Goal: Task Accomplishment & Management: Use online tool/utility

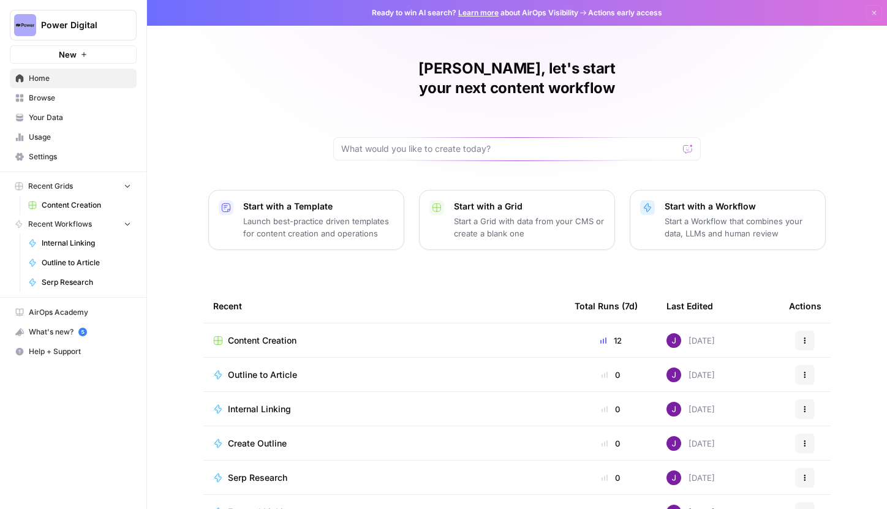
click at [104, 34] on button "Power Digital" at bounding box center [73, 25] width 127 height 31
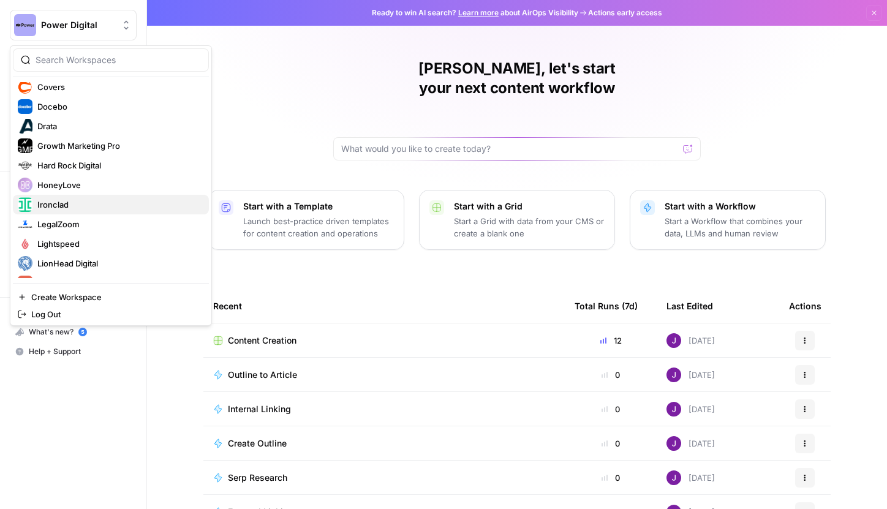
scroll to position [169, 0]
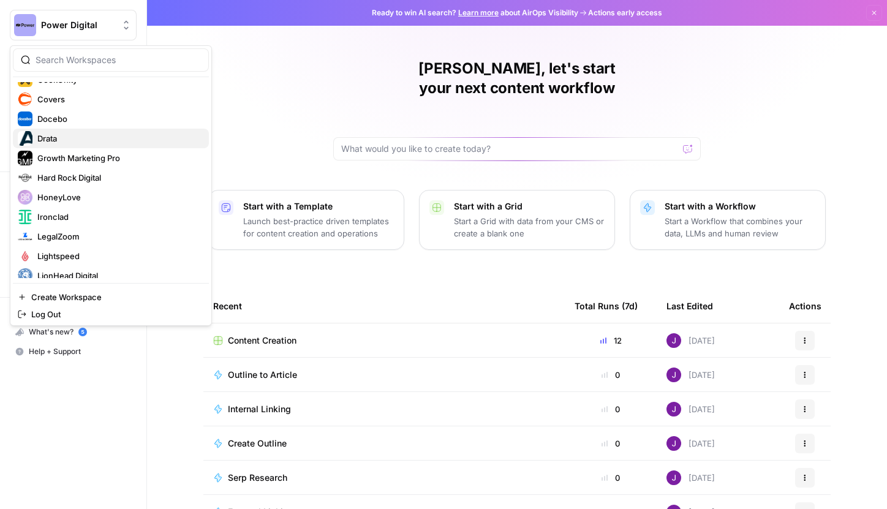
click at [60, 133] on span "Drata" at bounding box center [118, 138] width 162 height 12
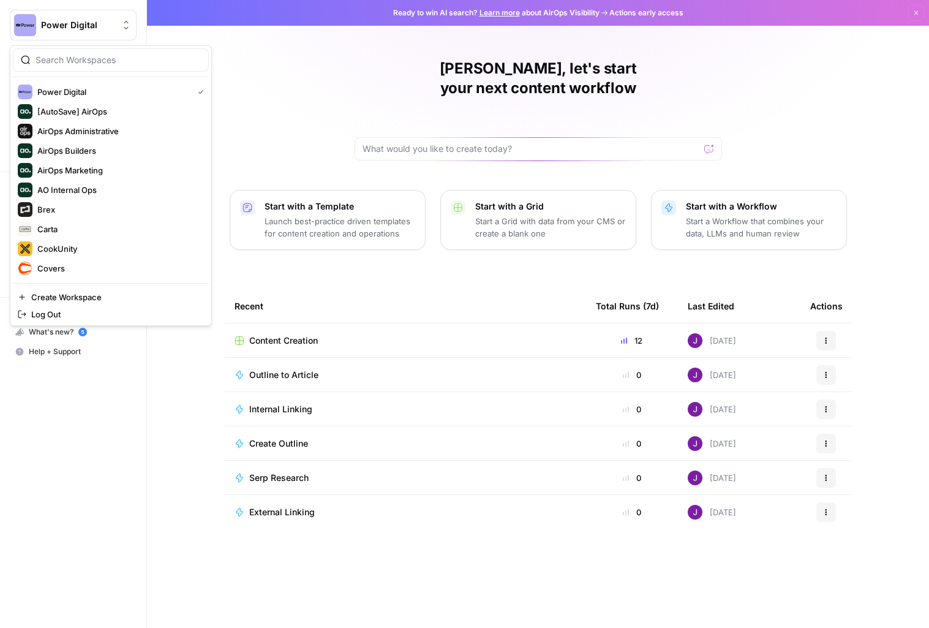
click at [62, 21] on span "Power Digital" at bounding box center [78, 25] width 74 height 12
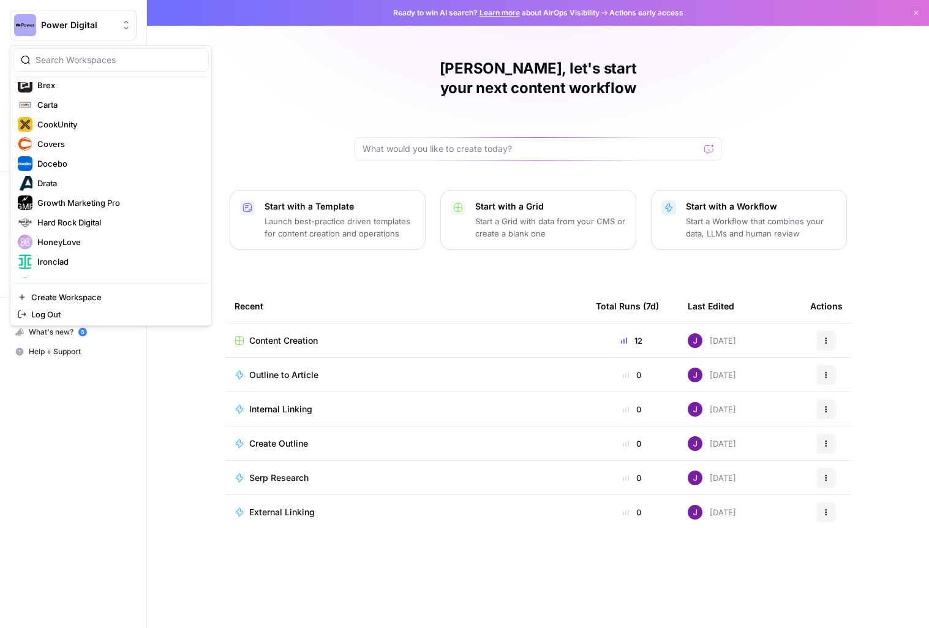
scroll to position [132, 0]
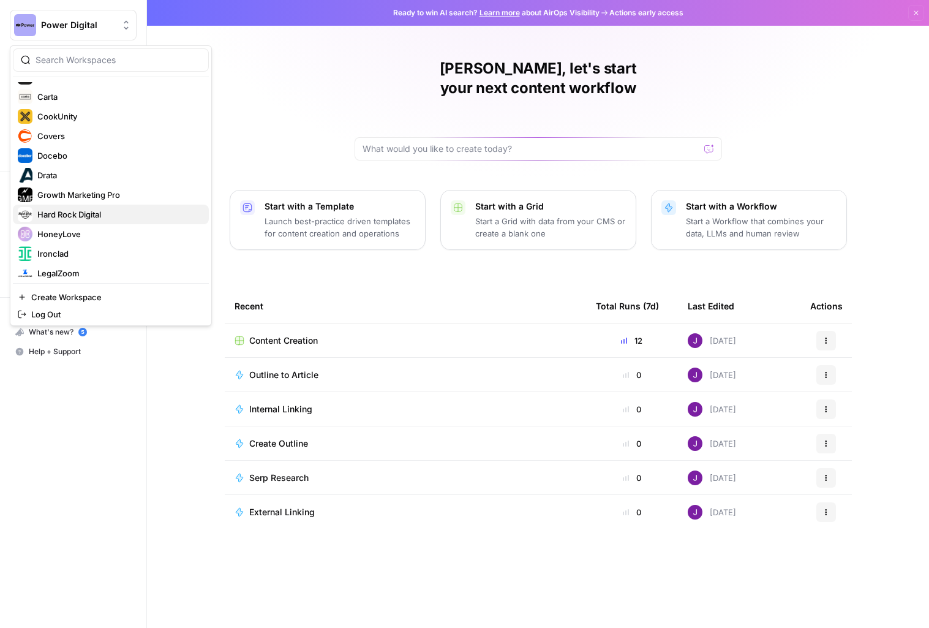
click at [113, 213] on span "Hard Rock Digital" at bounding box center [118, 214] width 162 height 12
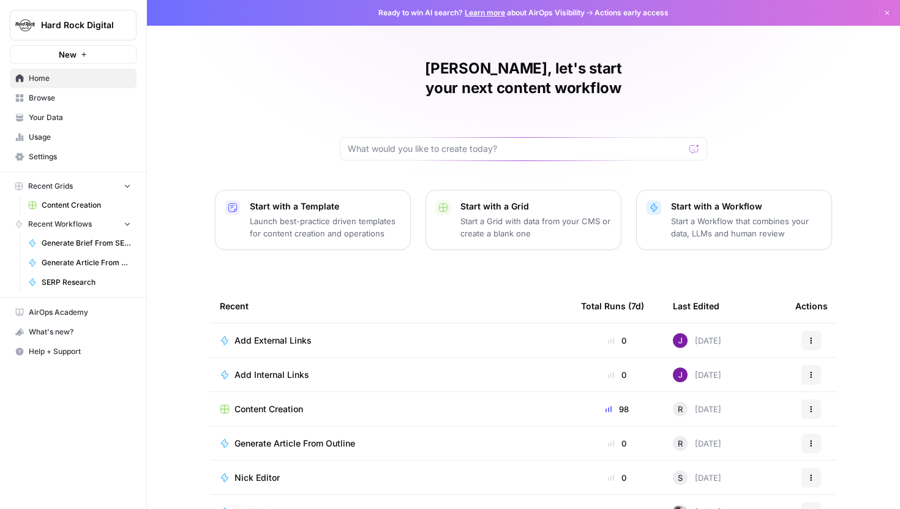
click at [58, 99] on span "Browse" at bounding box center [80, 97] width 102 height 11
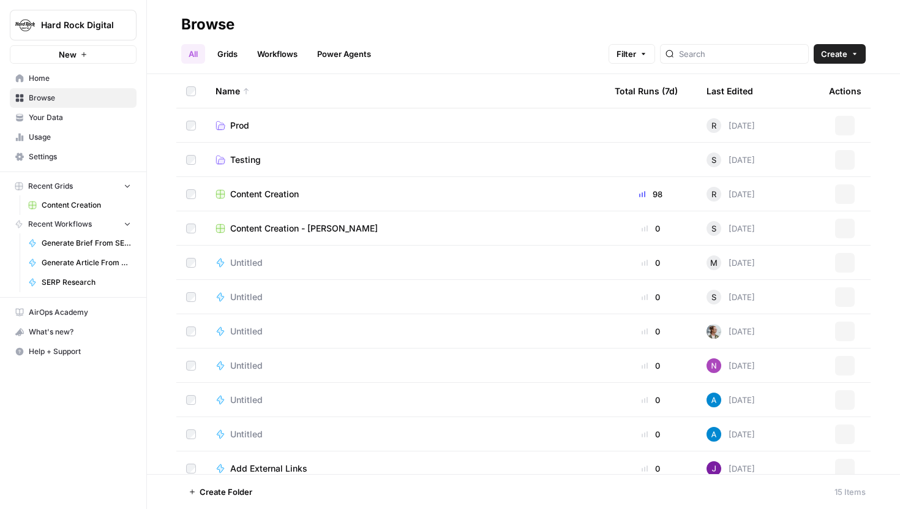
click at [81, 203] on span "Content Creation" at bounding box center [86, 205] width 89 height 11
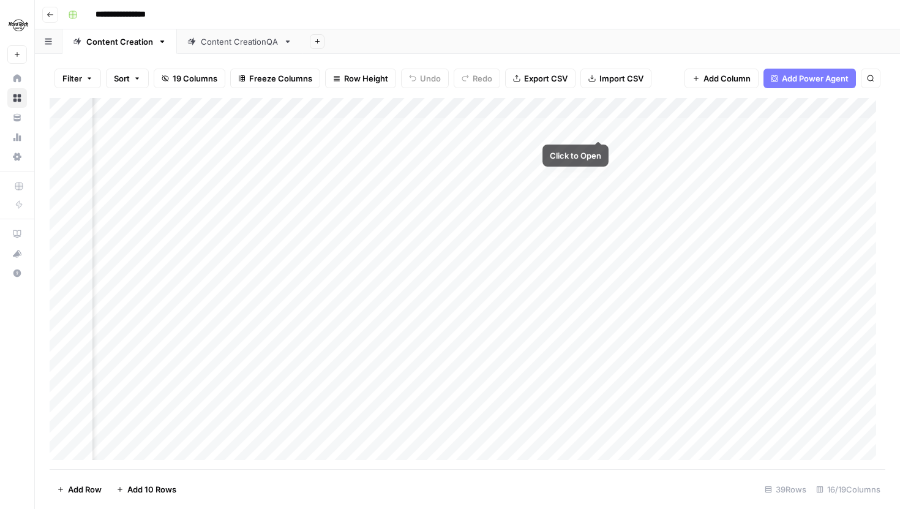
scroll to position [0, 1301]
click at [234, 108] on div "Add Column" at bounding box center [468, 283] width 836 height 371
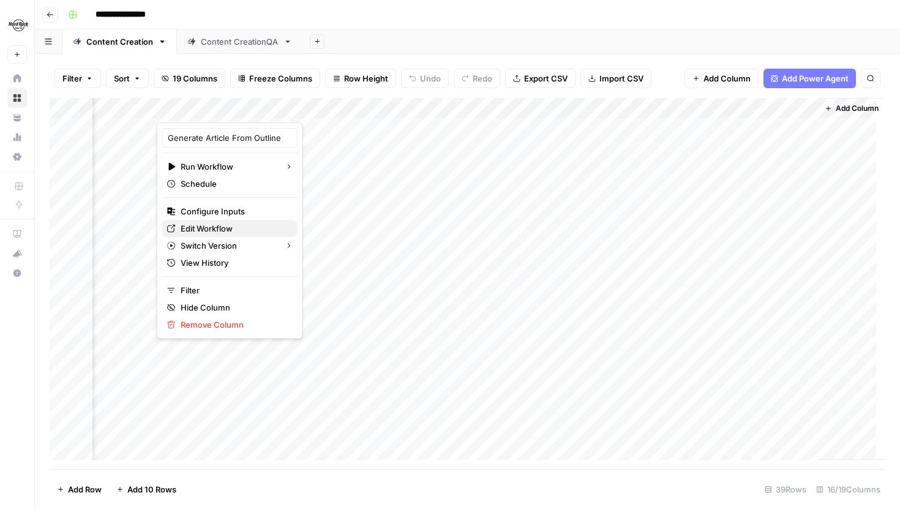
click at [213, 226] on span "Edit Workflow" at bounding box center [234, 228] width 107 height 12
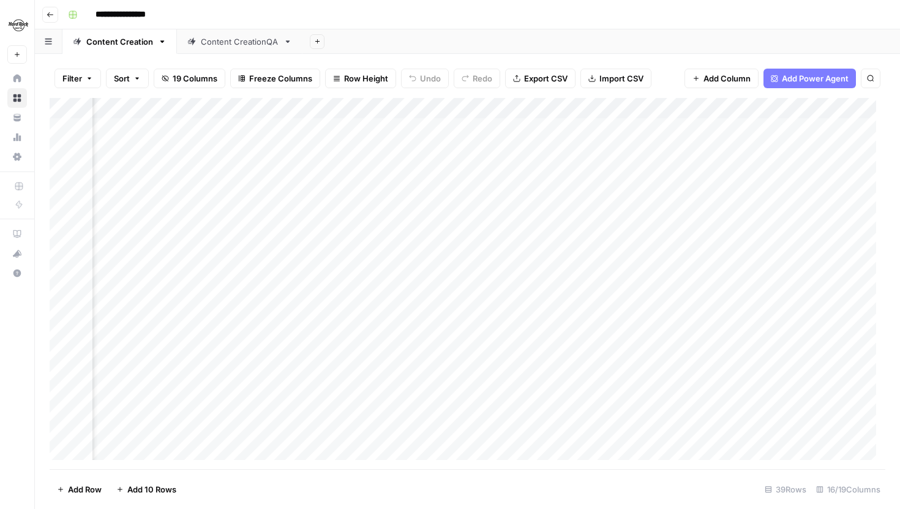
scroll to position [0, 1013]
click at [433, 148] on div "Add Column" at bounding box center [468, 283] width 836 height 371
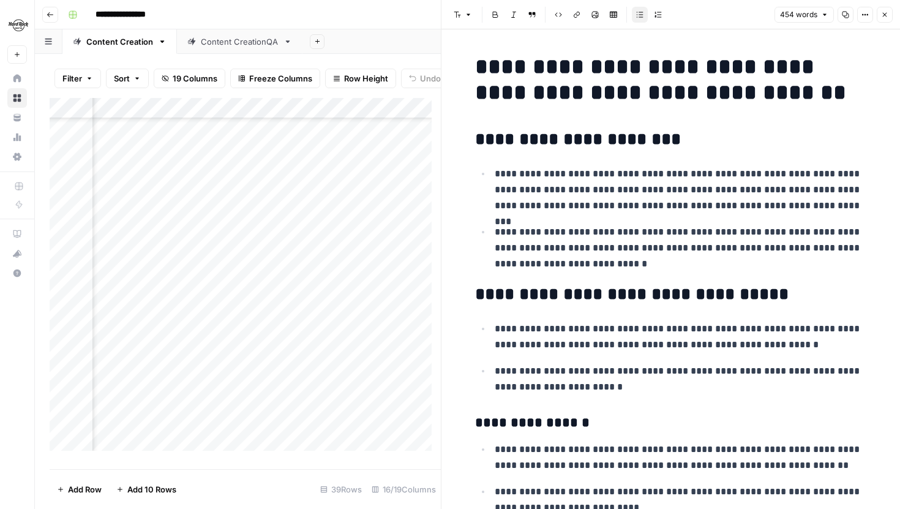
scroll to position [838, 0]
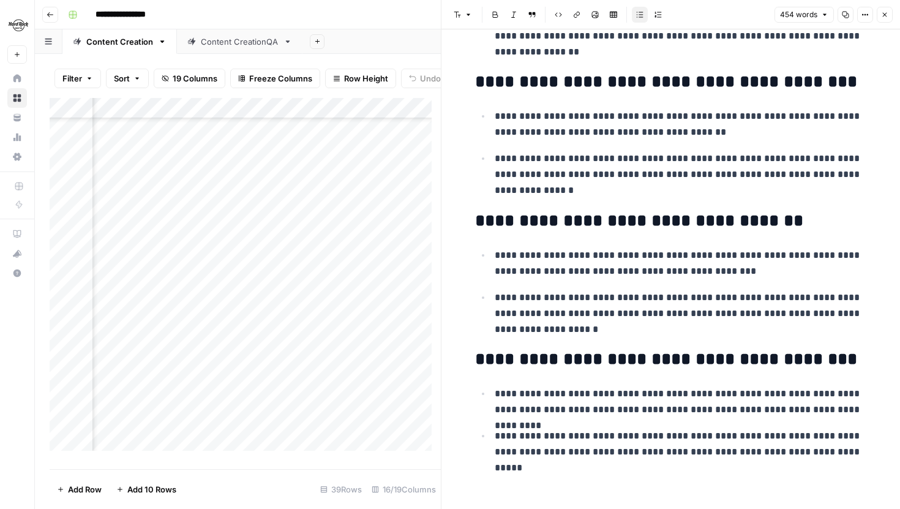
click at [883, 17] on icon "button" at bounding box center [884, 14] width 7 height 7
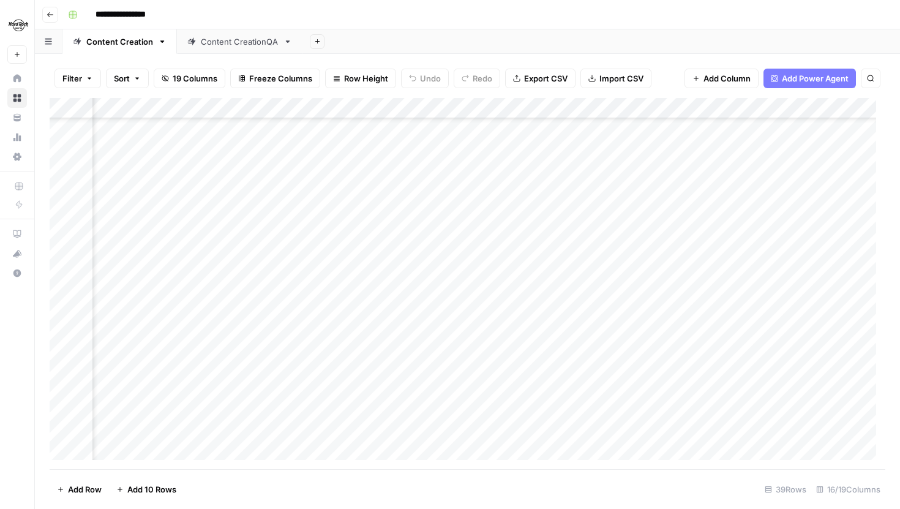
scroll to position [113, 1139]
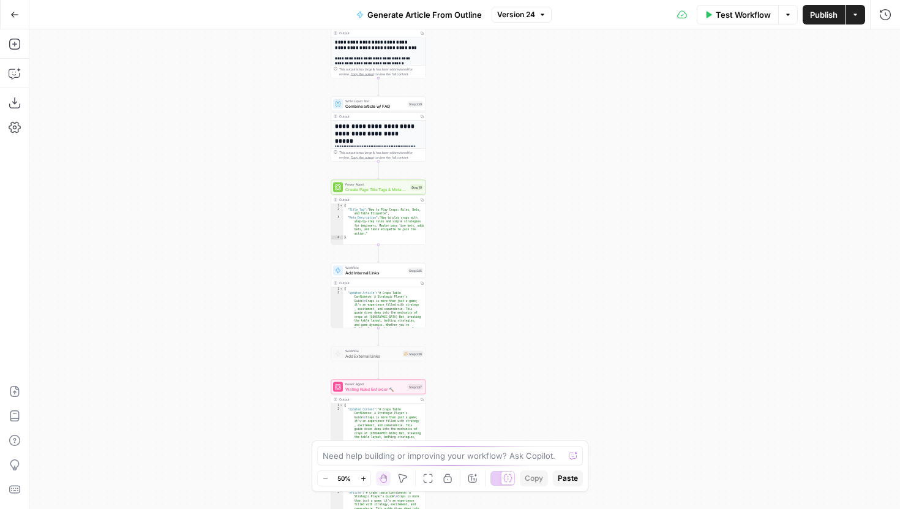
drag, startPoint x: 306, startPoint y: 178, endPoint x: 227, endPoint y: 56, distance: 145.6
click at [227, 56] on div "**********" at bounding box center [464, 269] width 871 height 480
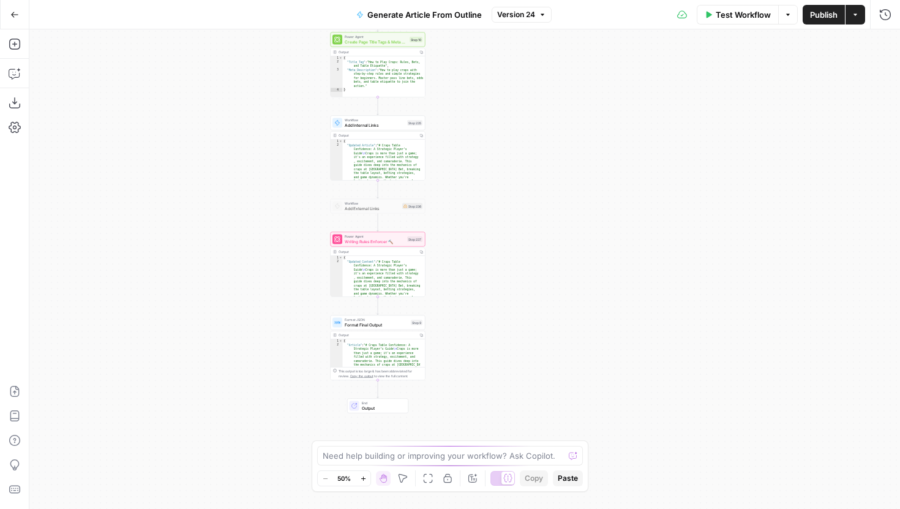
drag, startPoint x: 237, startPoint y: 255, endPoint x: 217, endPoint y: 346, distance: 93.4
click at [217, 346] on div "**********" at bounding box center [464, 269] width 871 height 480
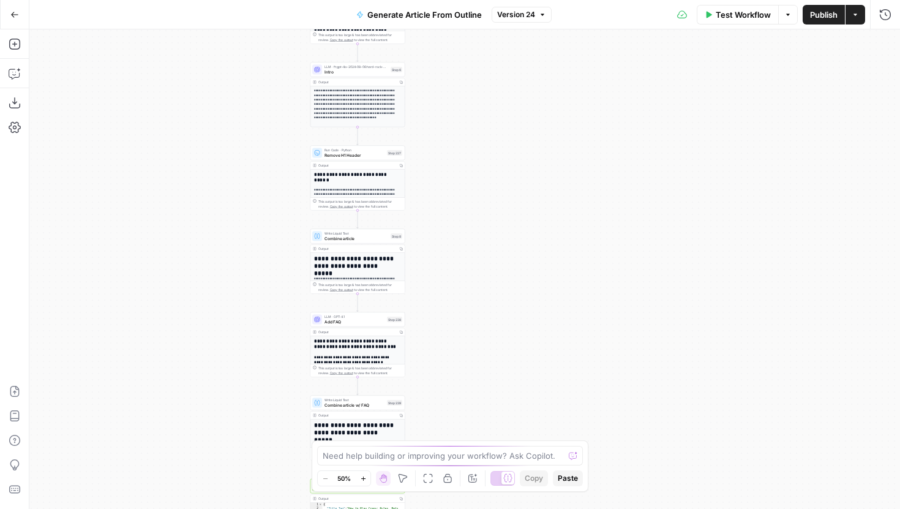
drag, startPoint x: 235, startPoint y: 155, endPoint x: 235, endPoint y: 387, distance: 231.5
click at [235, 387] on div "**********" at bounding box center [464, 269] width 871 height 480
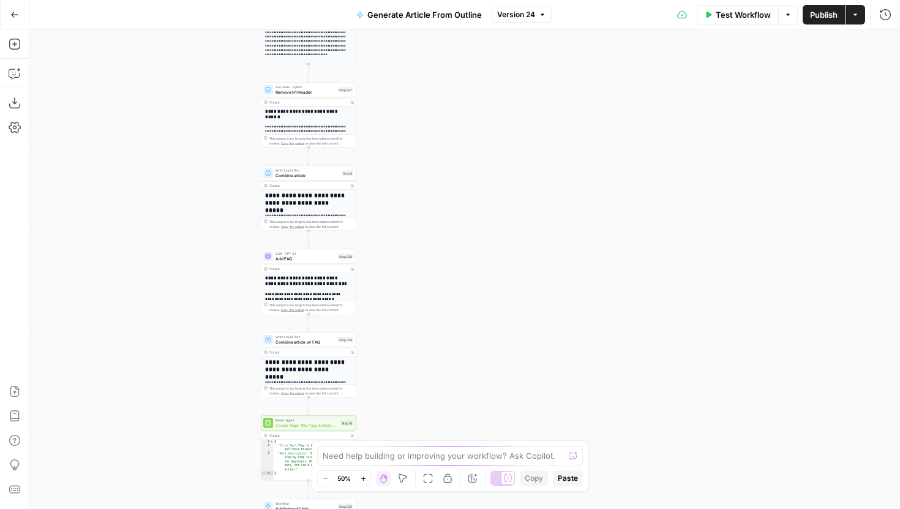
drag, startPoint x: 264, startPoint y: 322, endPoint x: 214, endPoint y: 260, distance: 79.8
click at [214, 260] on div "**********" at bounding box center [464, 269] width 871 height 480
click at [319, 259] on span "Add FAQ" at bounding box center [305, 258] width 60 height 6
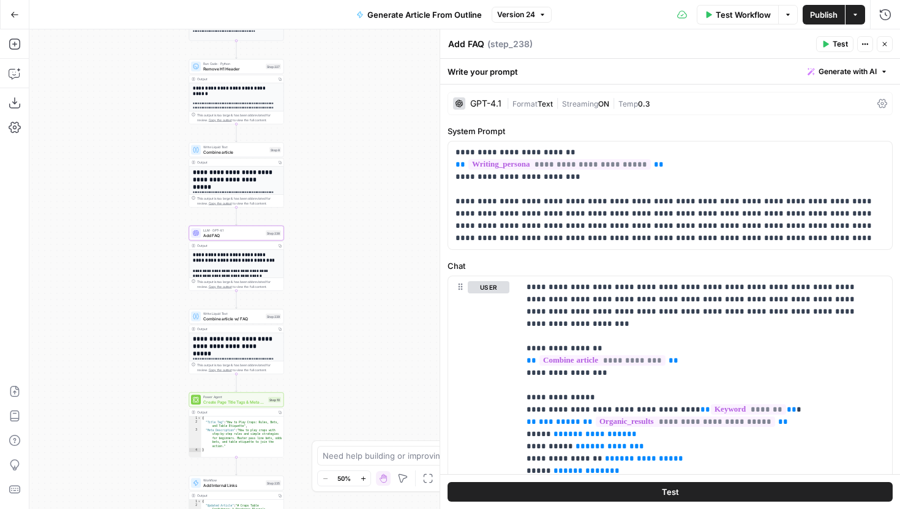
drag, startPoint x: 214, startPoint y: 322, endPoint x: 141, endPoint y: 298, distance: 76.7
click at [141, 298] on div "**********" at bounding box center [464, 269] width 871 height 480
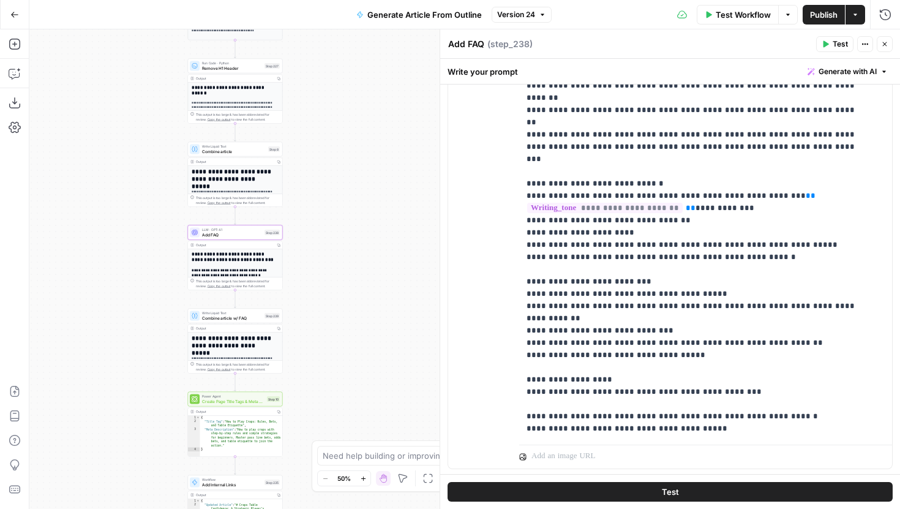
scroll to position [366, 0]
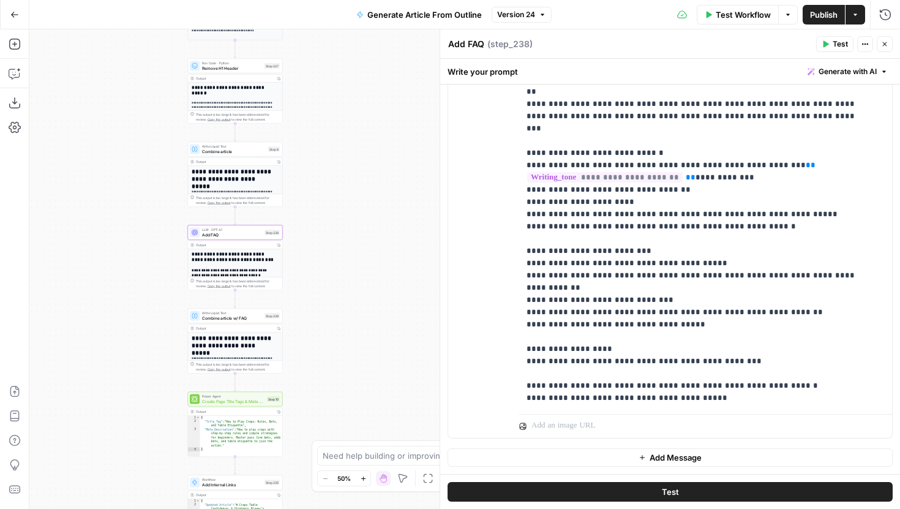
click at [885, 41] on icon "button" at bounding box center [884, 43] width 7 height 7
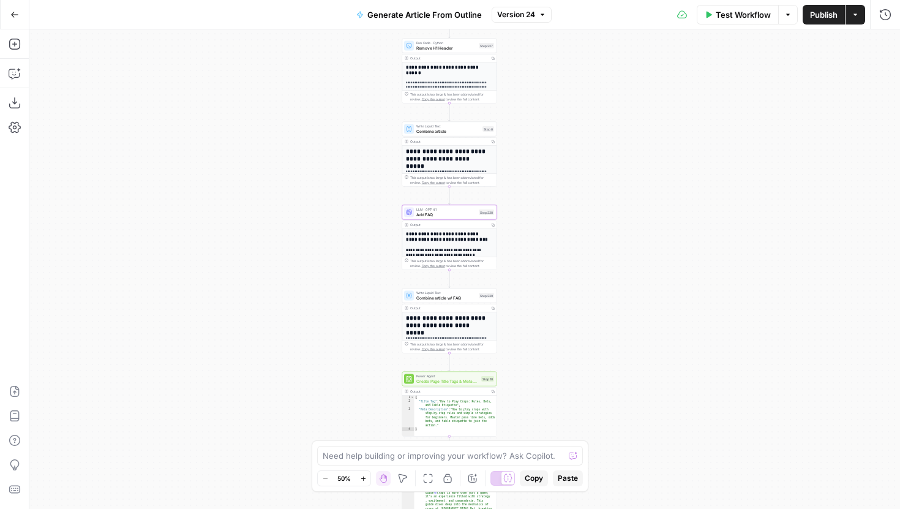
drag, startPoint x: 453, startPoint y: 162, endPoint x: 667, endPoint y: 142, distance: 215.3
click at [667, 142] on div "**********" at bounding box center [464, 269] width 871 height 480
click at [13, 14] on icon "button" at bounding box center [14, 15] width 7 height 6
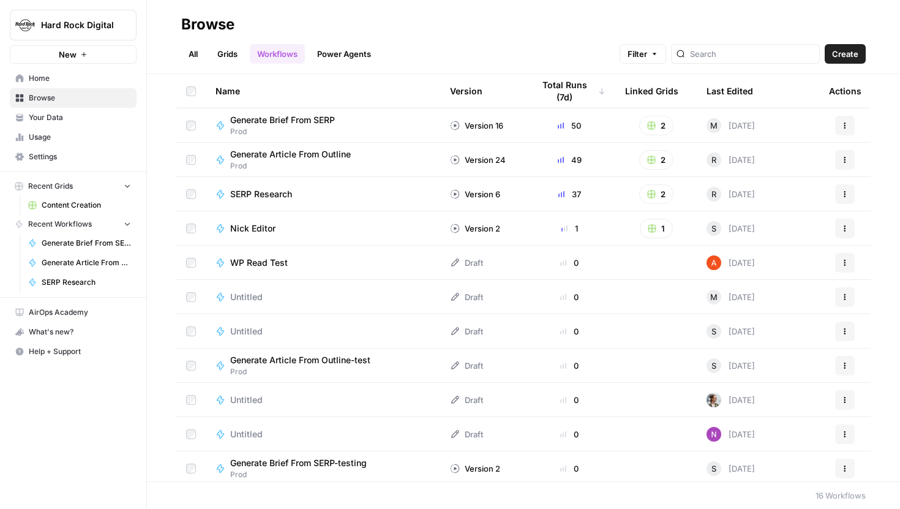
click at [72, 205] on span "Content Creation" at bounding box center [86, 205] width 89 height 11
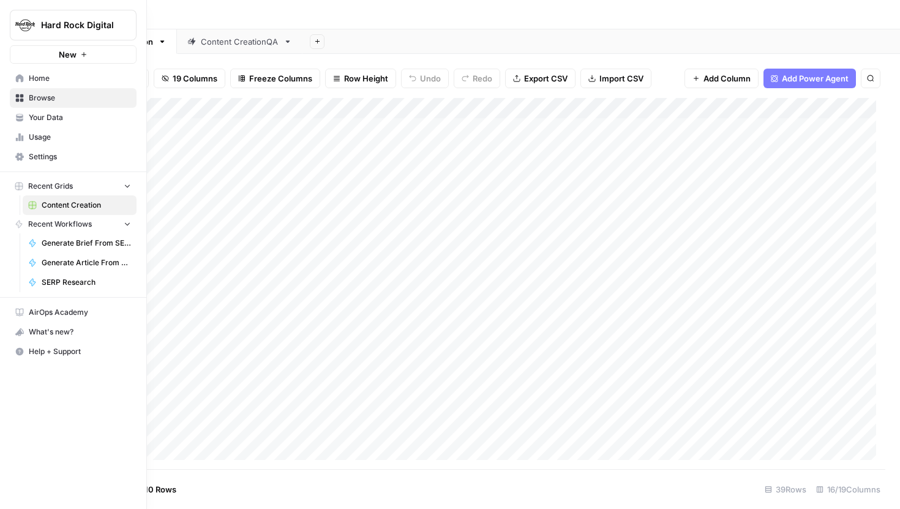
click at [24, 118] on link "Your Data" at bounding box center [73, 118] width 127 height 20
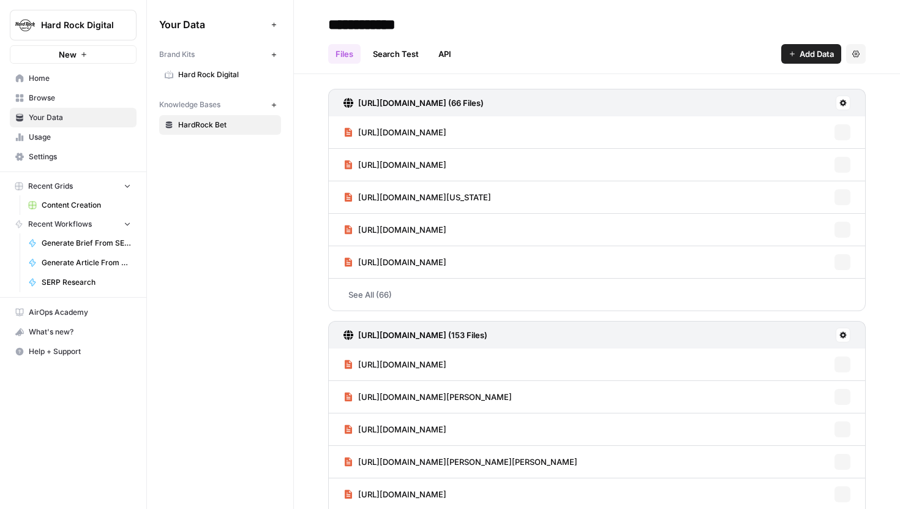
click at [212, 78] on span "Hard Rock Digital" at bounding box center [226, 74] width 97 height 11
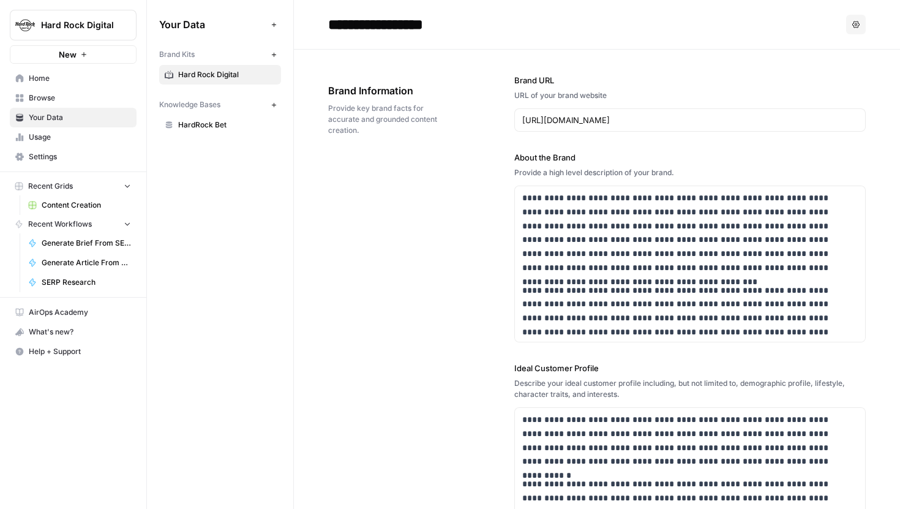
click at [461, 25] on input "**********" at bounding box center [421, 24] width 196 height 25
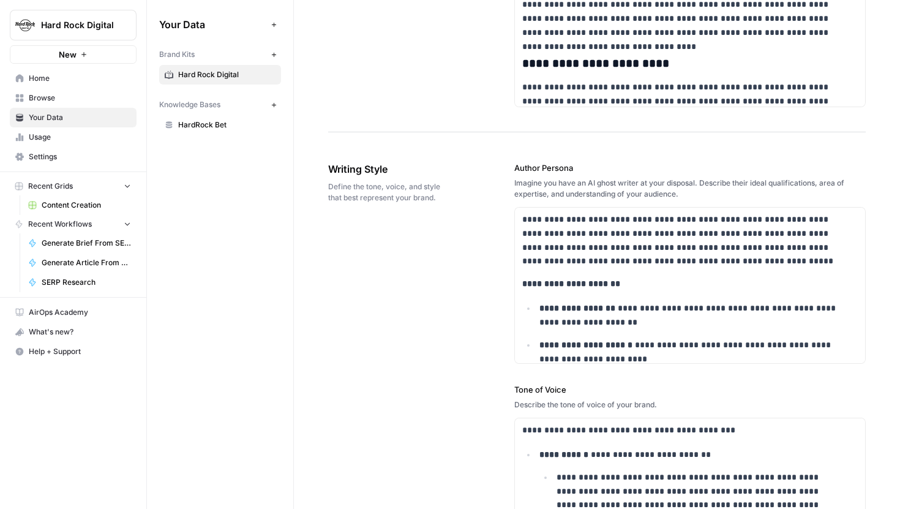
scroll to position [35, 0]
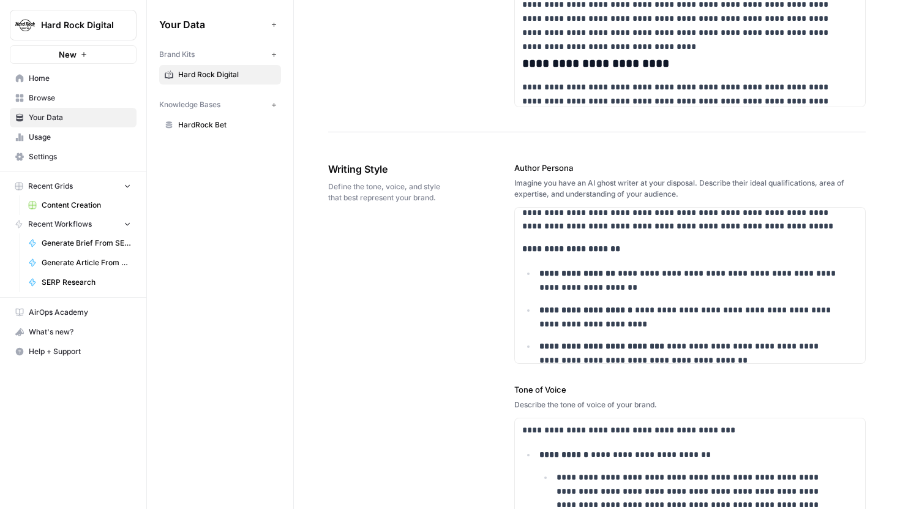
click at [87, 194] on button "Recent Grids" at bounding box center [73, 186] width 127 height 18
click at [84, 187] on button "Recent Grids" at bounding box center [73, 186] width 127 height 18
click at [79, 203] on span "Content Creation" at bounding box center [86, 205] width 89 height 11
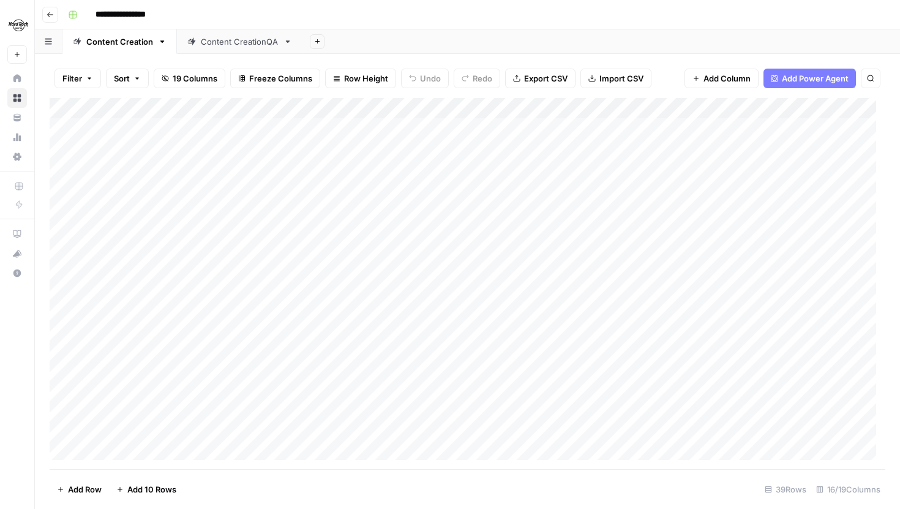
click at [231, 47] on link "Content CreationQA" at bounding box center [240, 41] width 126 height 25
click at [122, 46] on div "Content Creation" at bounding box center [119, 42] width 67 height 12
click at [241, 43] on div "Content CreationQA" at bounding box center [240, 42] width 78 height 12
click at [126, 47] on div "Content Creation" at bounding box center [119, 42] width 67 height 12
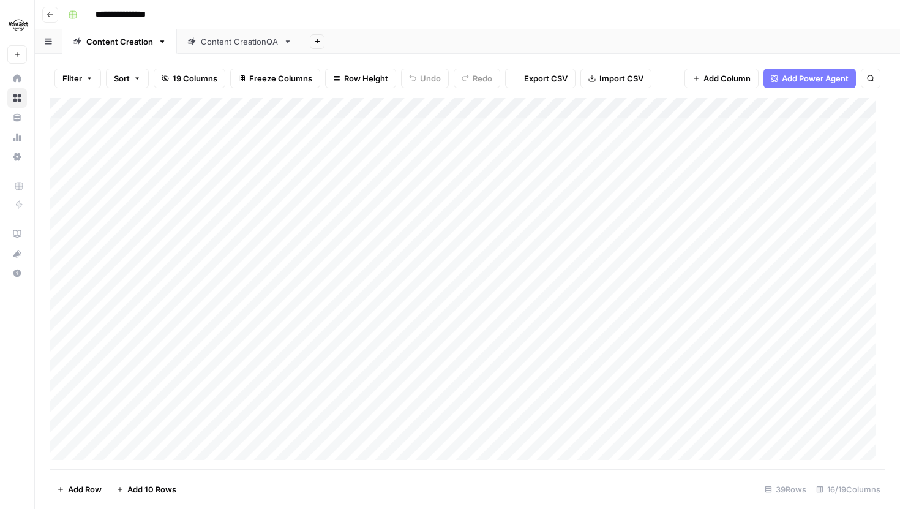
click at [246, 40] on div "Content CreationQA" at bounding box center [240, 42] width 78 height 12
click at [106, 37] on div "Content Creation" at bounding box center [119, 42] width 67 height 12
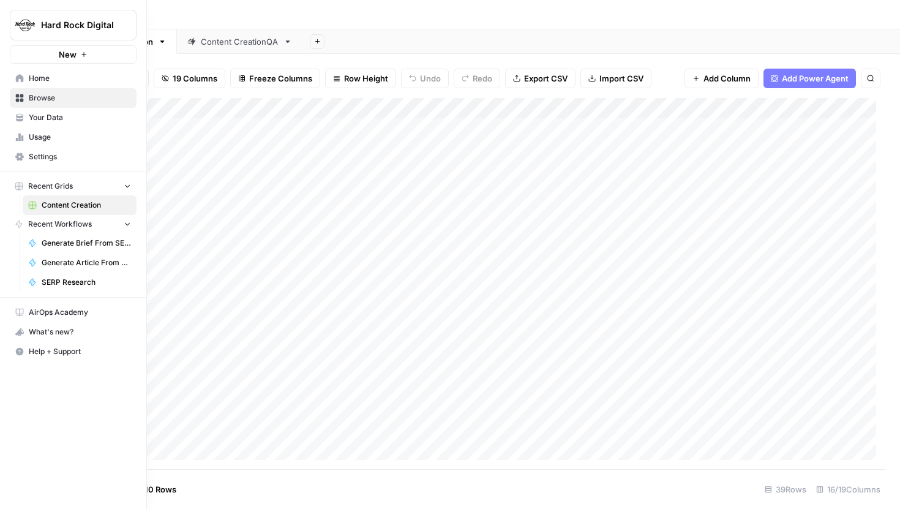
click at [37, 99] on span "Browse" at bounding box center [80, 97] width 102 height 11
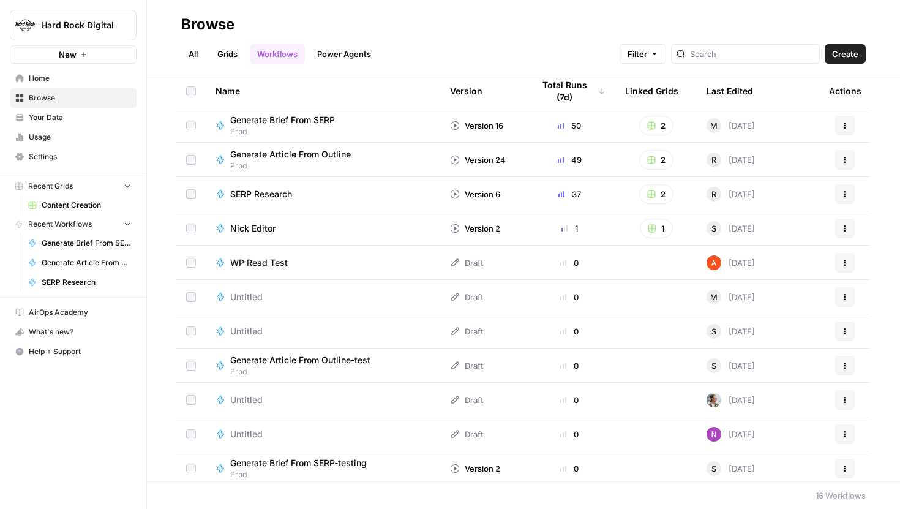
click at [189, 51] on link "All" at bounding box center [193, 54] width 24 height 20
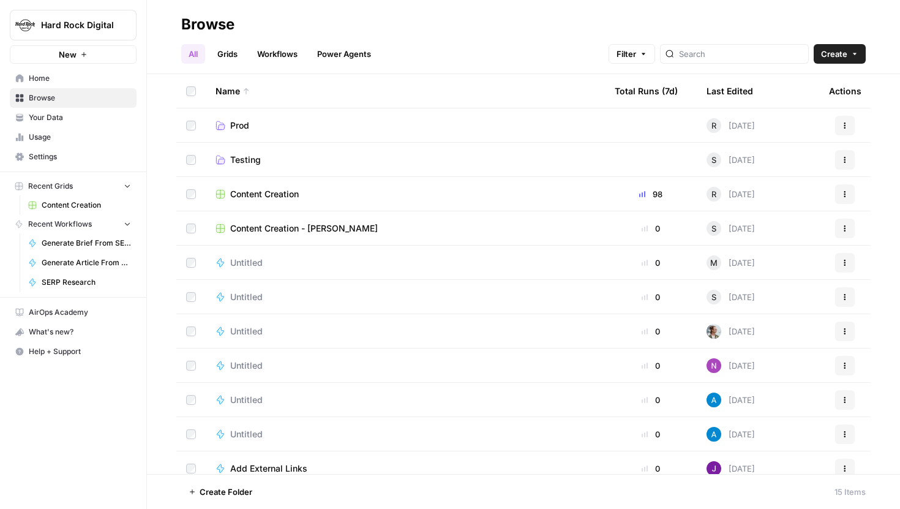
click at [245, 127] on span "Prod" at bounding box center [239, 125] width 19 height 12
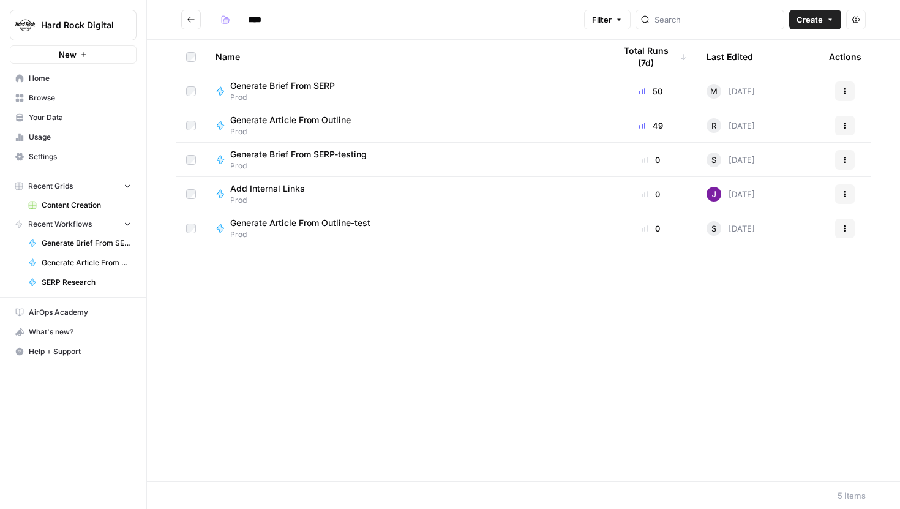
click at [99, 209] on span "Content Creation" at bounding box center [86, 205] width 89 height 11
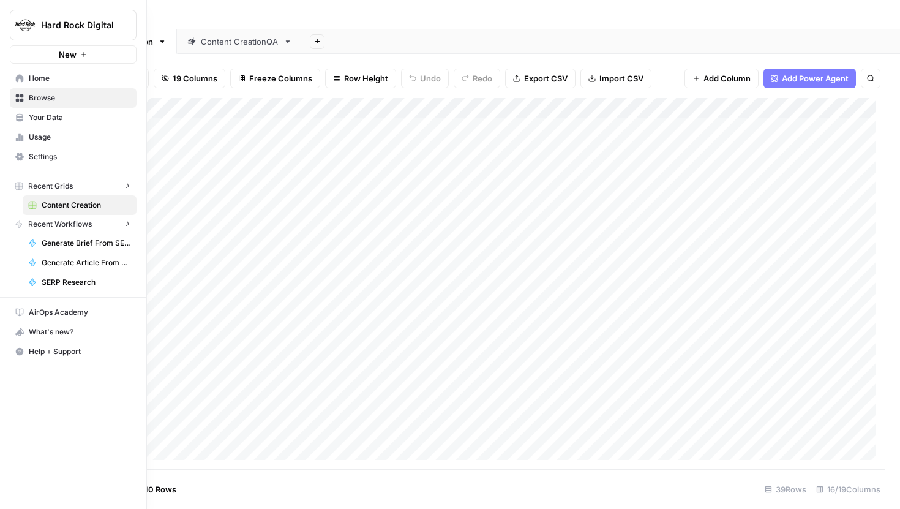
click at [21, 117] on icon at bounding box center [19, 116] width 7 height 5
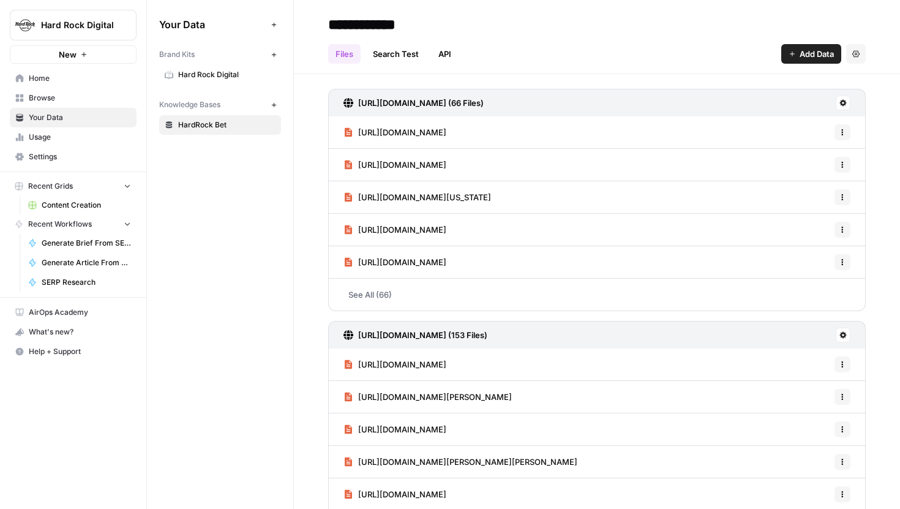
click at [235, 69] on span "Hard Rock Digital" at bounding box center [226, 74] width 97 height 11
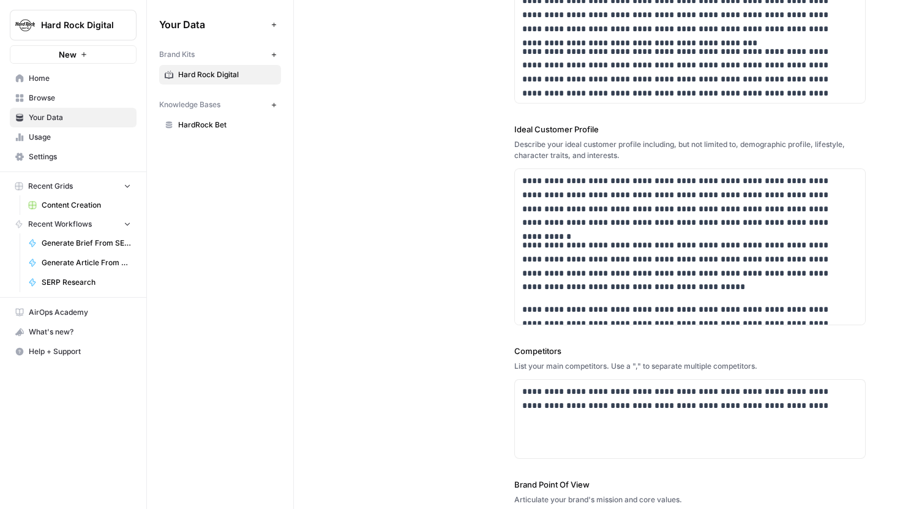
drag, startPoint x: 510, startPoint y: 127, endPoint x: 616, endPoint y: 127, distance: 106.0
click at [616, 127] on div "**********" at bounding box center [597, 253] width 538 height 884
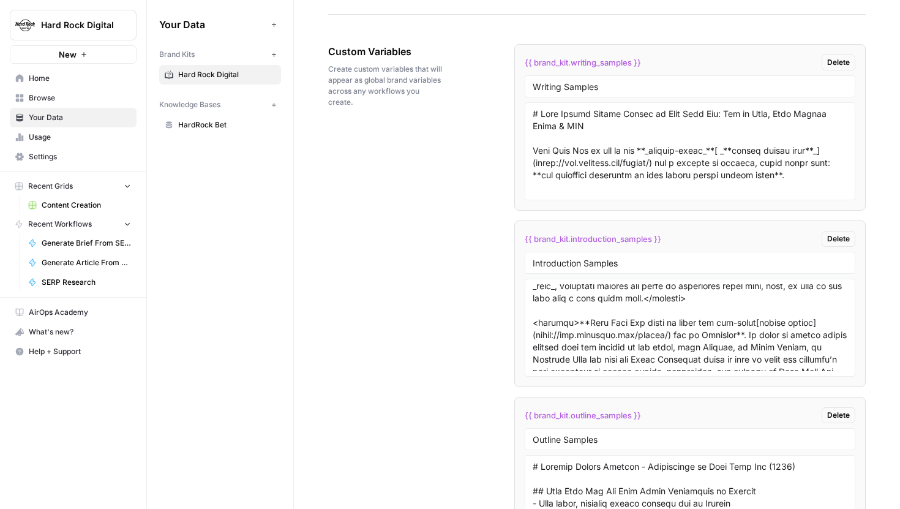
scroll to position [2422, 0]
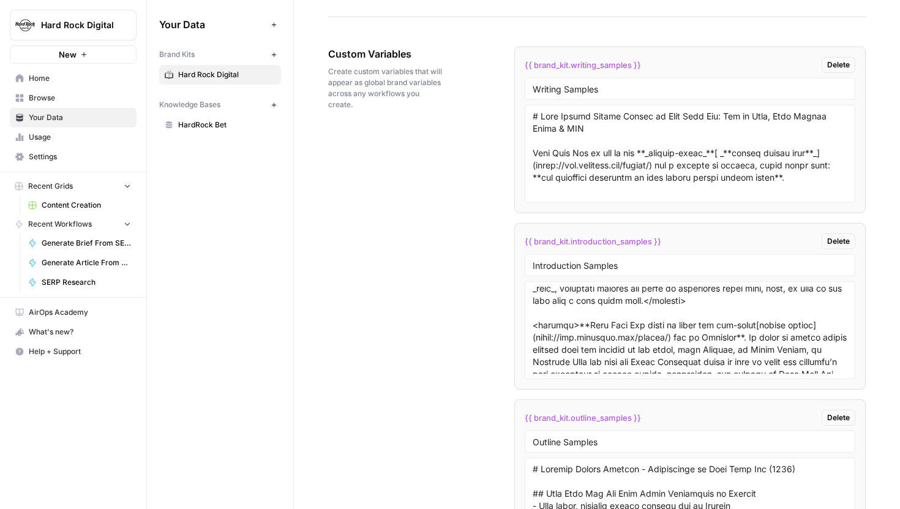
drag, startPoint x: 521, startPoint y: 66, endPoint x: 598, endPoint y: 70, distance: 76.7
click at [595, 69] on li "{{ brand_kit.writing_samples }} Delete Writing Samples" at bounding box center [691, 130] width 352 height 167
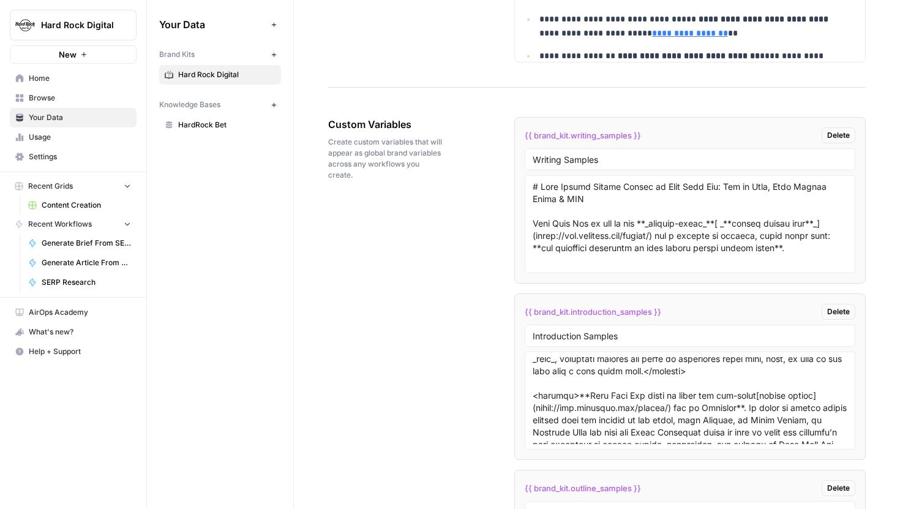
scroll to position [2371, 0]
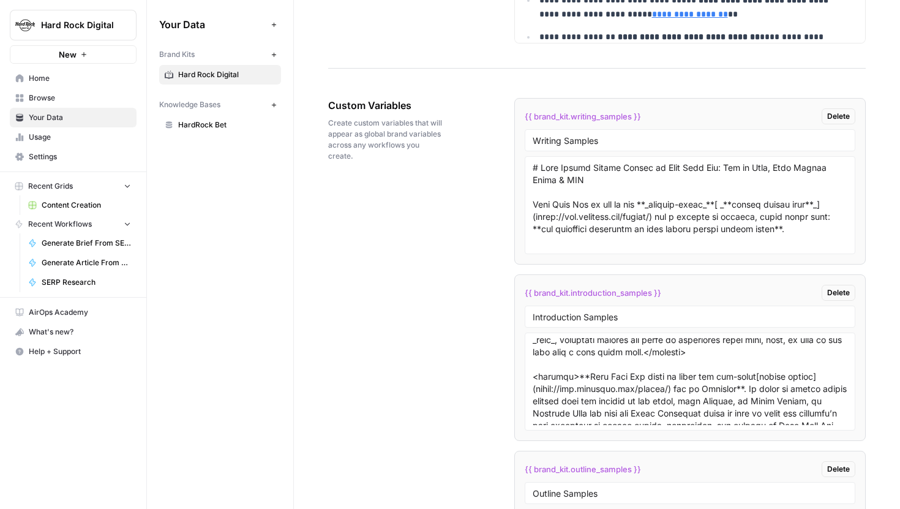
click at [631, 122] on span "{{ brand_kit.writing_samples }}" at bounding box center [583, 116] width 116 height 12
drag, startPoint x: 642, startPoint y: 121, endPoint x: 494, endPoint y: 116, distance: 147.7
click at [494, 116] on div "Custom Variables Create custom variables that will appear as global brand varia…" at bounding box center [597, 461] width 538 height 774
click at [643, 119] on div "{{ brand_kit.writing_samples }} Delete" at bounding box center [690, 116] width 331 height 16
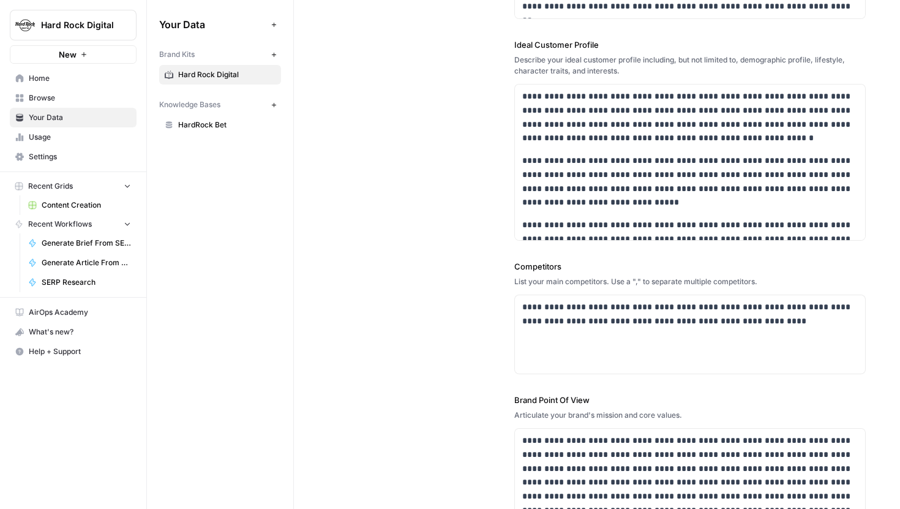
scroll to position [270, 0]
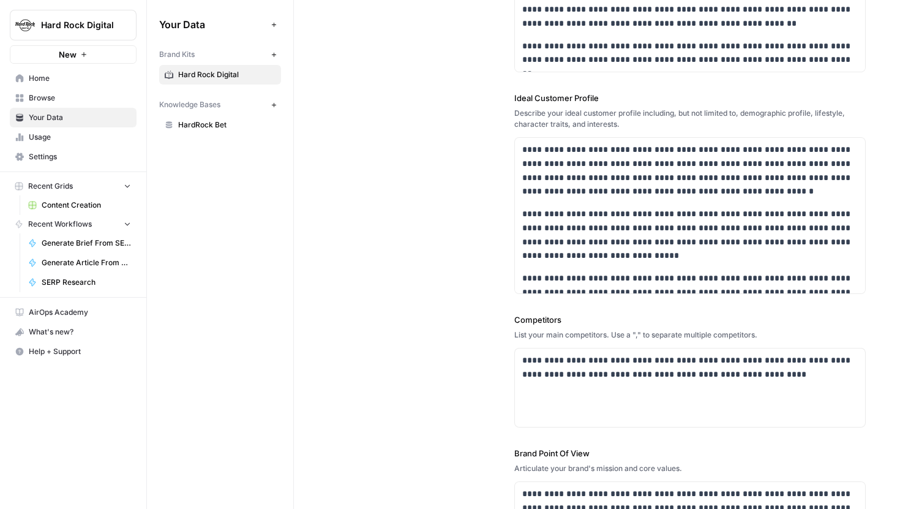
click at [46, 97] on span "Browse" at bounding box center [80, 97] width 102 height 11
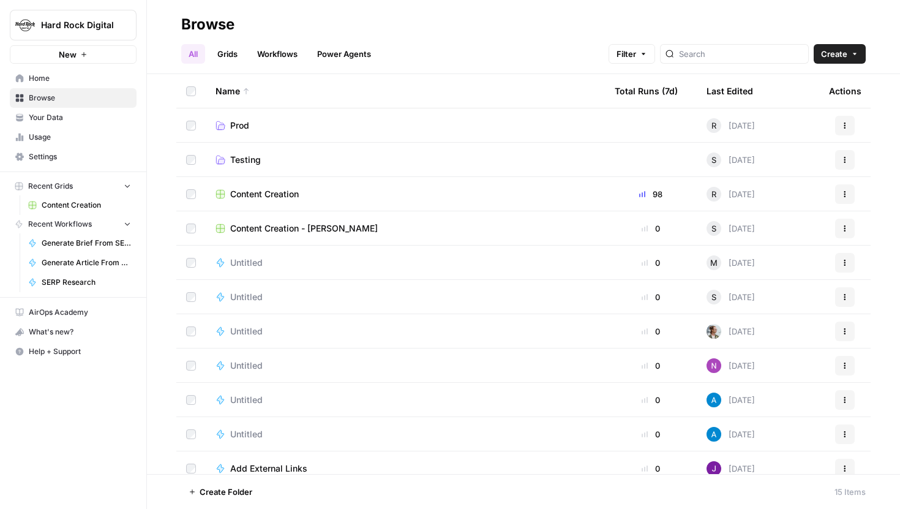
click at [290, 194] on span "Content Creation" at bounding box center [264, 194] width 69 height 12
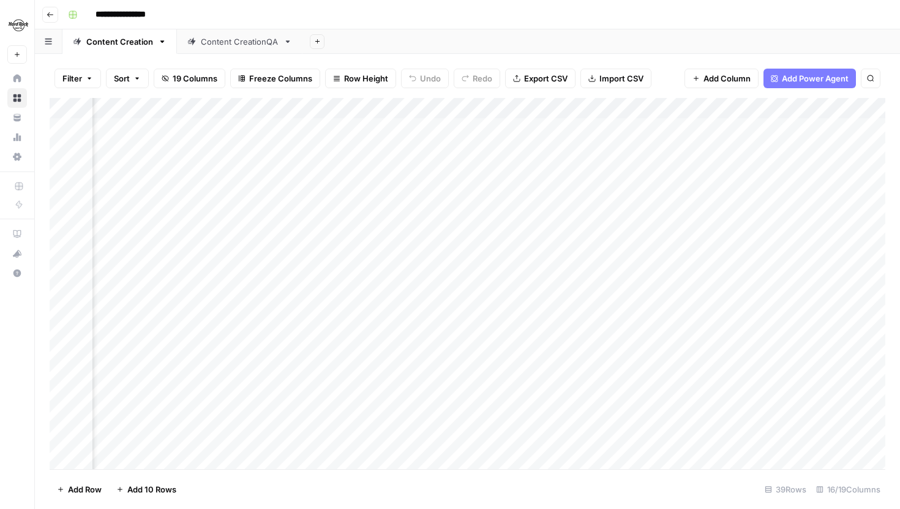
scroll to position [0, 849]
click at [378, 110] on div "Add Column" at bounding box center [468, 283] width 836 height 371
click at [381, 109] on div at bounding box center [333, 110] width 111 height 25
click at [538, 15] on div "**********" at bounding box center [475, 15] width 825 height 20
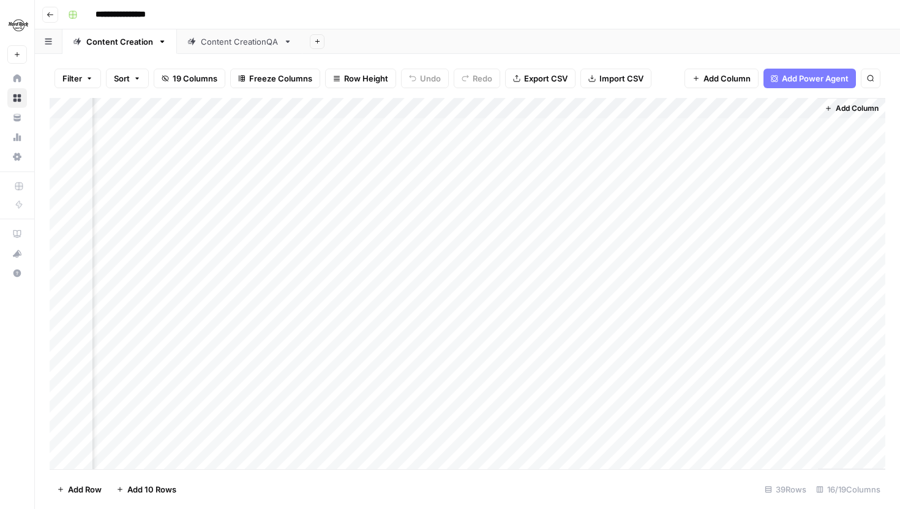
click at [17, 26] on img "Workspace: Hard Rock Digital" at bounding box center [18, 25] width 22 height 22
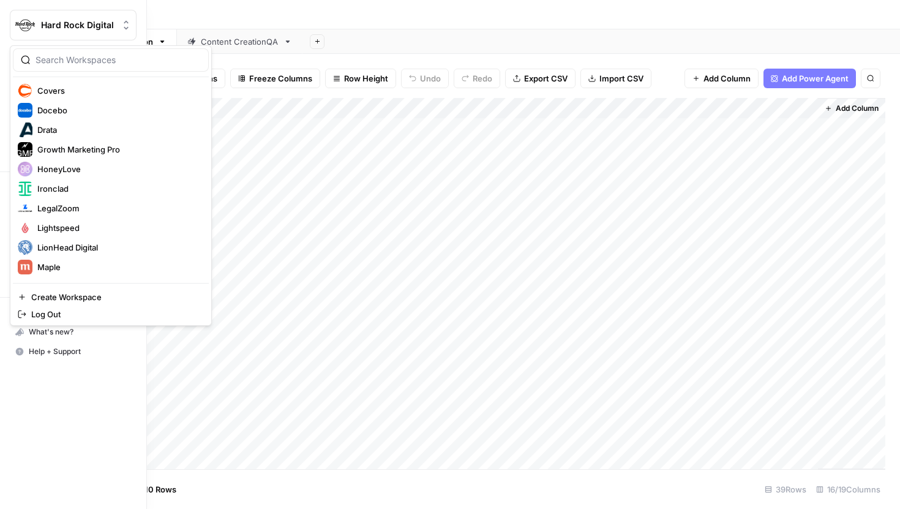
scroll to position [294, 0]
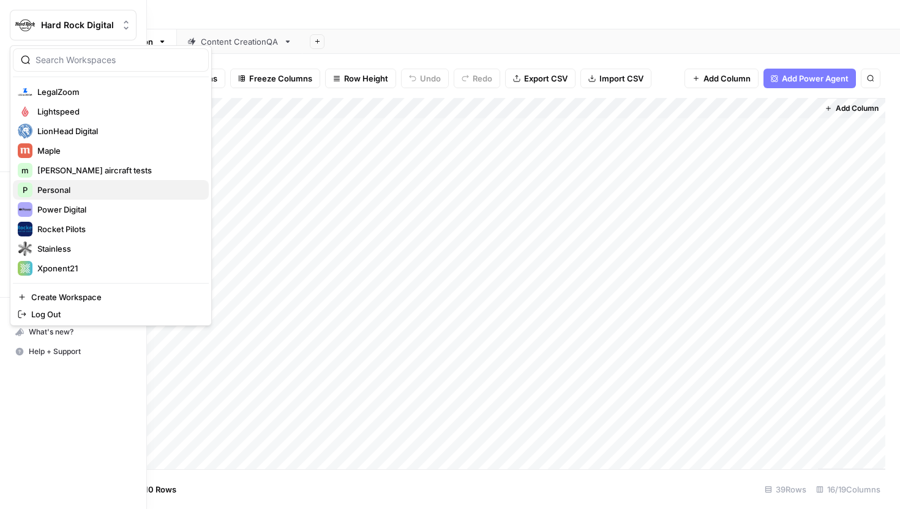
click at [70, 194] on span "Personal" at bounding box center [118, 190] width 162 height 12
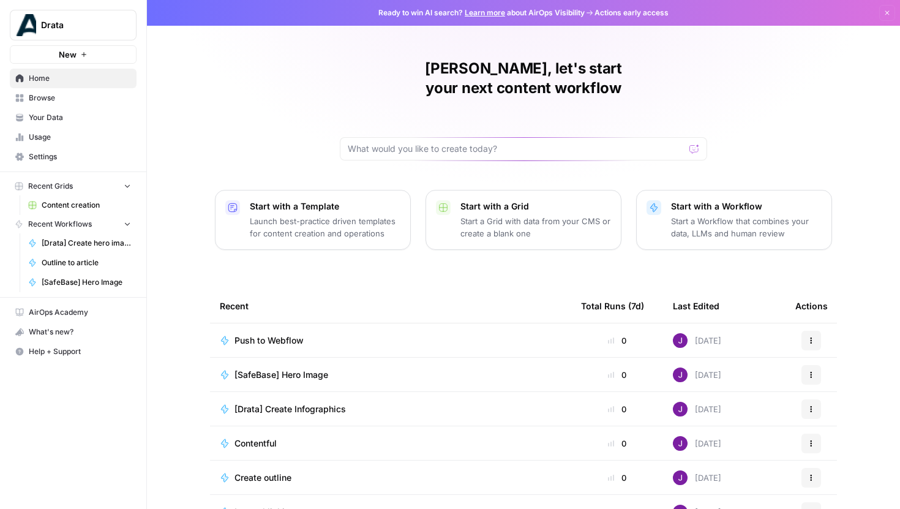
click at [52, 206] on span "Content creation" at bounding box center [86, 205] width 89 height 11
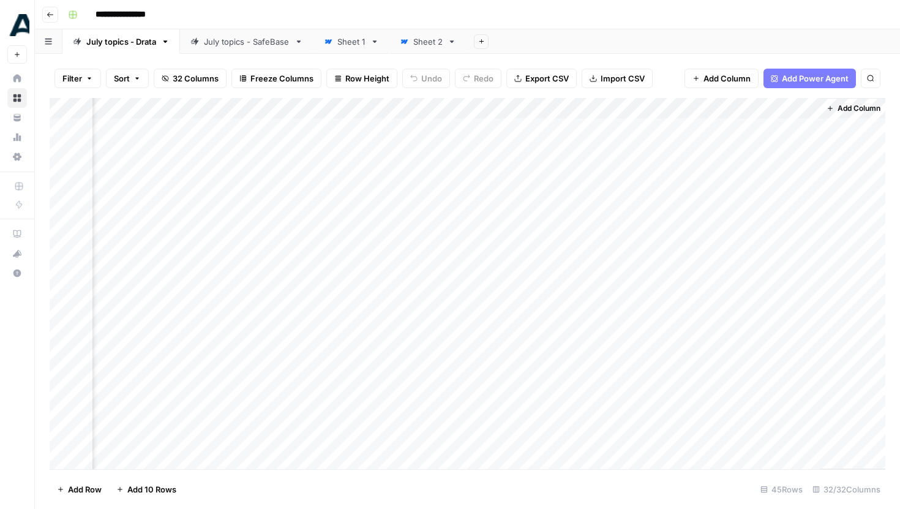
scroll to position [0, 3010]
click at [660, 108] on div "Add Column" at bounding box center [468, 283] width 836 height 371
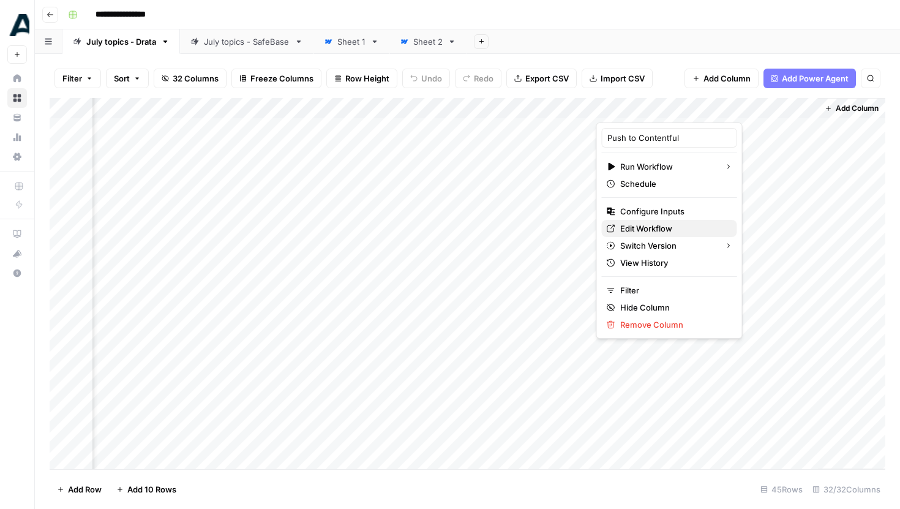
click at [642, 232] on span "Edit Workflow" at bounding box center [674, 228] width 107 height 12
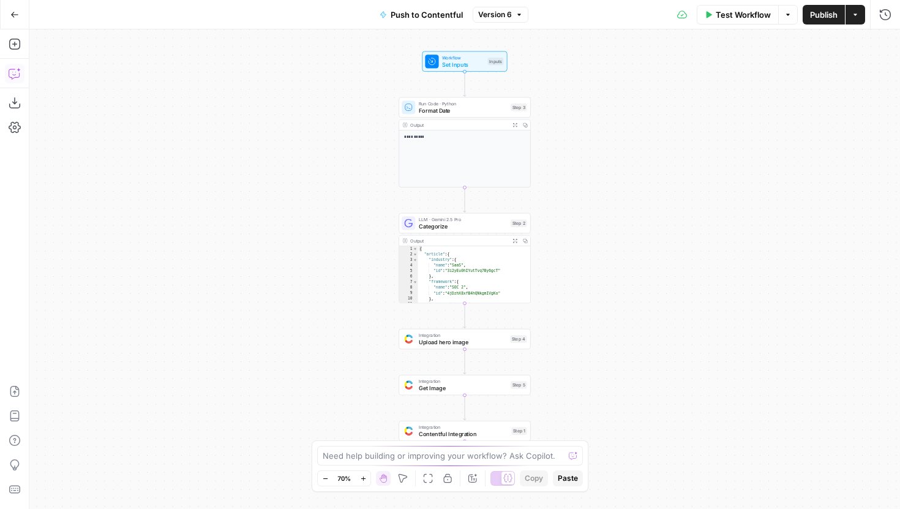
click at [15, 80] on button "Copilot" at bounding box center [15, 74] width 20 height 20
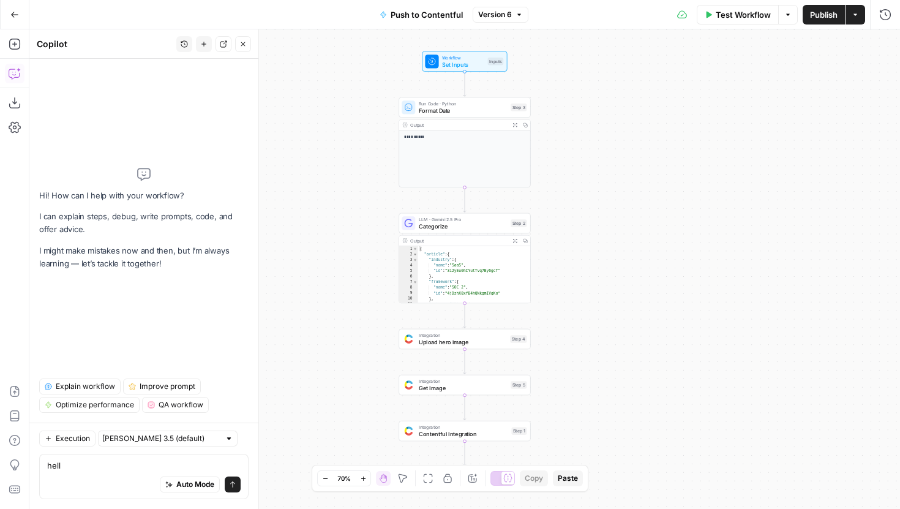
type textarea "hello"
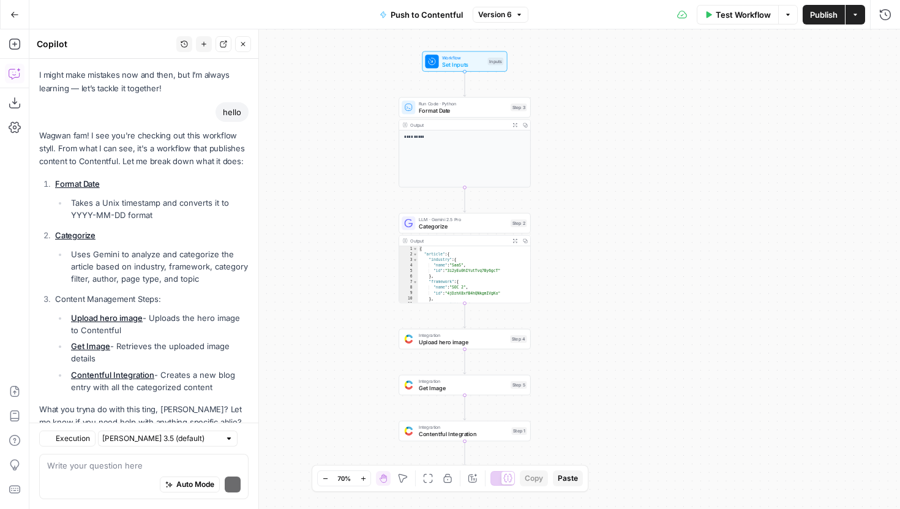
scroll to position [90, 0]
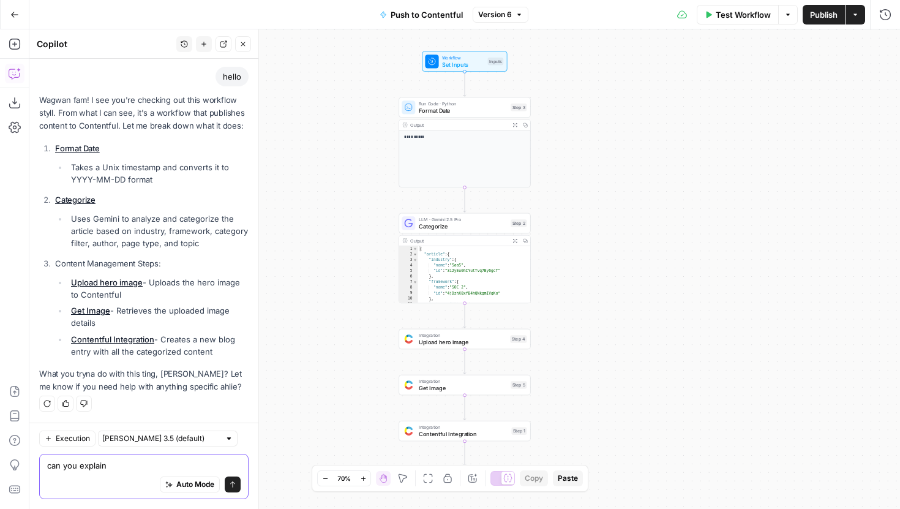
click at [123, 467] on textarea "can you explain" at bounding box center [144, 465] width 194 height 12
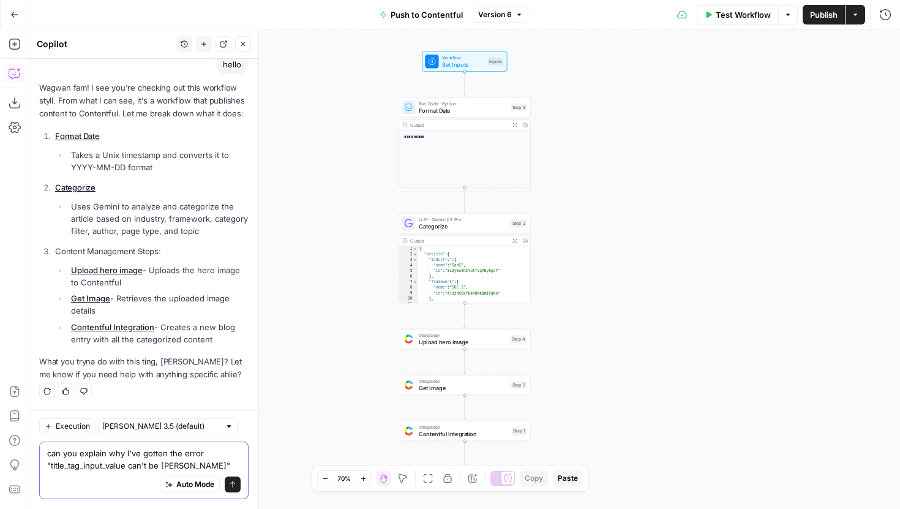
type textarea "can you explain why I've gotten the error "title_tag_input_value can't be blank""
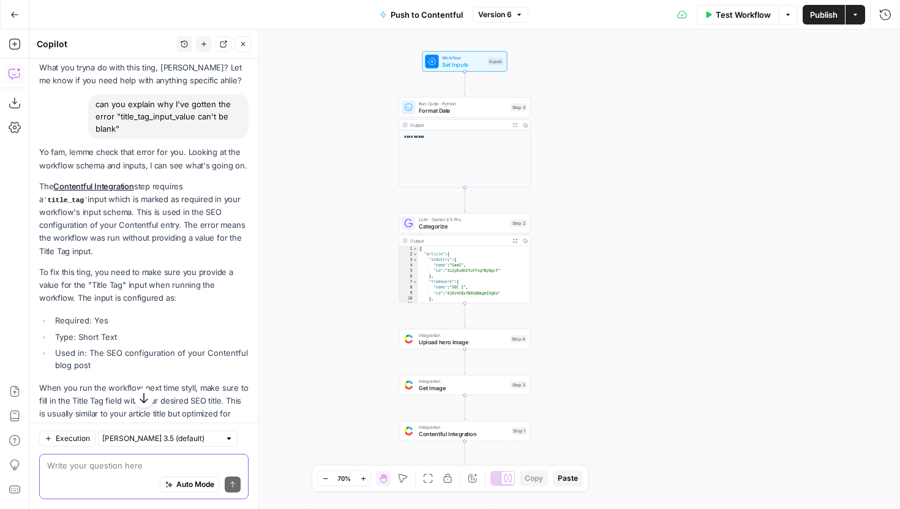
scroll to position [401, 0]
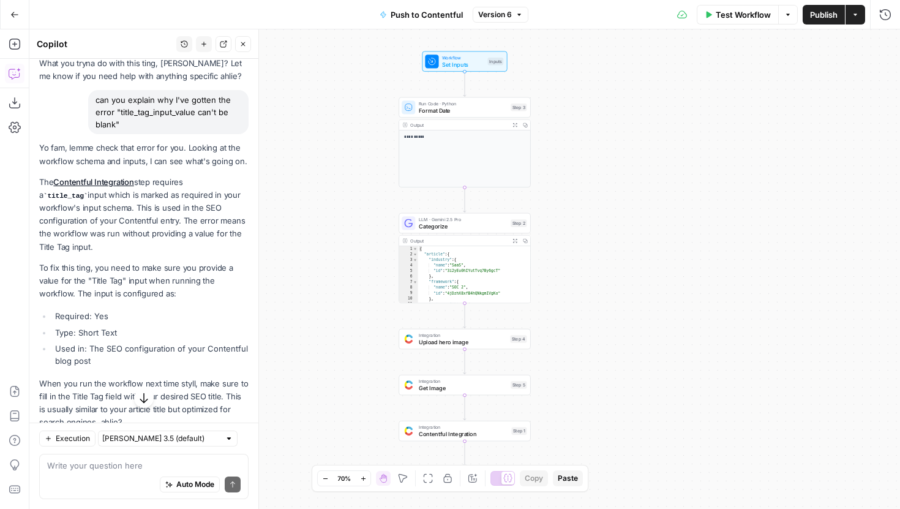
click at [126, 132] on div "can you explain why I've gotten the error "title_tag_input_value can't be blank"" at bounding box center [168, 112] width 160 height 44
drag, startPoint x: 130, startPoint y: 124, endPoint x: 96, endPoint y: 99, distance: 43.0
click at [96, 99] on div "can you explain why I've gotten the error "title_tag_input_value can't be blank"" at bounding box center [168, 112] width 160 height 44
copy div "can you explain why I've gotten the error "title_tag_input_value can't be blank""
click at [78, 481] on div "Auto Mode Send" at bounding box center [144, 485] width 194 height 27
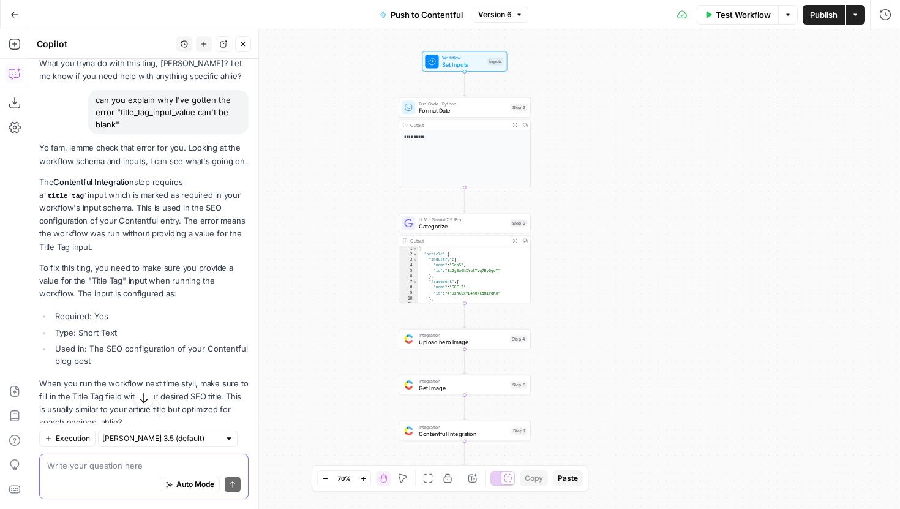
paste textarea "can you explain why I've gotten the error "title_tag_input_value can't be blank""
type textarea "can you explain why I've gotten the error "title_tag_input_value can't be blank""
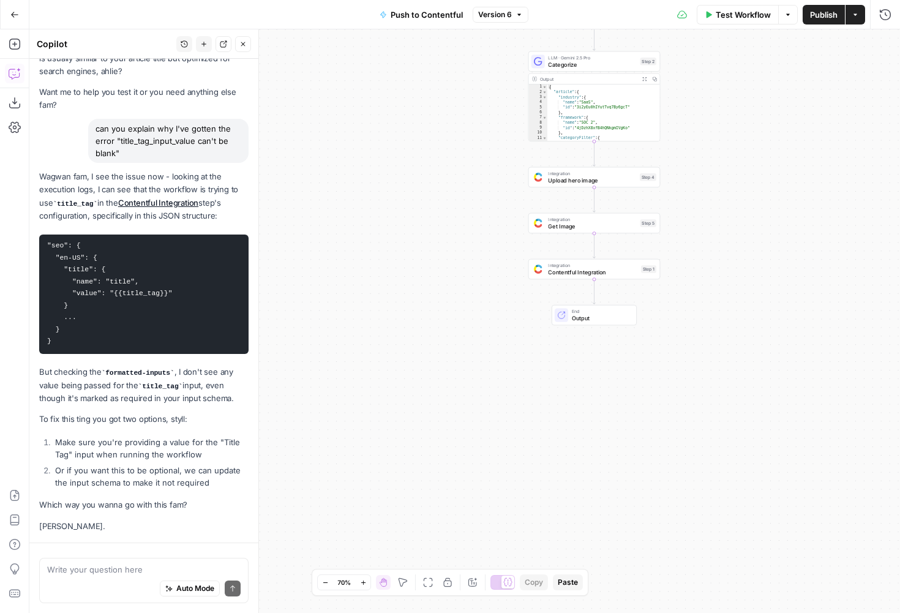
scroll to position [773, 0]
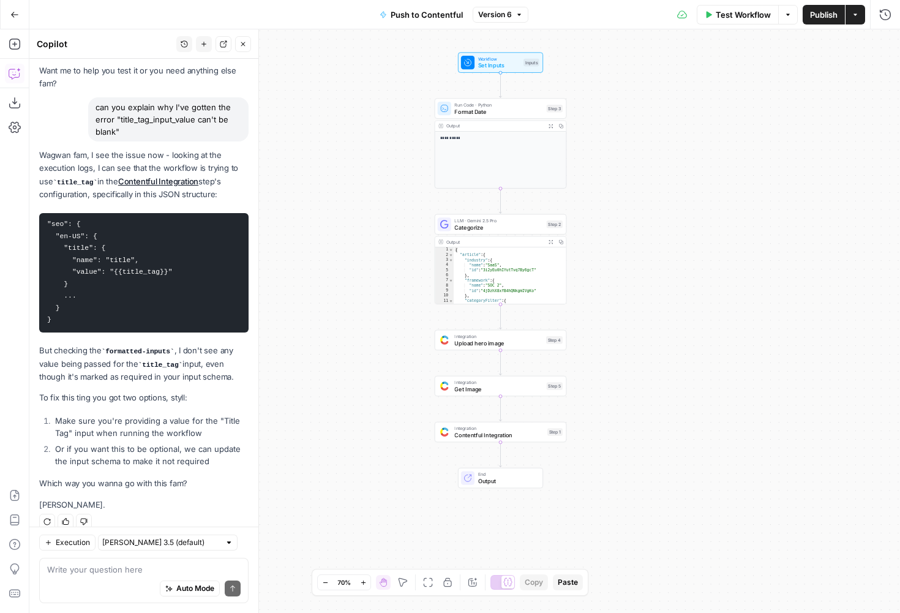
drag, startPoint x: 423, startPoint y: 235, endPoint x: 334, endPoint y: 387, distance: 176.0
click at [334, 387] on div "**********" at bounding box center [464, 321] width 871 height 584
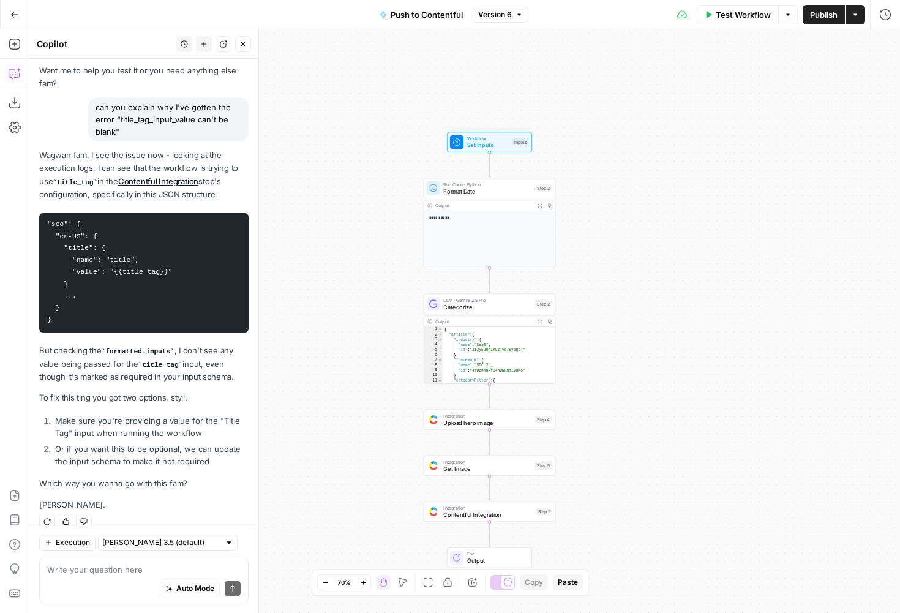
drag, startPoint x: 381, startPoint y: 253, endPoint x: 370, endPoint y: 333, distance: 81.0
click at [370, 333] on div "**********" at bounding box center [464, 321] width 871 height 584
click at [462, 508] on div "Integration Contentful Integration Step 1 Copy step Delete step Add Note Test" at bounding box center [489, 513] width 132 height 20
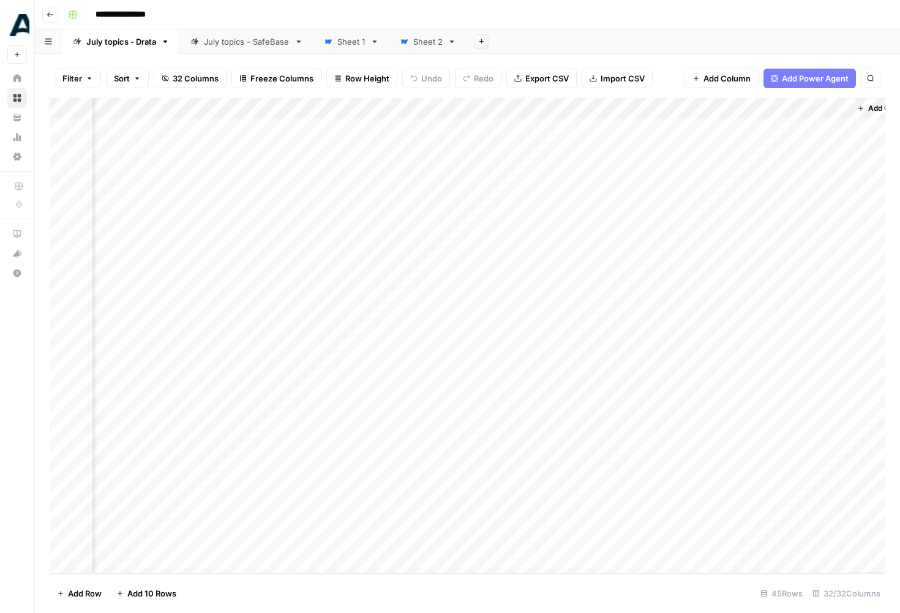
scroll to position [0, 3010]
click at [649, 99] on div "Add Column" at bounding box center [468, 335] width 836 height 475
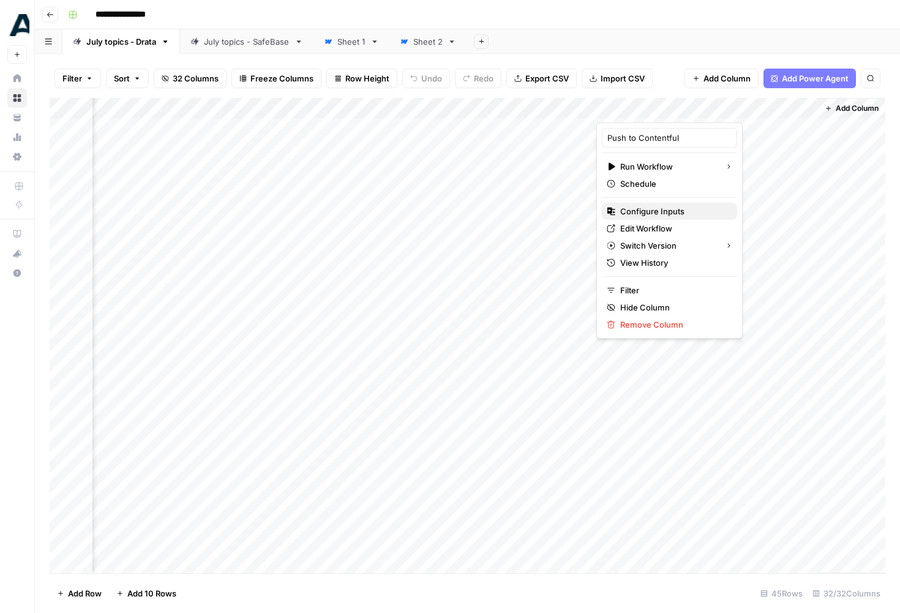
click at [647, 214] on span "Configure Inputs" at bounding box center [674, 211] width 107 height 12
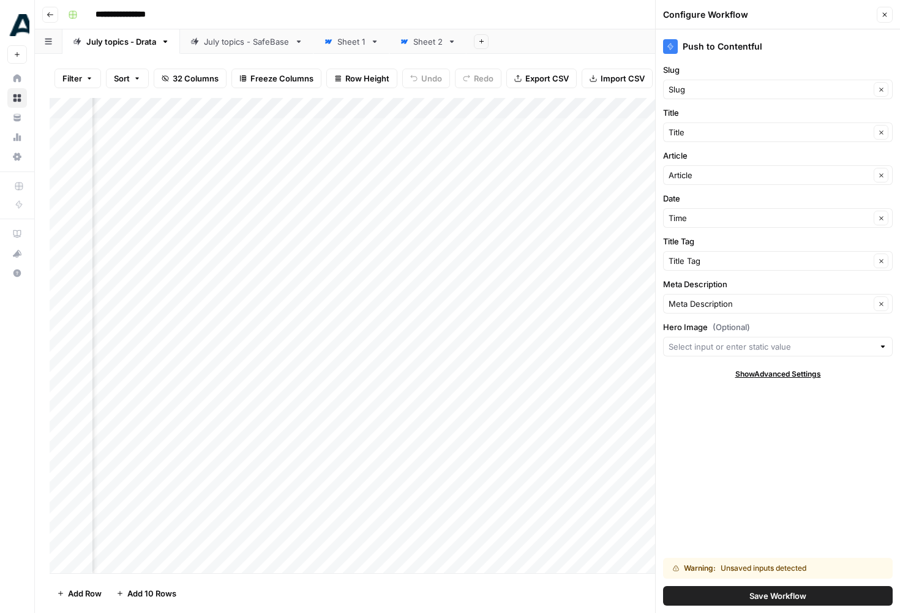
scroll to position [0, 1898]
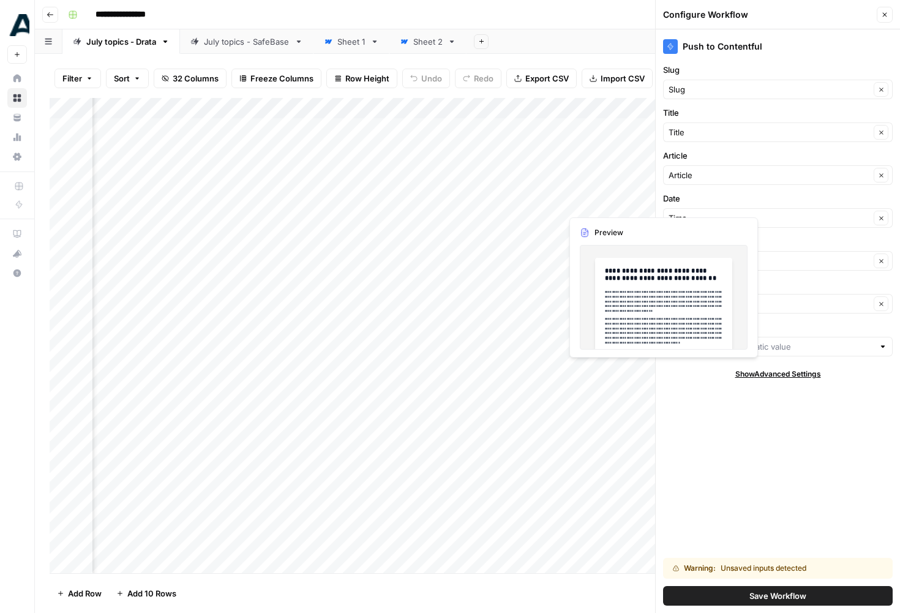
click at [804, 282] on label "Meta Description" at bounding box center [778, 284] width 230 height 12
click at [804, 298] on input "Meta Description" at bounding box center [770, 304] width 202 height 12
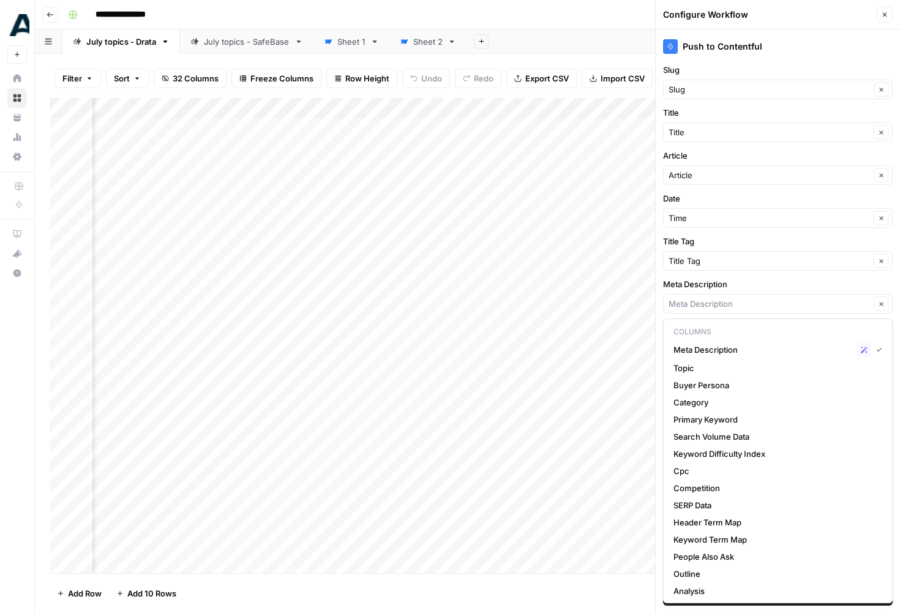
click at [516, 518] on div "Add Column" at bounding box center [468, 335] width 836 height 475
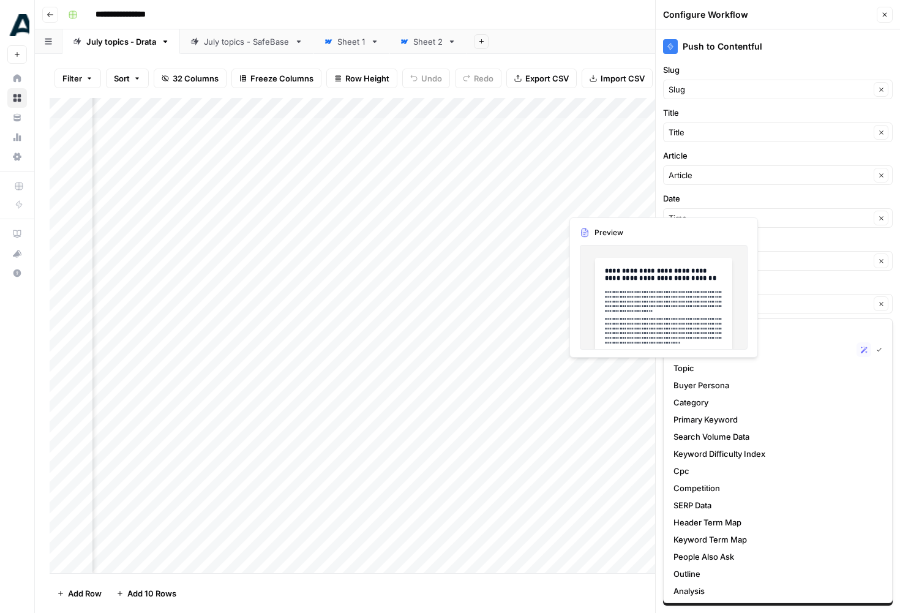
type input "Meta Description"
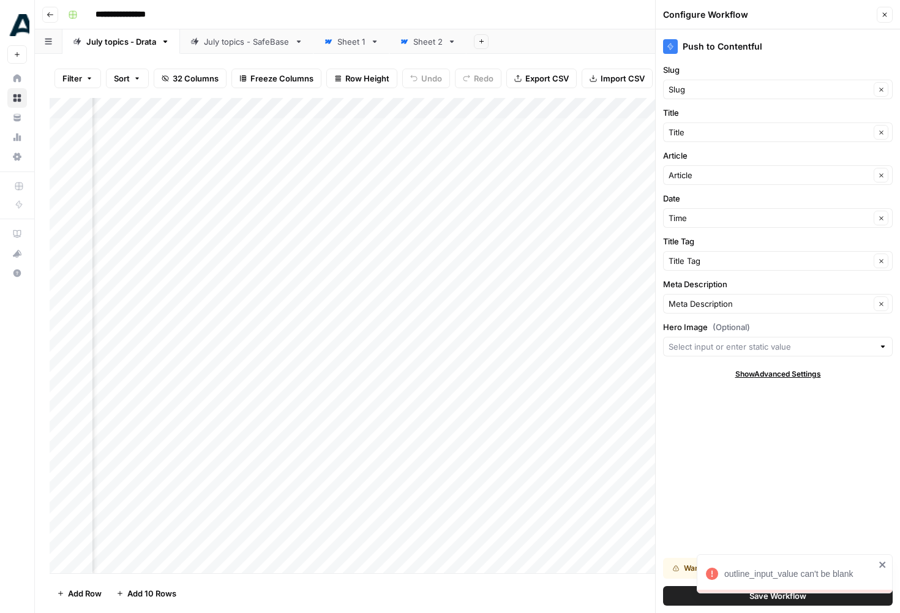
click at [885, 562] on icon "close" at bounding box center [883, 565] width 6 height 6
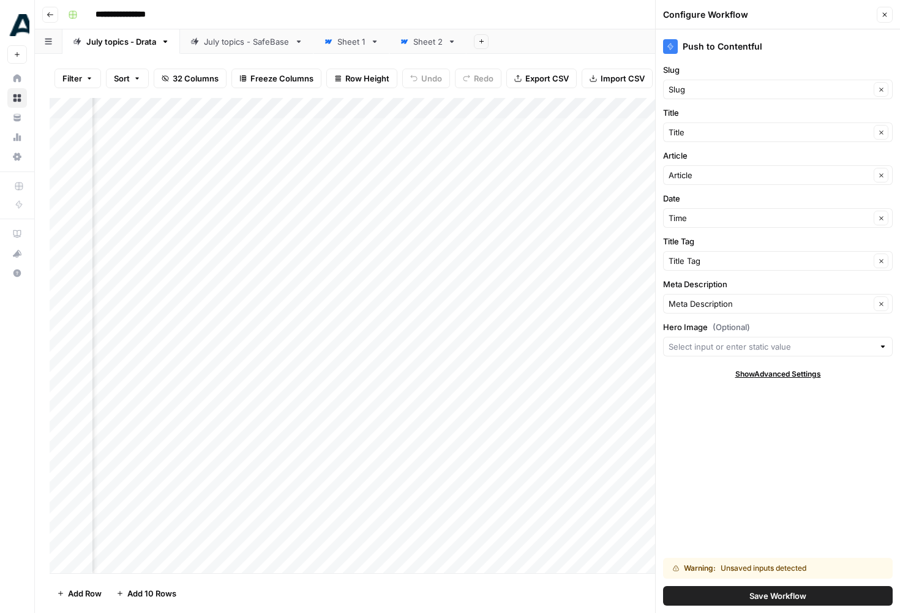
click at [600, 486] on div "Add Column" at bounding box center [468, 335] width 836 height 475
click at [690, 260] on input "Title Tag" at bounding box center [770, 261] width 202 height 12
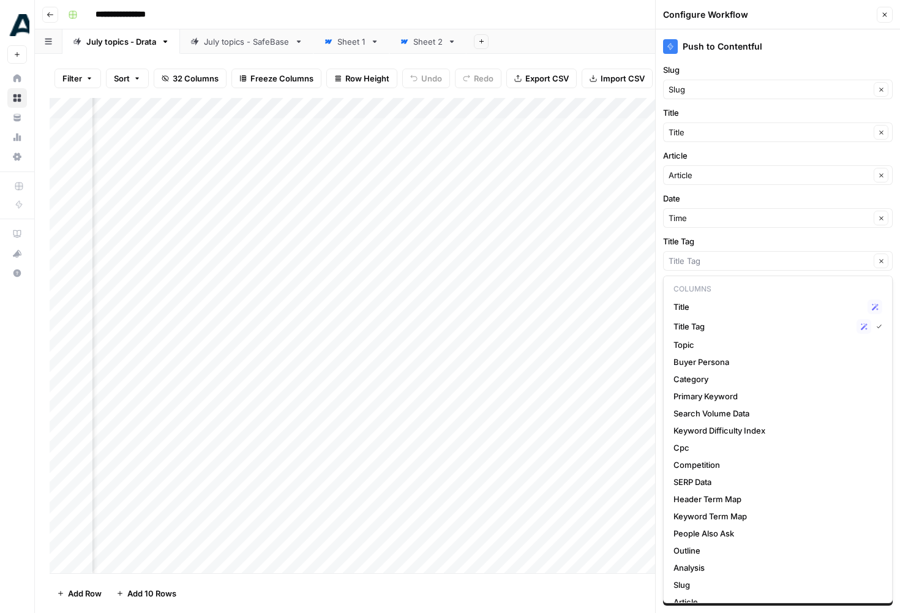
scroll to position [0, 2094]
type input "Title Tag"
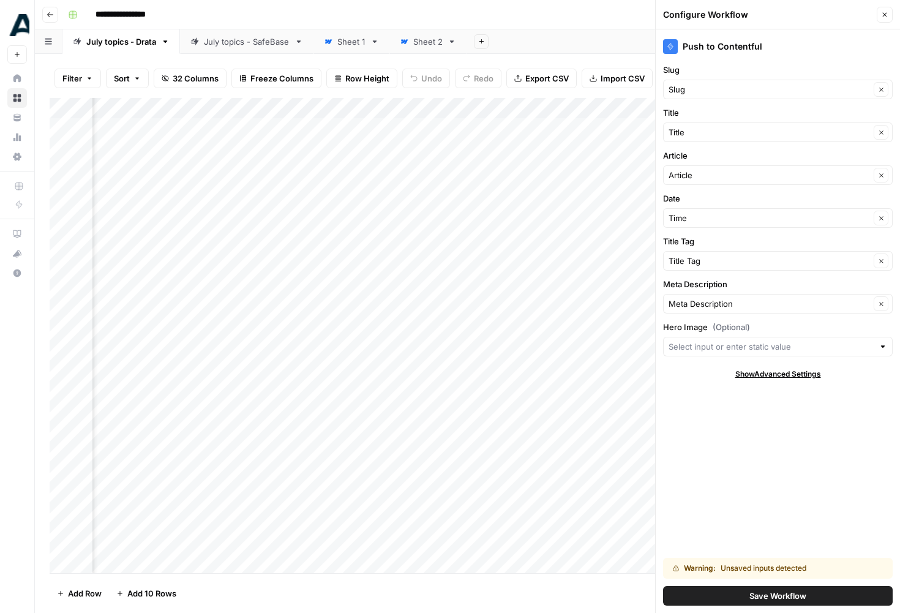
click at [527, 102] on div "Add Column" at bounding box center [468, 335] width 836 height 475
click at [467, 474] on div "Add Column" at bounding box center [468, 335] width 836 height 475
click at [894, 8] on header "Configure Workflow Close" at bounding box center [778, 14] width 244 height 29
click at [886, 12] on icon "button" at bounding box center [884, 14] width 7 height 7
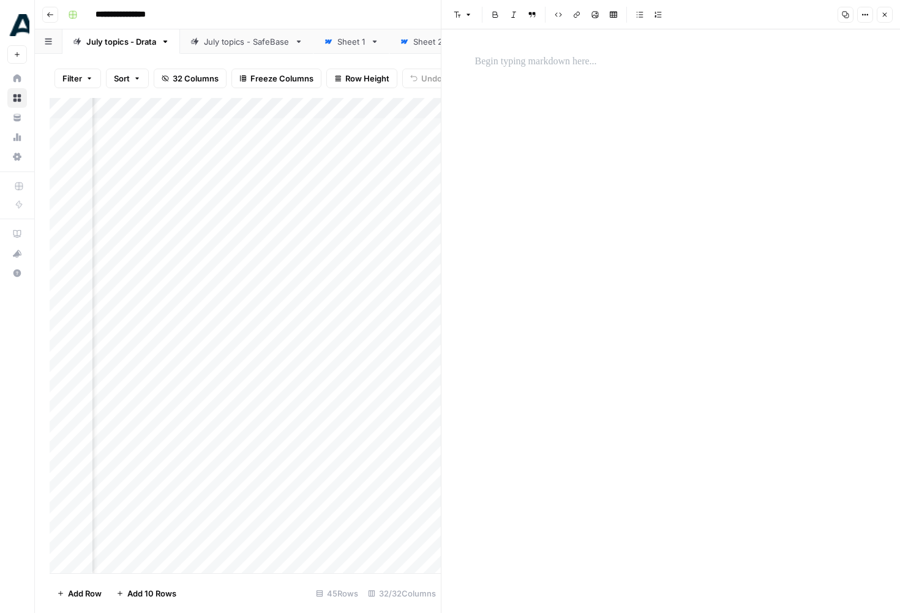
click at [889, 12] on button "Close" at bounding box center [885, 15] width 16 height 16
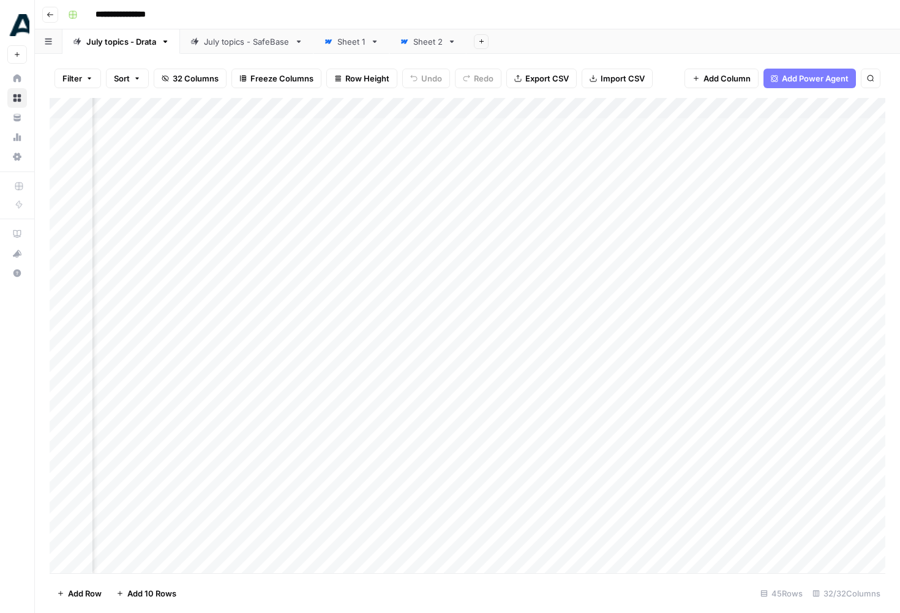
scroll to position [0, 3010]
click at [657, 157] on div "Add Column" at bounding box center [468, 335] width 836 height 475
click at [766, 570] on div "title_tag_input_value can't be blank" at bounding box center [800, 574] width 151 height 12
click at [647, 110] on div "Add Column" at bounding box center [468, 335] width 836 height 475
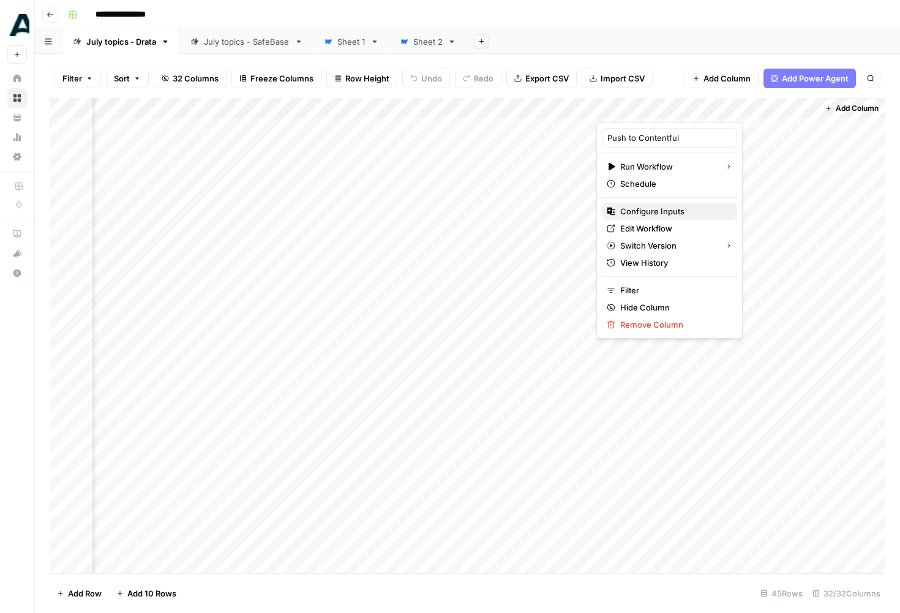
click at [658, 214] on span "Configure Inputs" at bounding box center [674, 211] width 107 height 12
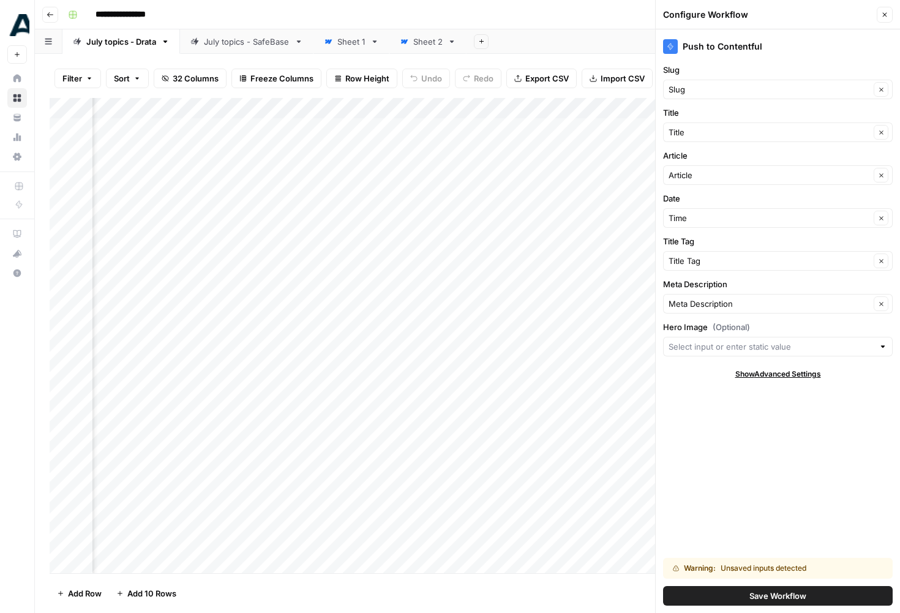
scroll to position [0, 2338]
click at [292, 165] on div "Add Column" at bounding box center [468, 335] width 836 height 475
click at [322, 168] on div "Add Column" at bounding box center [468, 335] width 836 height 475
click at [298, 230] on div "Add Column" at bounding box center [468, 335] width 836 height 475
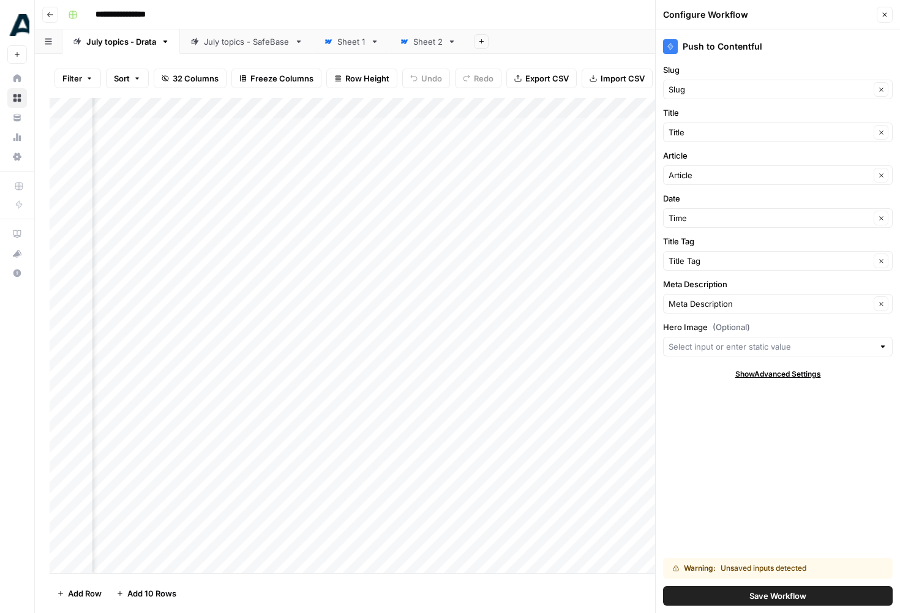
scroll to position [0, 2406]
click at [745, 593] on button "Save Workflow" at bounding box center [778, 596] width 230 height 20
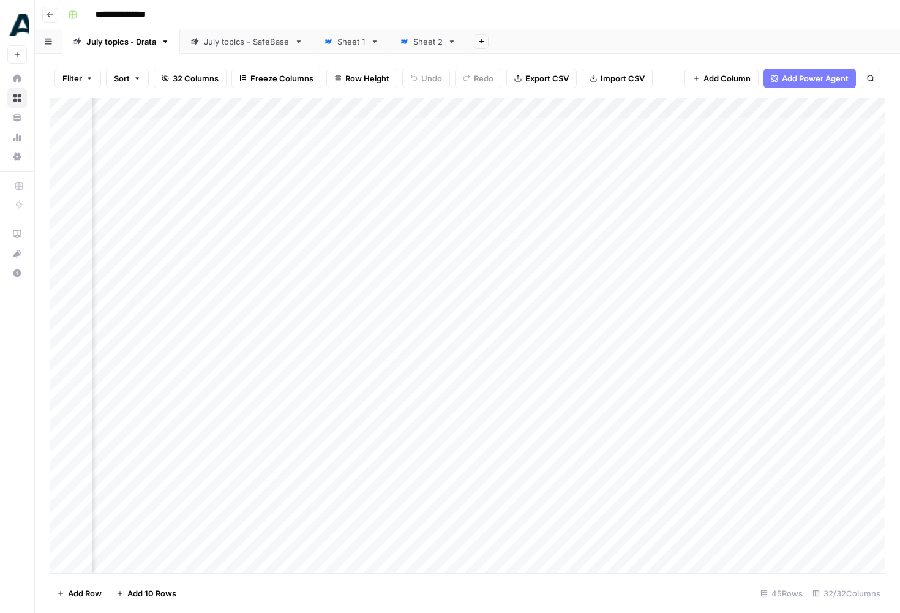
scroll to position [0, 3010]
click at [665, 160] on div "Add Column" at bounding box center [468, 335] width 836 height 475
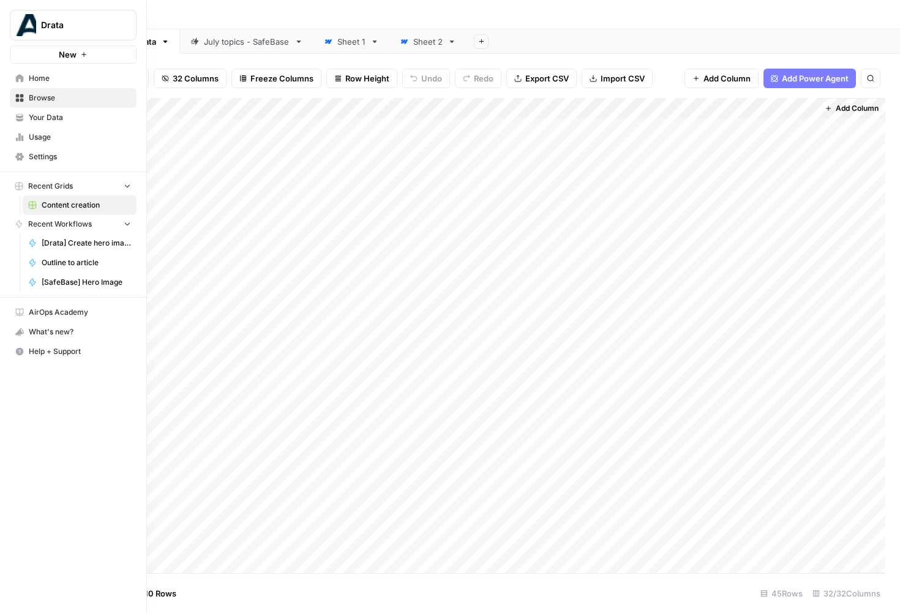
click at [24, 118] on link "Your Data" at bounding box center [73, 118] width 127 height 20
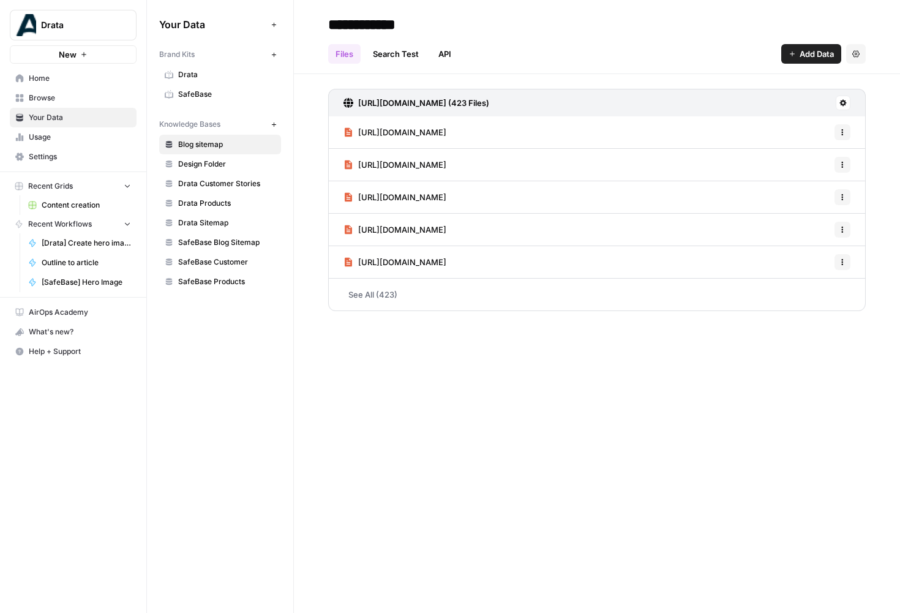
click at [217, 77] on span "Drata" at bounding box center [226, 74] width 97 height 11
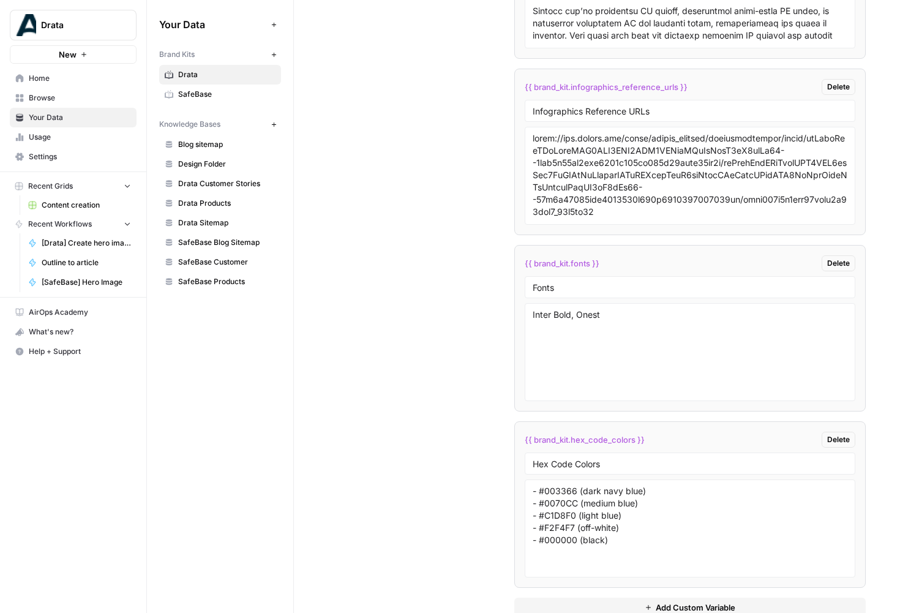
scroll to position [3134, 0]
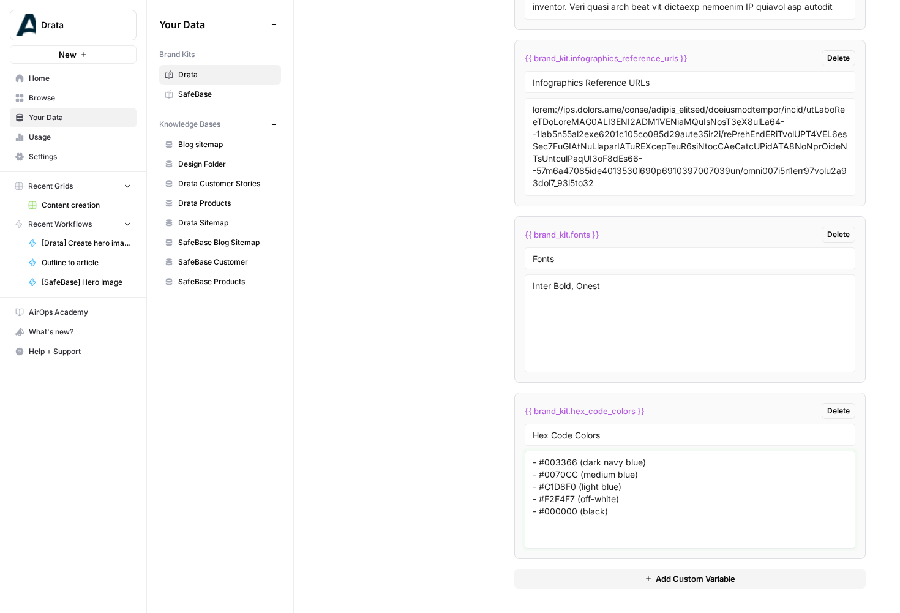
click at [533, 465] on textarea "- #003366 (dark navy blue) - #0070CC (medium blue) - #C1D8F0 (light blue) - #F2…" at bounding box center [690, 499] width 315 height 87
paste textarea "midnight (#002536)"
drag, startPoint x: 617, startPoint y: 475, endPoint x: 579, endPoint y: 475, distance: 38.0
click at [579, 475] on textarea "Primary Colors: - midnight (#002536) - #003366 (dark navy blue) - #0070CC (medi…" at bounding box center [690, 499] width 315 height 87
drag, startPoint x: 630, startPoint y: 475, endPoint x: 539, endPoint y: 475, distance: 91.3
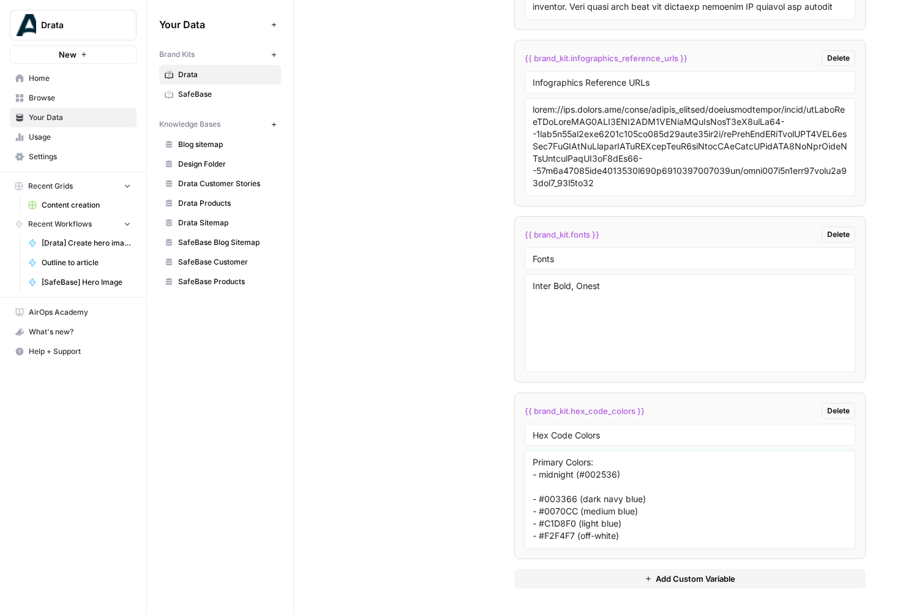
click at [539, 475] on textarea "Primary Colors: - midnight (#002536) - #003366 (dark navy blue) - #0070CC (medi…" at bounding box center [690, 499] width 315 height 87
paste textarea "#002536"
paste textarea "F5F8FC"
paste textarea "276FFF"
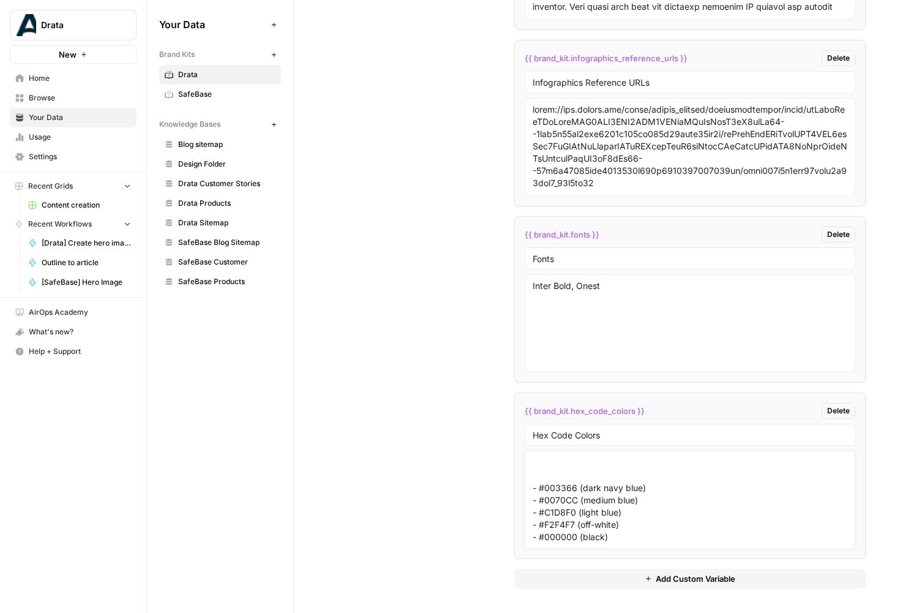
drag, startPoint x: 644, startPoint y: 535, endPoint x: 537, endPoint y: 472, distance: 124.1
click at [537, 472] on textarea "Primary Colors: - #002536 (midnight) - #F5F8FC (mist) - #276FFF (colbalt) - #00…" at bounding box center [690, 499] width 315 height 87
paste textarea "103B4D"
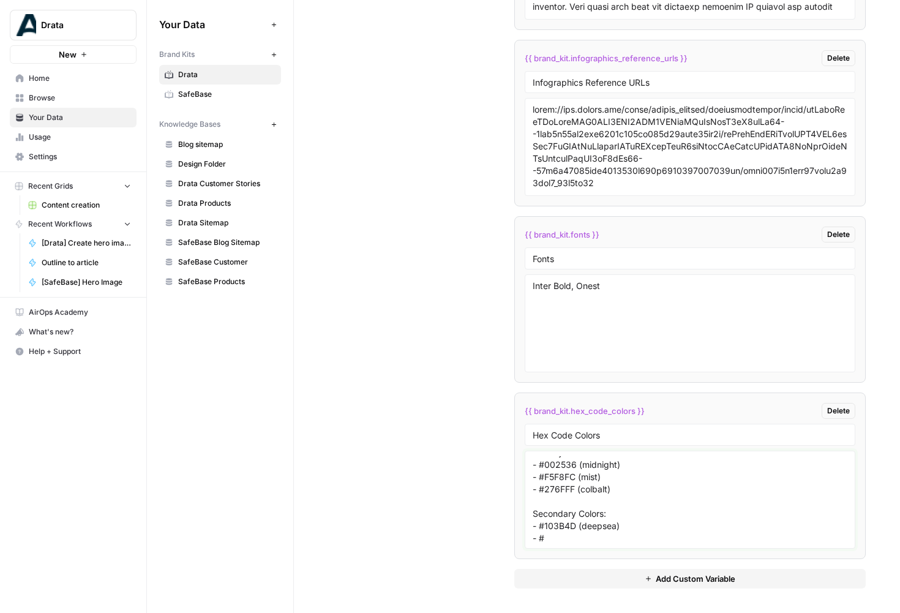
paste textarea "27647D"
paste textarea "EBF4F7"
paste textarea "6291F0"
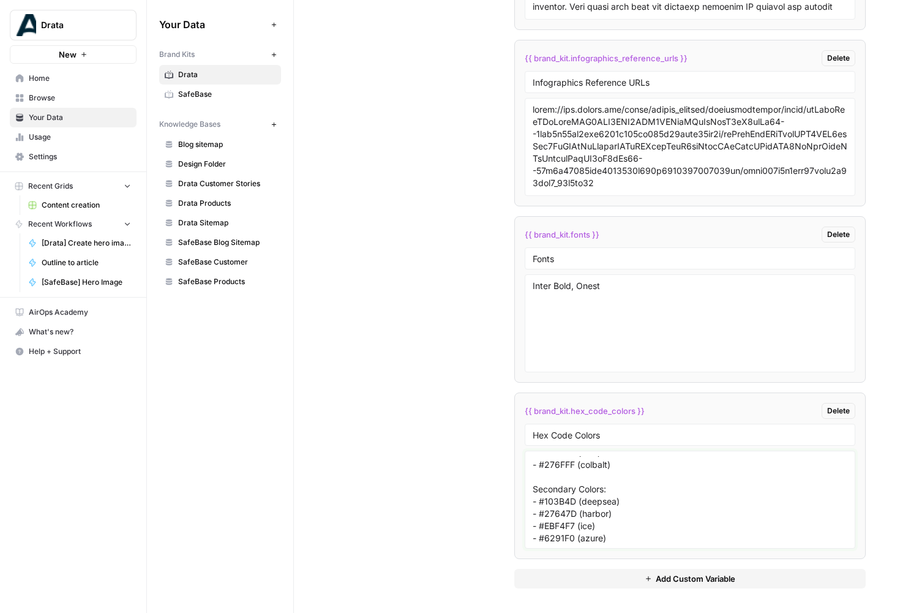
scroll to position [47, 0]
paste textarea "A7C1F5"
paste textarea "E3EBFC"
type textarea "Primary Colors: - #002536 (midnight) - #F5F8FC (mist) - #276FFF (colbalt) Secon…"
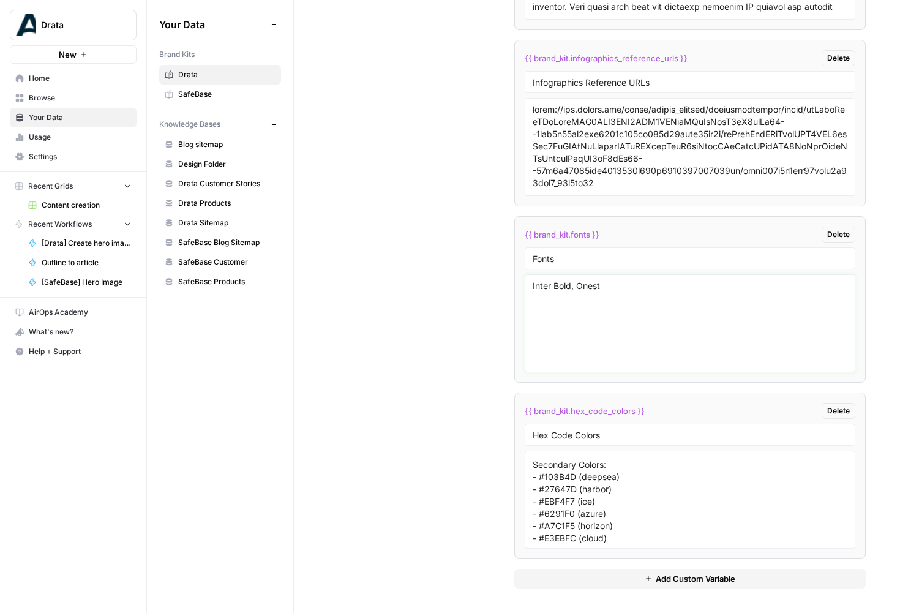
drag, startPoint x: 613, startPoint y: 282, endPoint x: 504, endPoint y: 279, distance: 109.7
type textarea "PP Mori, Inter"
click at [58, 100] on span "Browse" at bounding box center [80, 97] width 102 height 11
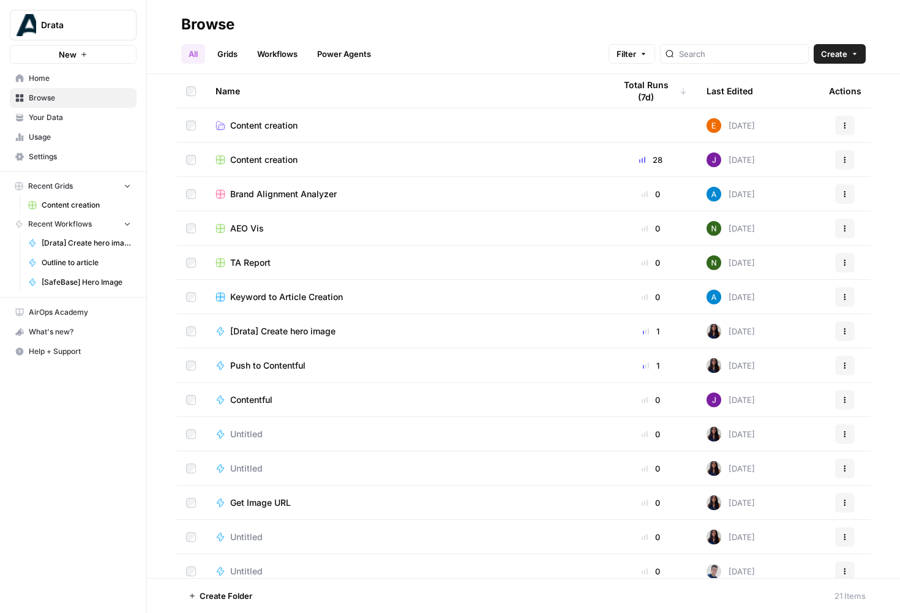
click at [255, 154] on span "Content creation" at bounding box center [263, 160] width 67 height 12
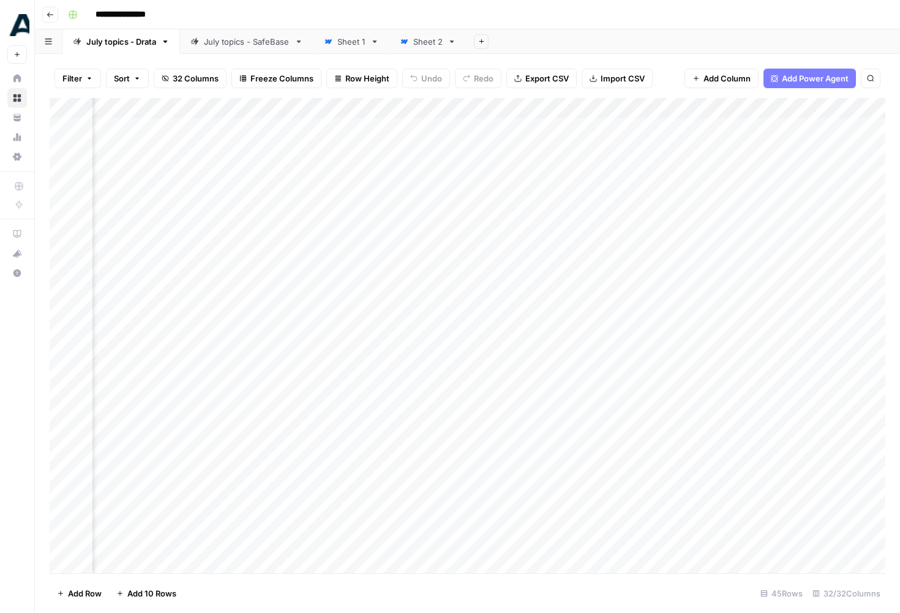
scroll to position [0, 3010]
click at [681, 159] on div "Add Column" at bounding box center [468, 335] width 836 height 475
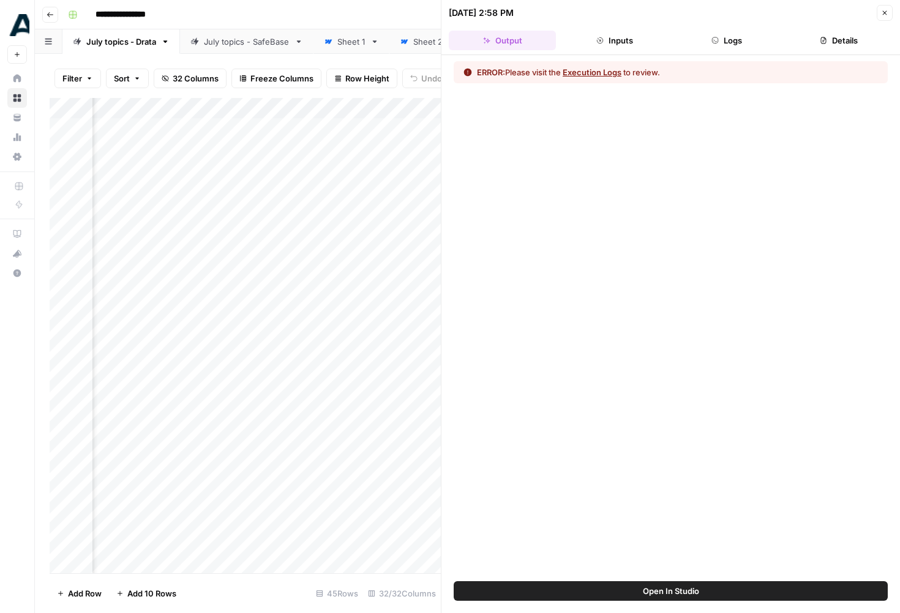
click at [714, 40] on icon "button" at bounding box center [715, 40] width 7 height 7
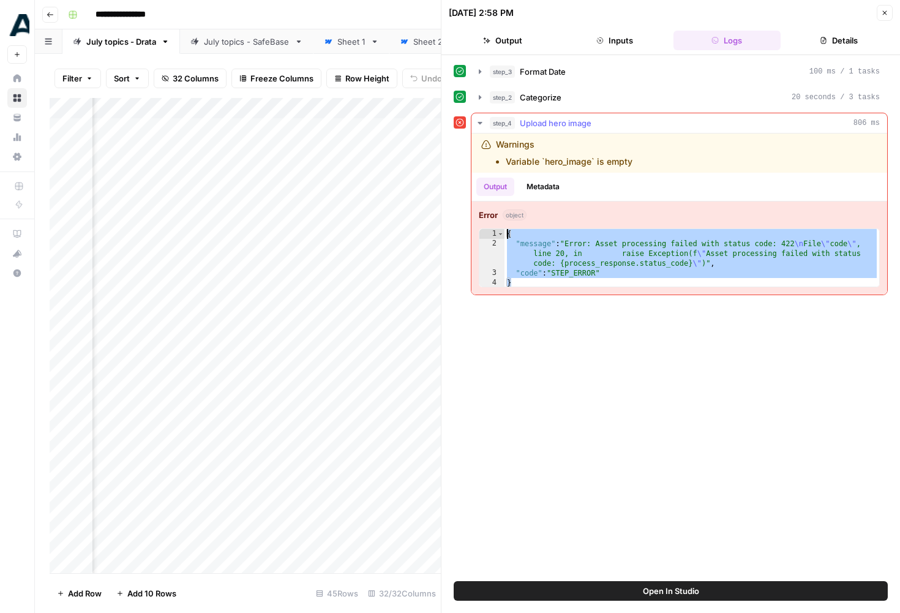
drag, startPoint x: 624, startPoint y: 283, endPoint x: 505, endPoint y: 235, distance: 128.7
click at [505, 235] on div "{ "message" : "Error: Asset processing failed with status code: 422 \n File \" …" at bounding box center [692, 268] width 375 height 78
click at [654, 257] on div "{ "message" : "Error: Asset processing failed with status code: 422 \n File \" …" at bounding box center [692, 268] width 375 height 78
type textarea "**********"
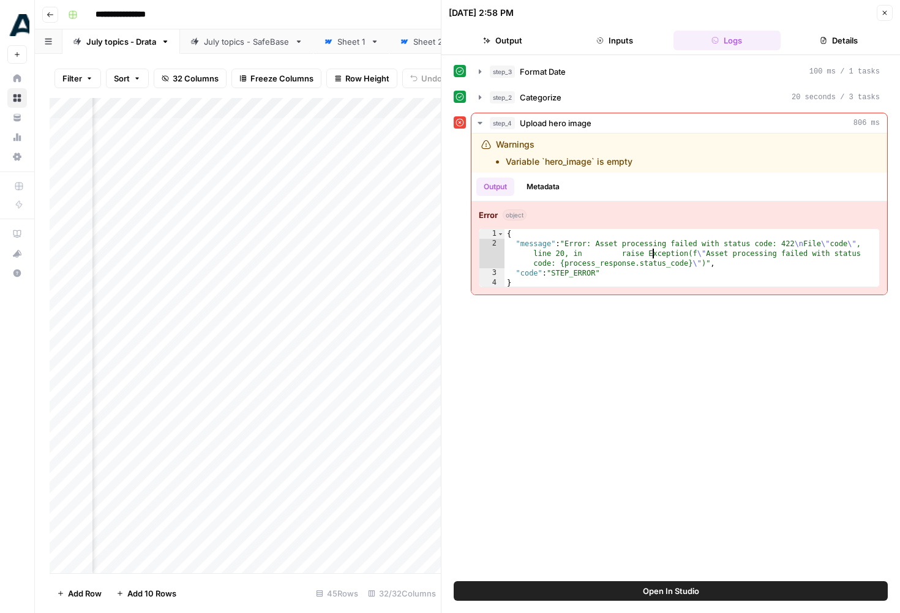
click at [887, 7] on button "Close" at bounding box center [885, 13] width 16 height 16
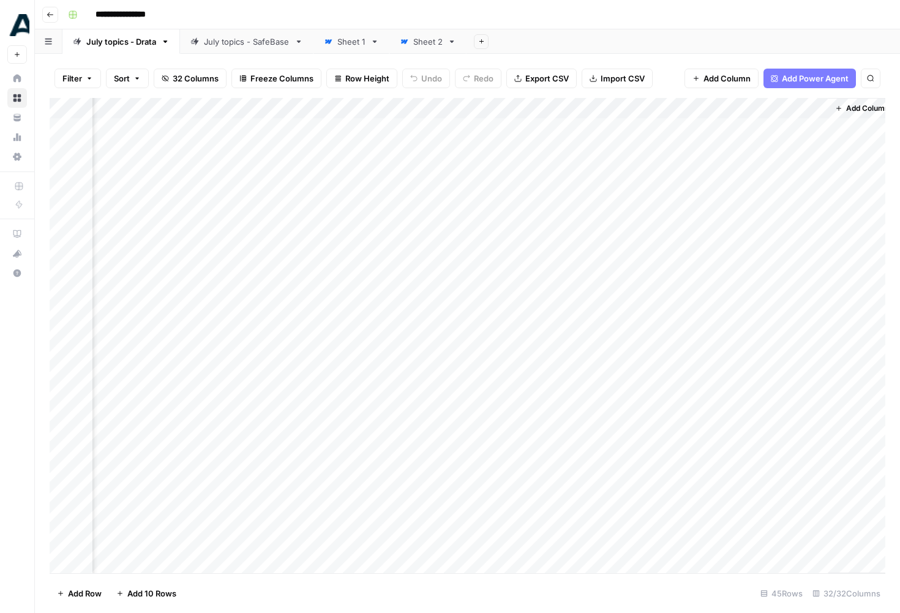
scroll to position [0, 2995]
click at [645, 105] on div "Add Column" at bounding box center [468, 335] width 836 height 475
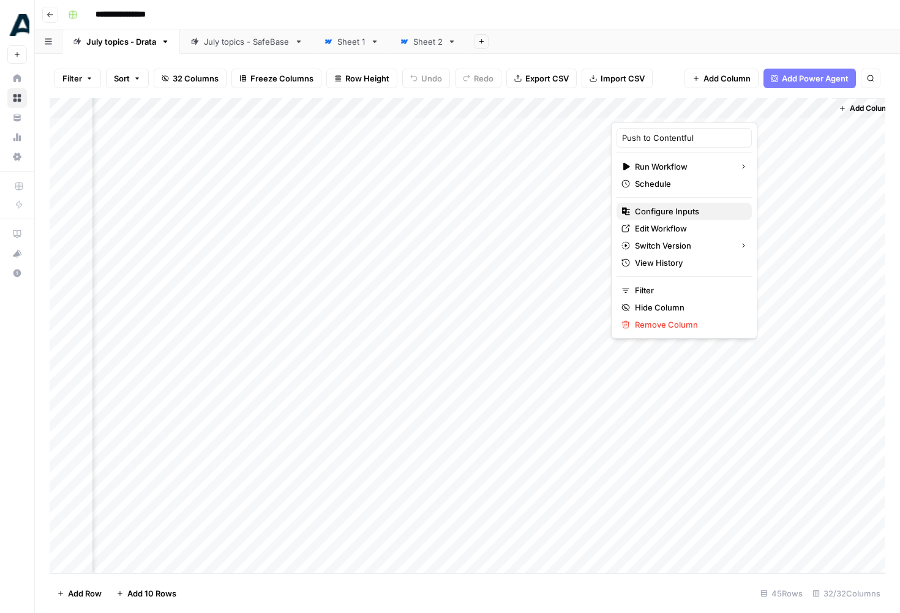
click at [668, 211] on span "Configure Inputs" at bounding box center [688, 211] width 107 height 12
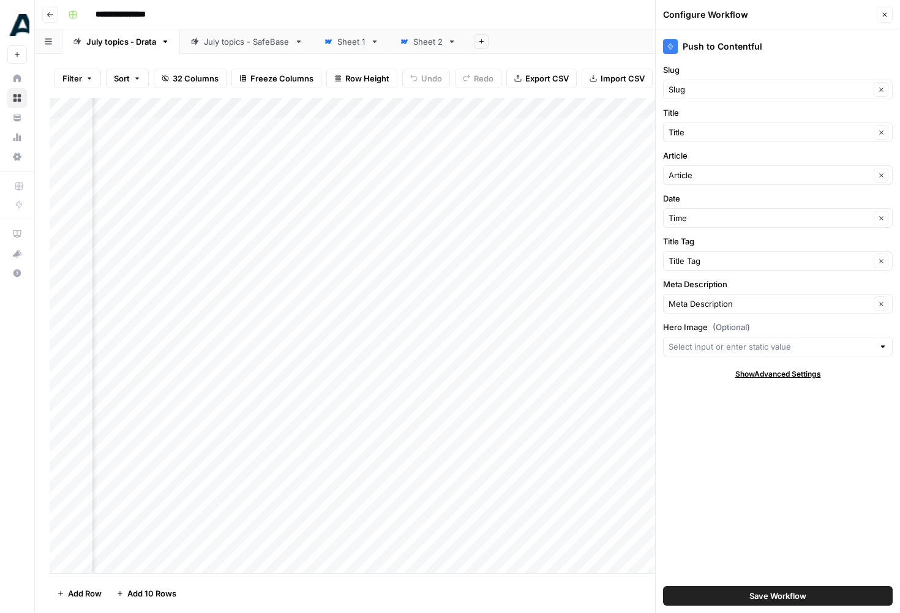
scroll to position [0, 3089]
click at [714, 336] on div "Hero Image (Optional)" at bounding box center [778, 339] width 230 height 36
click at [714, 345] on input "Hero Image (Optional)" at bounding box center [771, 347] width 205 height 12
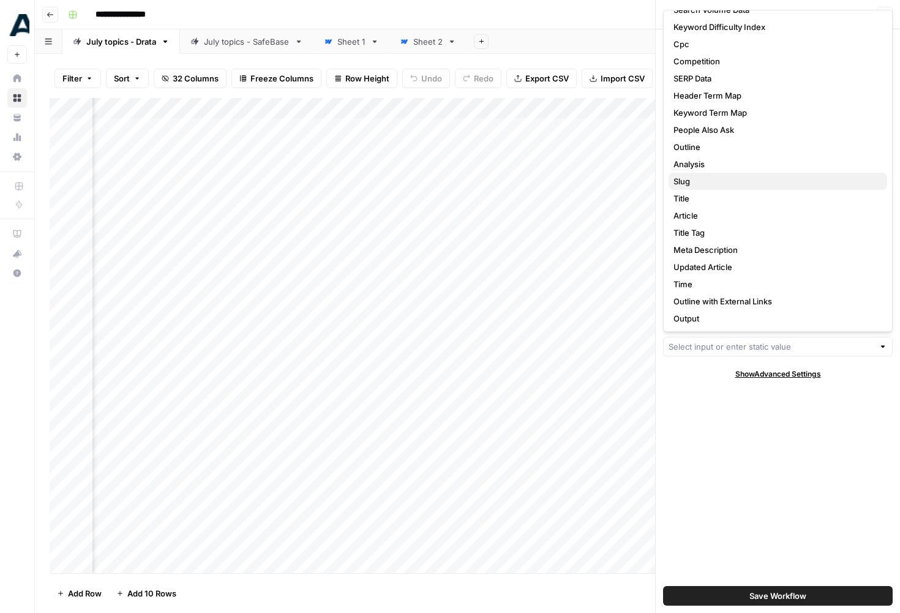
scroll to position [116, 0]
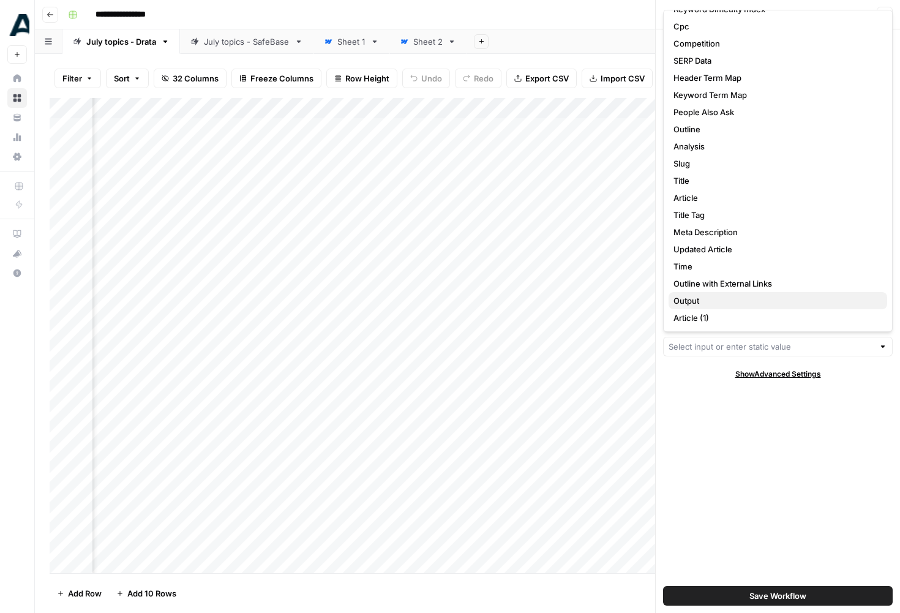
click at [704, 302] on span "Output" at bounding box center [776, 301] width 204 height 12
type input "Output"
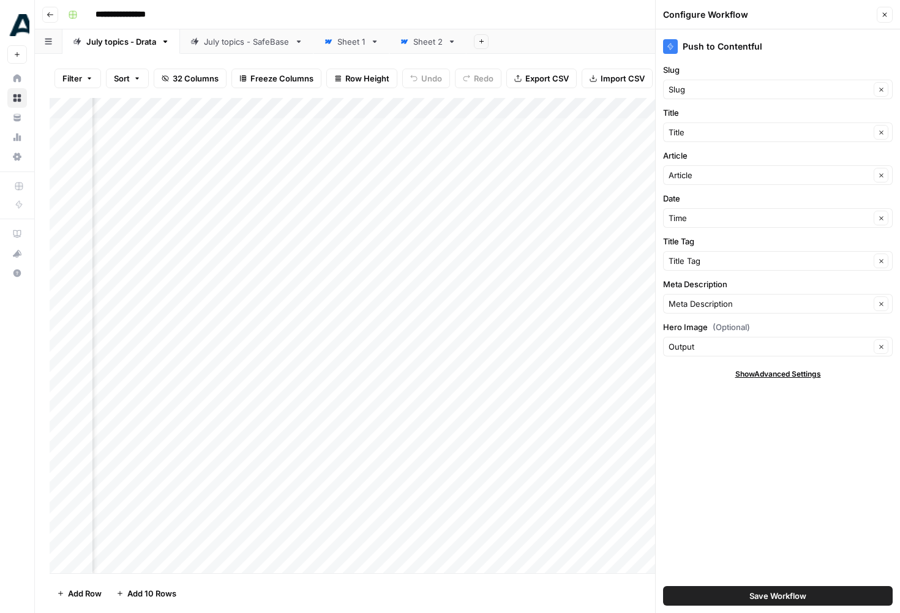
click at [458, 105] on div "Add Column" at bounding box center [468, 335] width 836 height 475
click at [461, 146] on div "Output" at bounding box center [480, 138] width 135 height 20
drag, startPoint x: 461, startPoint y: 138, endPoint x: 404, endPoint y: 138, distance: 57.0
click at [404, 138] on body "**********" at bounding box center [450, 306] width 900 height 613
type input "O"
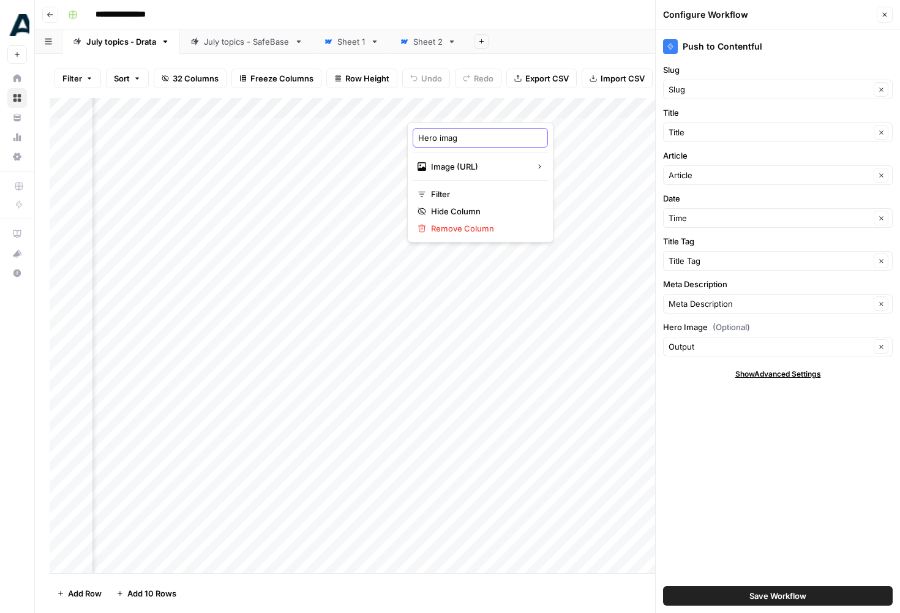
type input "Hero image"
click at [298, 126] on div "Add Column" at bounding box center [468, 335] width 836 height 475
click at [298, 157] on div "Add Column" at bounding box center [468, 335] width 836 height 475
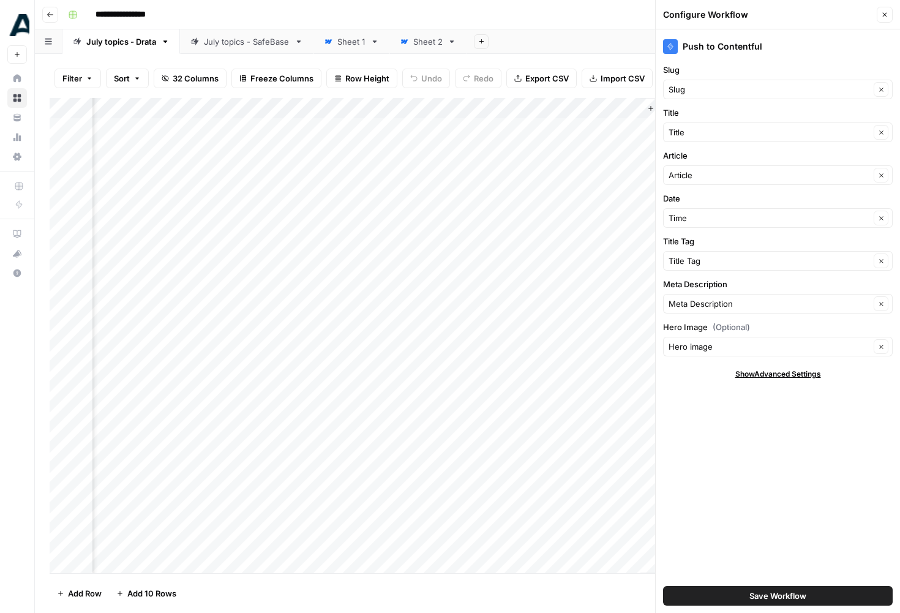
click at [203, 113] on div "Add Column" at bounding box center [468, 335] width 836 height 475
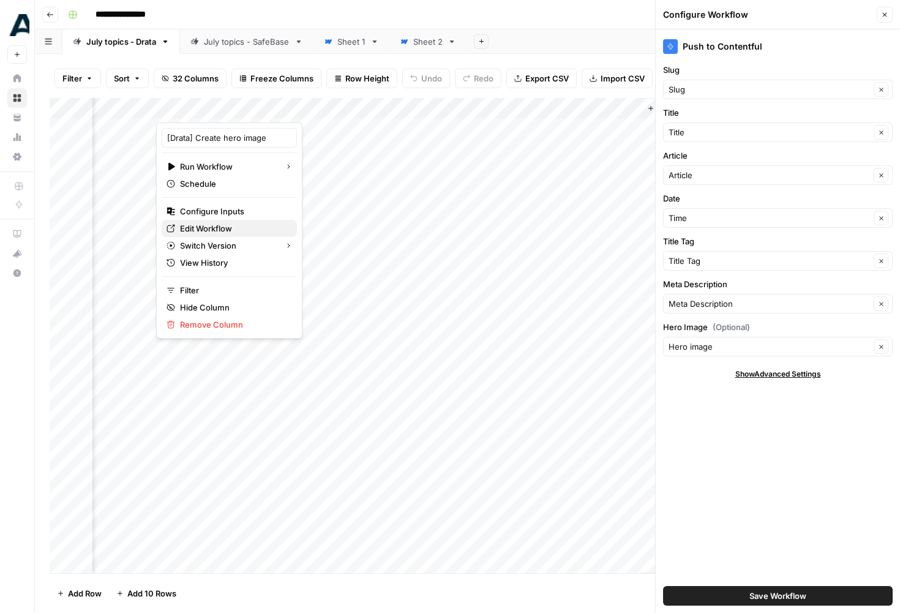
click at [232, 228] on span "Edit Workflow" at bounding box center [233, 228] width 107 height 12
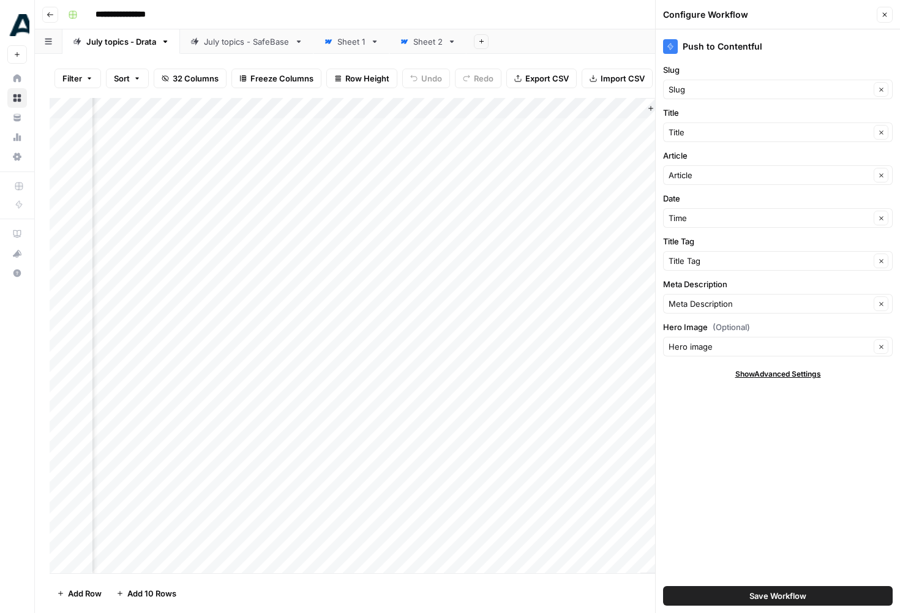
click at [293, 129] on div "Add Column" at bounding box center [468, 335] width 836 height 475
click at [297, 162] on div "Add Column" at bounding box center [468, 335] width 836 height 475
click at [300, 129] on div "Add Column" at bounding box center [468, 335] width 836 height 475
click at [299, 163] on div "Add Column" at bounding box center [468, 335] width 836 height 475
click at [887, 11] on icon "button" at bounding box center [884, 14] width 7 height 7
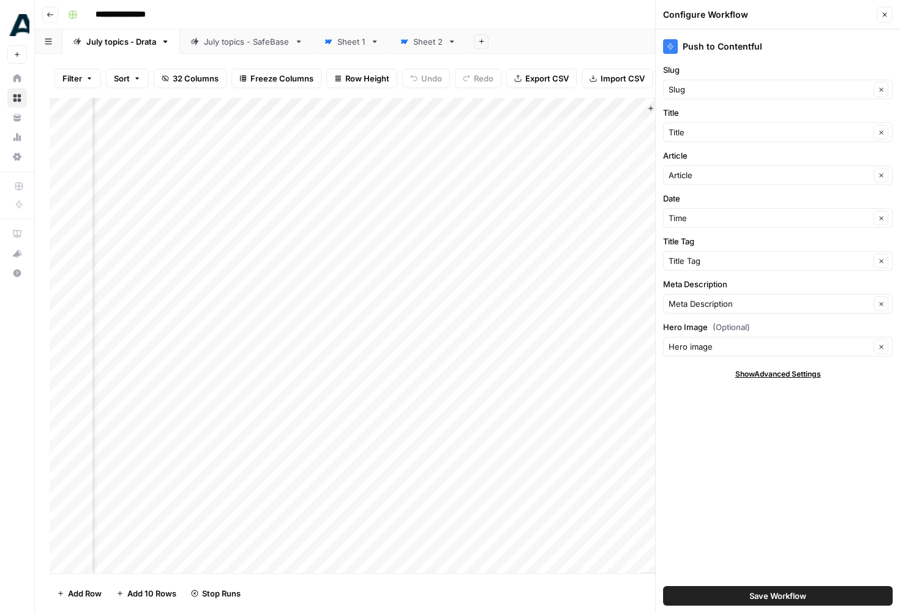
scroll to position [0, 3010]
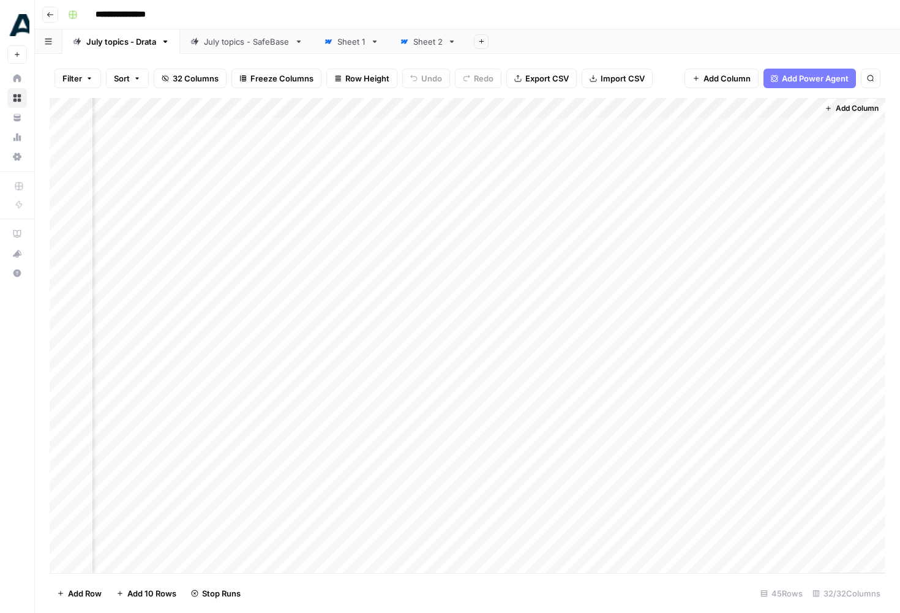
click at [246, 36] on div "July topics - SafeBase" at bounding box center [247, 42] width 86 height 12
click at [120, 50] on link "July topics - Drata" at bounding box center [121, 41] width 118 height 25
click at [591, 157] on div "Add Column" at bounding box center [468, 335] width 836 height 475
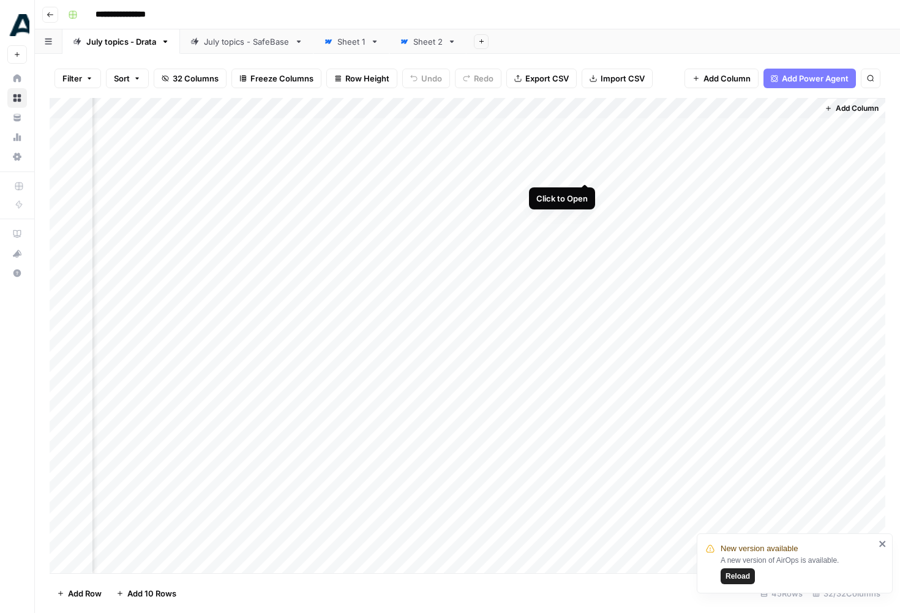
scroll to position [0, 3002]
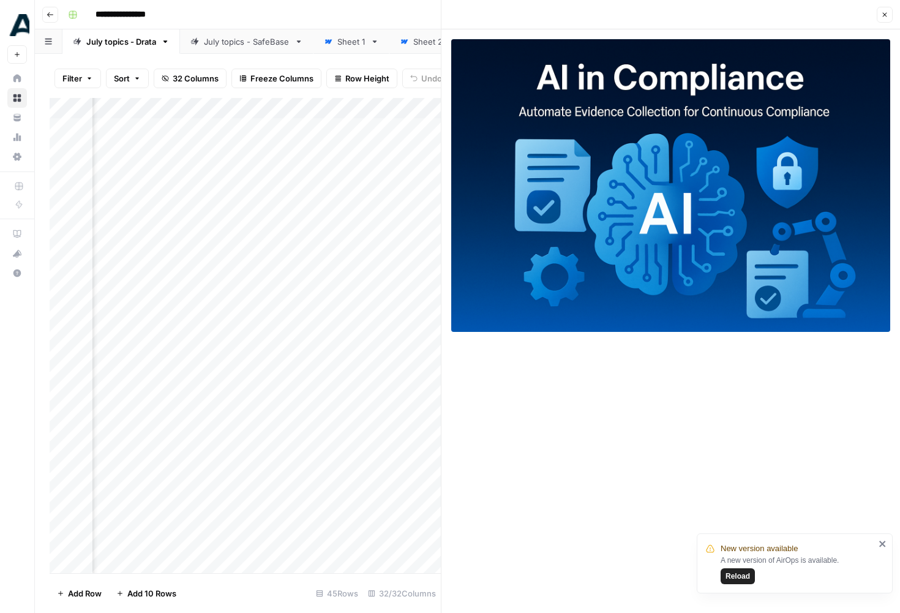
click at [883, 14] on icon "button" at bounding box center [884, 14] width 7 height 7
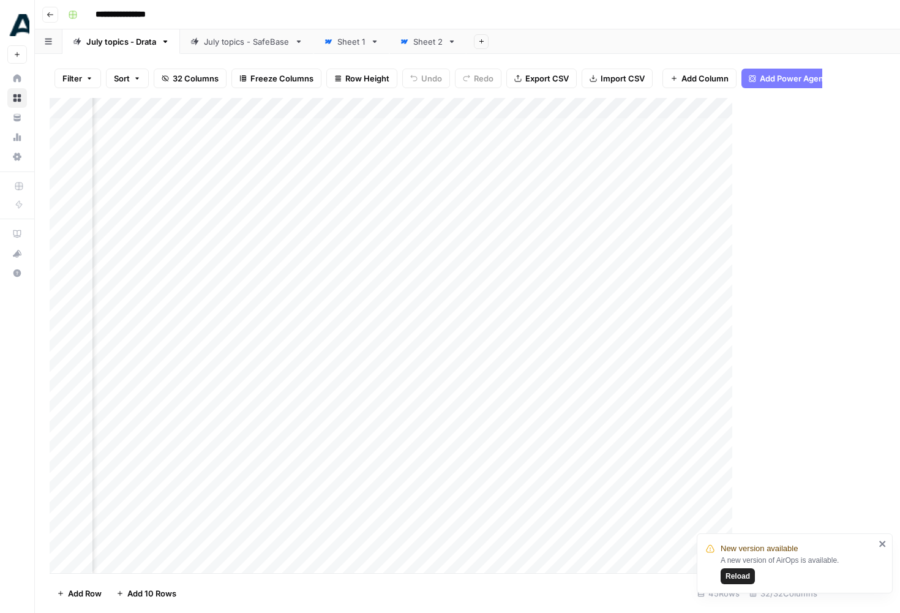
scroll to position [0, 2995]
click at [712, 157] on div "Add Column" at bounding box center [468, 335] width 836 height 475
click at [739, 578] on span "Reload" at bounding box center [738, 576] width 25 height 11
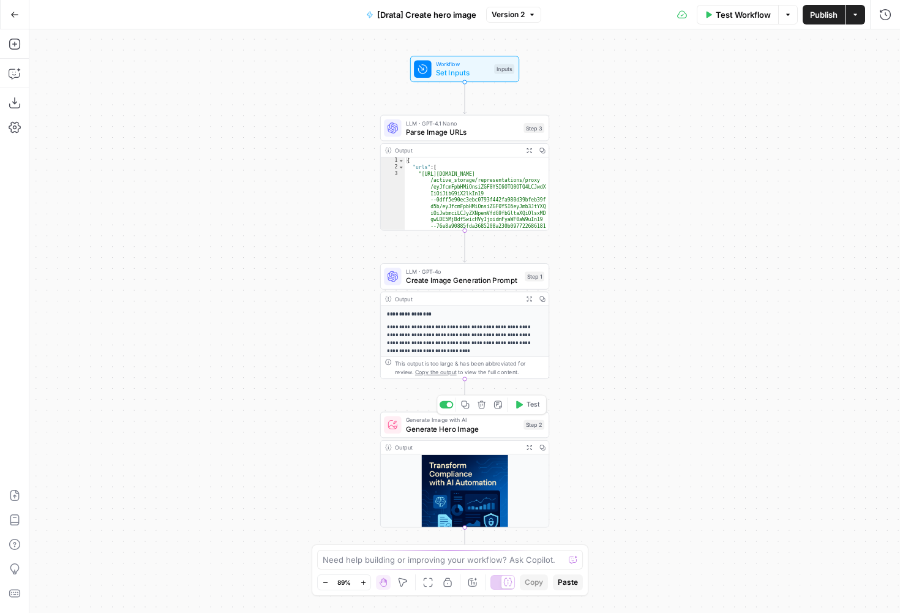
click at [438, 432] on span "Generate Hero Image" at bounding box center [462, 428] width 113 height 11
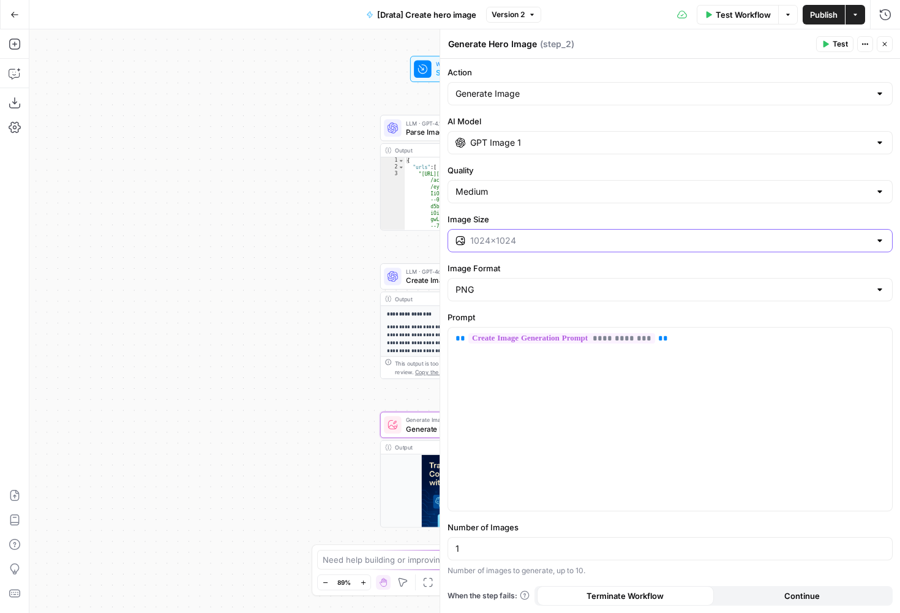
click at [537, 241] on input "Image Size" at bounding box center [670, 241] width 400 height 12
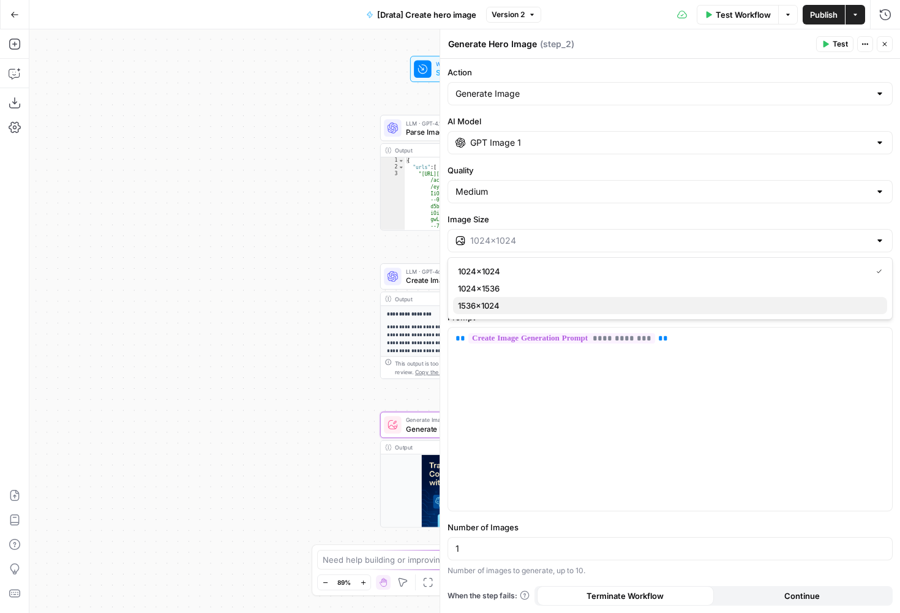
click at [524, 307] on span "1536×1024" at bounding box center [668, 306] width 420 height 12
type input "1536×1024"
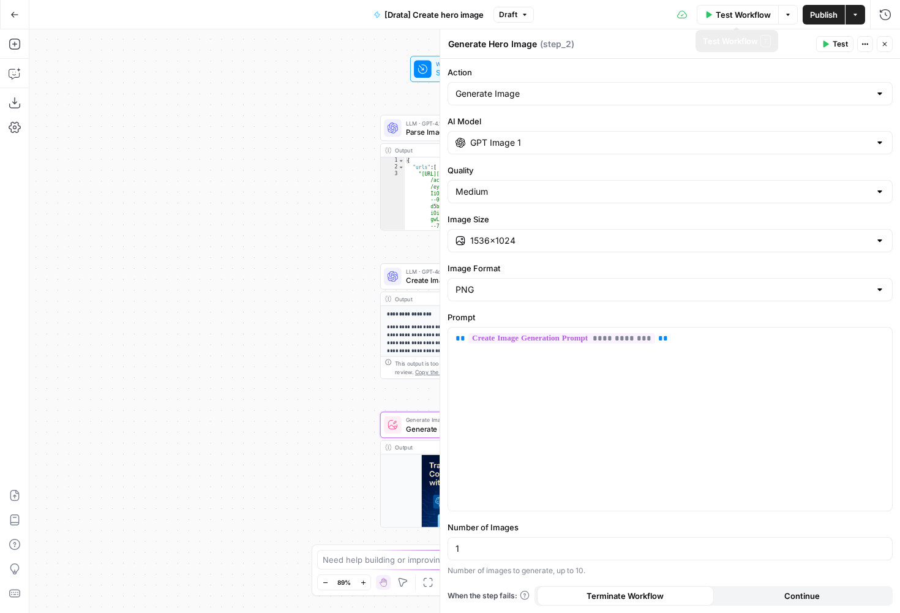
click at [825, 10] on span "Publish" at bounding box center [824, 15] width 28 height 12
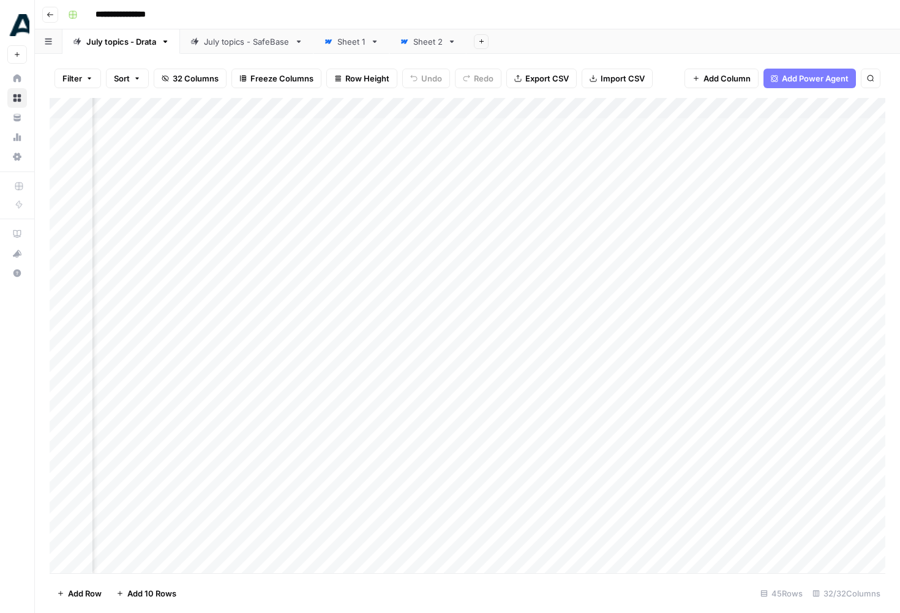
scroll to position [0, 3010]
click at [681, 157] on div "Add Column" at bounding box center [468, 335] width 836 height 475
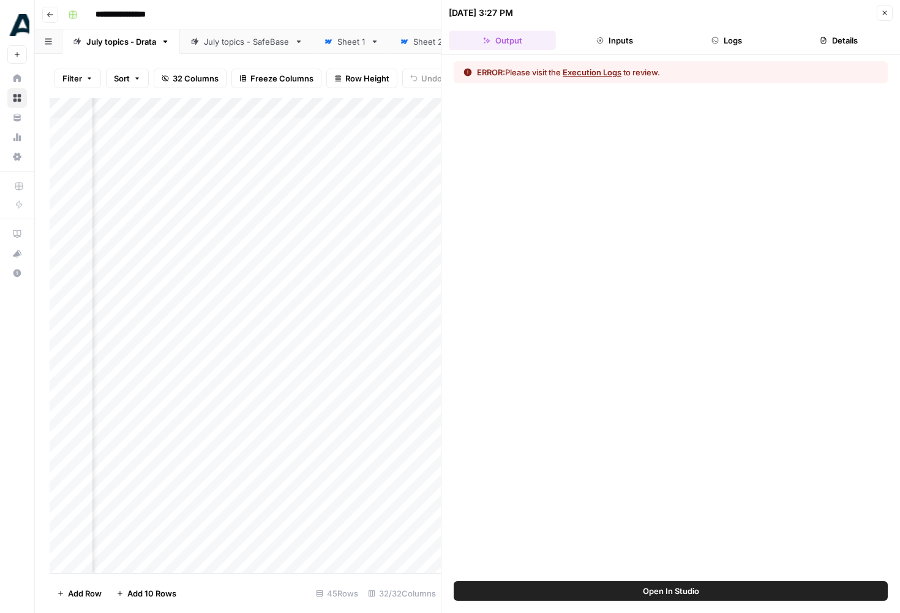
click at [742, 37] on button "Logs" at bounding box center [727, 41] width 107 height 20
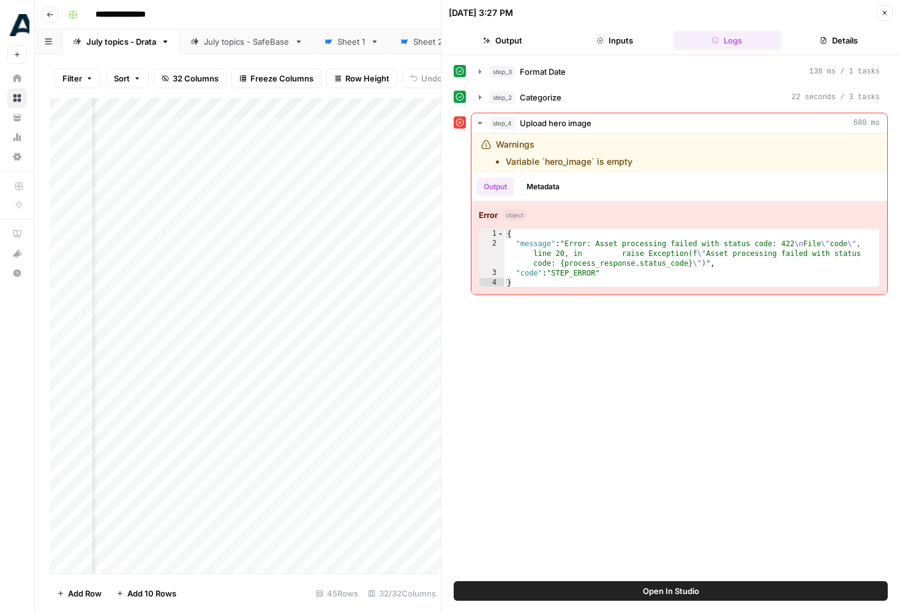
click at [888, 11] on icon "button" at bounding box center [884, 12] width 7 height 7
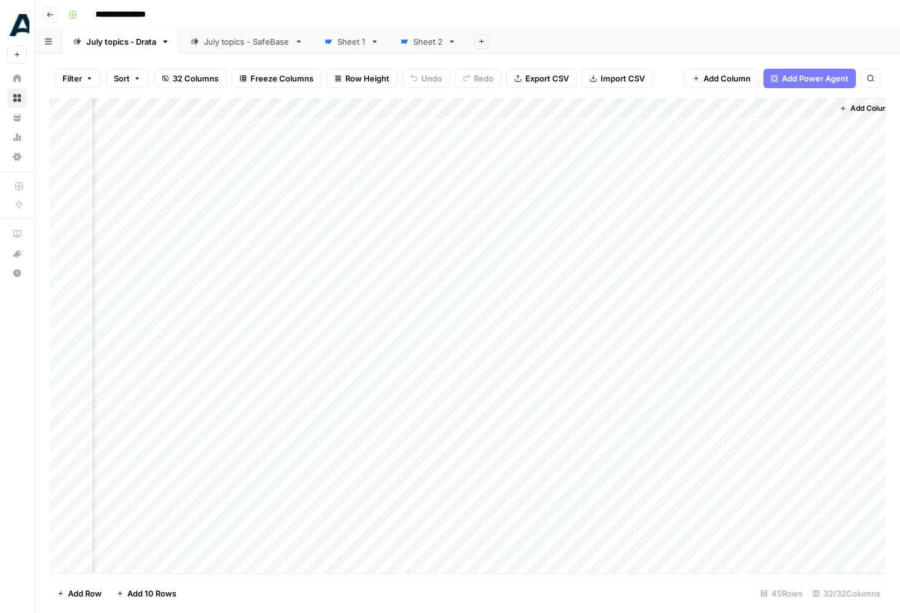
scroll to position [0, 2995]
click at [685, 105] on div "Add Column" at bounding box center [468, 335] width 836 height 475
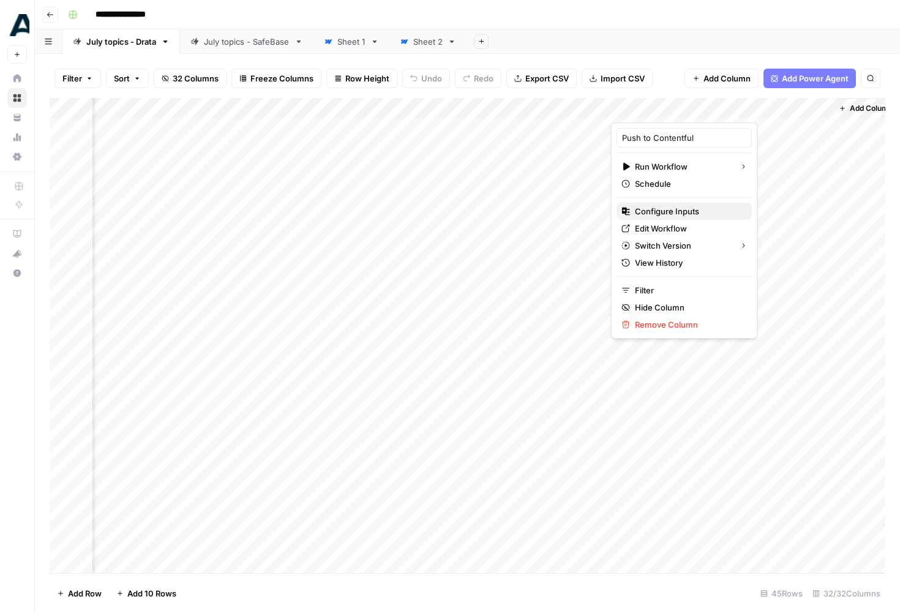
click at [671, 206] on span "Configure Inputs" at bounding box center [688, 211] width 107 height 12
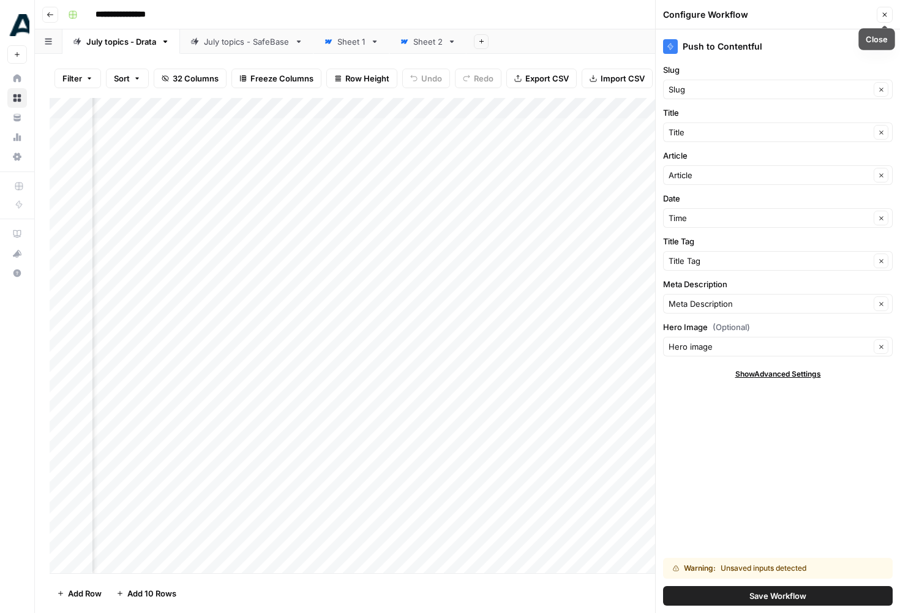
click at [886, 11] on icon "button" at bounding box center [884, 14] width 7 height 7
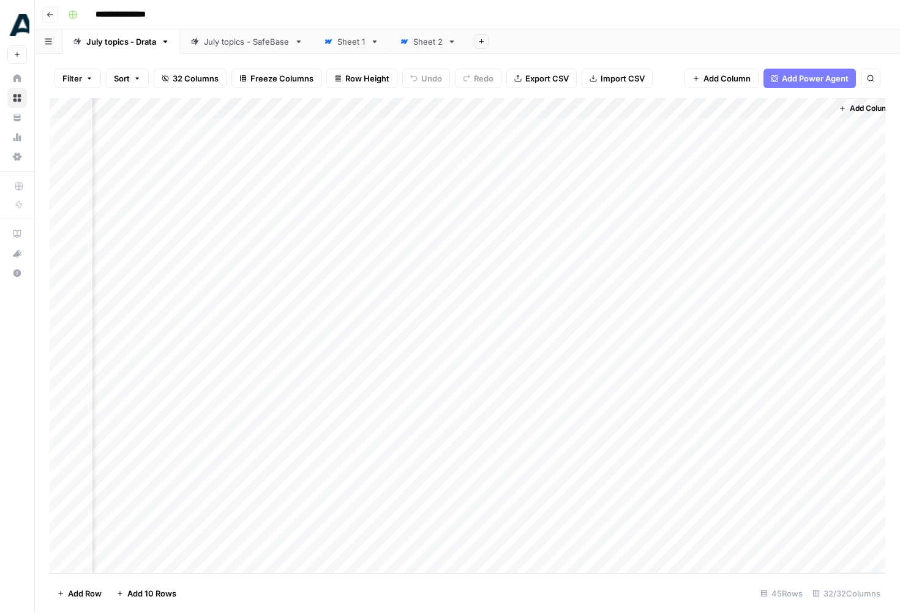
click at [662, 111] on div "Add Column" at bounding box center [468, 335] width 836 height 475
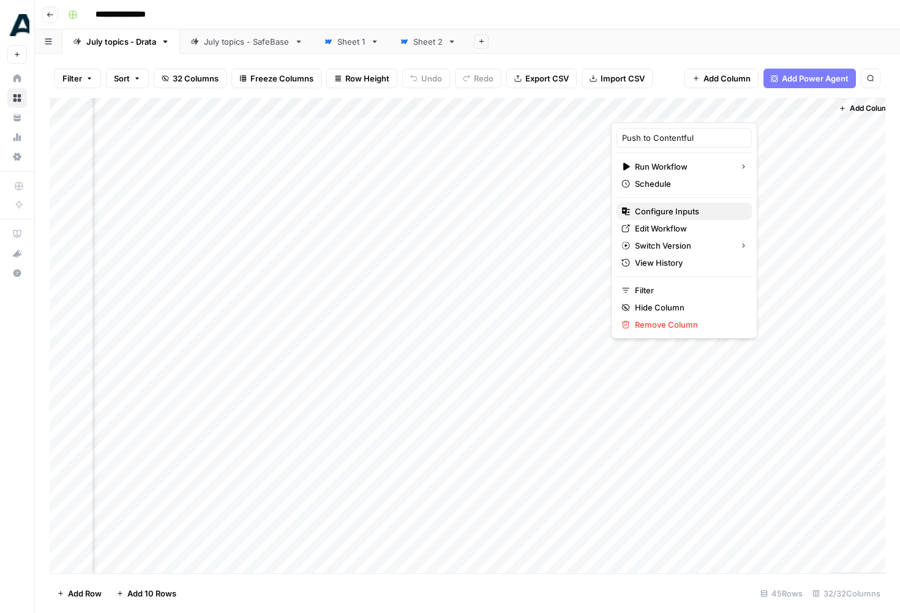
click at [660, 213] on span "Configure Inputs" at bounding box center [688, 211] width 107 height 12
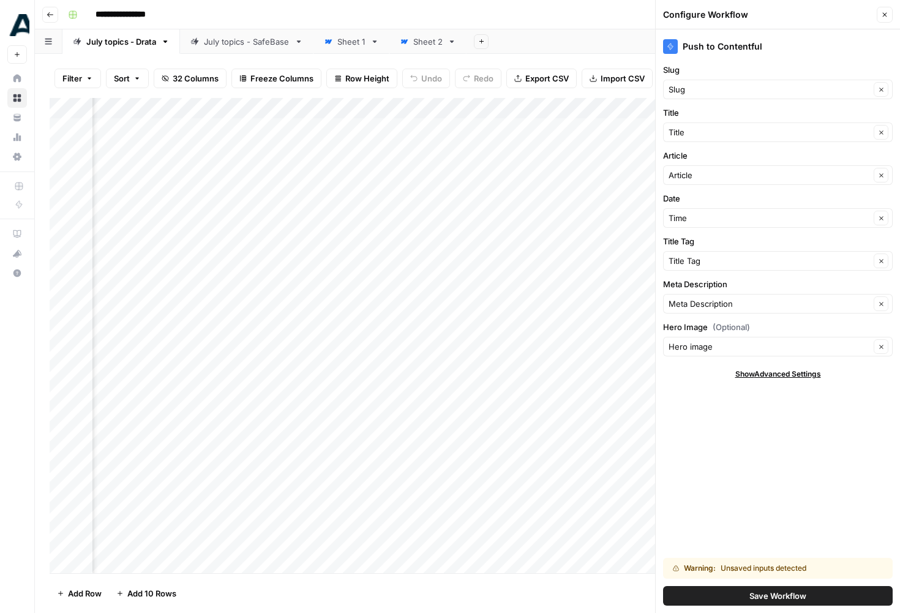
click at [779, 596] on span "Save Workflow" at bounding box center [778, 596] width 57 height 12
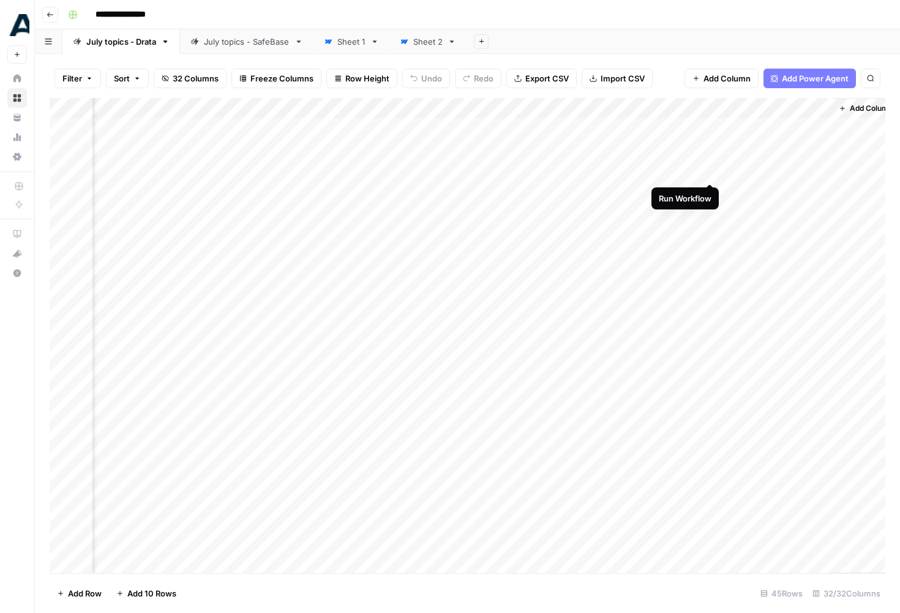
click at [711, 161] on div "Add Column" at bounding box center [468, 335] width 836 height 475
click at [696, 158] on div "Add Column" at bounding box center [468, 335] width 836 height 475
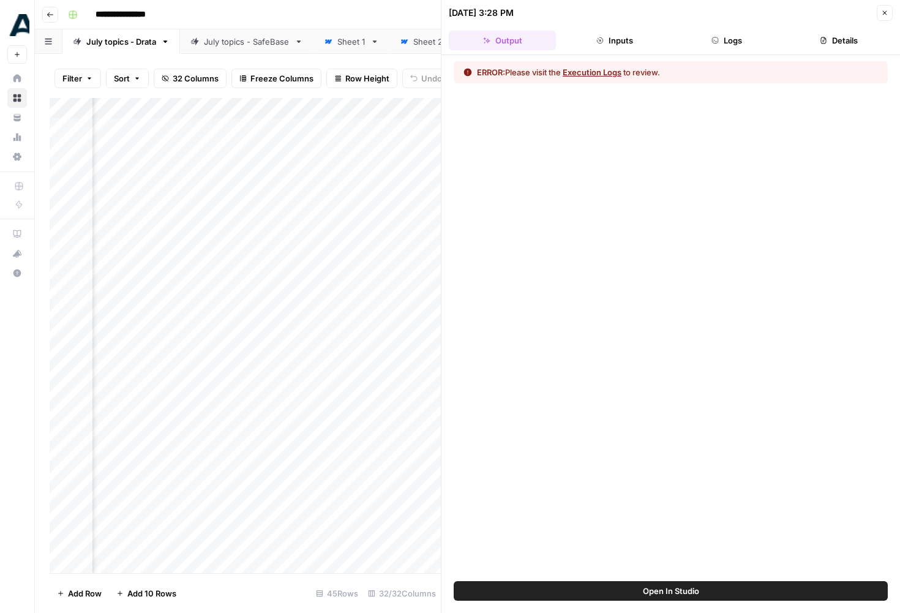
click at [730, 42] on button "Logs" at bounding box center [727, 41] width 107 height 20
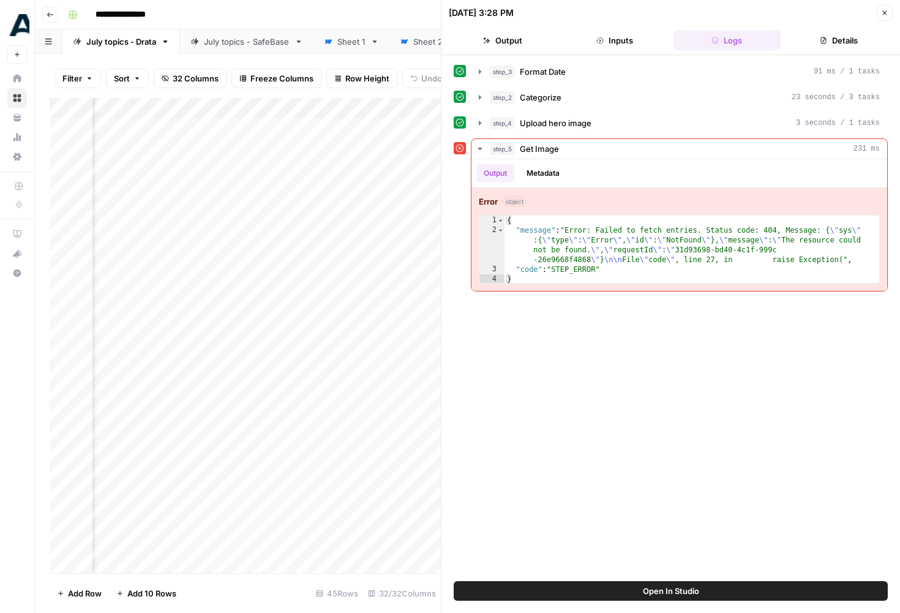
click at [632, 590] on button "Open In Studio" at bounding box center [671, 591] width 434 height 20
click at [891, 13] on button "Close" at bounding box center [885, 13] width 16 height 16
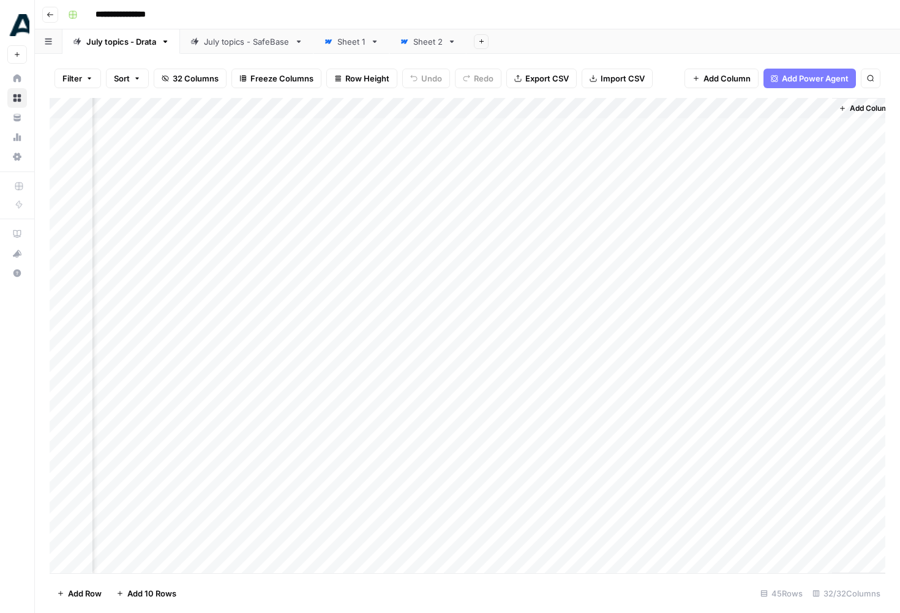
click at [710, 158] on div "Add Column" at bounding box center [468, 335] width 836 height 475
click at [695, 158] on div "Add Column" at bounding box center [468, 335] width 836 height 475
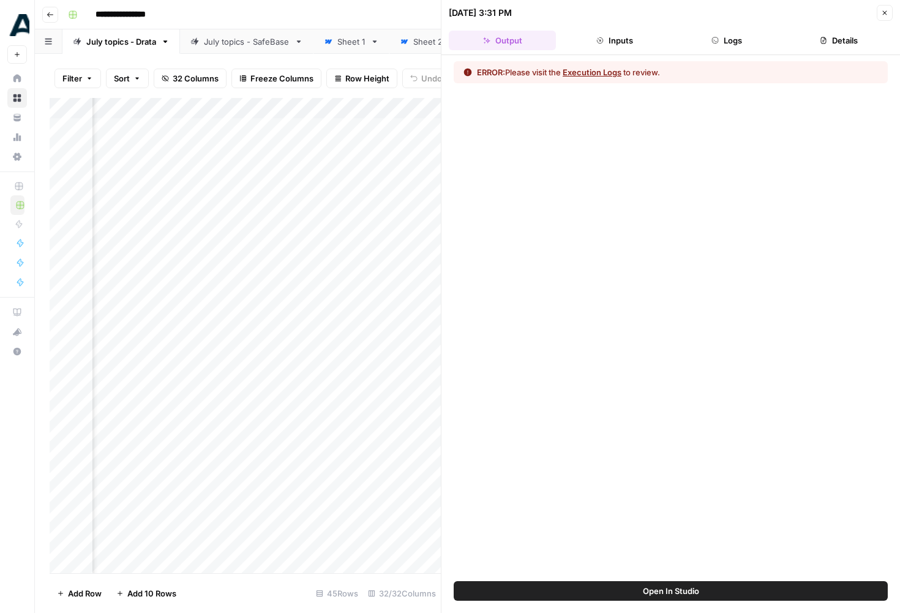
click at [746, 31] on button "Logs" at bounding box center [727, 41] width 107 height 20
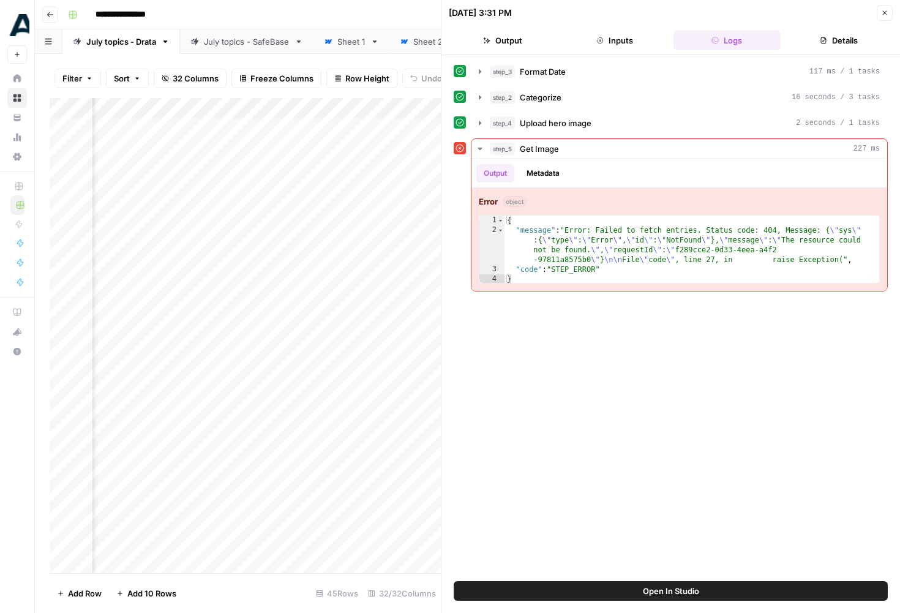
click at [883, 18] on button "Close" at bounding box center [885, 13] width 16 height 16
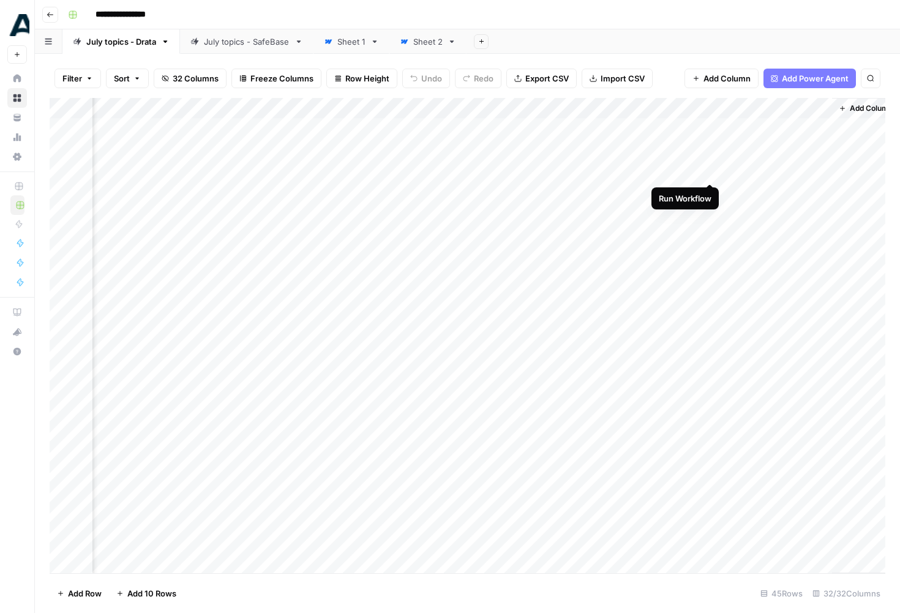
click at [706, 156] on div "Add Column" at bounding box center [468, 335] width 836 height 475
click at [691, 161] on div "Add Column" at bounding box center [468, 335] width 836 height 475
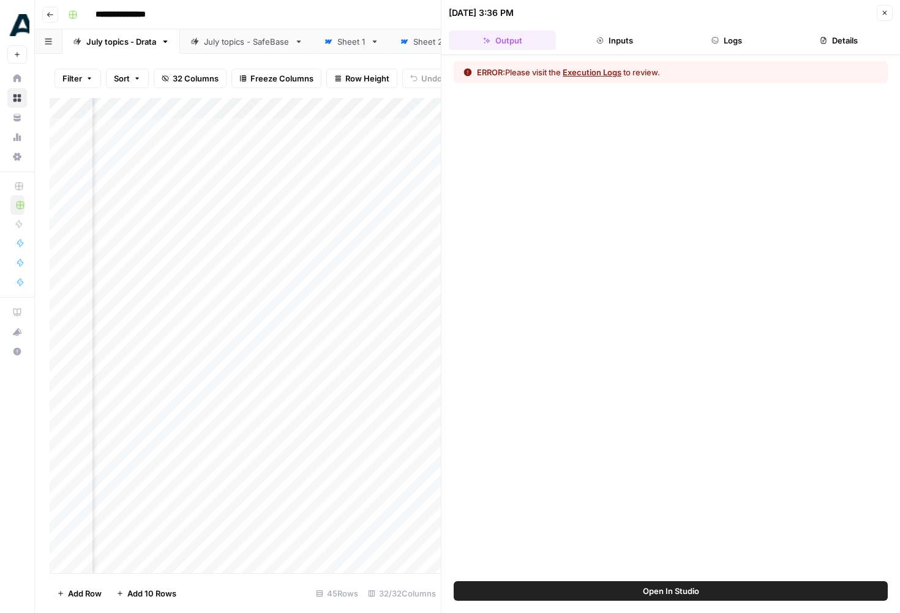
click at [729, 42] on button "Logs" at bounding box center [727, 41] width 107 height 20
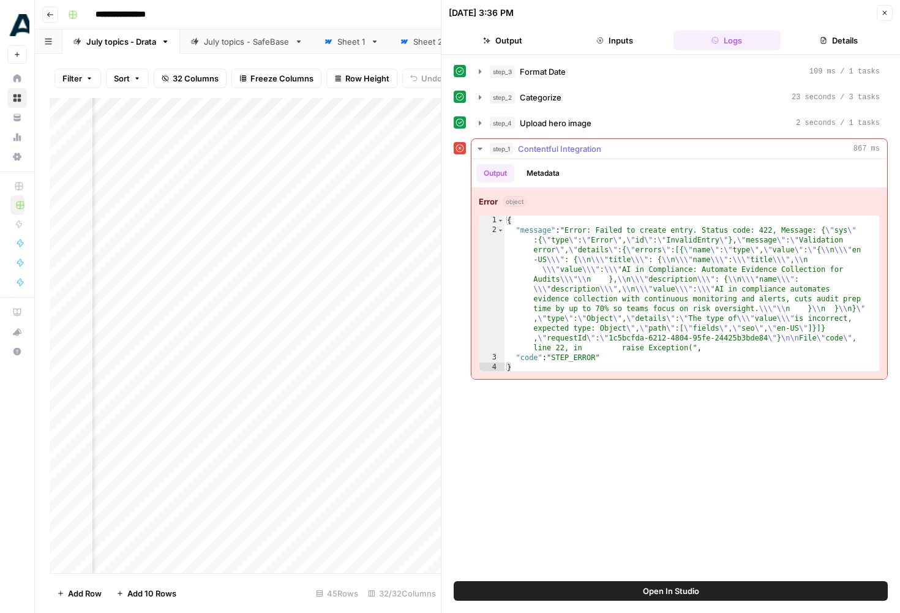
type textarea "*"
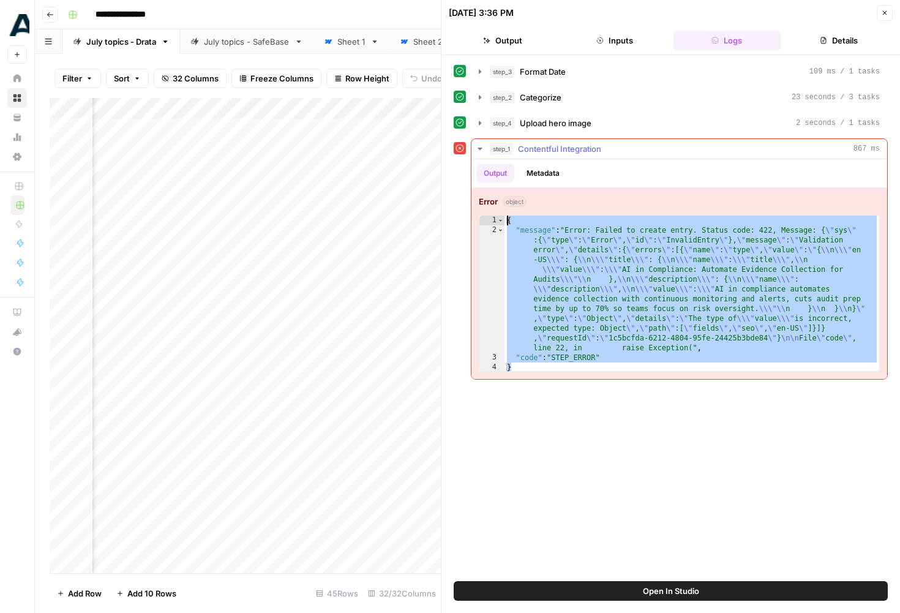
drag, startPoint x: 546, startPoint y: 366, endPoint x: 489, endPoint y: 211, distance: 164.9
click at [489, 211] on div "Error object * 1 2 3 4 { "message" : "Error: Failed to create entry. Status cod…" at bounding box center [680, 283] width 416 height 191
click at [604, 412] on div "step_3 Format Date 109 ms / 1 tasks step_2 Categorize 23 seconds / 3 tasks step…" at bounding box center [671, 318] width 434 height 514
click at [619, 595] on button "Open In Studio" at bounding box center [671, 591] width 434 height 20
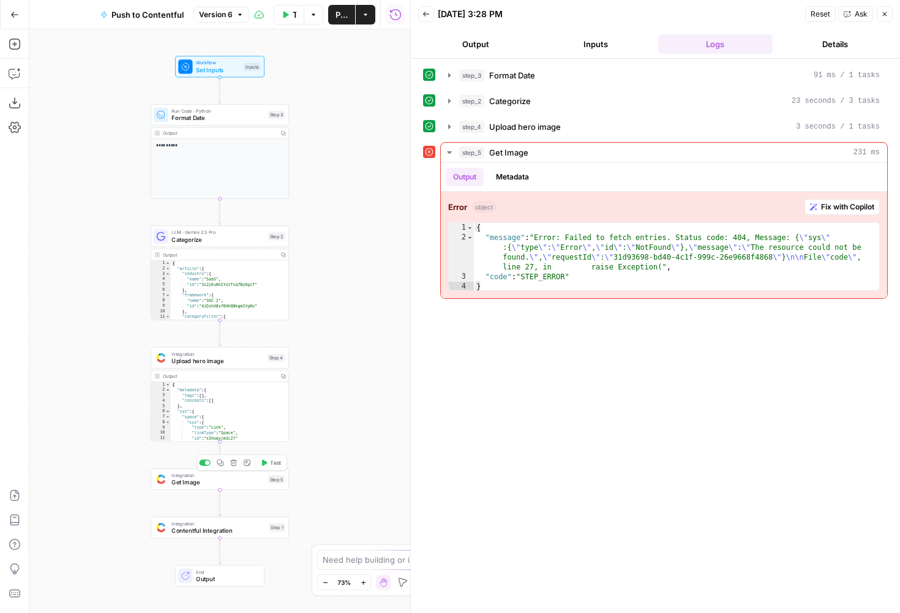
click at [239, 483] on span "Get Image" at bounding box center [218, 482] width 93 height 9
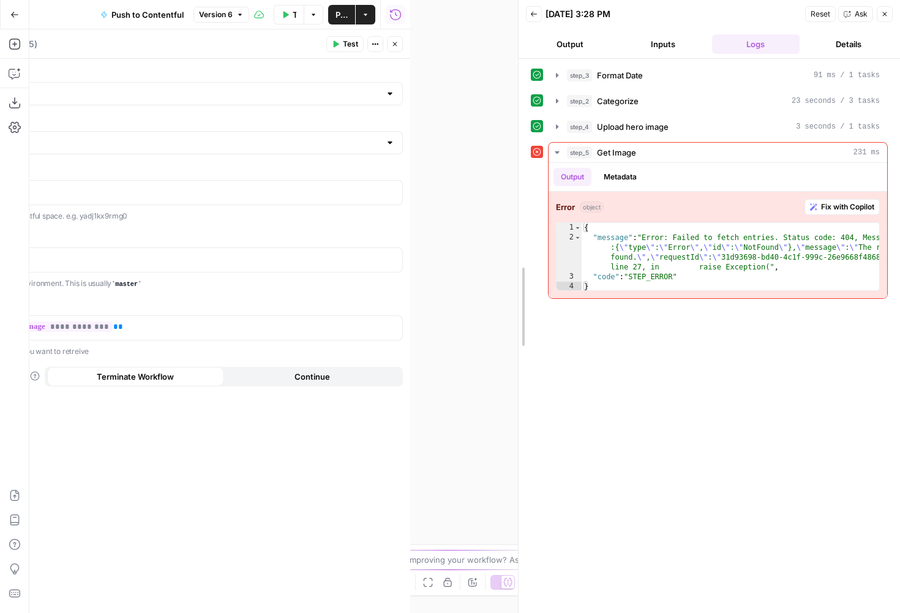
drag, startPoint x: 409, startPoint y: 148, endPoint x: 572, endPoint y: 148, distance: 162.3
click at [525, 148] on div at bounding box center [519, 306] width 12 height 613
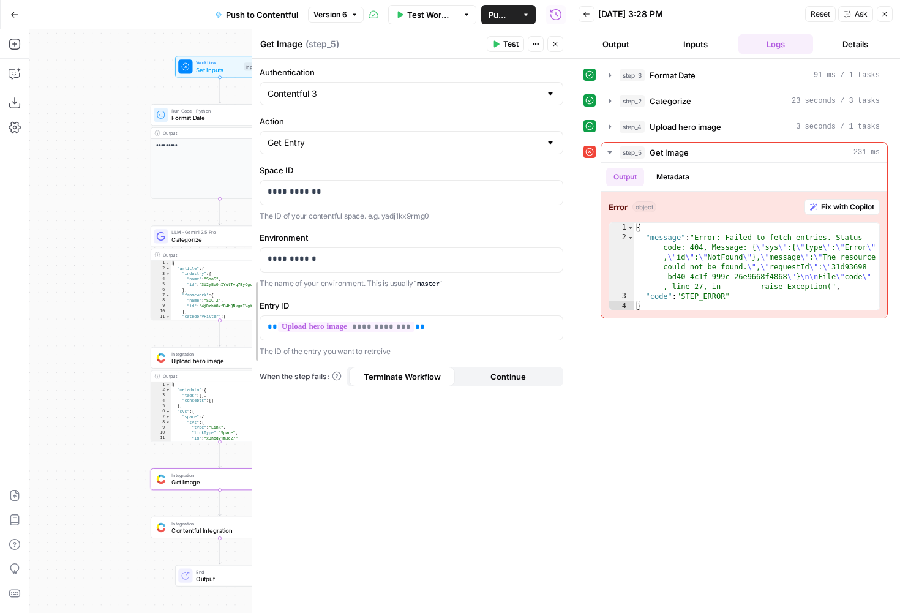
drag, startPoint x: 113, startPoint y: 212, endPoint x: 254, endPoint y: 217, distance: 141.6
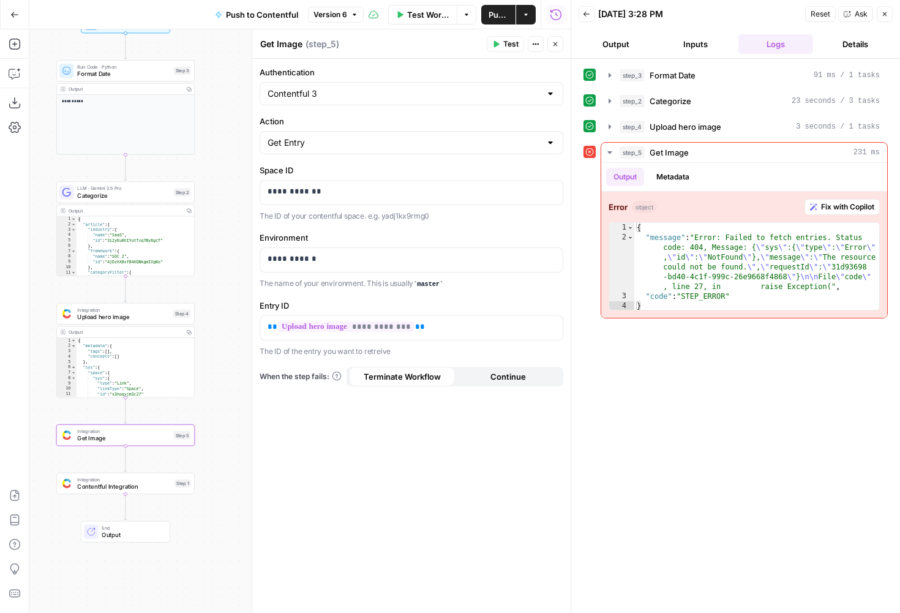
drag, startPoint x: 123, startPoint y: 361, endPoint x: 28, endPoint y: 317, distance: 104.1
click at [28, 317] on div "**********" at bounding box center [285, 321] width 571 height 584
click at [111, 420] on div at bounding box center [113, 419] width 4 height 4
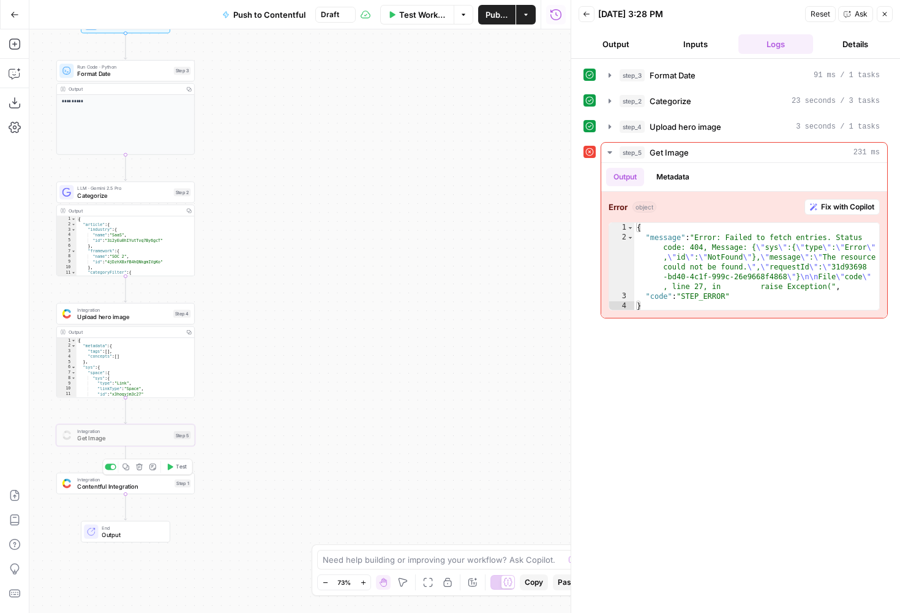
click at [117, 490] on span "Contentful Integration" at bounding box center [124, 486] width 94 height 9
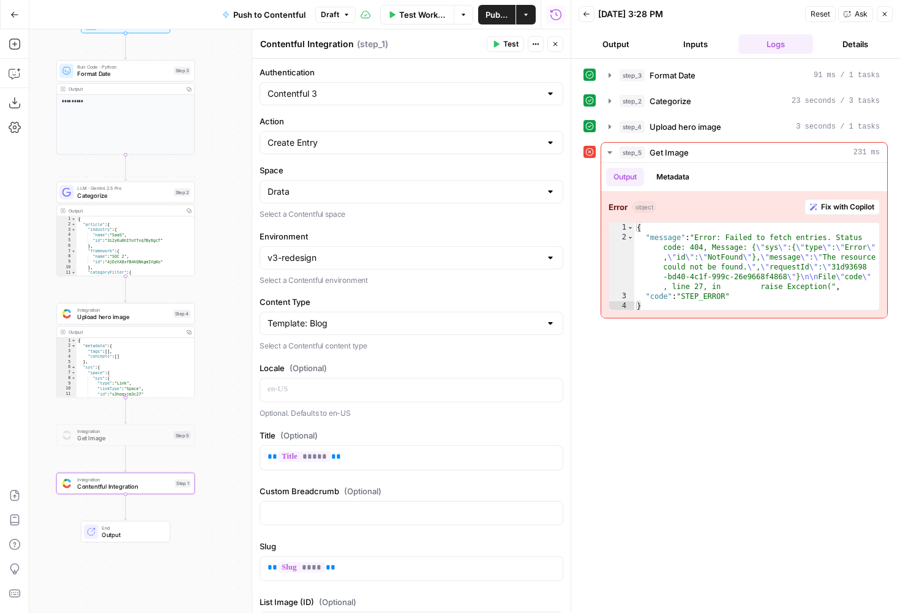
click at [556, 48] on button "Close" at bounding box center [556, 44] width 16 height 16
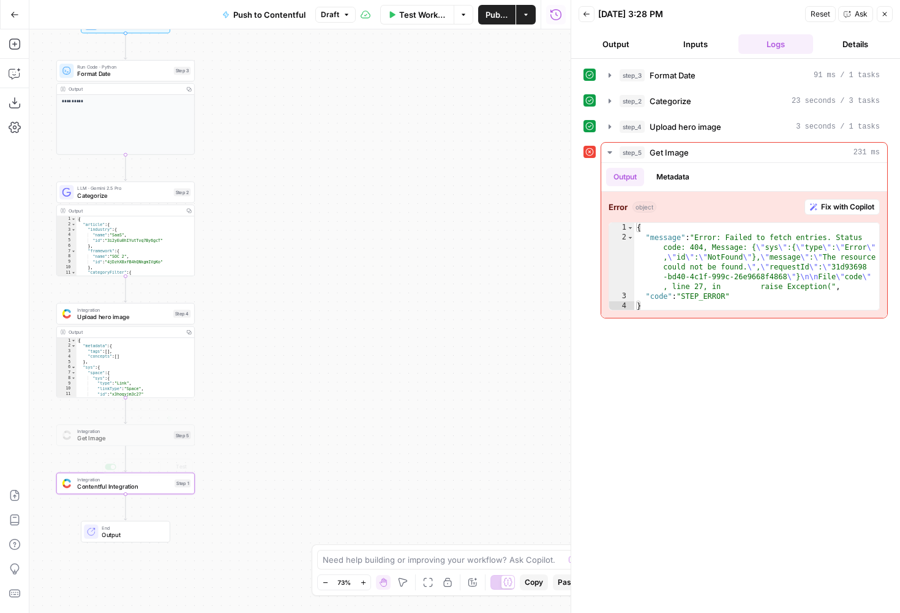
click at [96, 306] on span "Integration" at bounding box center [123, 309] width 92 height 7
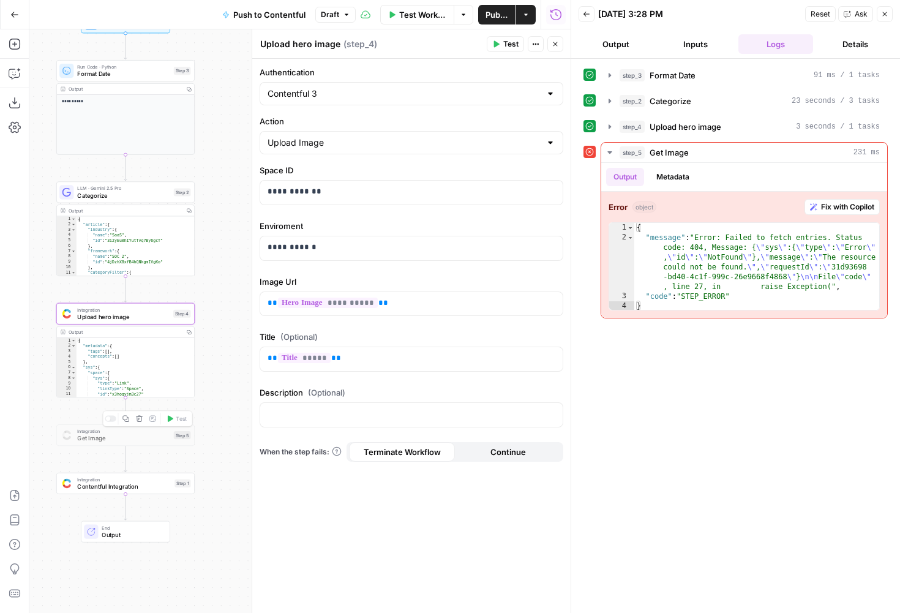
click at [101, 446] on div "Integration Get Image Step 5 Copy step Delete step Add Note Test" at bounding box center [125, 435] width 138 height 21
click at [134, 489] on span "Contentful Integration" at bounding box center [124, 486] width 94 height 9
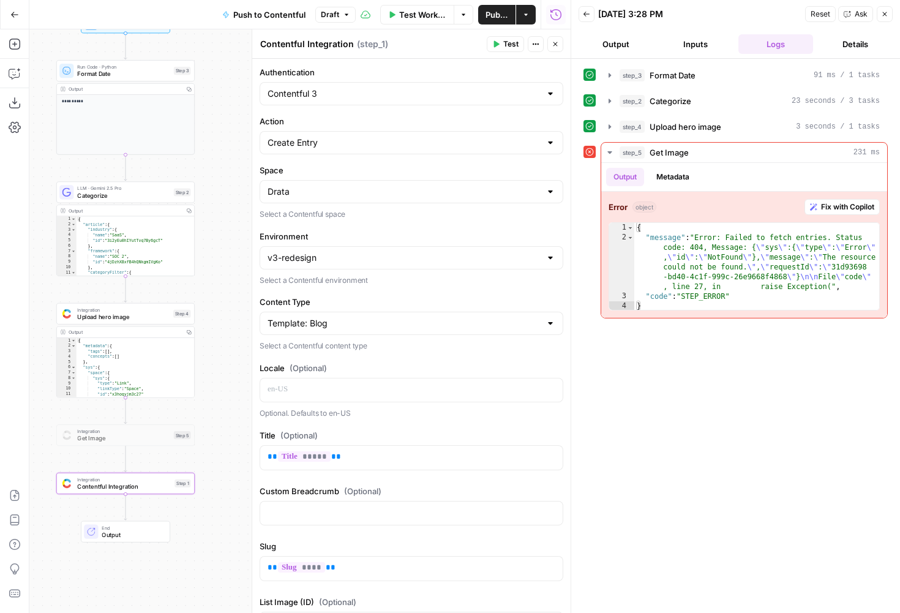
click at [553, 42] on icon "button" at bounding box center [555, 43] width 7 height 7
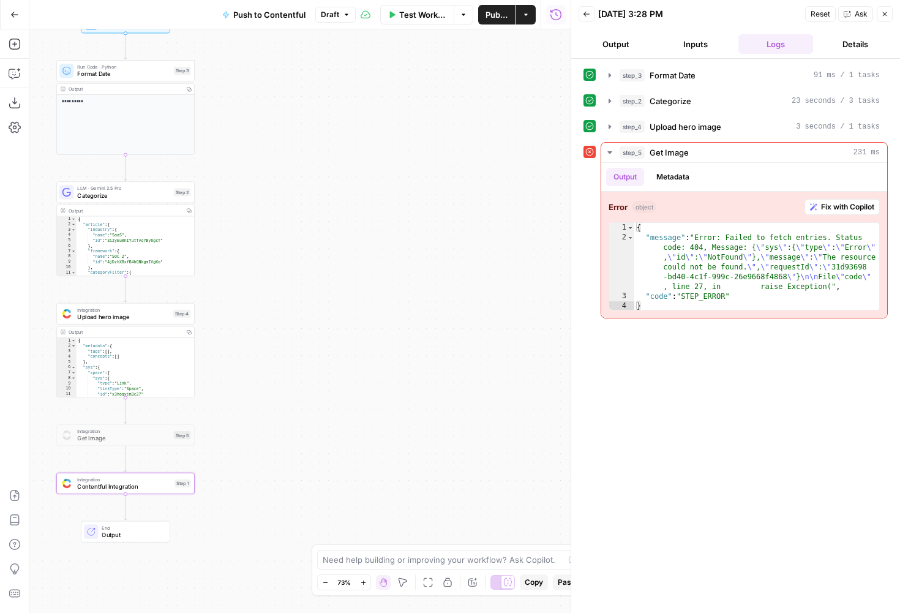
click at [151, 438] on span "Get Image" at bounding box center [123, 438] width 93 height 9
click at [138, 314] on span "Upload hero image" at bounding box center [123, 316] width 92 height 9
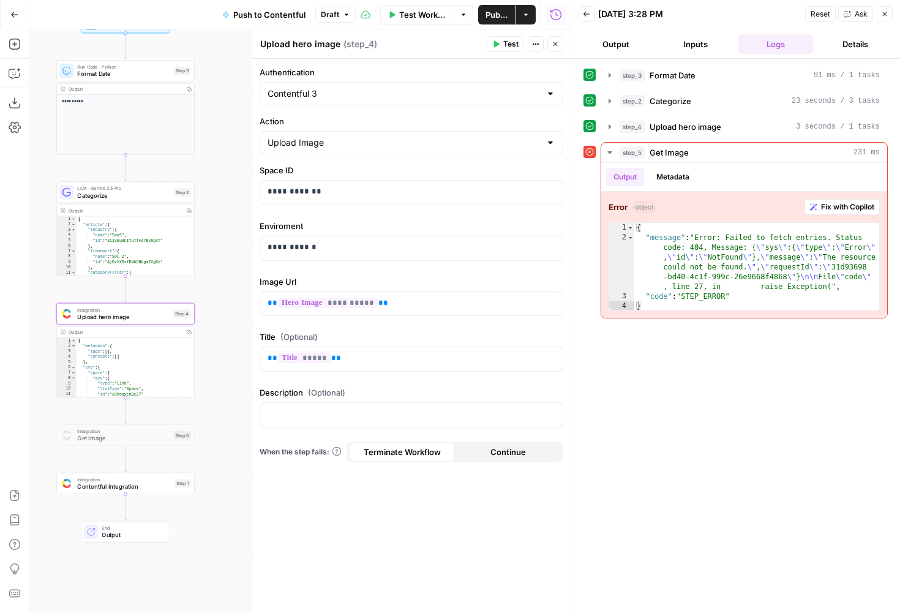
click at [558, 46] on icon "button" at bounding box center [555, 43] width 7 height 7
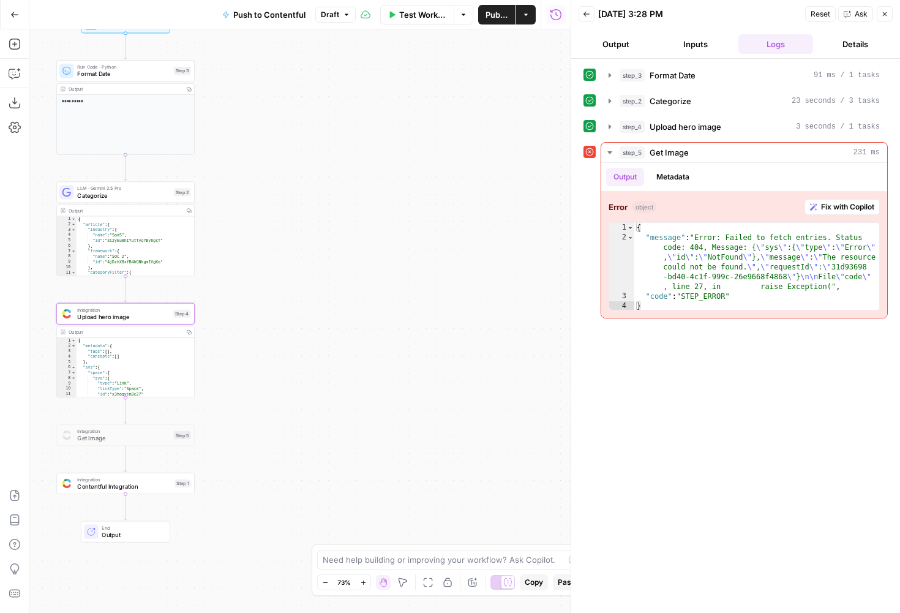
click at [884, 9] on button "Close" at bounding box center [885, 14] width 16 height 16
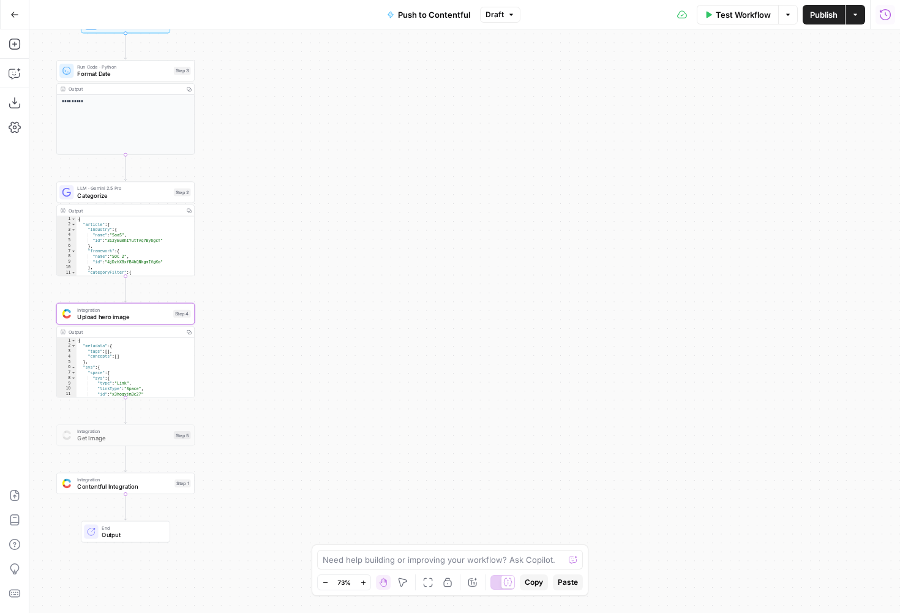
click at [494, 21] on button "Draft" at bounding box center [500, 15] width 40 height 16
click at [821, 9] on span "Publish" at bounding box center [824, 15] width 28 height 12
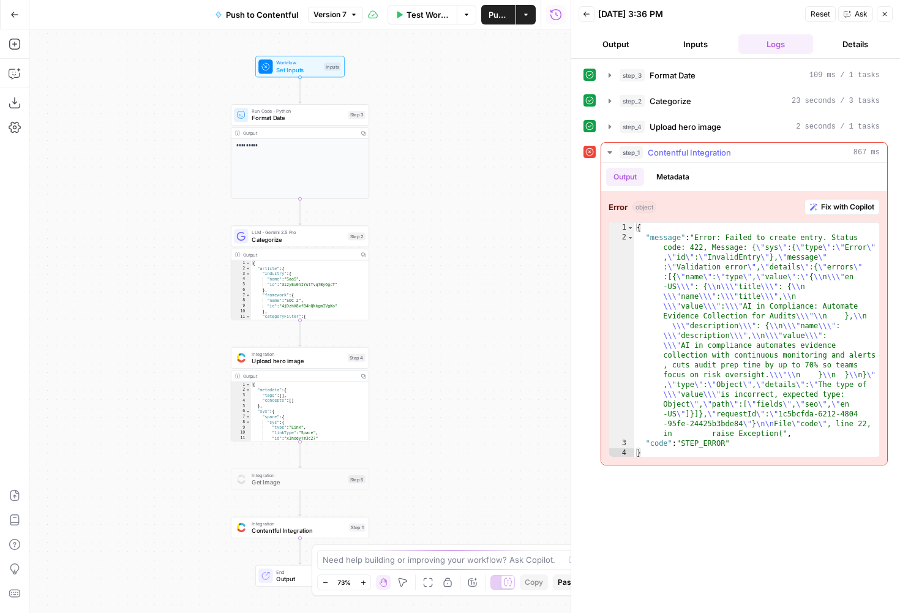
click at [829, 203] on span "Fix with Copilot" at bounding box center [847, 207] width 53 height 11
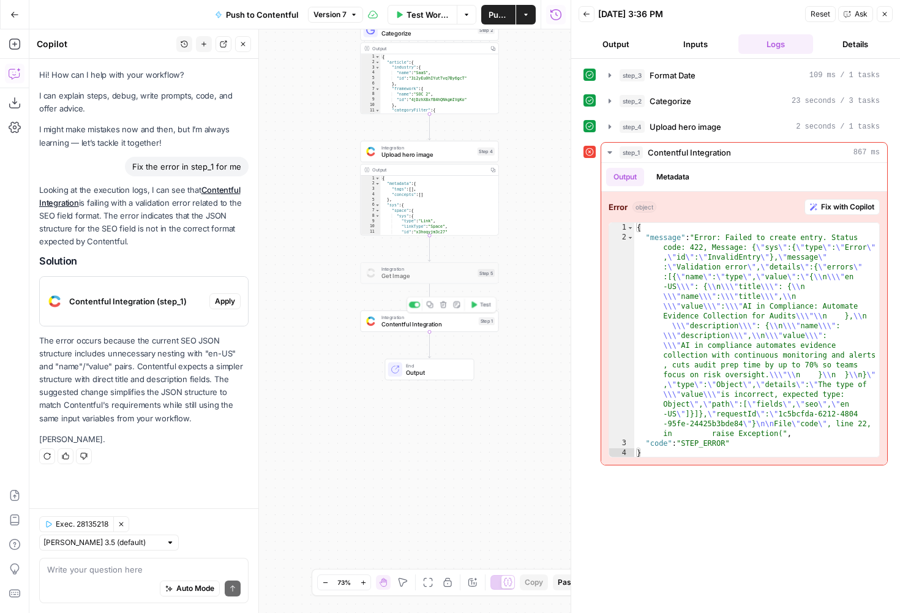
click at [401, 331] on div "Integration Contentful Integration Step 1 Copy step Delete step Add Note Test" at bounding box center [429, 321] width 138 height 21
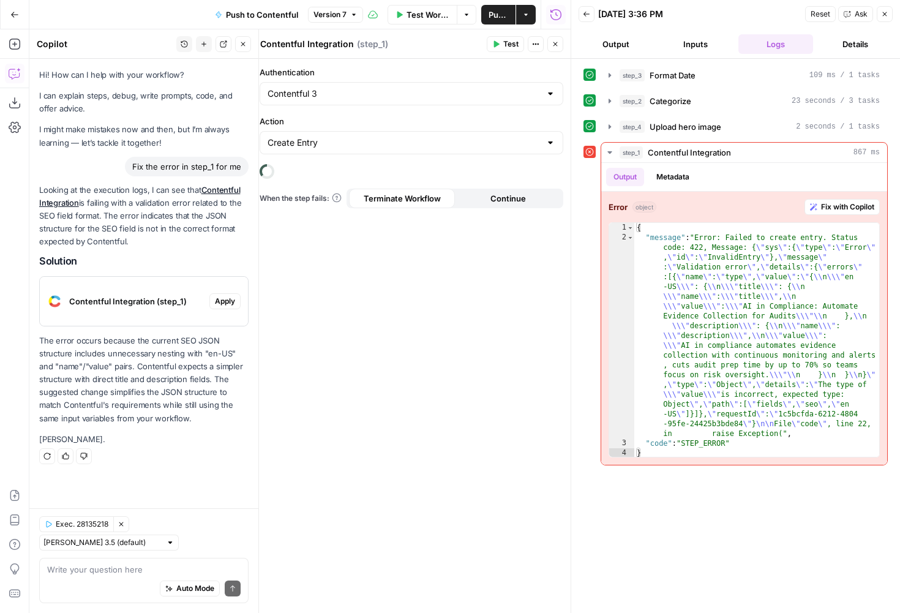
click at [893, 9] on button "Close" at bounding box center [885, 14] width 16 height 16
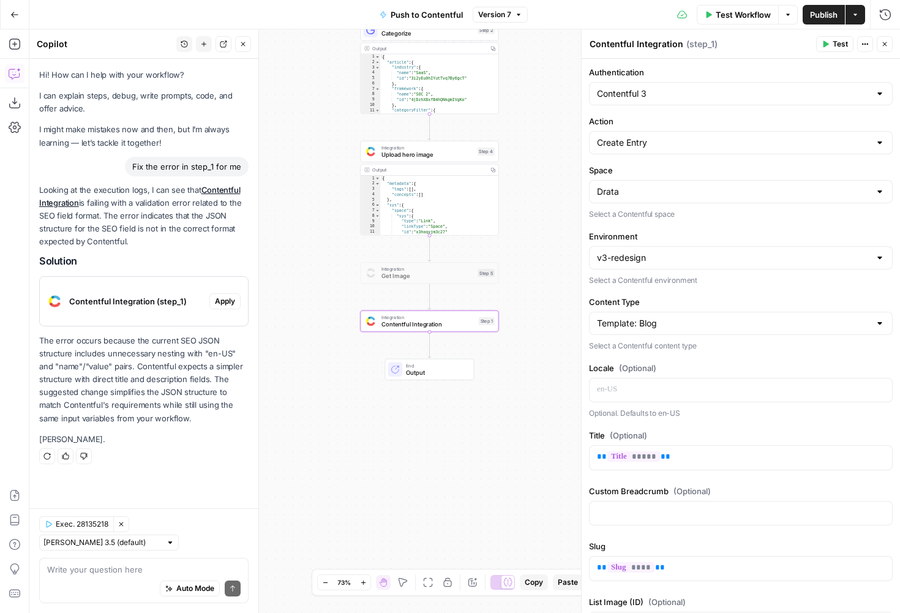
click at [247, 40] on button "Close" at bounding box center [243, 44] width 16 height 16
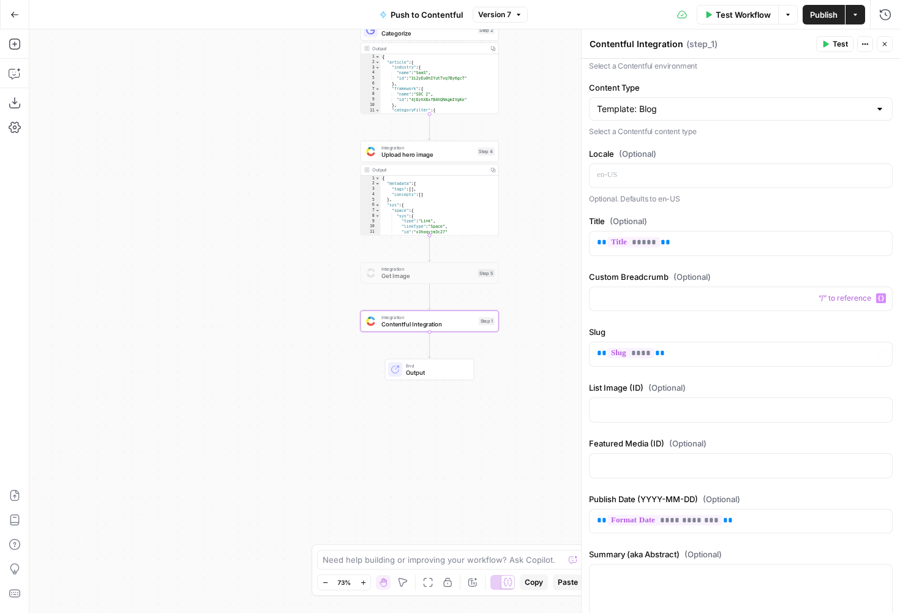
scroll to position [219, 0]
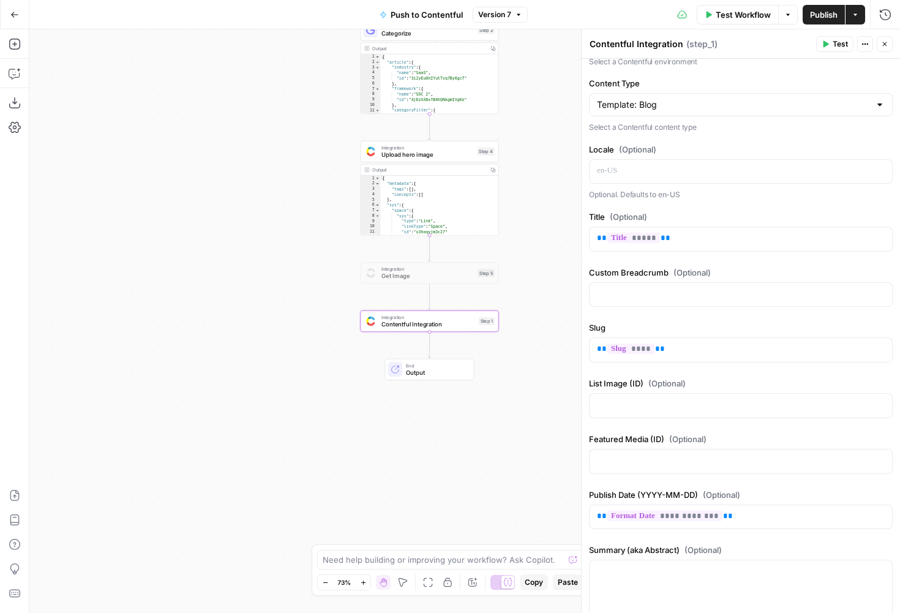
click at [891, 12] on icon "button" at bounding box center [886, 15] width 12 height 12
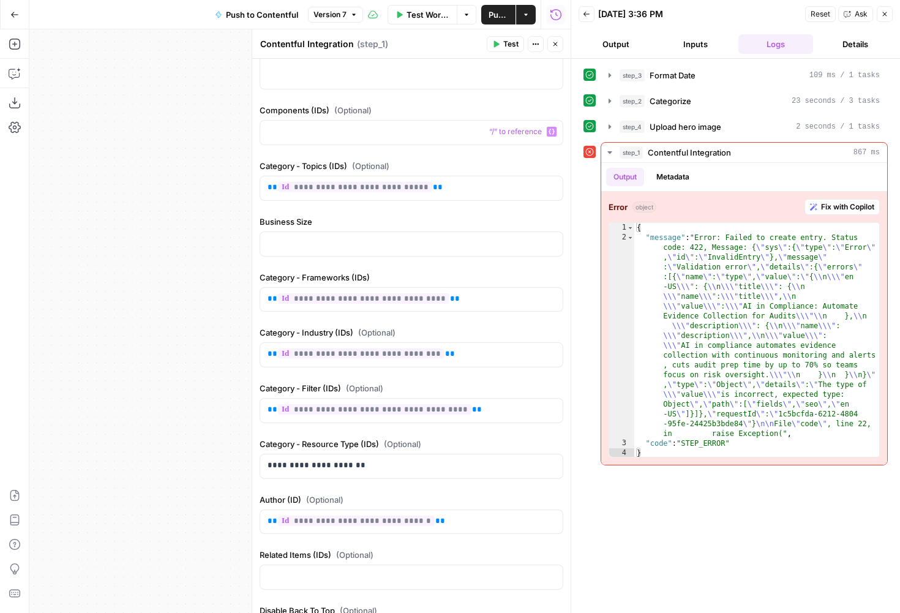
scroll to position [870, 0]
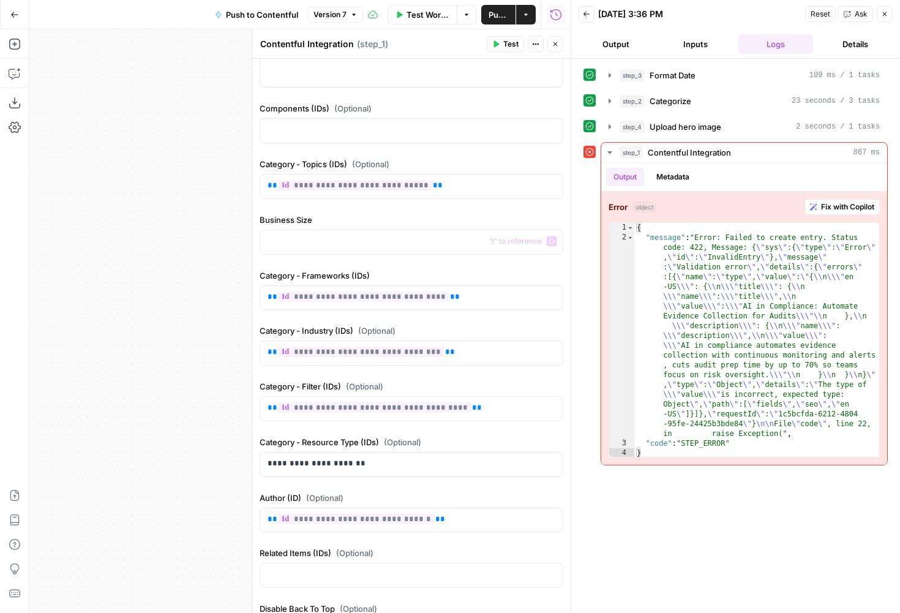
click at [355, 219] on label "Business Size" at bounding box center [412, 220] width 304 height 12
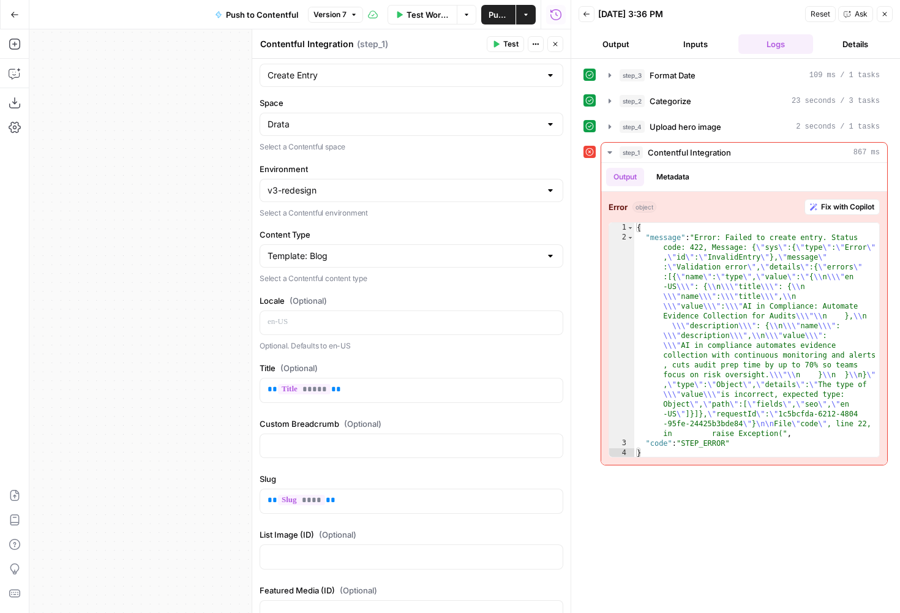
scroll to position [0, 0]
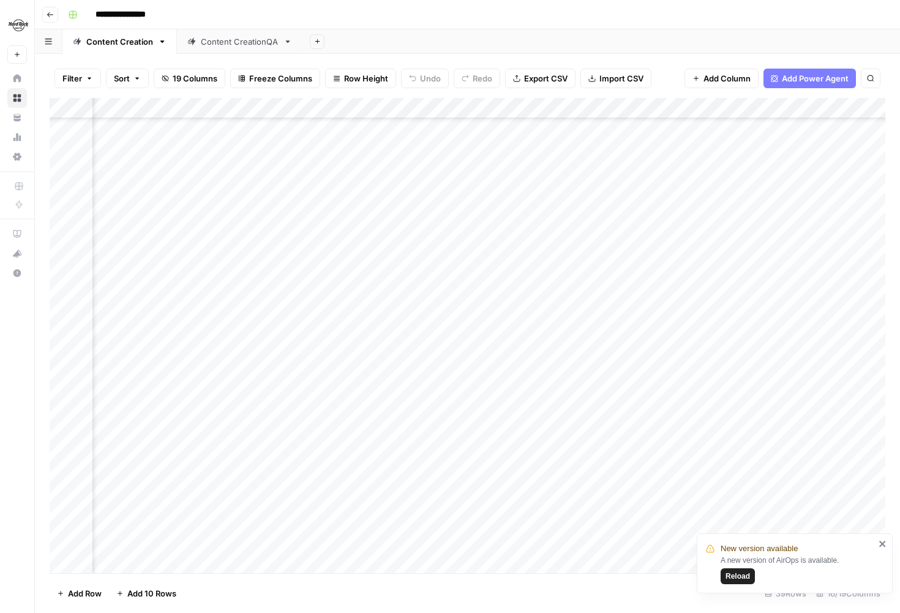
scroll to position [113, 1140]
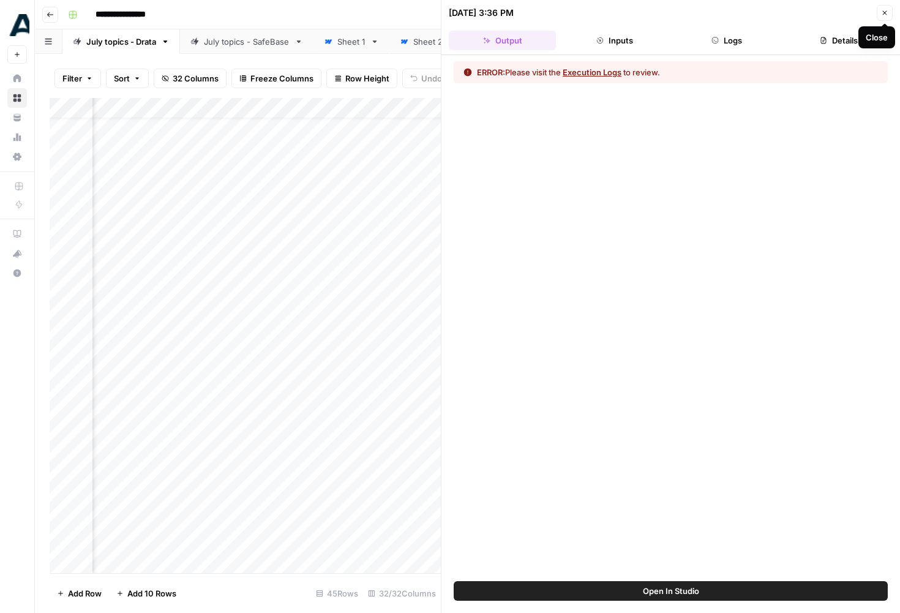
click at [887, 11] on icon "button" at bounding box center [884, 12] width 7 height 7
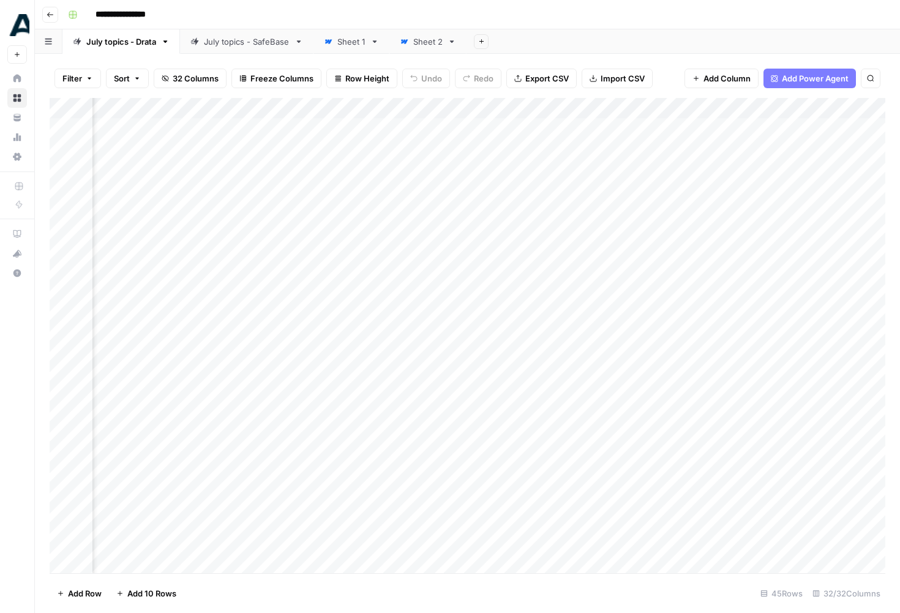
scroll to position [0, 2166]
click at [486, 163] on div "Add Column" at bounding box center [468, 335] width 836 height 475
click at [358, 135] on div "Add Column" at bounding box center [468, 335] width 836 height 475
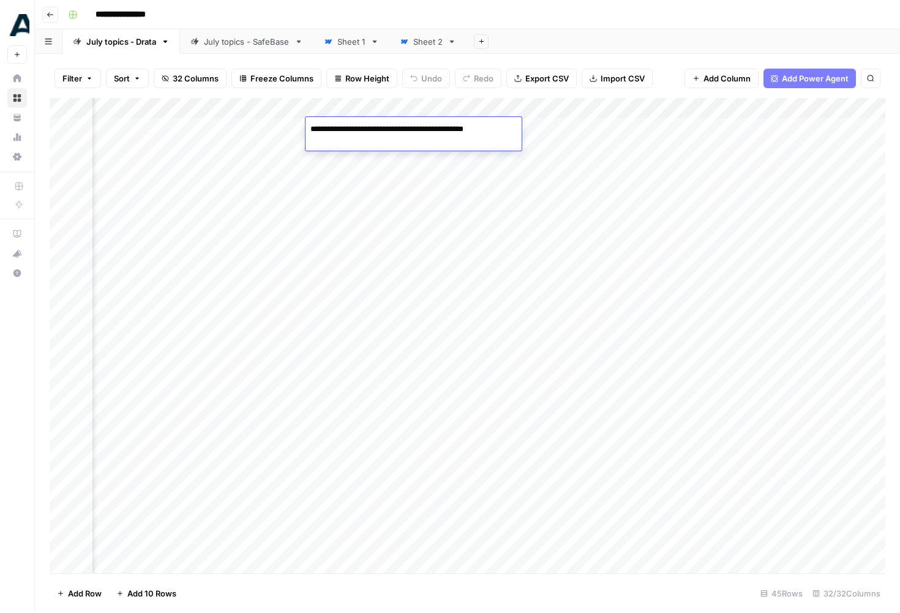
scroll to position [2, 1636]
click at [571, 176] on div "Add Column" at bounding box center [468, 335] width 836 height 475
click at [651, 141] on div "Add Column" at bounding box center [468, 335] width 836 height 475
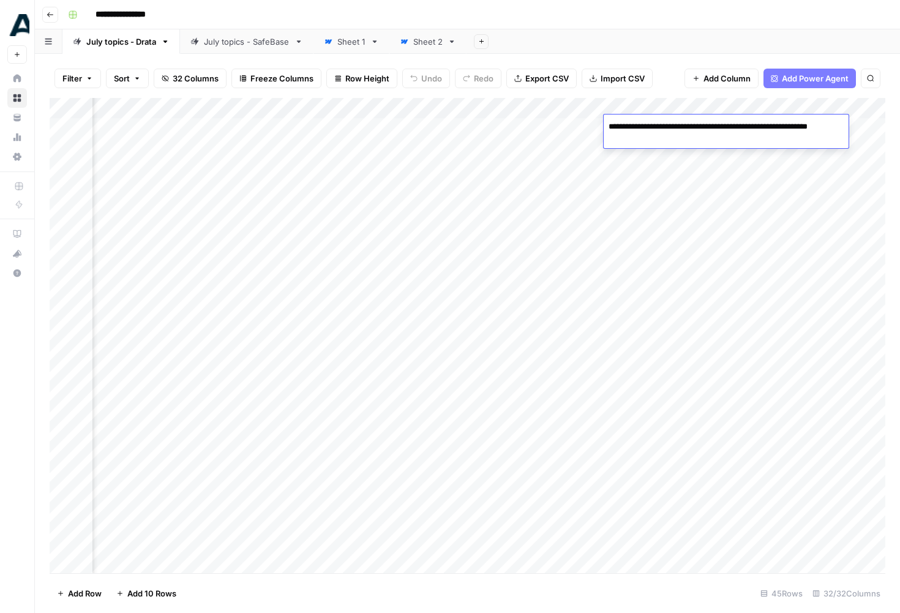
scroll to position [2, 2074]
click at [548, 137] on div "Add Column" at bounding box center [468, 335] width 836 height 475
click at [531, 162] on div "Add Column" at bounding box center [468, 335] width 836 height 475
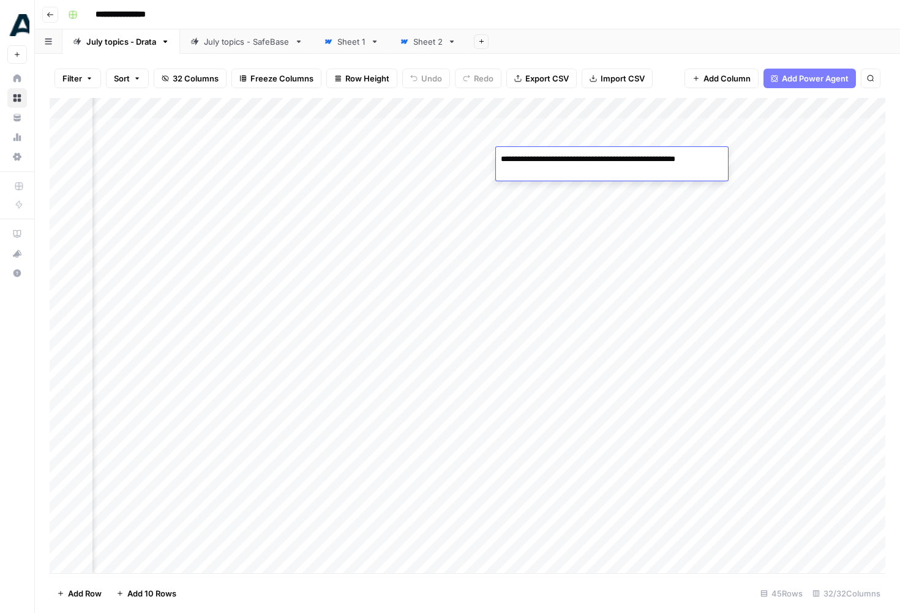
scroll to position [2, 3010]
click at [549, 260] on div "Add Column" at bounding box center [468, 335] width 836 height 475
click at [625, 111] on div "Add Column" at bounding box center [468, 335] width 836 height 475
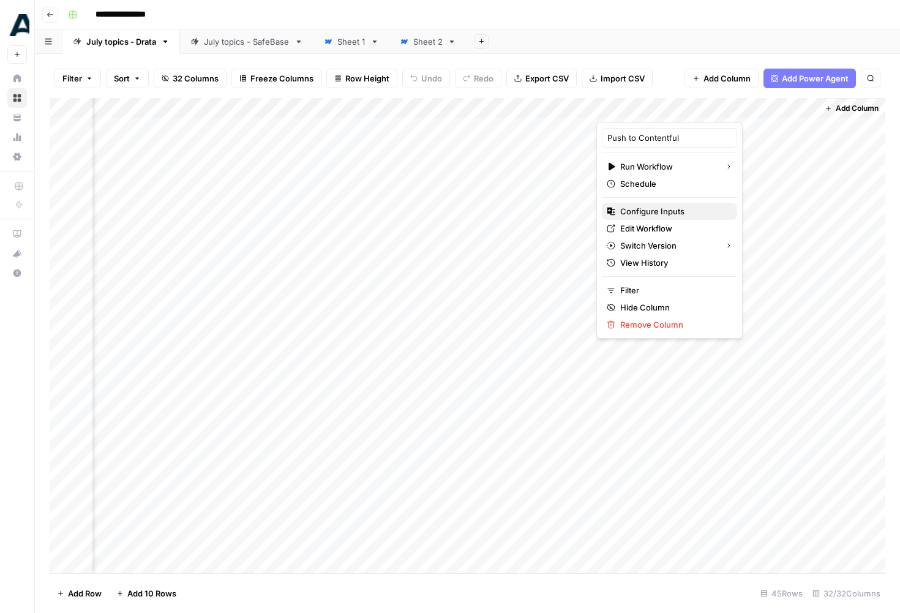
click at [649, 214] on span "Configure Inputs" at bounding box center [674, 211] width 107 height 12
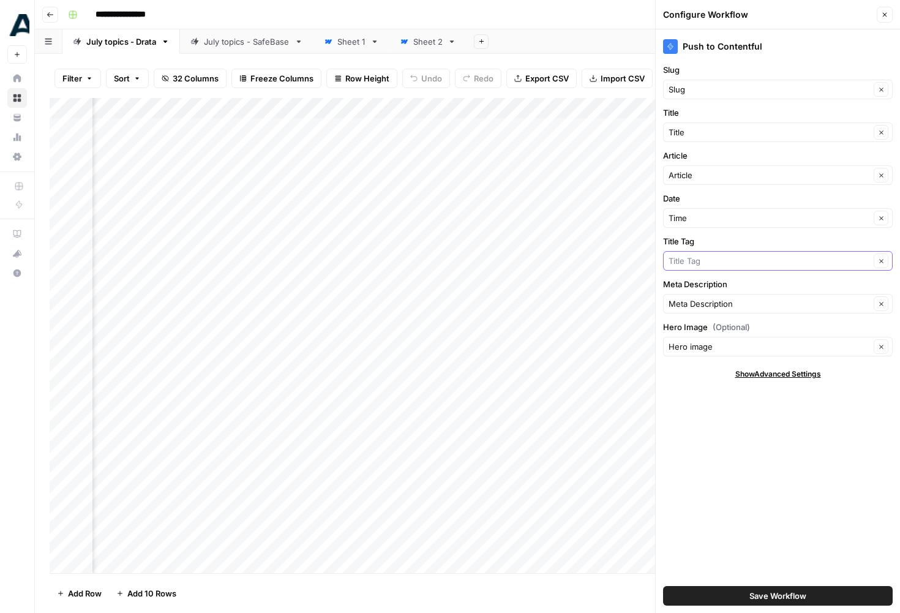
click at [731, 261] on input "Title Tag" at bounding box center [770, 261] width 202 height 12
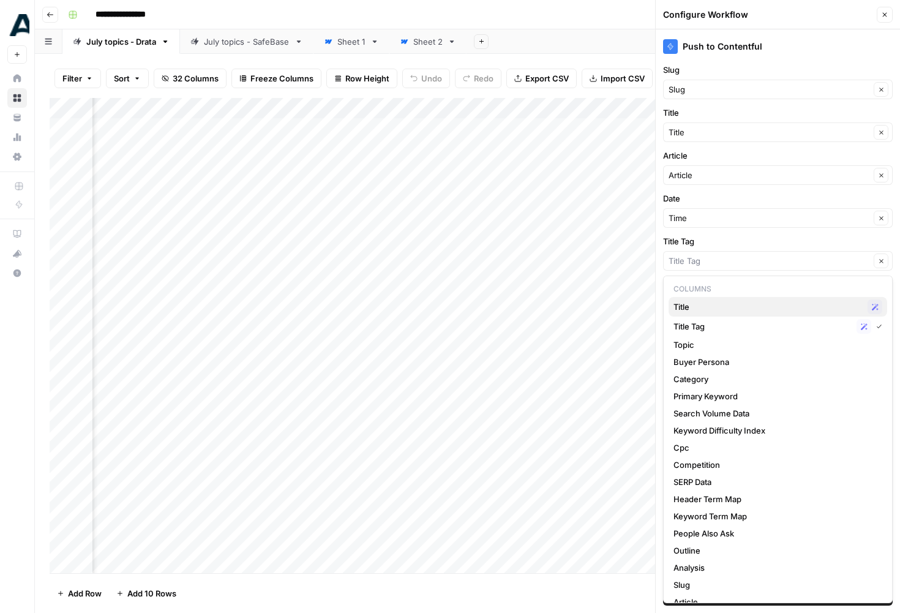
click at [714, 301] on span "Title" at bounding box center [768, 307] width 189 height 12
type input "Title"
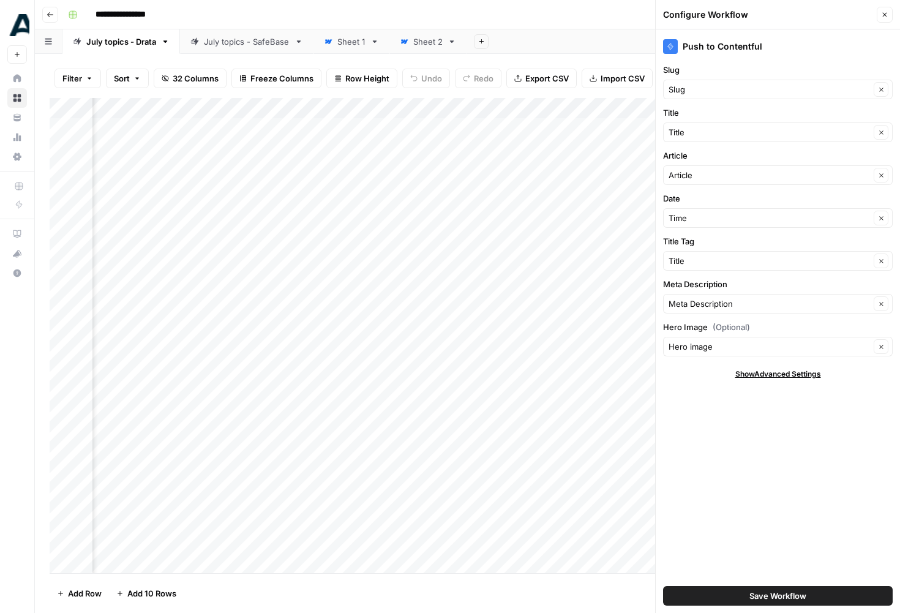
scroll to position [2, 2173]
click at [739, 267] on div "Title Clear" at bounding box center [778, 261] width 230 height 20
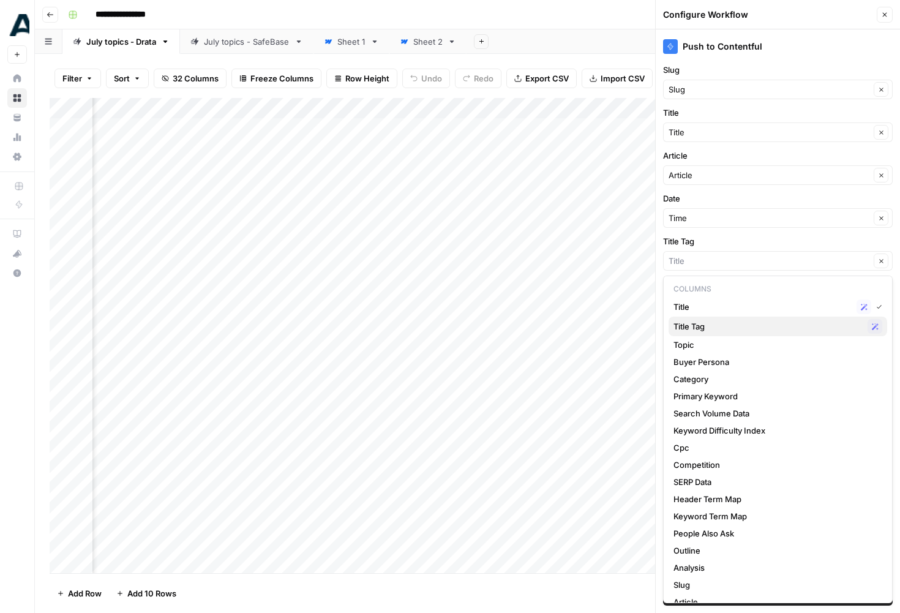
click at [730, 323] on span "Title Tag" at bounding box center [768, 326] width 189 height 12
type input "Title Tag"
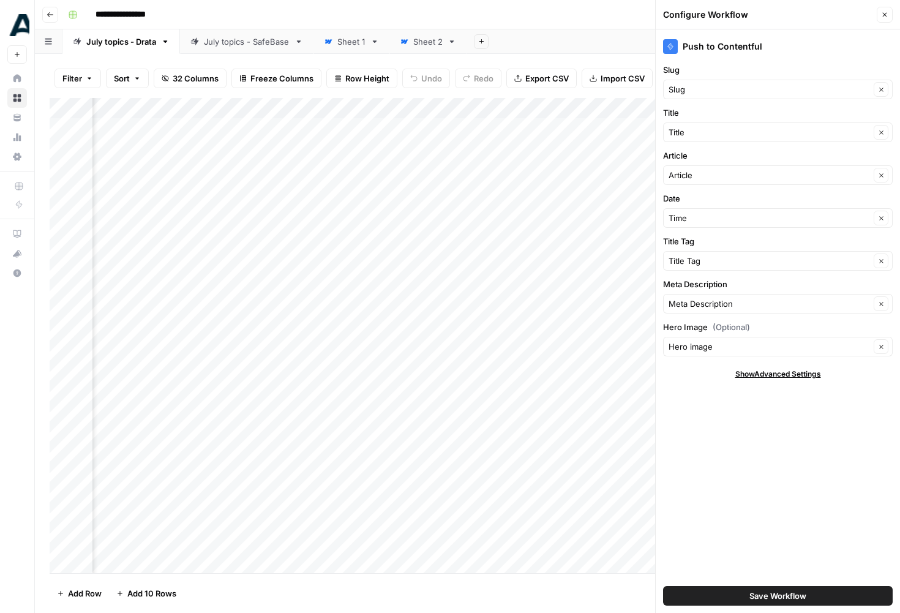
click at [881, 11] on icon "button" at bounding box center [884, 14] width 7 height 7
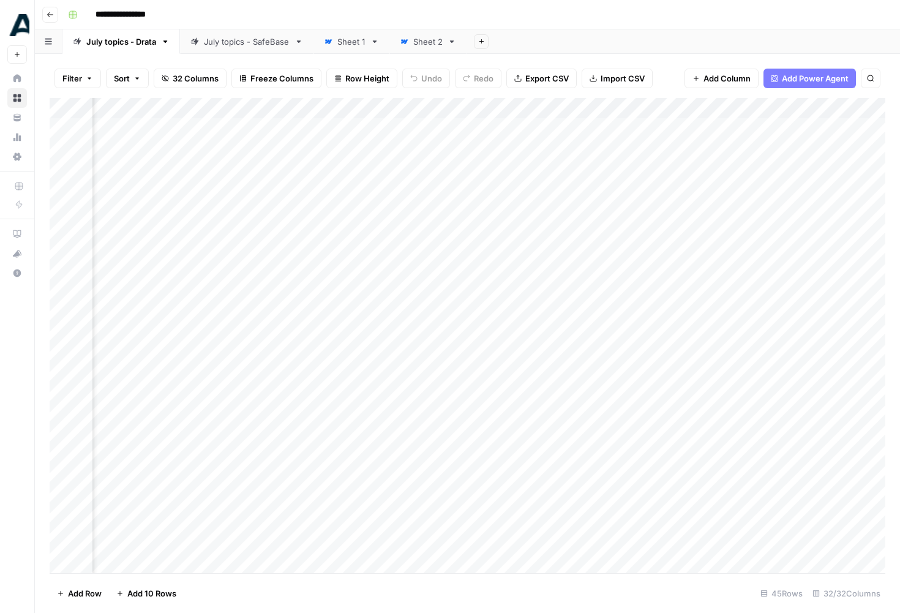
scroll to position [0, 2197]
click at [414, 154] on div "Add Column" at bounding box center [468, 335] width 836 height 475
click at [303, 160] on div "Add Column" at bounding box center [468, 335] width 836 height 475
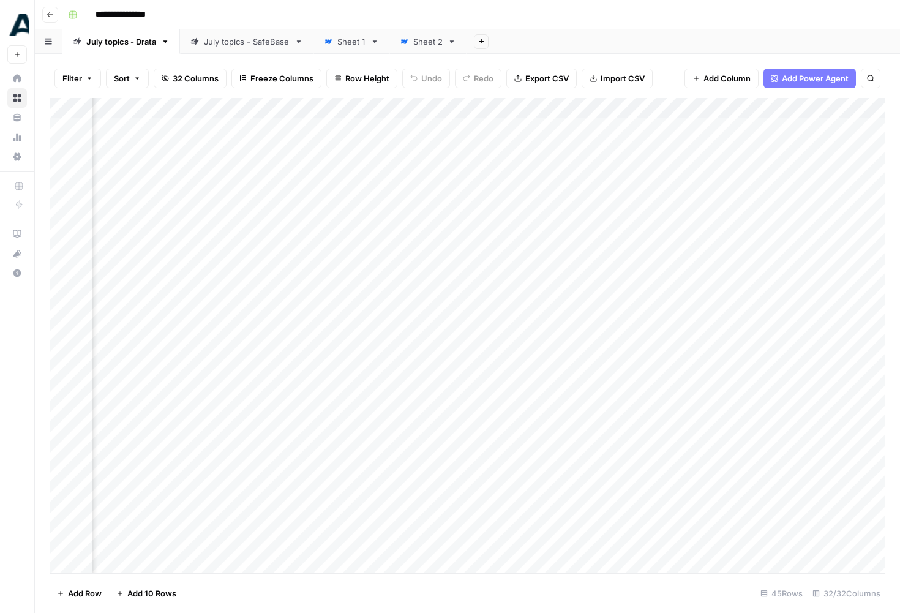
click at [303, 160] on div "Add Column" at bounding box center [468, 335] width 836 height 475
click at [656, 162] on div "Add Column" at bounding box center [468, 335] width 836 height 475
click at [633, 195] on div "Add Column" at bounding box center [468, 335] width 836 height 475
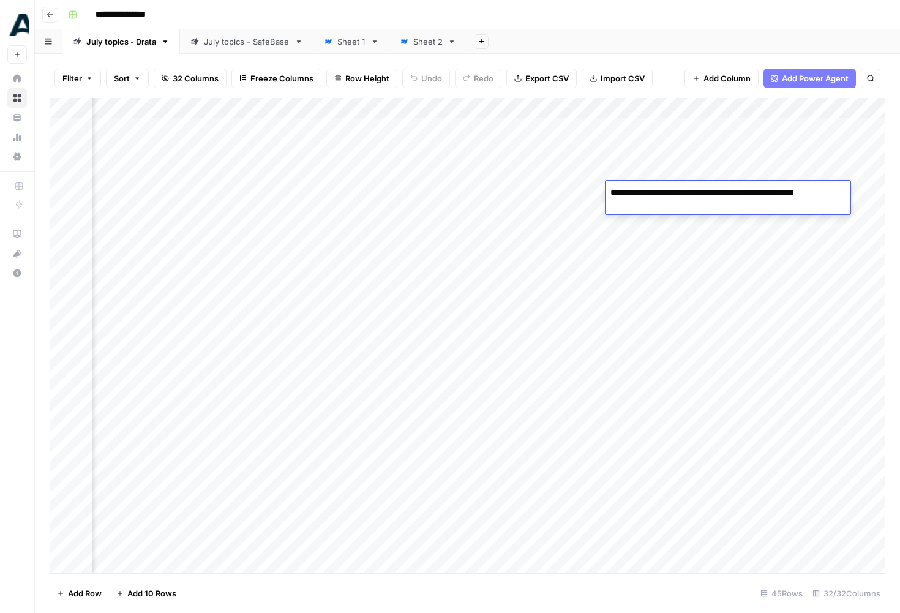
click at [636, 226] on div "Add Column" at bounding box center [468, 335] width 836 height 475
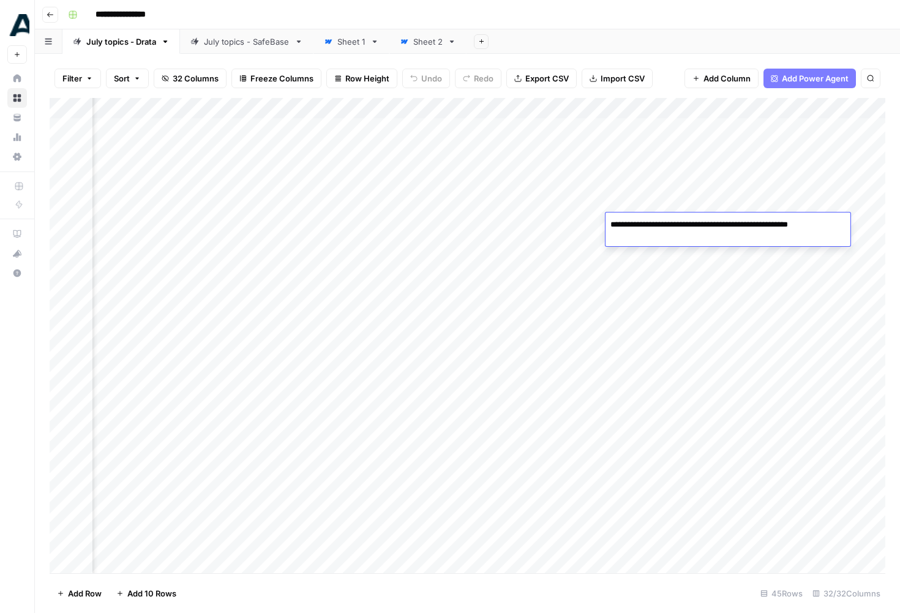
click at [648, 378] on div "Add Column" at bounding box center [468, 335] width 836 height 475
click at [398, 130] on div "Add Column" at bounding box center [468, 335] width 836 height 475
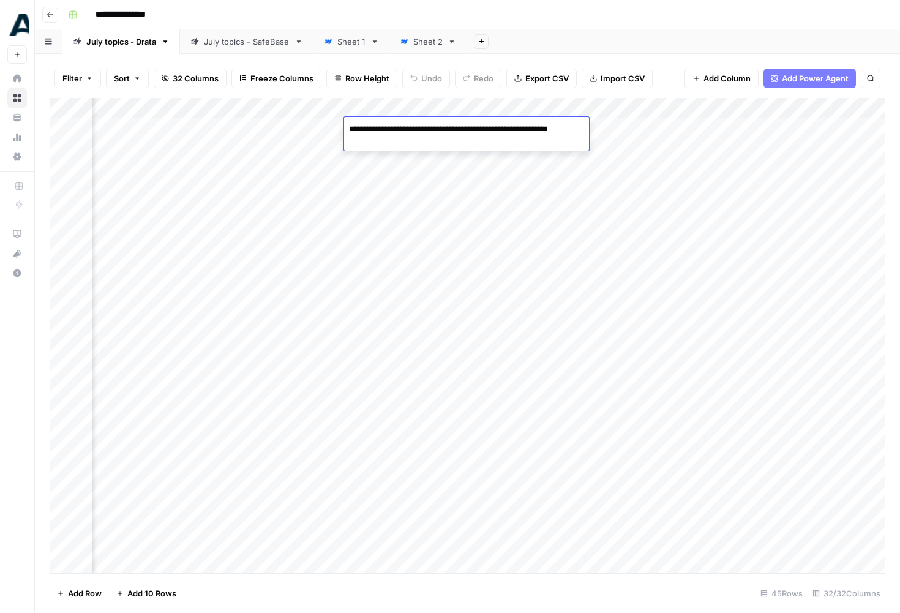
click at [416, 157] on div "Add Column" at bounding box center [468, 335] width 836 height 475
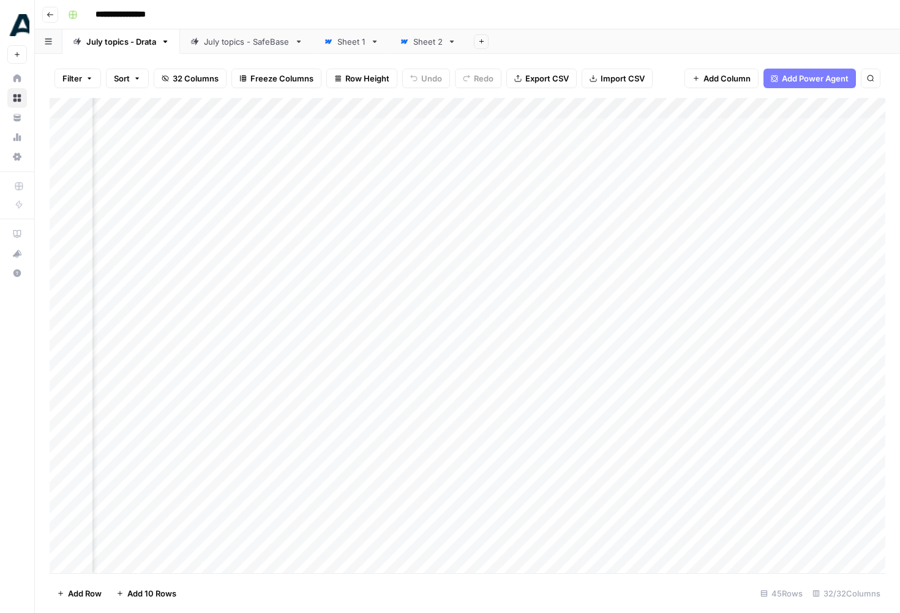
scroll to position [0, 2807]
click at [824, 110] on div "Add Column" at bounding box center [468, 335] width 836 height 475
click at [522, 158] on div "Add Column" at bounding box center [468, 335] width 836 height 475
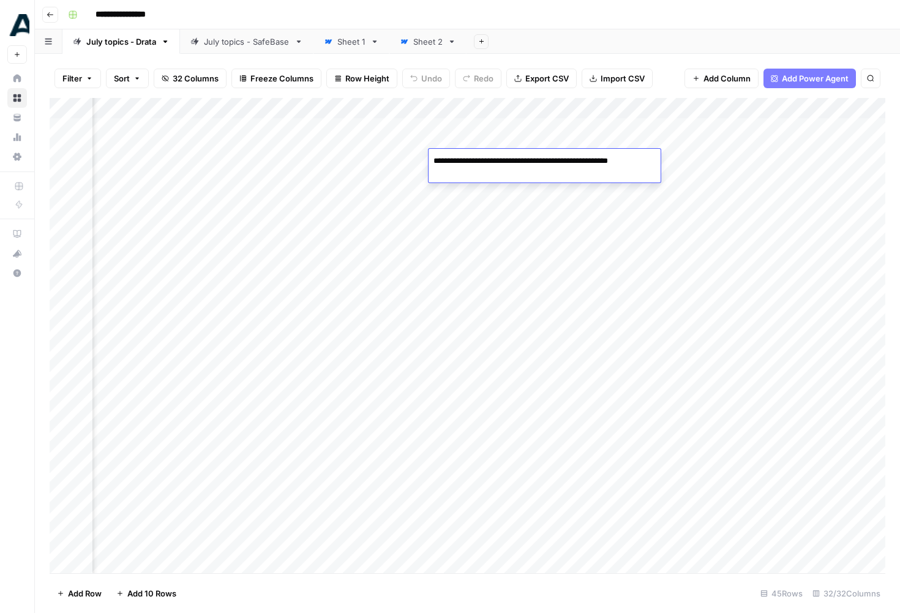
click at [171, 171] on div "Add Column" at bounding box center [468, 335] width 836 height 475
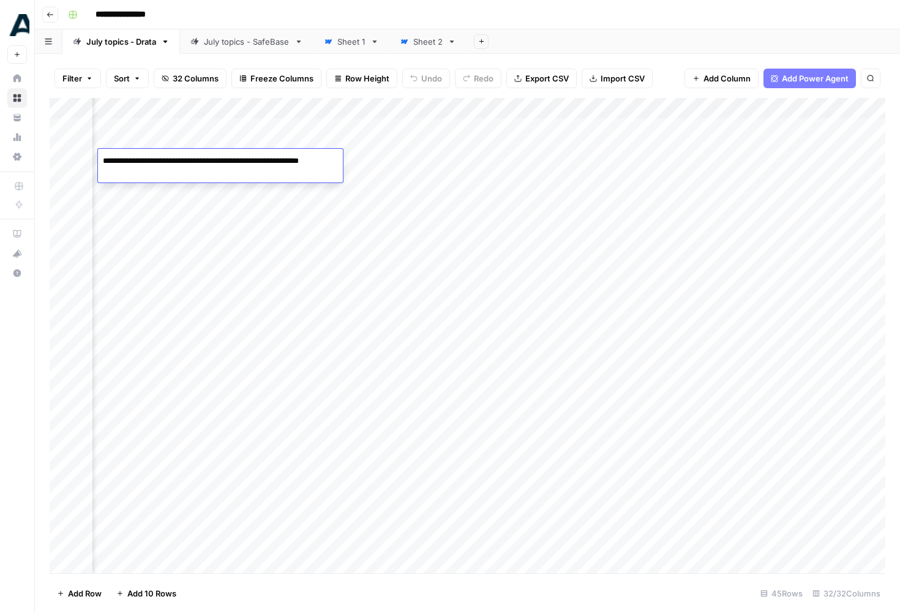
scroll to position [1, 1977]
click at [328, 203] on div "Add Column" at bounding box center [468, 335] width 836 height 475
click at [497, 176] on div "Add Column" at bounding box center [468, 335] width 836 height 475
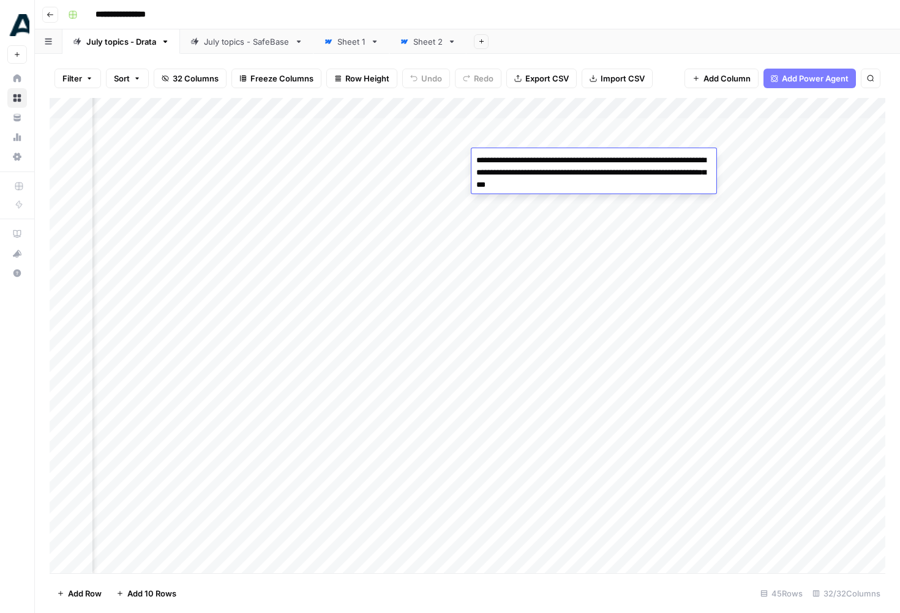
scroll to position [1, 2723]
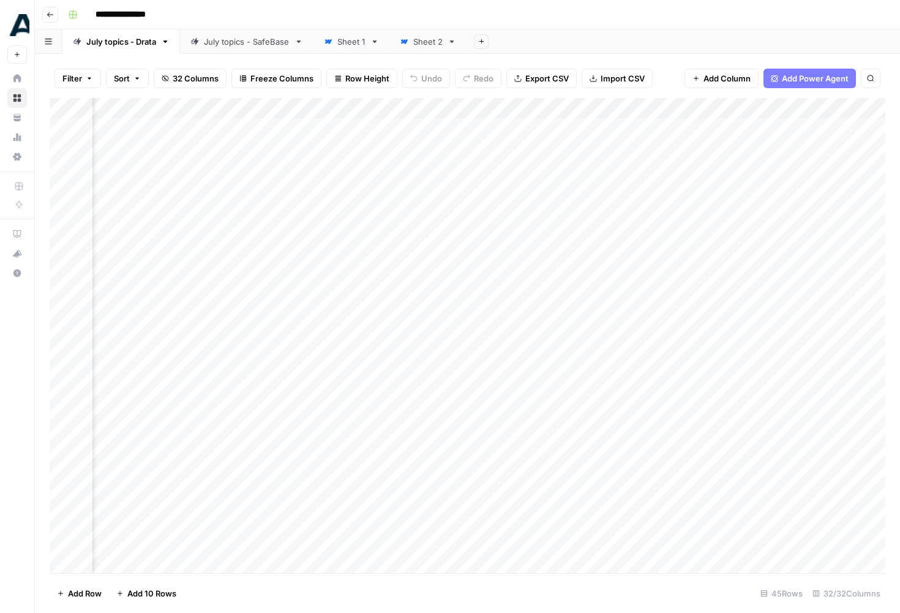
click at [425, 352] on div "Add Column" at bounding box center [468, 335] width 836 height 475
click at [260, 53] on link "July topics - SafeBase" at bounding box center [247, 41] width 134 height 25
click at [750, 113] on div "Add Column" at bounding box center [468, 212] width 836 height 228
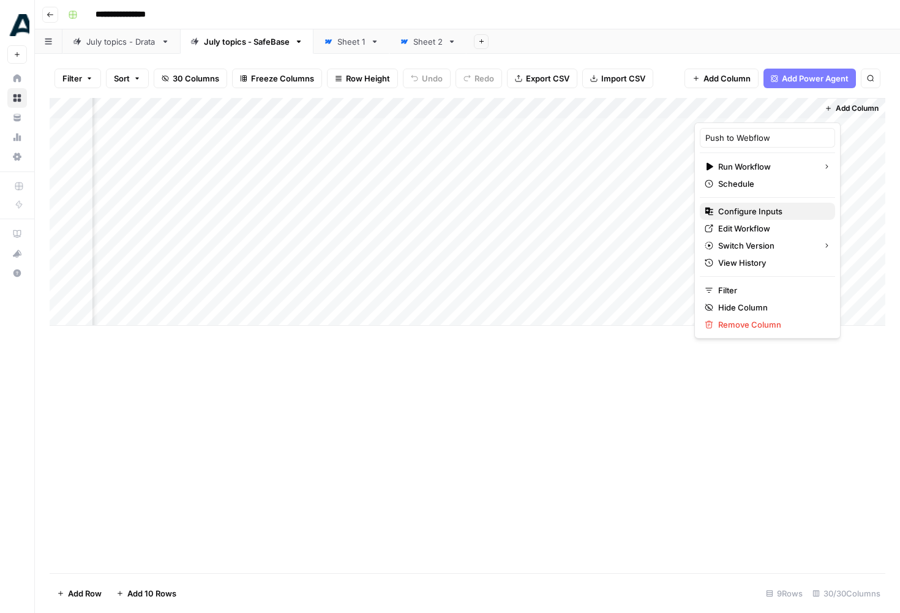
click at [745, 218] on button "Configure Inputs" at bounding box center [767, 211] width 135 height 17
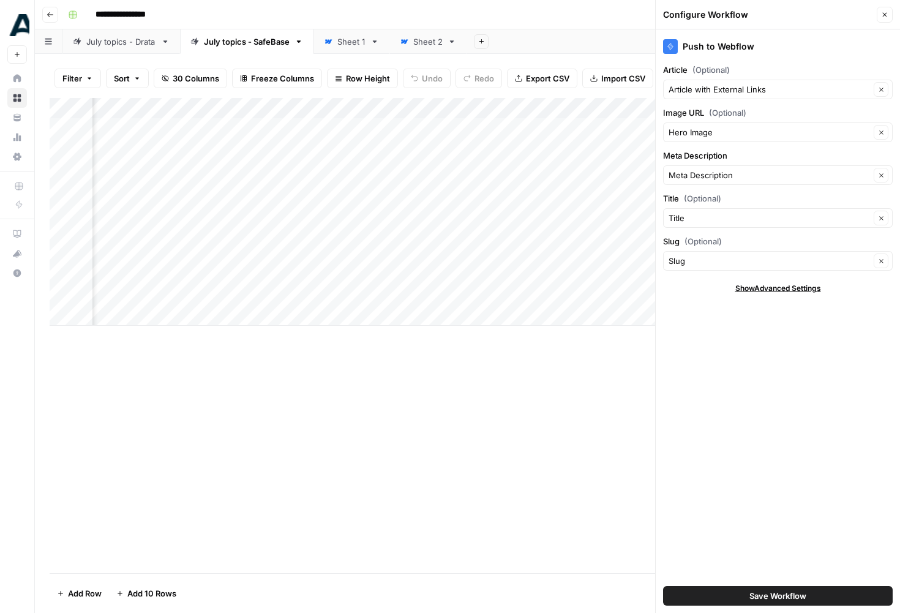
scroll to position [0, 3004]
click at [569, 98] on div "Add Column" at bounding box center [468, 212] width 836 height 228
click at [569, 107] on div "Add Column" at bounding box center [468, 212] width 836 height 228
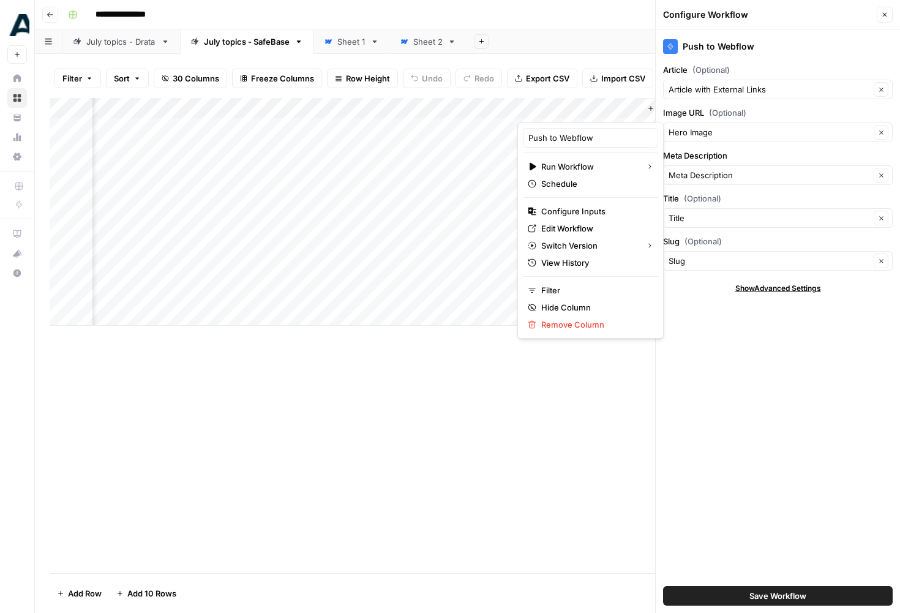
click at [450, 349] on div "Add Column" at bounding box center [468, 335] width 836 height 475
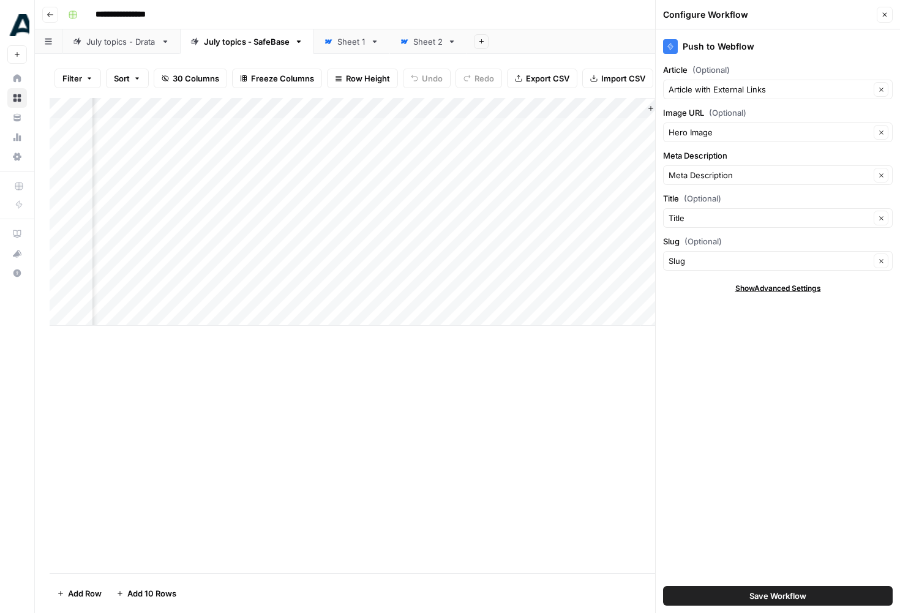
click at [891, 10] on button "Close" at bounding box center [885, 15] width 16 height 16
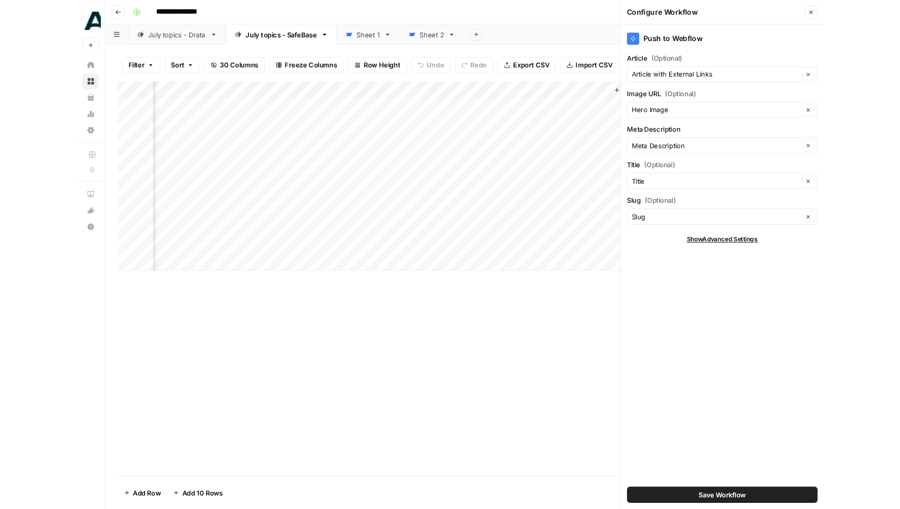
scroll to position [0, 2827]
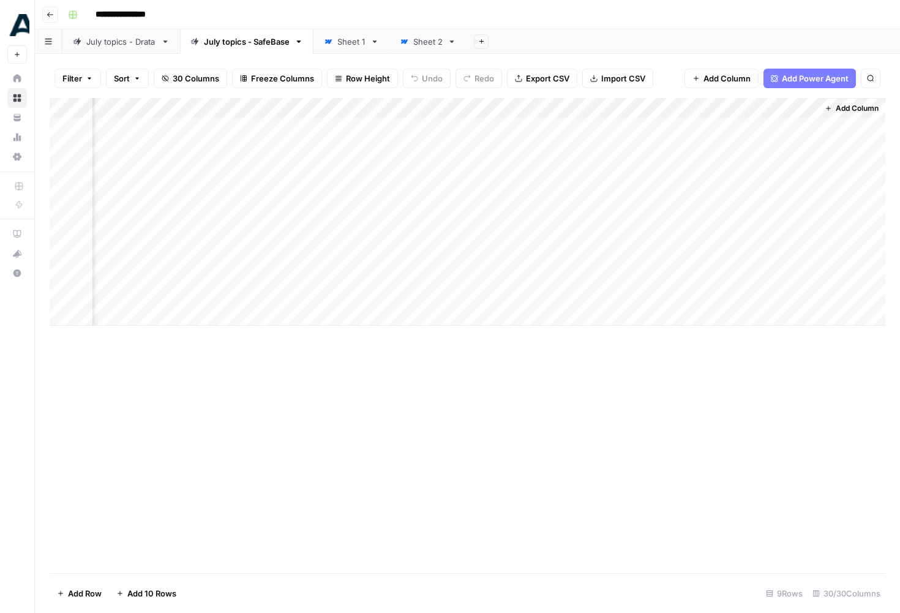
click at [722, 107] on div "Add Column" at bounding box center [468, 212] width 836 height 228
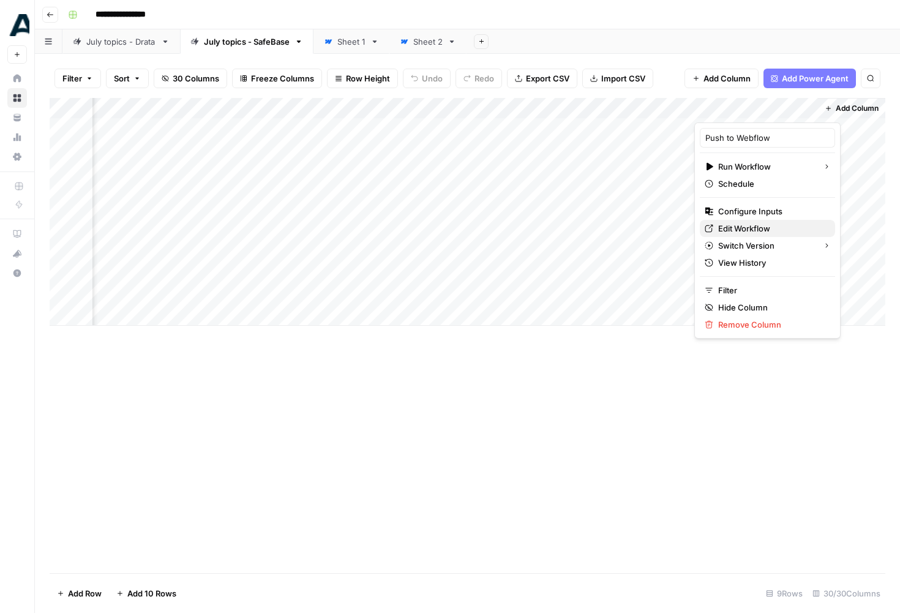
click at [738, 222] on span "Edit Workflow" at bounding box center [772, 228] width 107 height 12
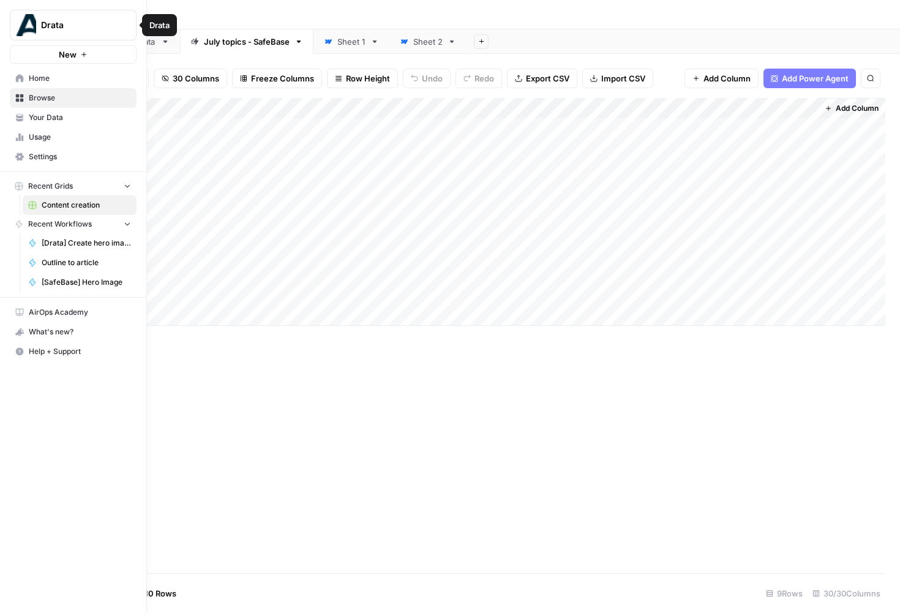
click at [40, 75] on span "Home" at bounding box center [80, 78] width 102 height 11
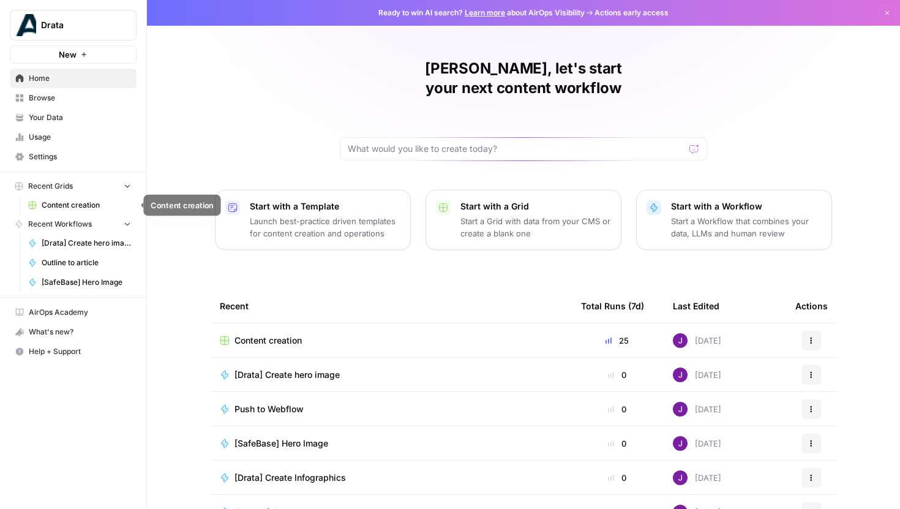
click at [89, 206] on span "Content creation" at bounding box center [86, 205] width 89 height 11
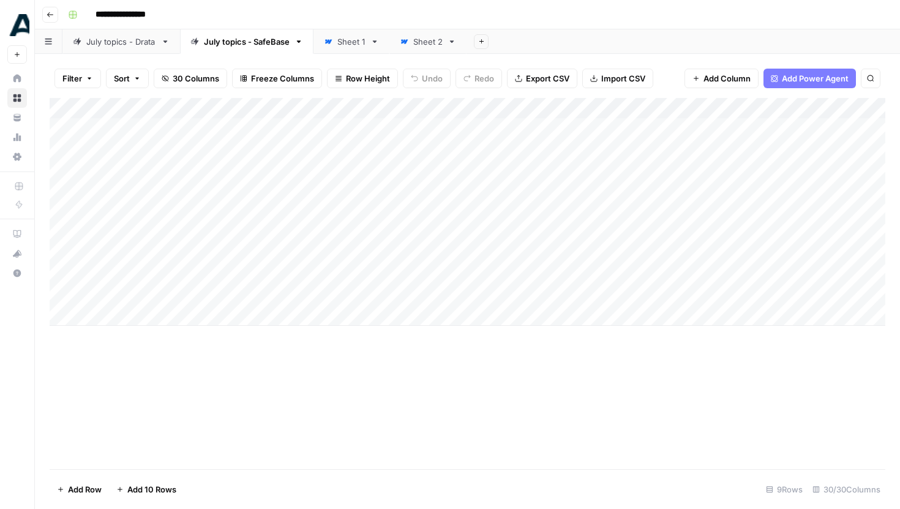
click at [110, 47] on div "July topics - Drata" at bounding box center [121, 42] width 70 height 12
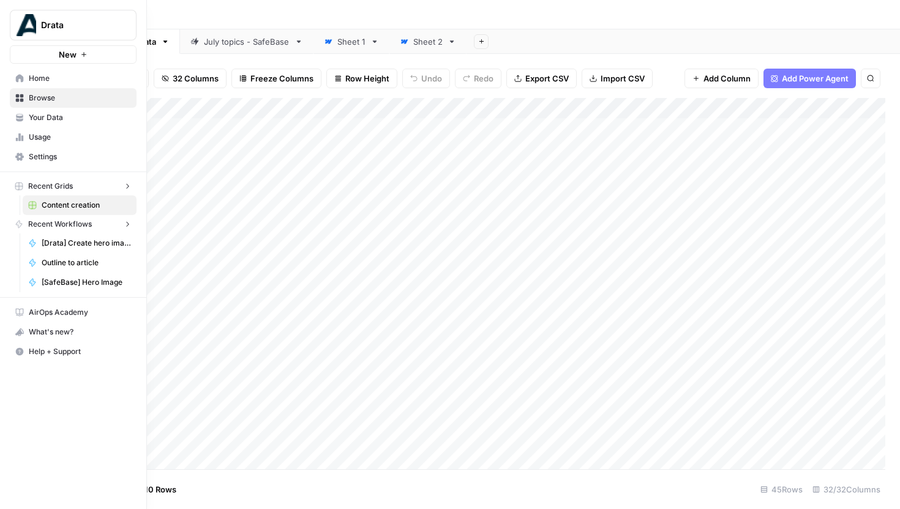
click at [18, 116] on icon at bounding box center [19, 116] width 7 height 5
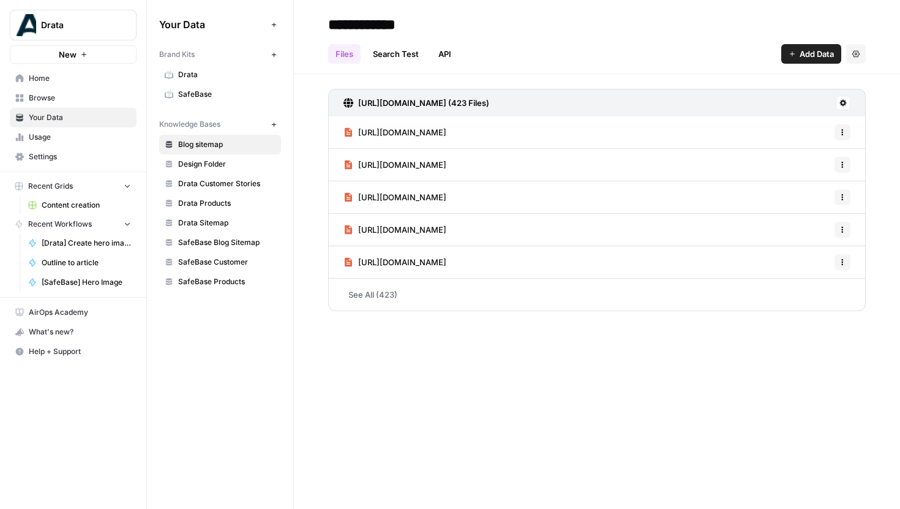
click at [195, 77] on span "Drata" at bounding box center [226, 74] width 97 height 11
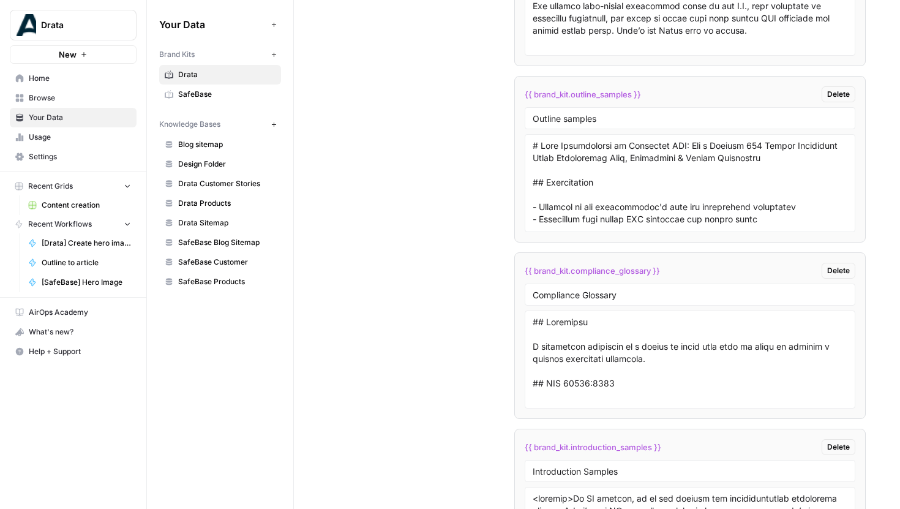
scroll to position [3239, 0]
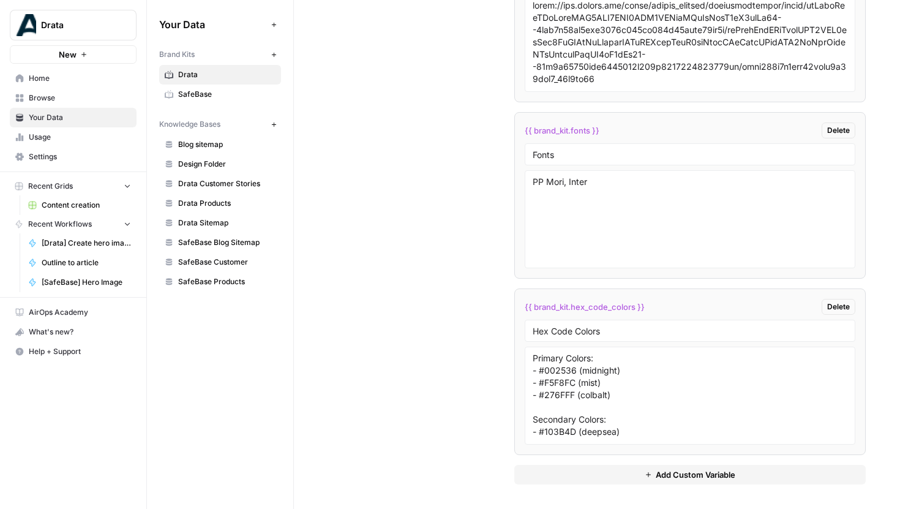
click at [47, 99] on span "Browse" at bounding box center [80, 97] width 102 height 11
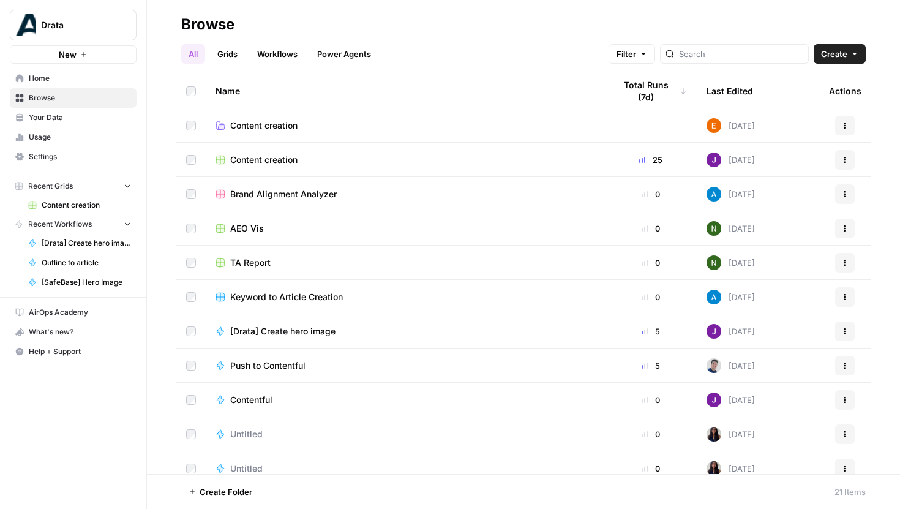
click at [51, 82] on span "Home" at bounding box center [80, 78] width 102 height 11
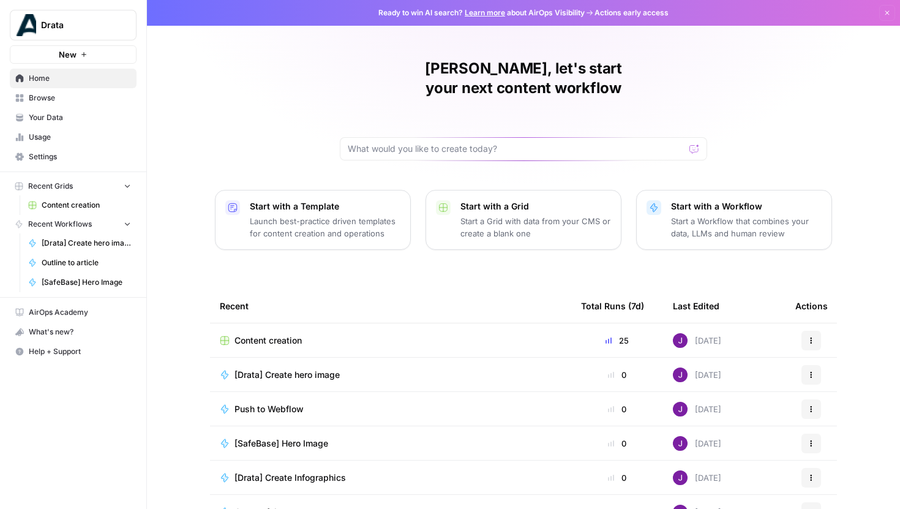
click at [293, 334] on span "Content creation" at bounding box center [268, 340] width 67 height 12
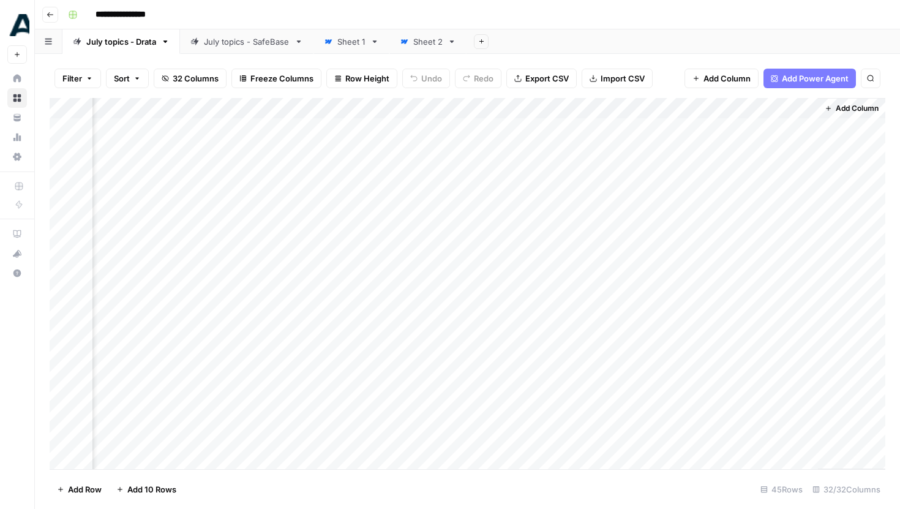
scroll to position [1, 3010]
click at [586, 127] on div "Add Column" at bounding box center [468, 283] width 836 height 371
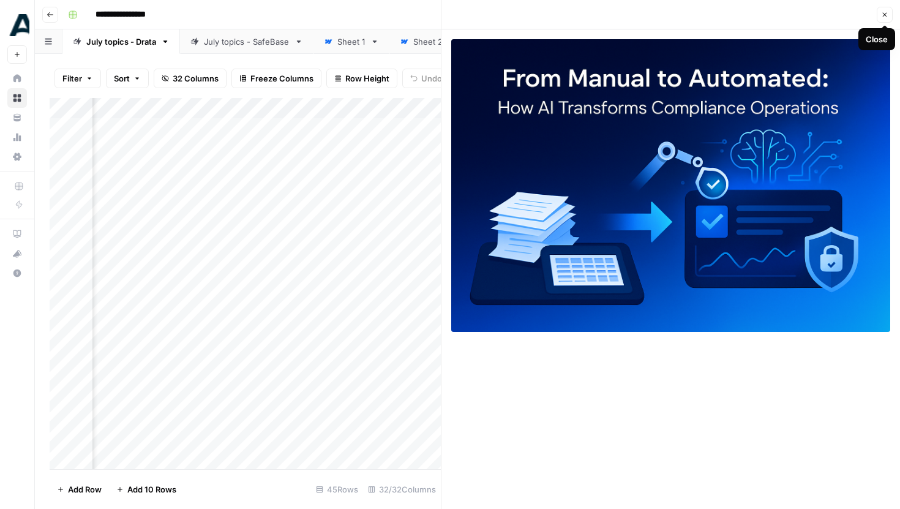
click at [884, 13] on icon "button" at bounding box center [885, 15] width 4 height 4
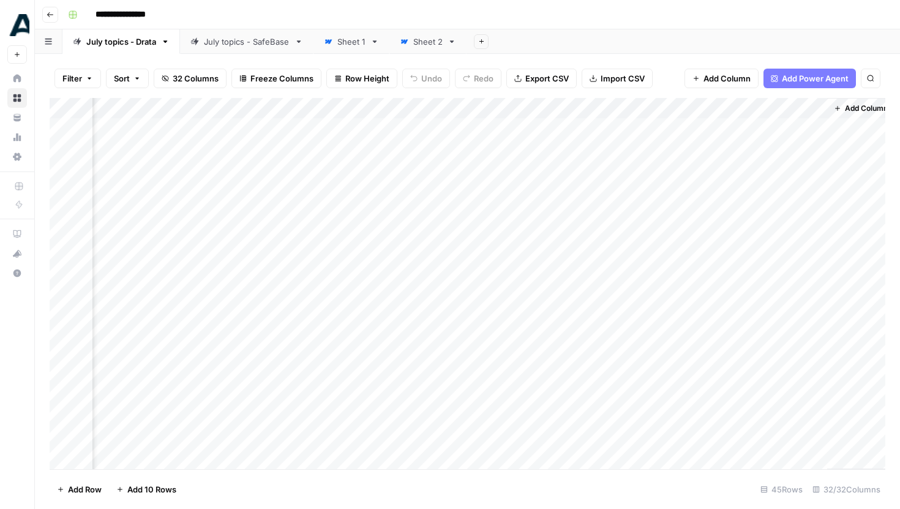
scroll to position [1, 2995]
click at [598, 157] on div "Add Column" at bounding box center [468, 283] width 836 height 371
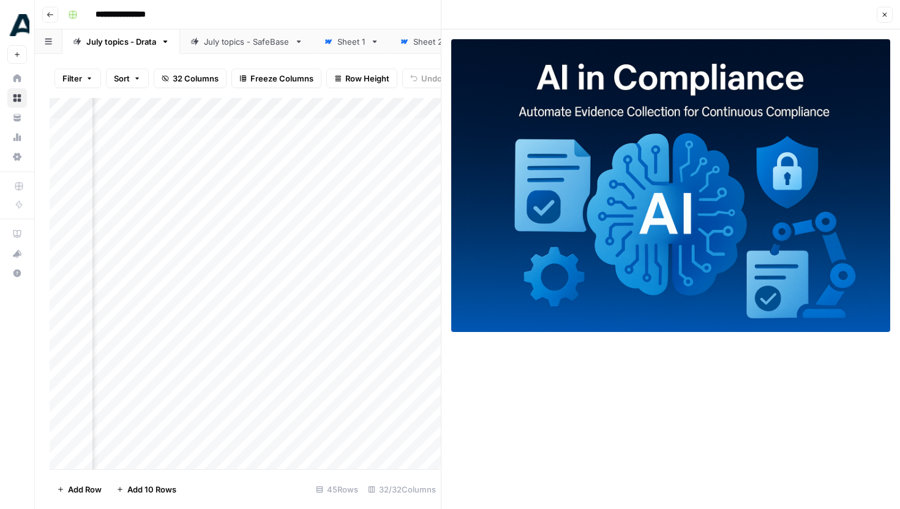
click at [888, 16] on icon "button" at bounding box center [884, 14] width 7 height 7
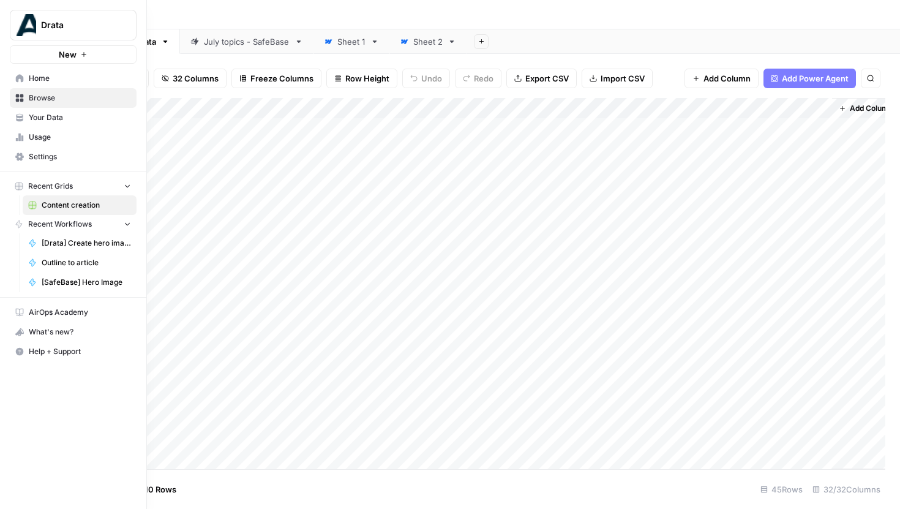
click at [58, 120] on span "Your Data" at bounding box center [80, 117] width 102 height 11
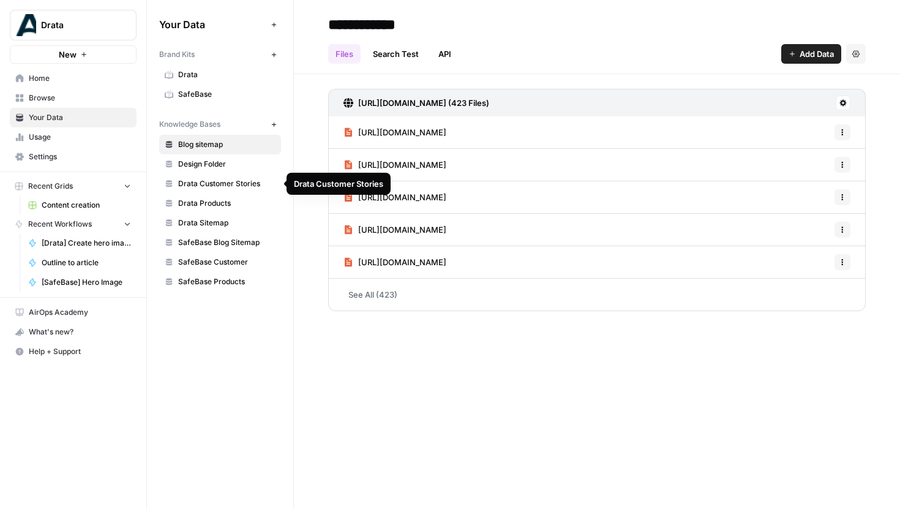
click at [226, 220] on span "Drata Sitemap" at bounding box center [226, 222] width 97 height 11
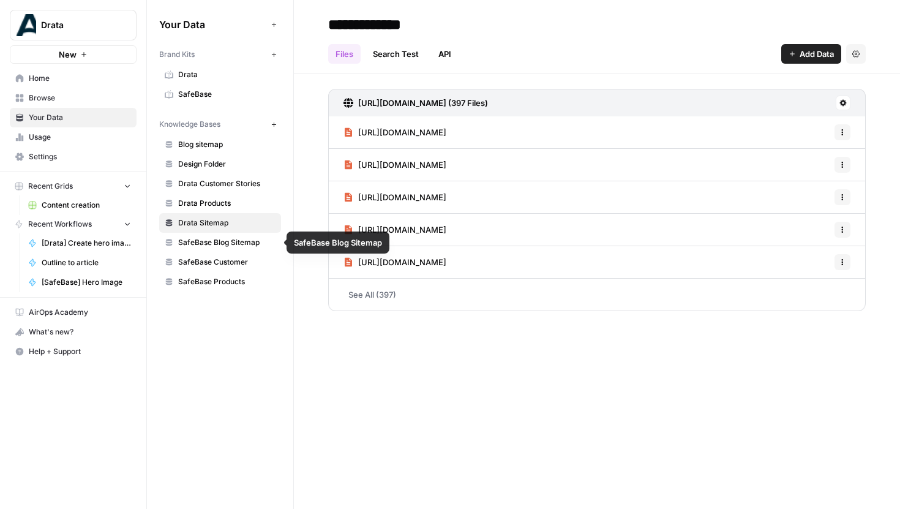
click at [230, 239] on span "SafeBase Blog Sitemap" at bounding box center [226, 242] width 97 height 11
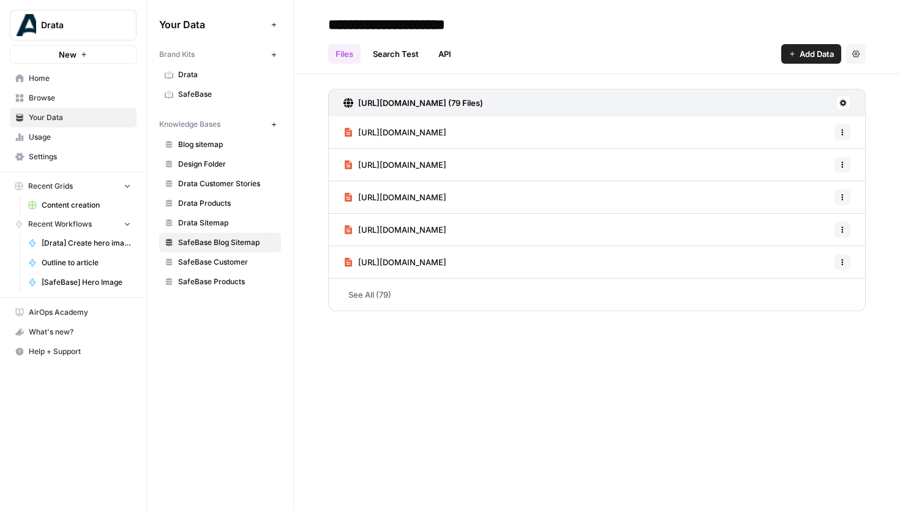
click at [812, 48] on span "Add Data" at bounding box center [817, 54] width 34 height 12
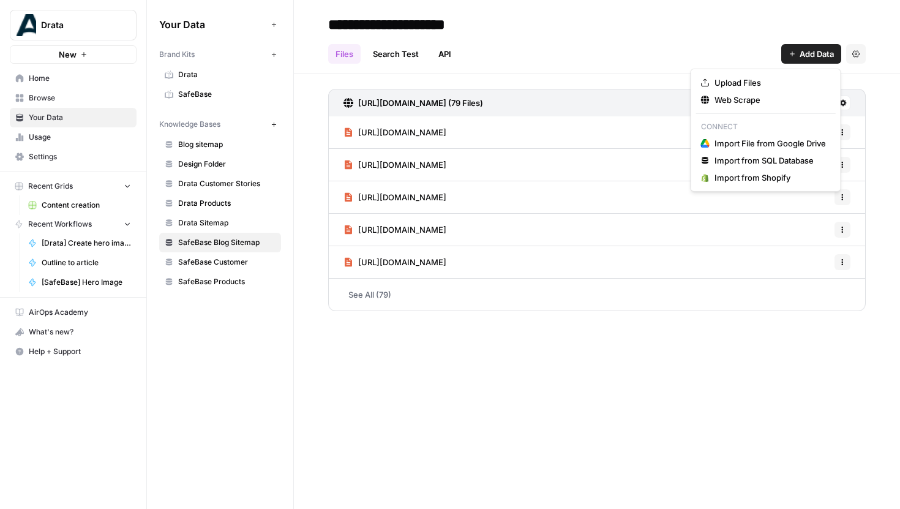
click at [701, 42] on div "Files Search Test API Add Data Settings" at bounding box center [597, 48] width 538 height 29
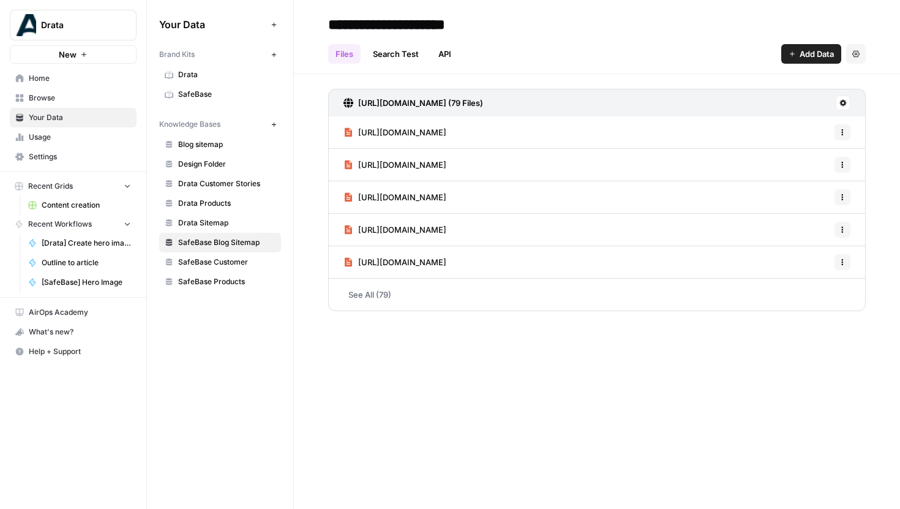
click at [809, 51] on span "Add Data" at bounding box center [817, 54] width 34 height 12
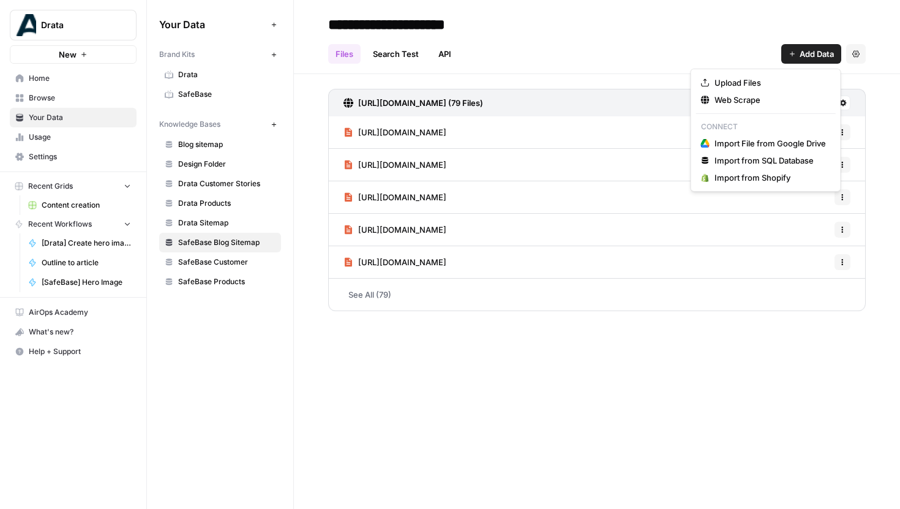
click at [753, 35] on div "Files Search Test API Add Data Settings" at bounding box center [597, 48] width 538 height 29
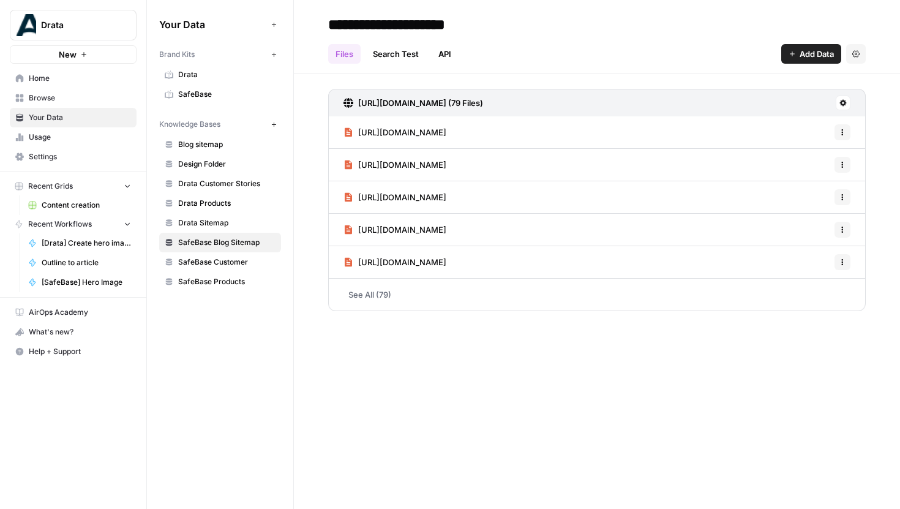
click at [53, 95] on span "Browse" at bounding box center [80, 97] width 102 height 11
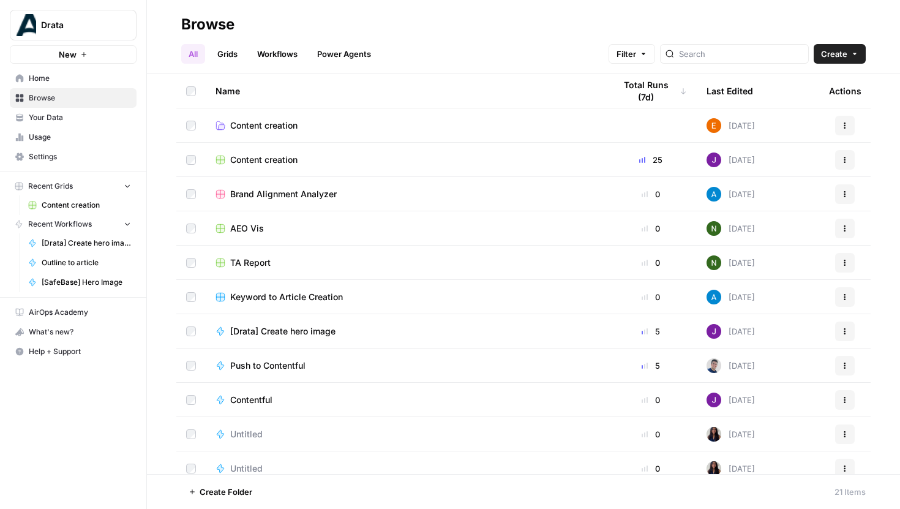
click at [268, 156] on span "Content creation" at bounding box center [263, 160] width 67 height 12
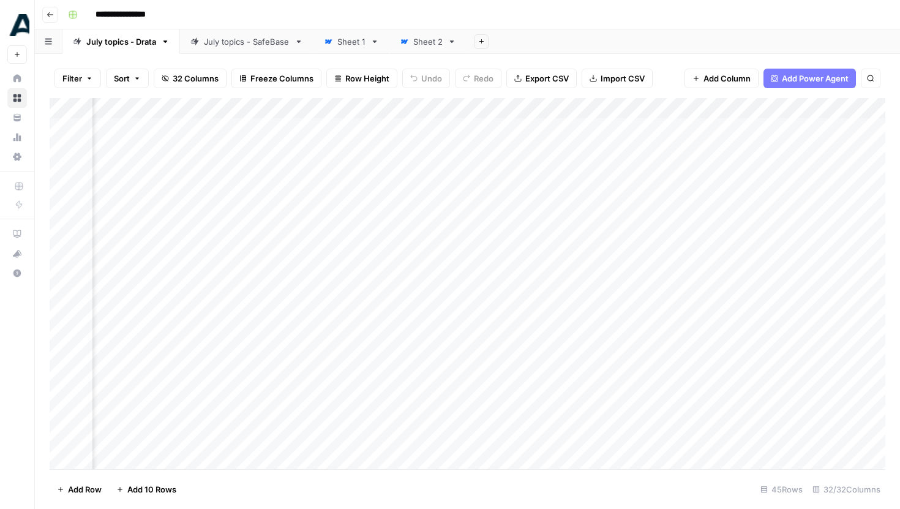
scroll to position [0, 3010]
click at [643, 112] on div "Add Column" at bounding box center [468, 283] width 836 height 371
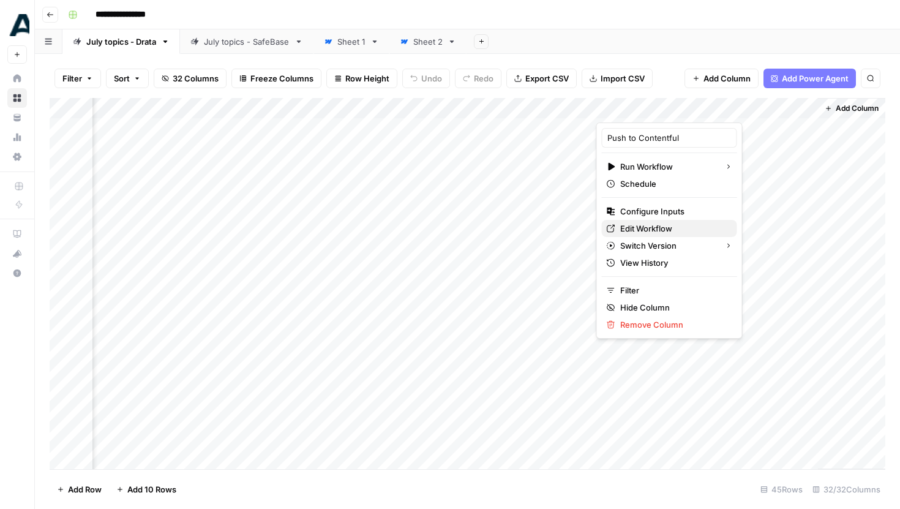
click at [659, 227] on span "Edit Workflow" at bounding box center [674, 228] width 107 height 12
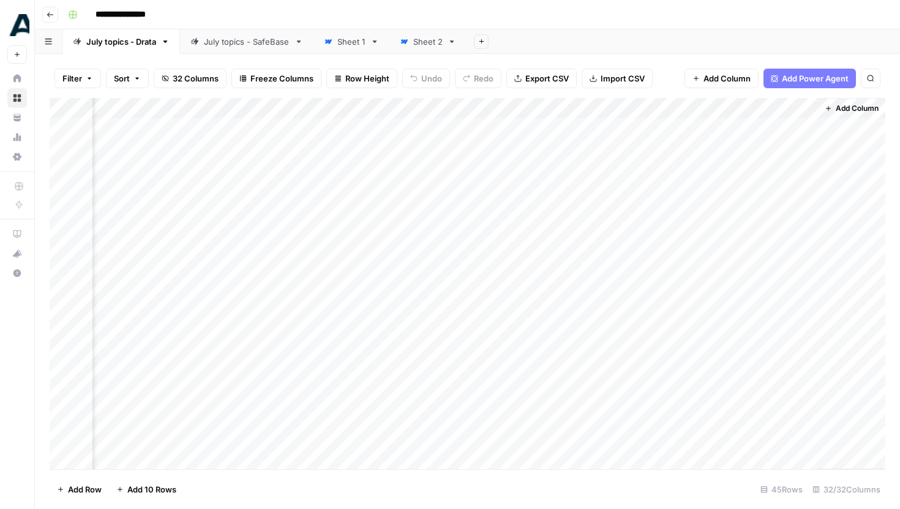
click at [646, 109] on div "Add Column" at bounding box center [468, 283] width 836 height 371
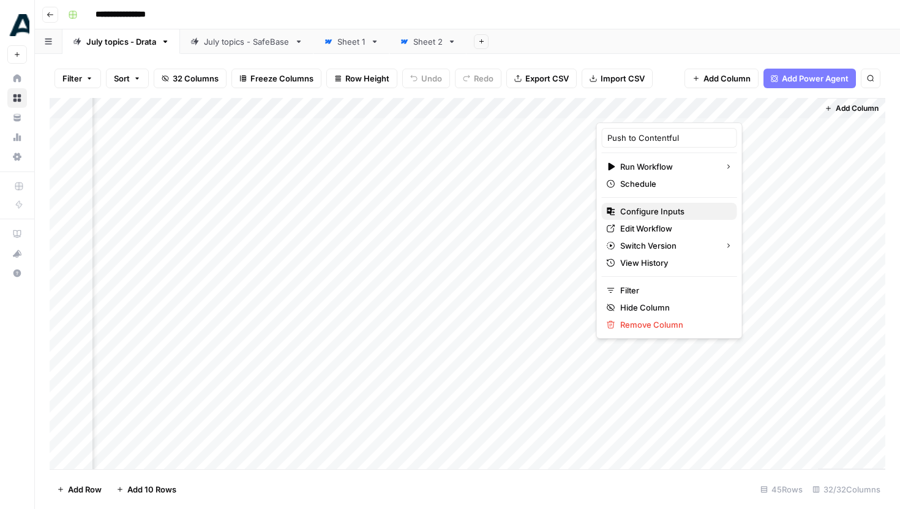
click at [658, 206] on span "Configure Inputs" at bounding box center [674, 211] width 107 height 12
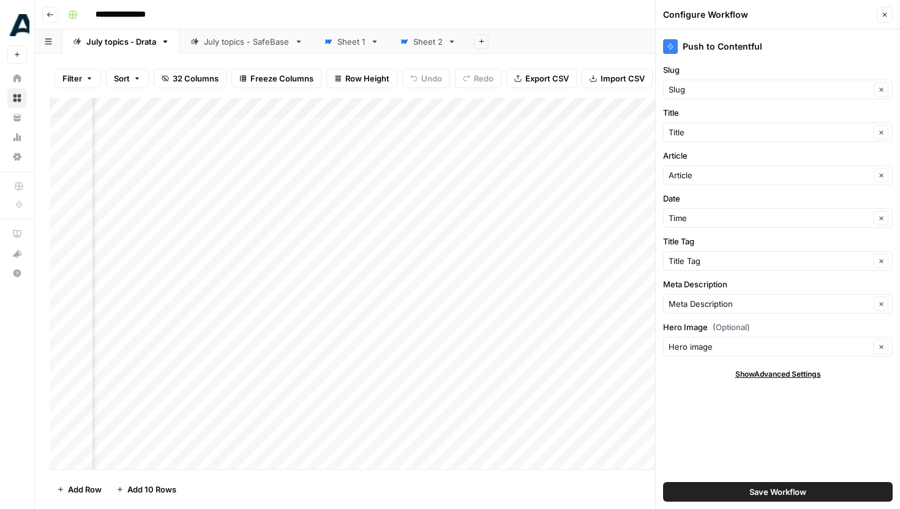
scroll to position [0, 3075]
click at [889, 15] on button "Close" at bounding box center [885, 15] width 16 height 16
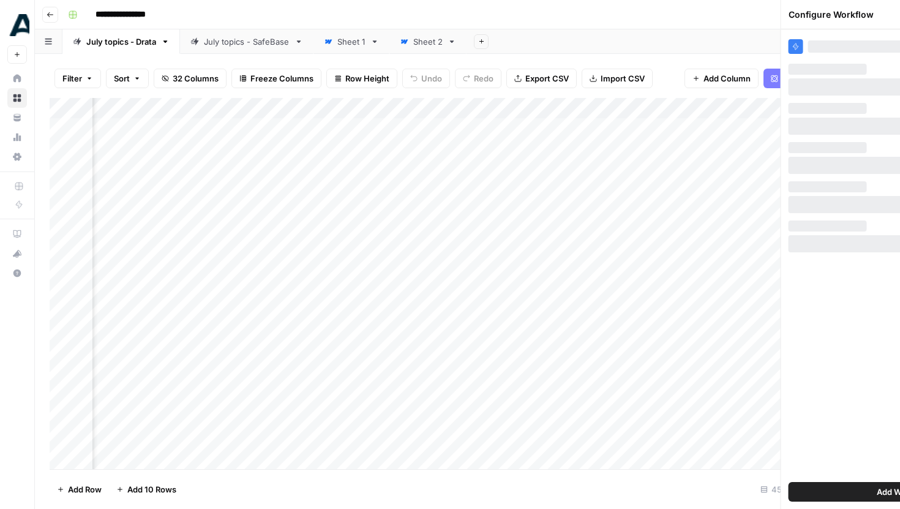
scroll to position [0, 3010]
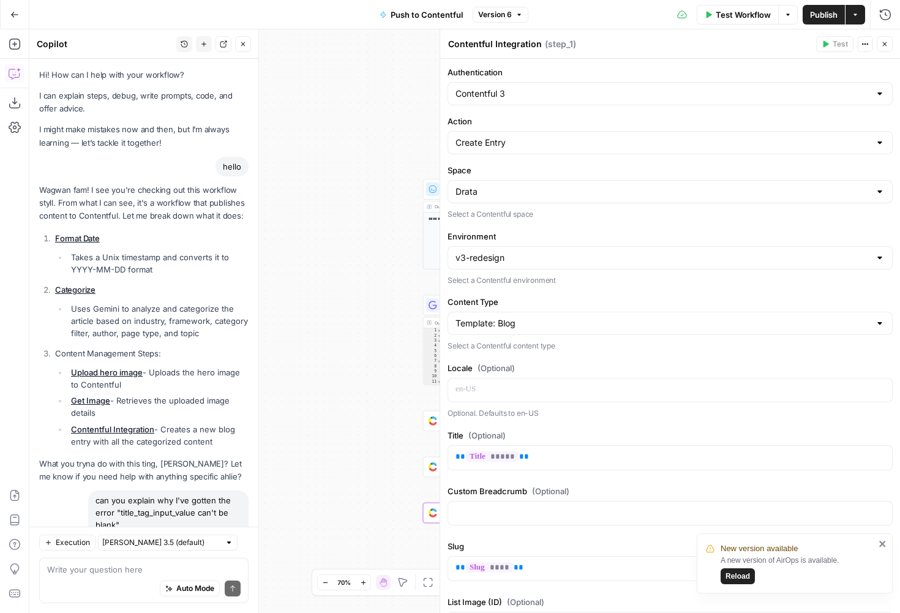
scroll to position [773, 0]
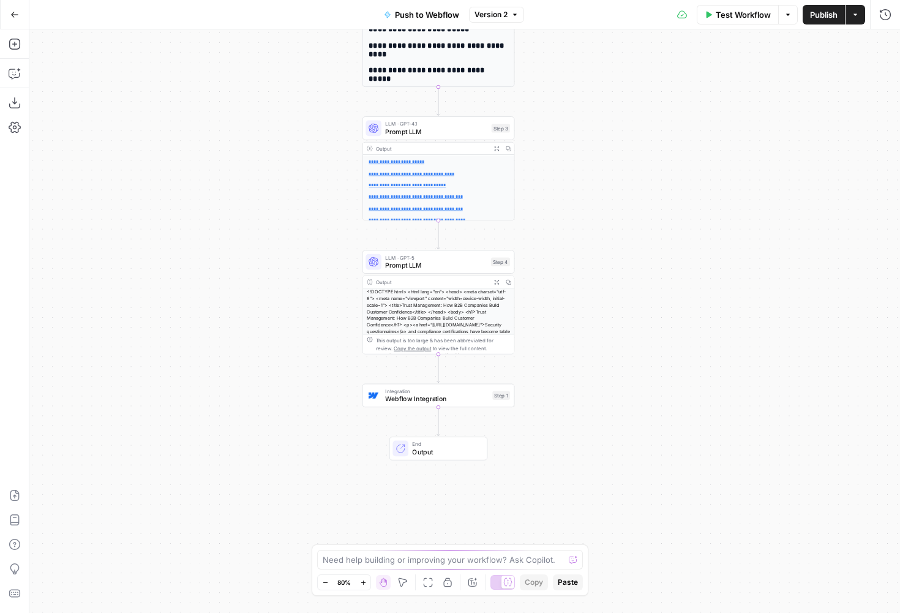
drag, startPoint x: 738, startPoint y: 432, endPoint x: 712, endPoint y: 308, distance: 127.1
click at [712, 308] on div "**********" at bounding box center [464, 321] width 871 height 584
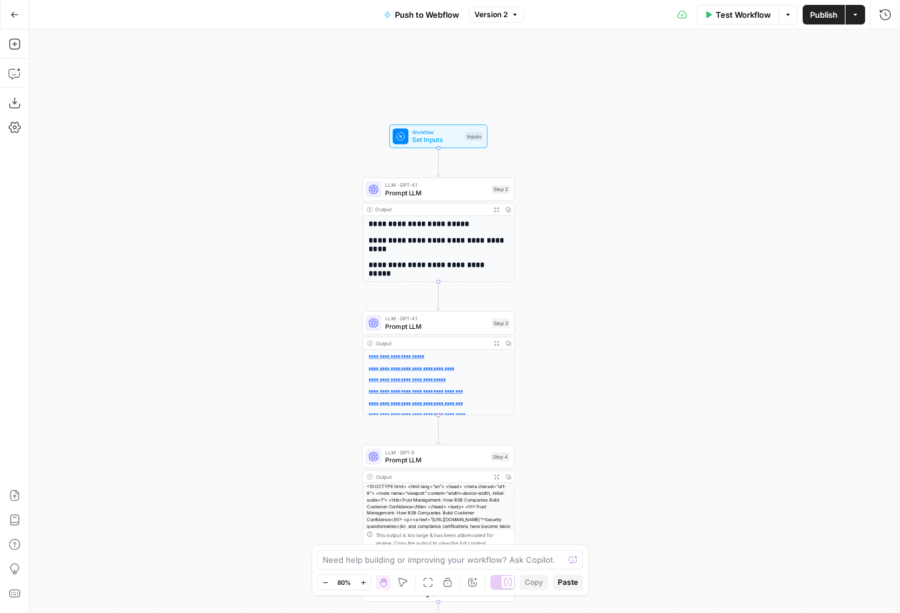
drag, startPoint x: 219, startPoint y: 244, endPoint x: 219, endPoint y: 442, distance: 197.2
click at [219, 441] on div "**********" at bounding box center [464, 321] width 871 height 584
drag, startPoint x: 237, startPoint y: 330, endPoint x: 229, endPoint y: 271, distance: 58.7
click at [229, 271] on div "**********" at bounding box center [464, 321] width 871 height 584
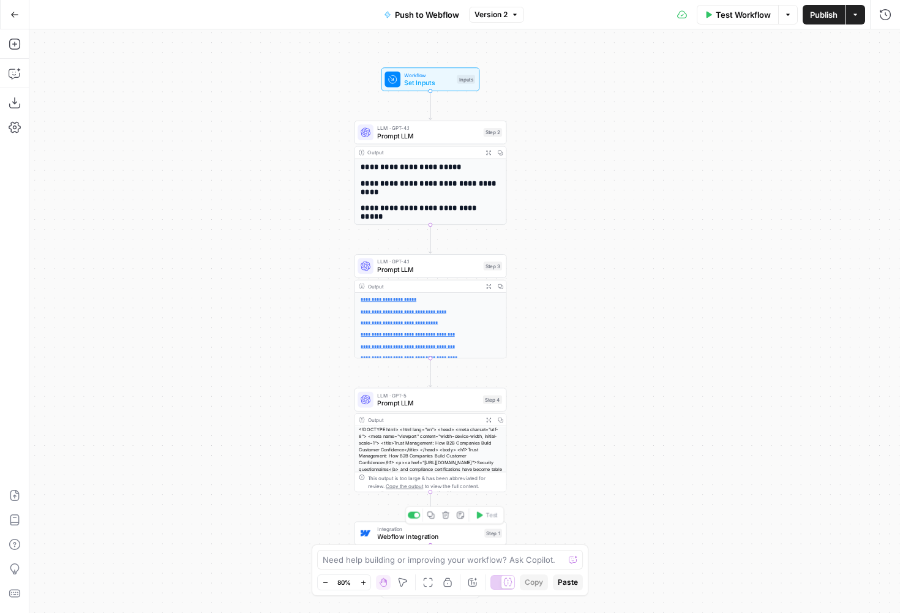
click at [461, 527] on span "Integration" at bounding box center [428, 529] width 103 height 8
type input "Webflow 1"
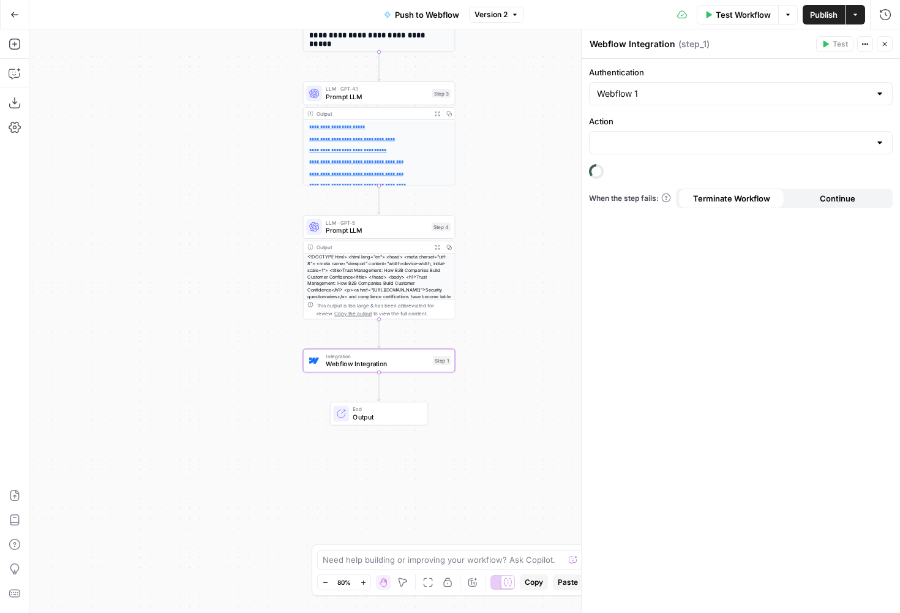
drag, startPoint x: 216, startPoint y: 399, endPoint x: 154, endPoint y: 205, distance: 204.6
click at [154, 205] on div "**********" at bounding box center [464, 321] width 871 height 584
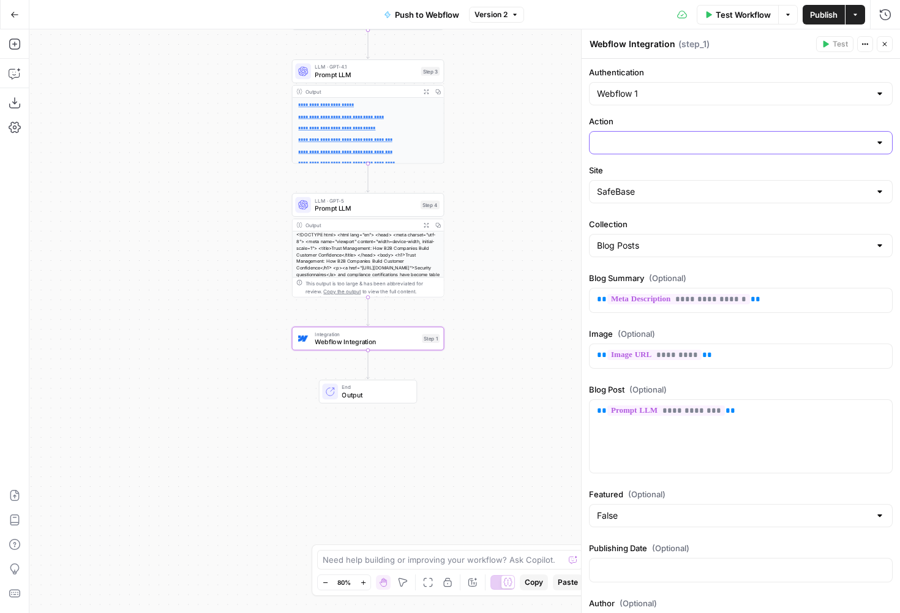
click at [723, 144] on input "Action" at bounding box center [733, 143] width 273 height 12
click at [749, 127] on label "Action" at bounding box center [741, 121] width 304 height 12
click at [749, 137] on input "Action" at bounding box center [733, 143] width 273 height 12
click at [671, 142] on input "Action" at bounding box center [733, 143] width 273 height 12
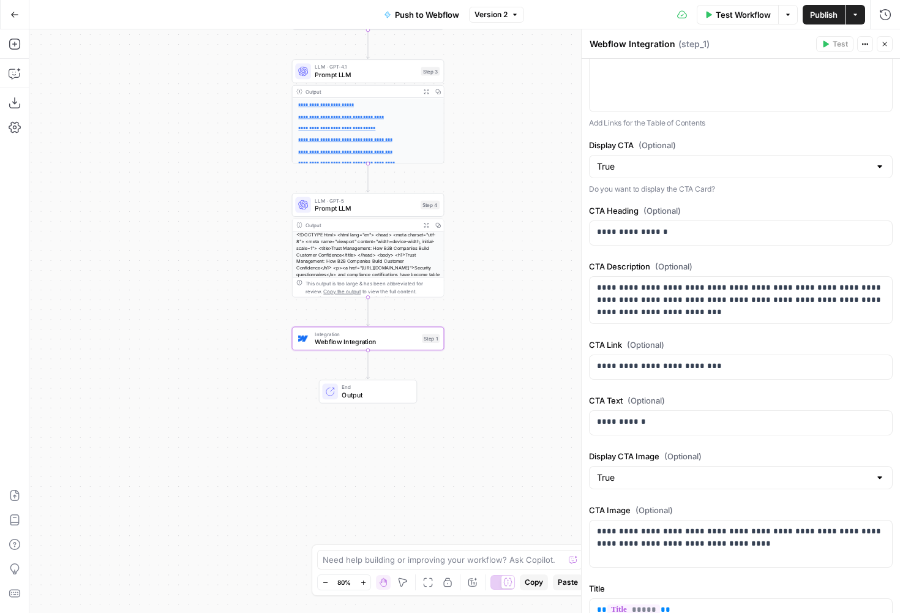
scroll to position [1150, 0]
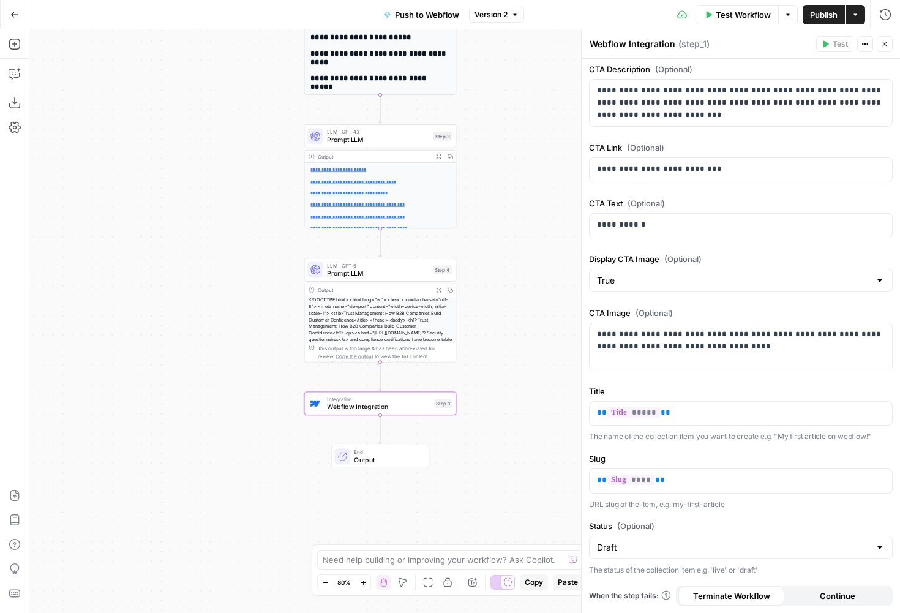
drag, startPoint x: 548, startPoint y: 232, endPoint x: 561, endPoint y: 296, distance: 65.7
click at [560, 297] on div "**********" at bounding box center [464, 321] width 871 height 584
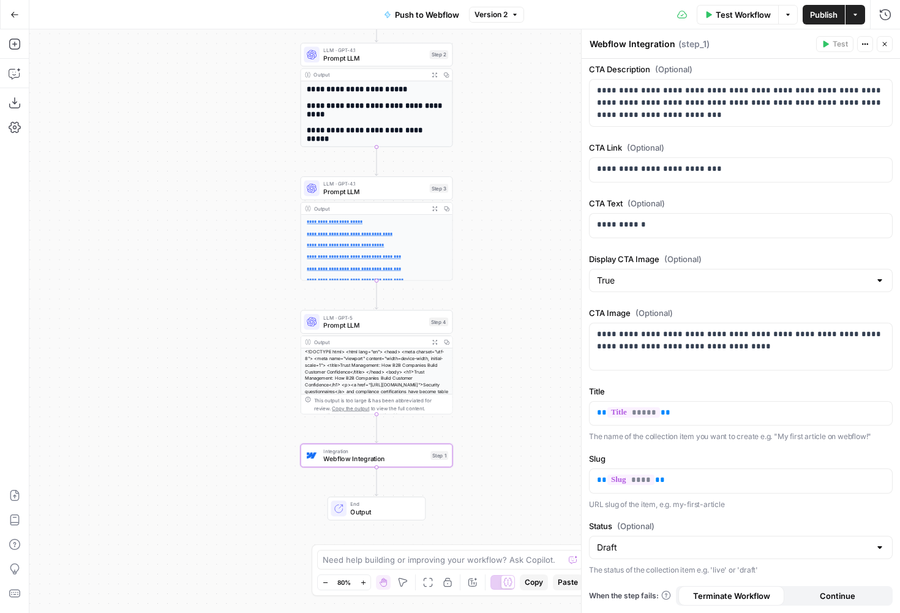
drag, startPoint x: 541, startPoint y: 250, endPoint x: 537, endPoint y: 300, distance: 49.8
click at [537, 300] on div "**********" at bounding box center [464, 321] width 871 height 584
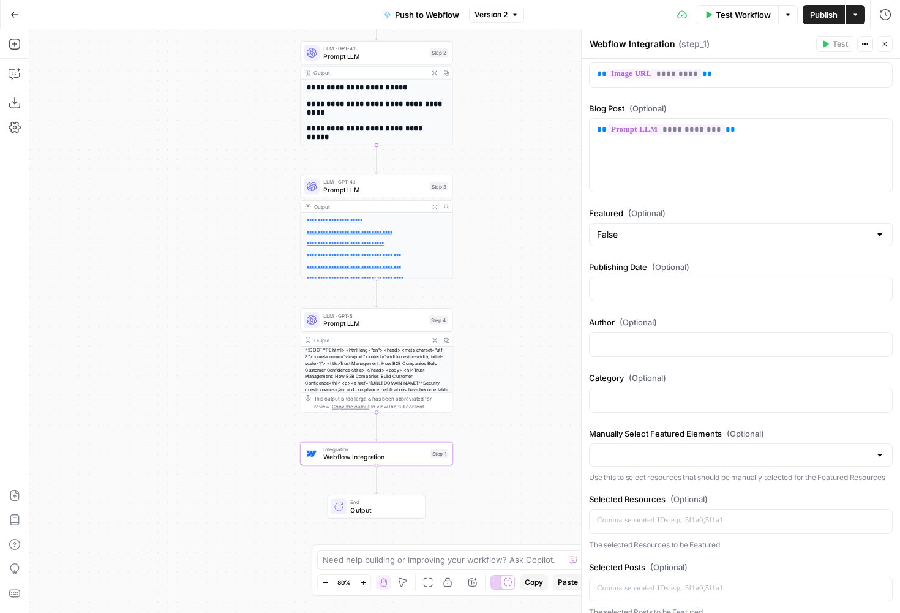
scroll to position [50, 0]
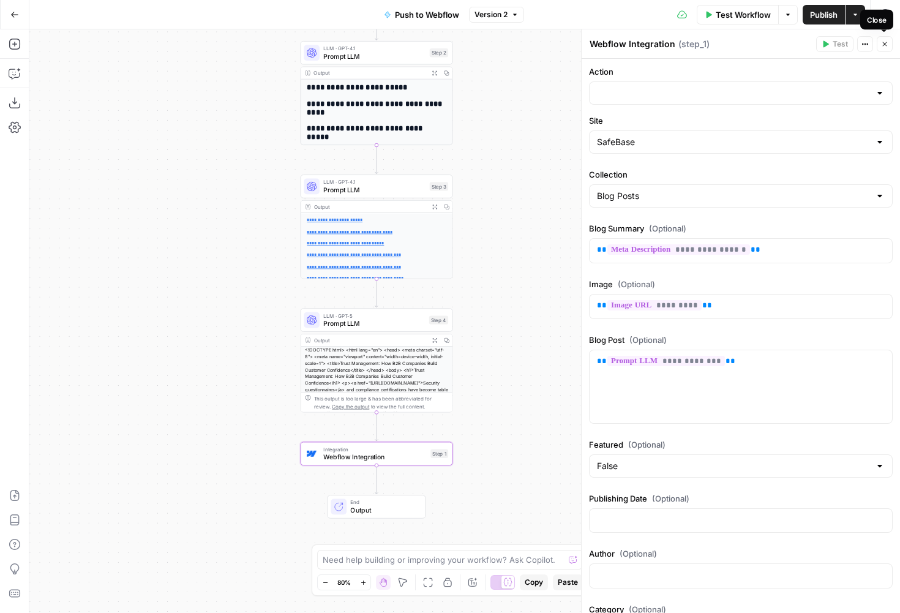
click at [888, 39] on button "Close" at bounding box center [885, 44] width 16 height 16
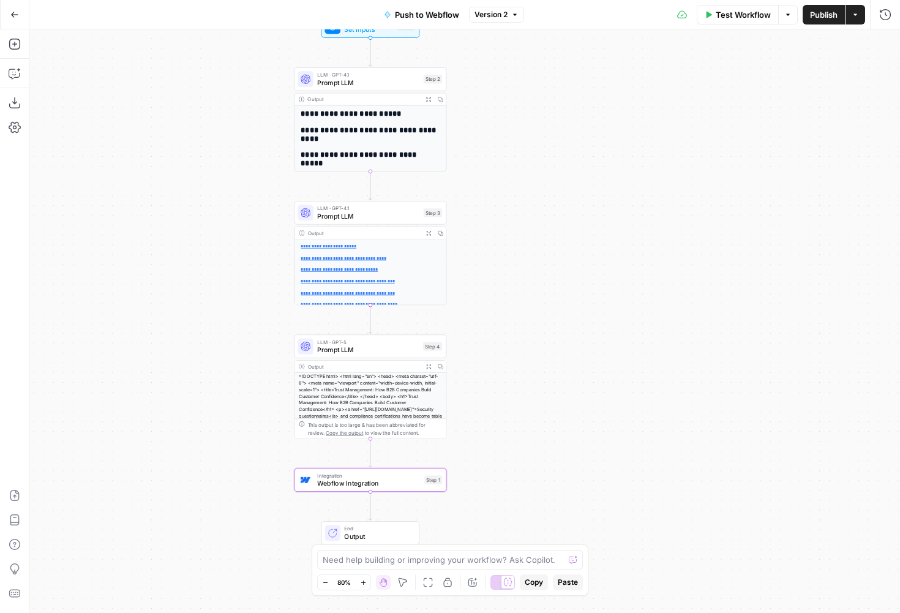
drag, startPoint x: 540, startPoint y: 99, endPoint x: 534, endPoint y: 125, distance: 27.0
click at [534, 125] on div "**********" at bounding box center [464, 321] width 871 height 584
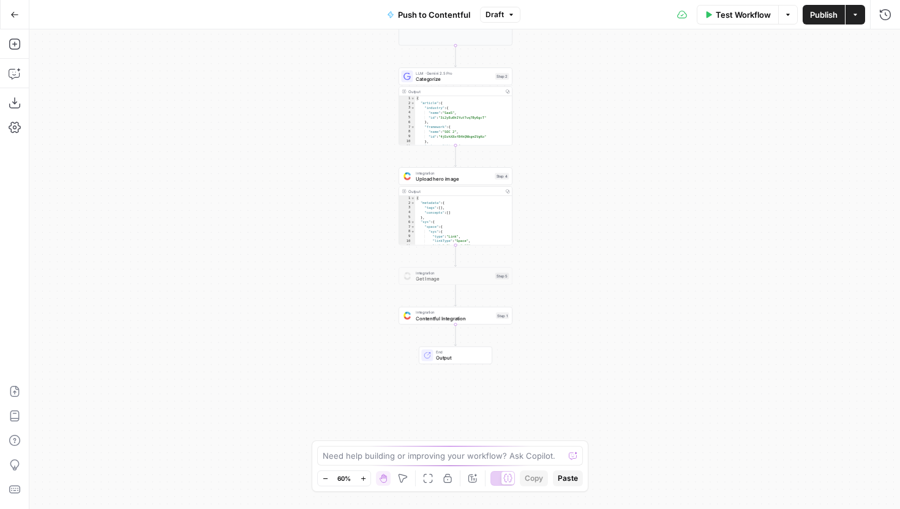
drag, startPoint x: 559, startPoint y: 285, endPoint x: 546, endPoint y: 160, distance: 125.0
click at [547, 160] on div "**********" at bounding box center [464, 269] width 871 height 480
drag, startPoint x: 567, startPoint y: 277, endPoint x: 541, endPoint y: 186, distance: 95.4
click at [541, 186] on div "**********" at bounding box center [464, 269] width 871 height 480
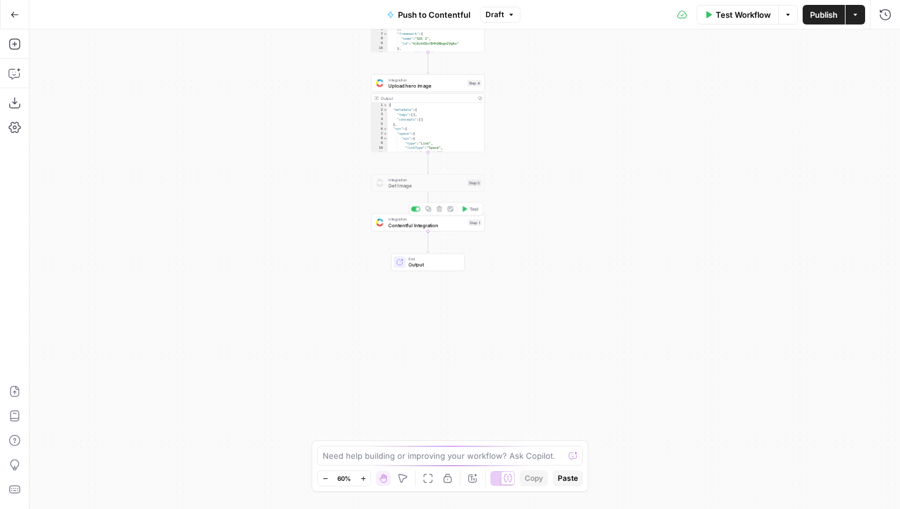
click at [468, 227] on div "Integration Contentful Integration Step 1 Copy step Delete step Add Note Test" at bounding box center [428, 222] width 108 height 12
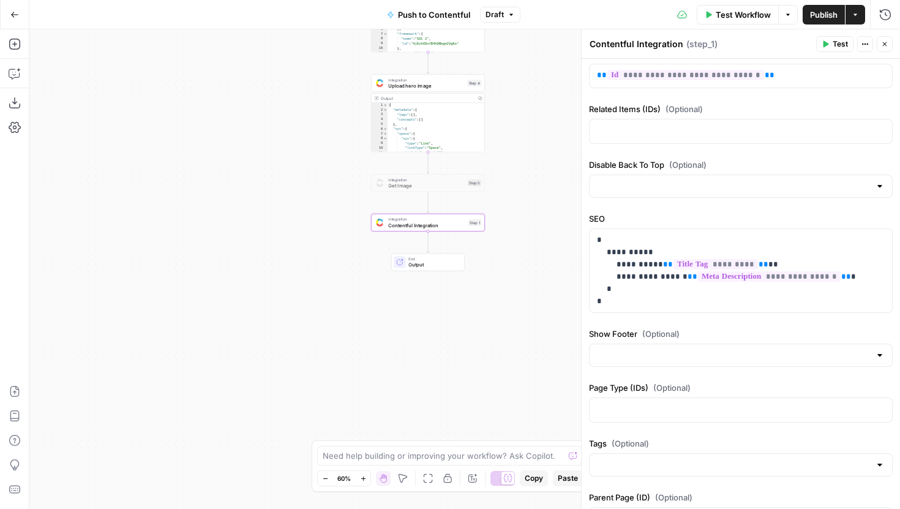
scroll to position [1305, 0]
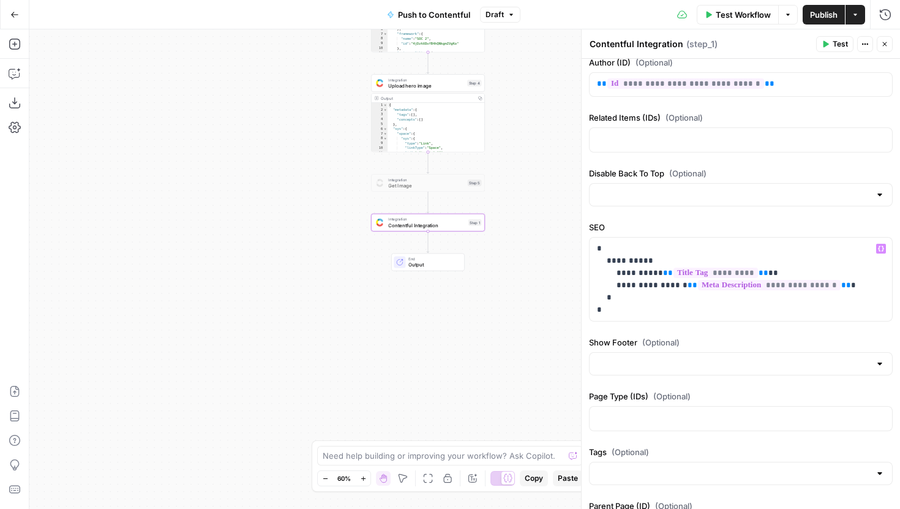
click at [628, 322] on div "**********" at bounding box center [741, 273] width 304 height 105
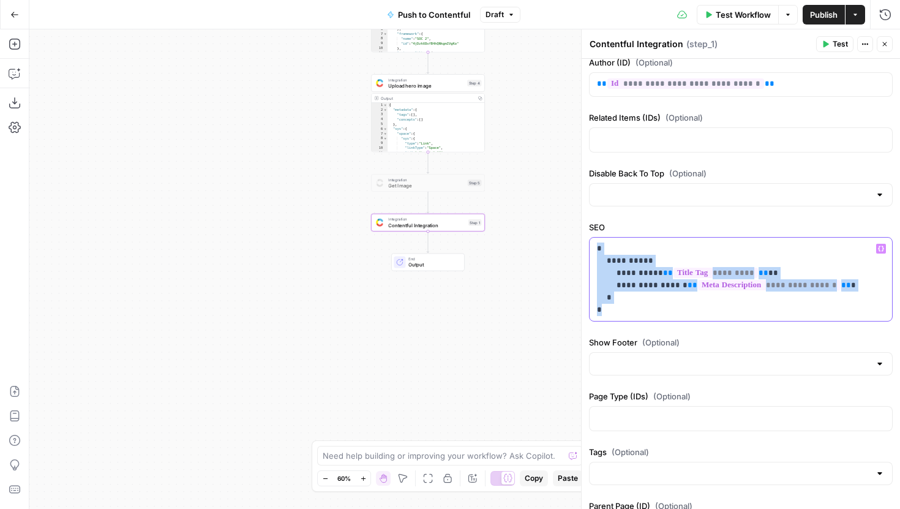
drag, startPoint x: 628, startPoint y: 312, endPoint x: 595, endPoint y: 247, distance: 72.6
click at [595, 247] on div "**********" at bounding box center [741, 279] width 303 height 83
click at [628, 309] on p "**********" at bounding box center [741, 280] width 288 height 74
drag, startPoint x: 608, startPoint y: 260, endPoint x: 844, endPoint y: 280, distance: 237.3
click at [844, 280] on p "**********" at bounding box center [741, 280] width 288 height 74
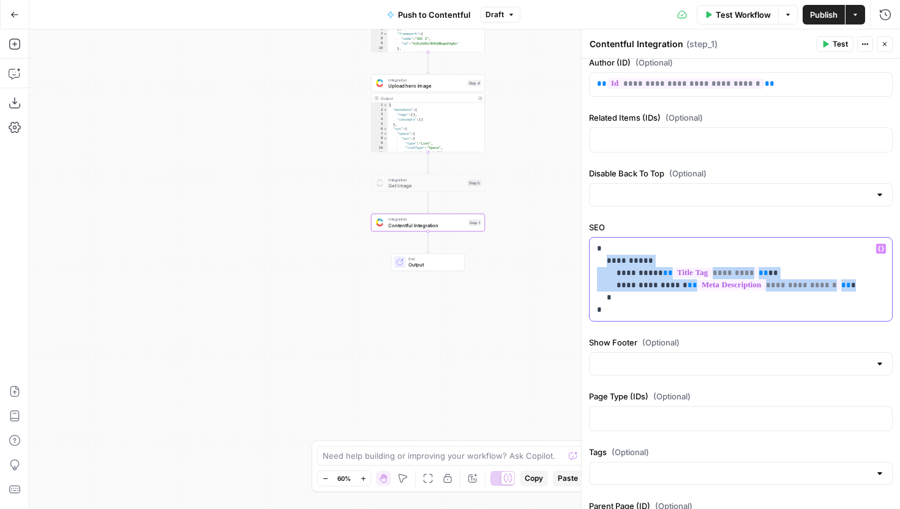
click at [844, 280] on p "**********" at bounding box center [741, 280] width 288 height 74
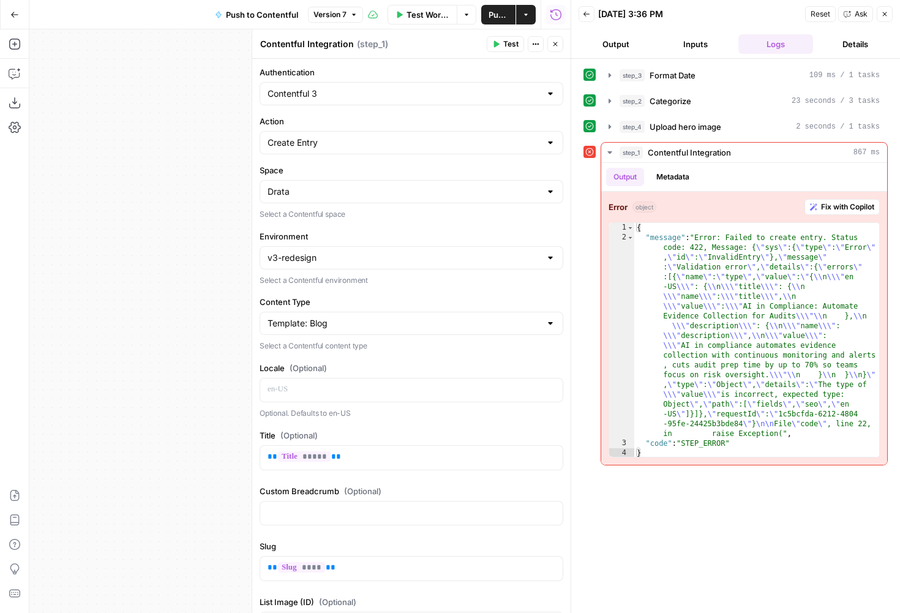
click at [336, 5] on div "Push to Contentful Version 7" at bounding box center [286, 15] width 156 height 20
click at [339, 15] on span "Version 7" at bounding box center [330, 14] width 33 height 11
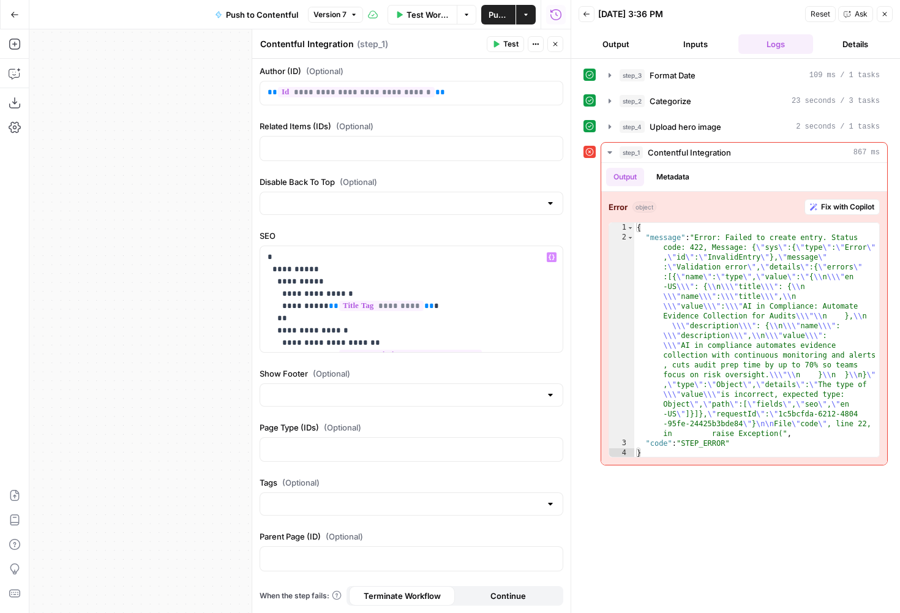
scroll to position [51, 0]
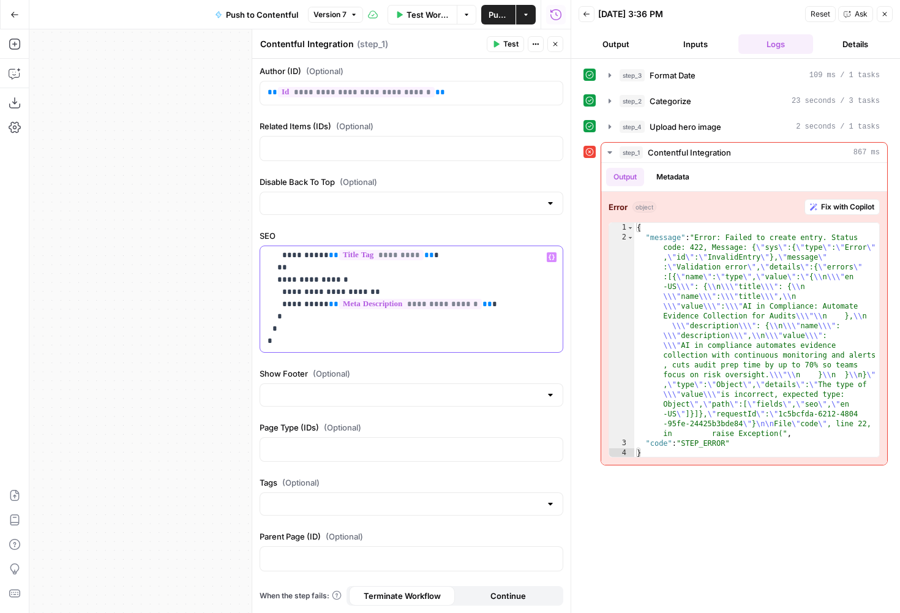
click at [271, 345] on p "**********" at bounding box center [412, 273] width 288 height 147
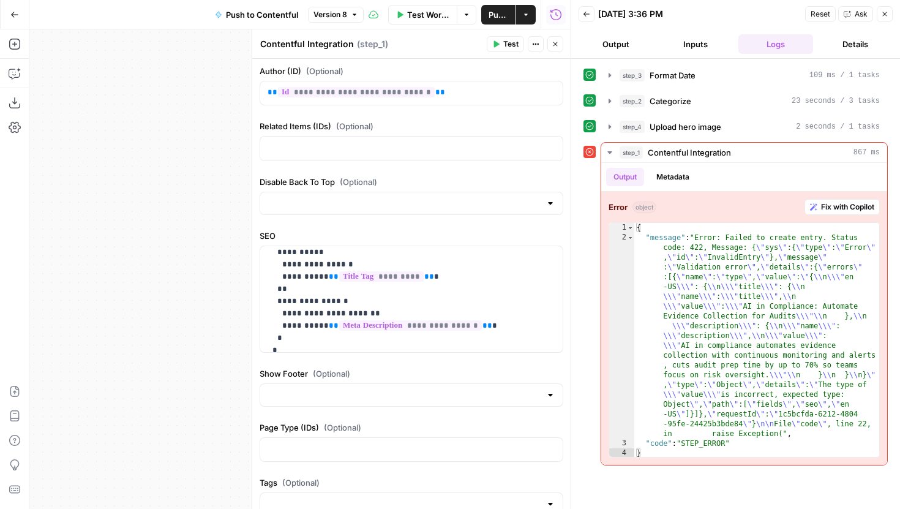
scroll to position [29, 0]
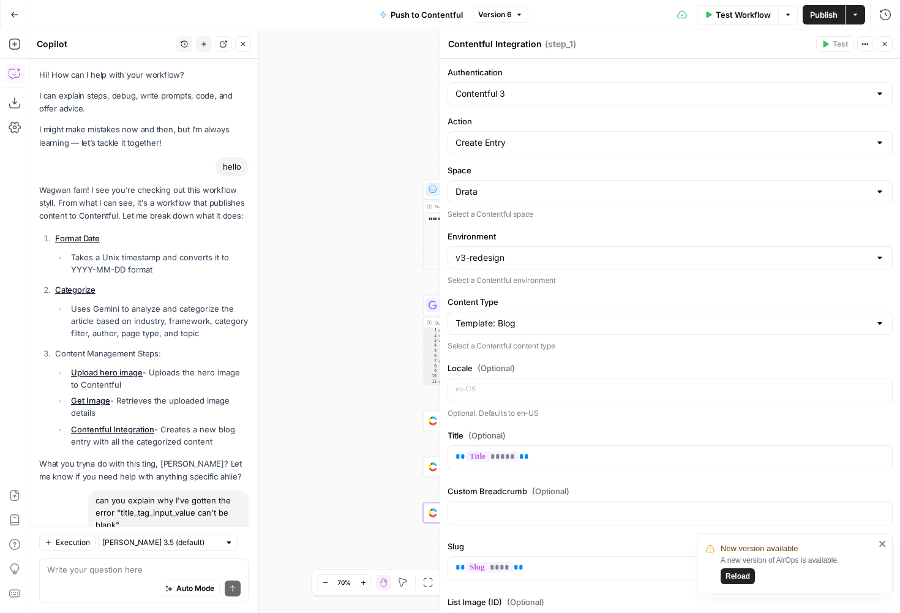
scroll to position [773, 0]
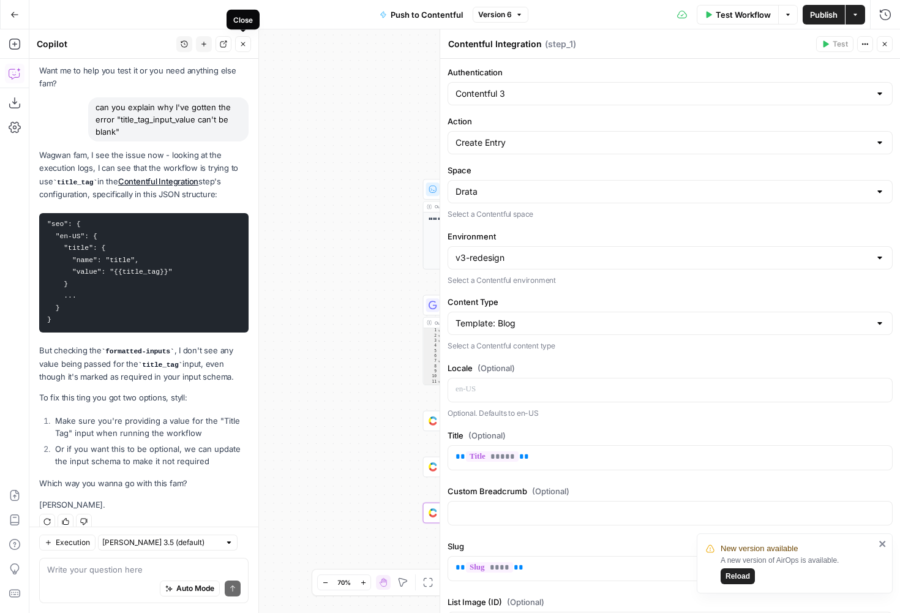
click at [241, 42] on icon "button" at bounding box center [243, 43] width 7 height 7
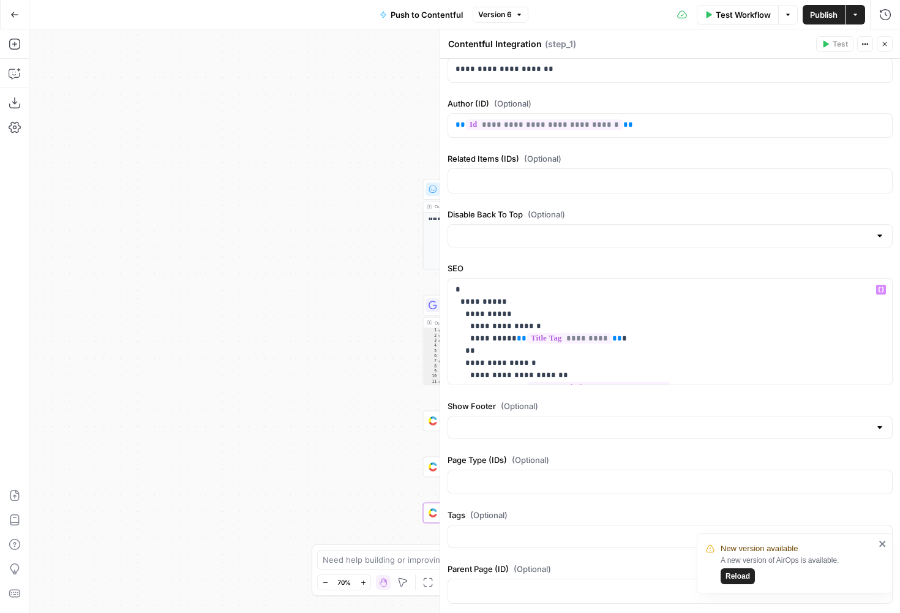
scroll to position [1257, 0]
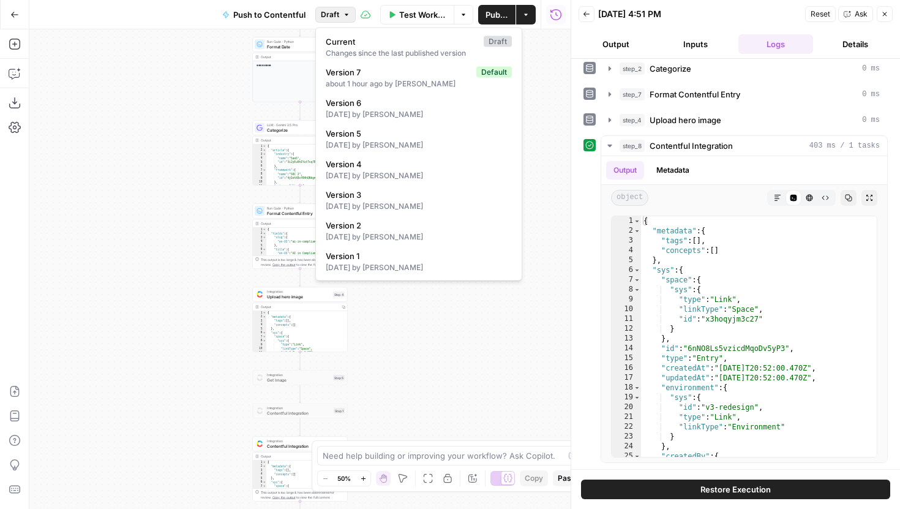
click at [341, 18] on button "Draft" at bounding box center [335, 15] width 40 height 16
click at [341, 13] on button "Draft" at bounding box center [335, 15] width 40 height 16
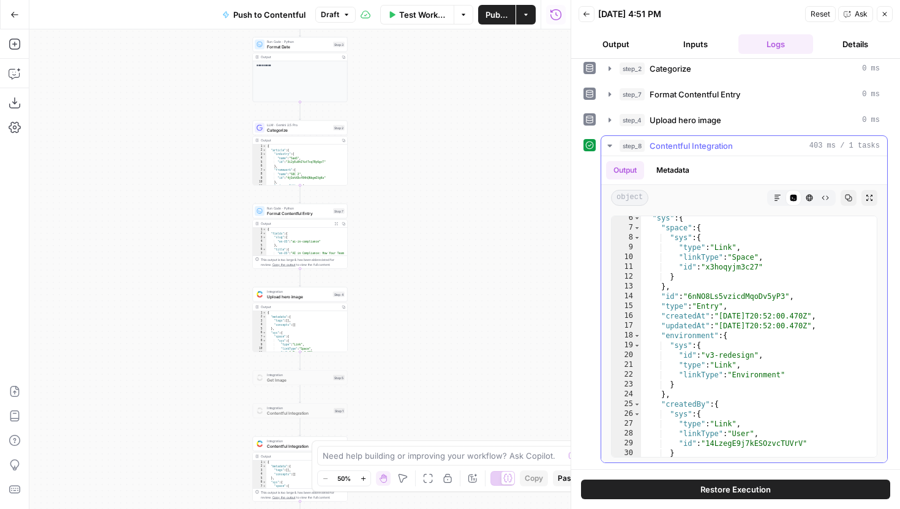
scroll to position [43, 0]
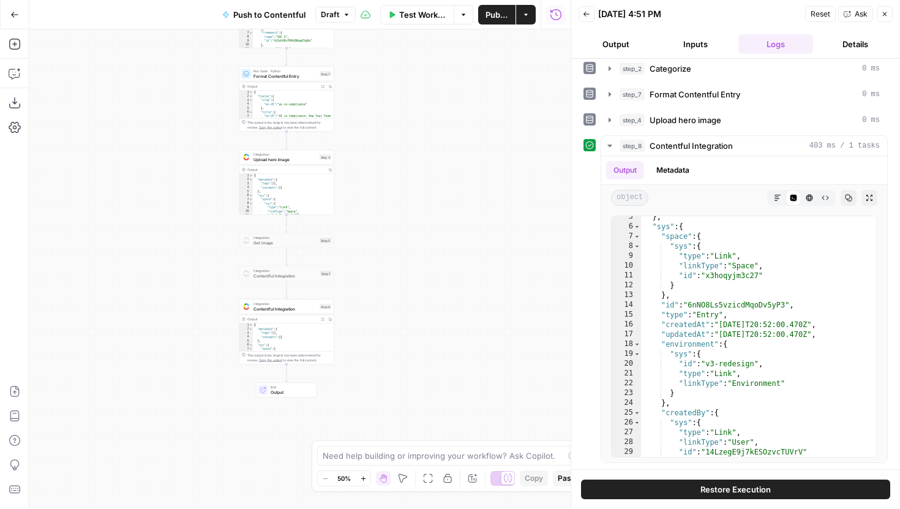
drag, startPoint x: 407, startPoint y: 198, endPoint x: 404, endPoint y: 170, distance: 27.7
click at [404, 170] on div "**********" at bounding box center [300, 269] width 542 height 480
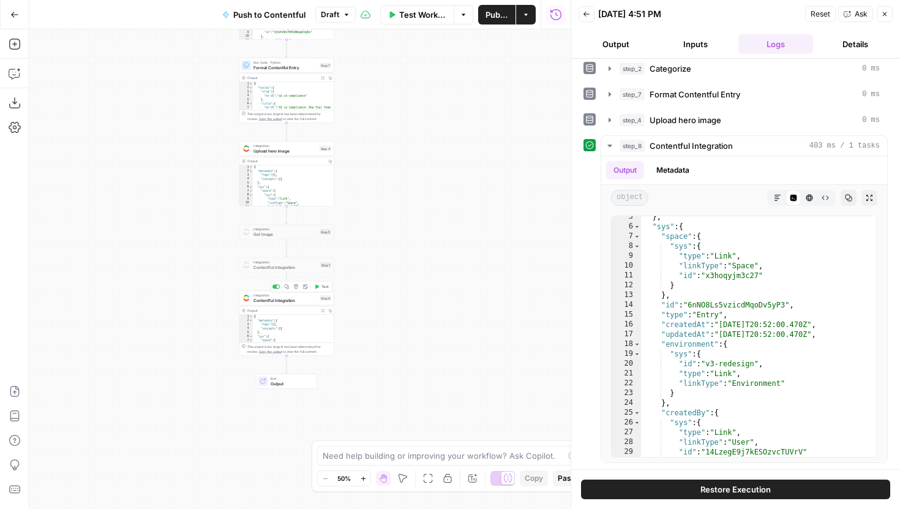
click at [303, 303] on span "Contentful Integration" at bounding box center [286, 300] width 64 height 6
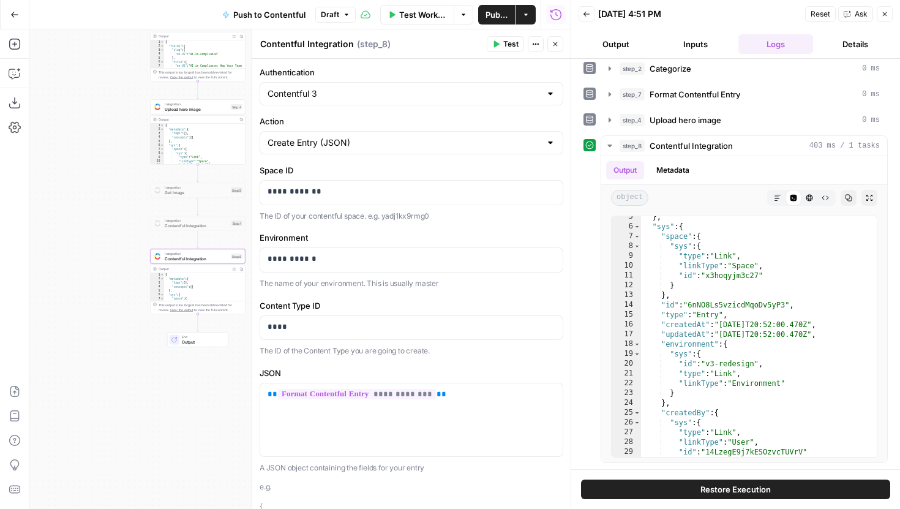
drag, startPoint x: 175, startPoint y: 326, endPoint x: 65, endPoint y: 269, distance: 123.6
click at [65, 269] on div "**********" at bounding box center [300, 269] width 542 height 480
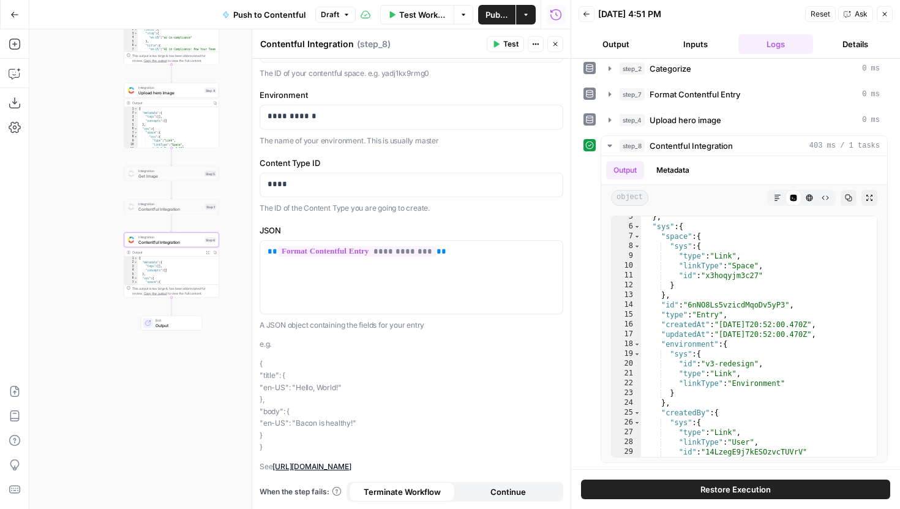
scroll to position [155, 0]
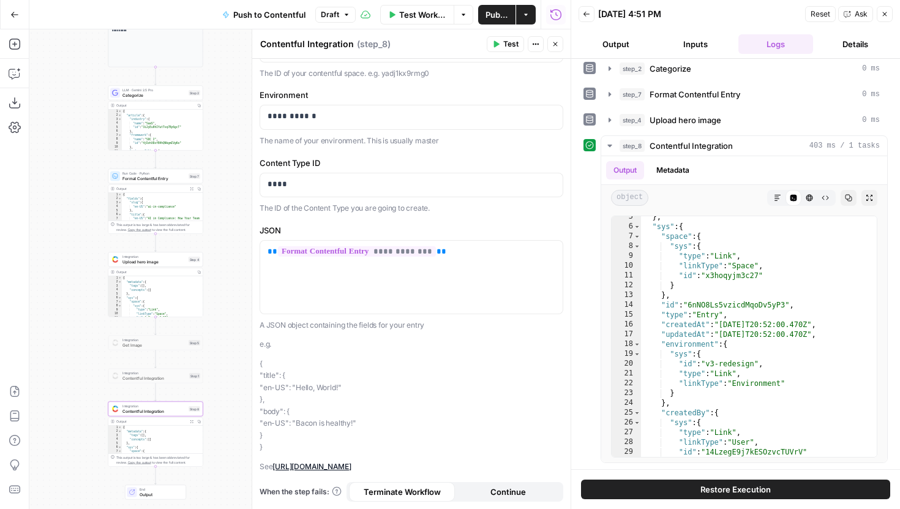
drag, startPoint x: 241, startPoint y: 124, endPoint x: 225, endPoint y: 293, distance: 169.8
click at [225, 293] on div "**********" at bounding box center [300, 269] width 542 height 480
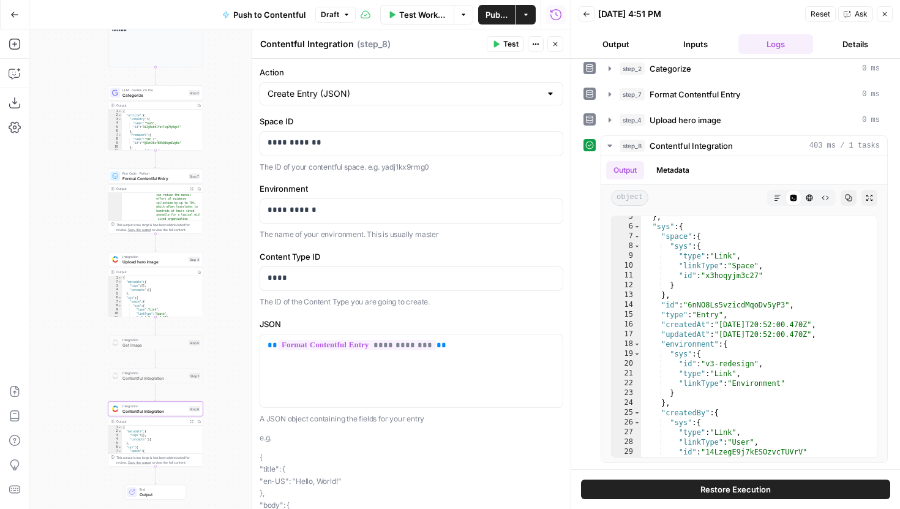
scroll to position [0, 0]
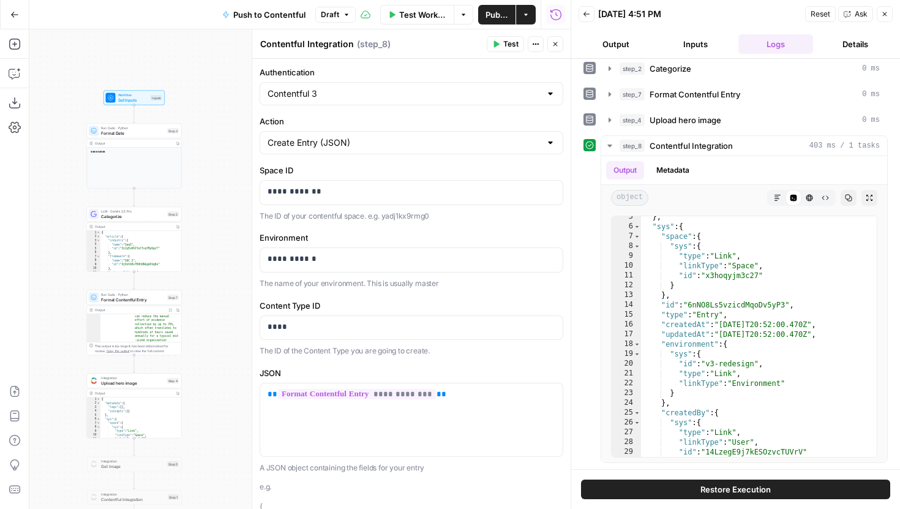
drag, startPoint x: 232, startPoint y: 100, endPoint x: 209, endPoint y: 223, distance: 124.5
click at [209, 223] on div "**********" at bounding box center [300, 269] width 542 height 480
click at [149, 132] on span "Format Date" at bounding box center [132, 134] width 64 height 6
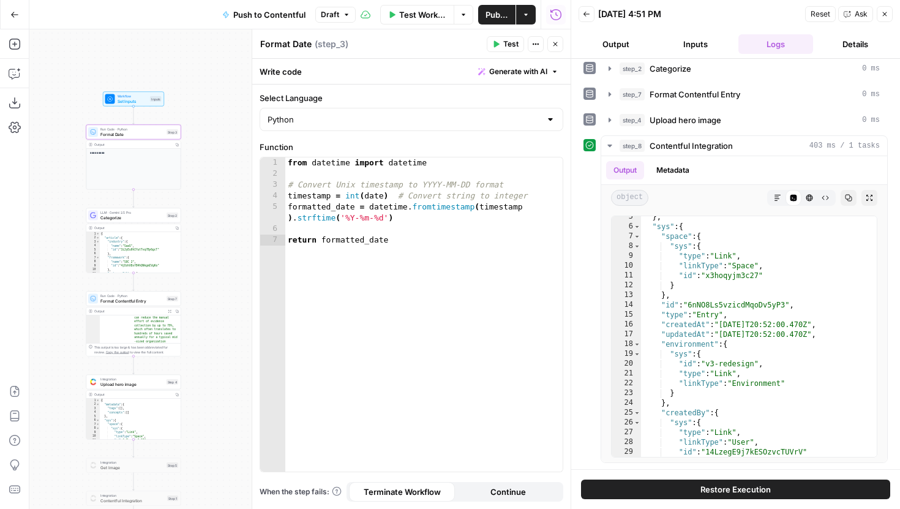
click at [143, 219] on span "Categorize" at bounding box center [132, 217] width 64 height 6
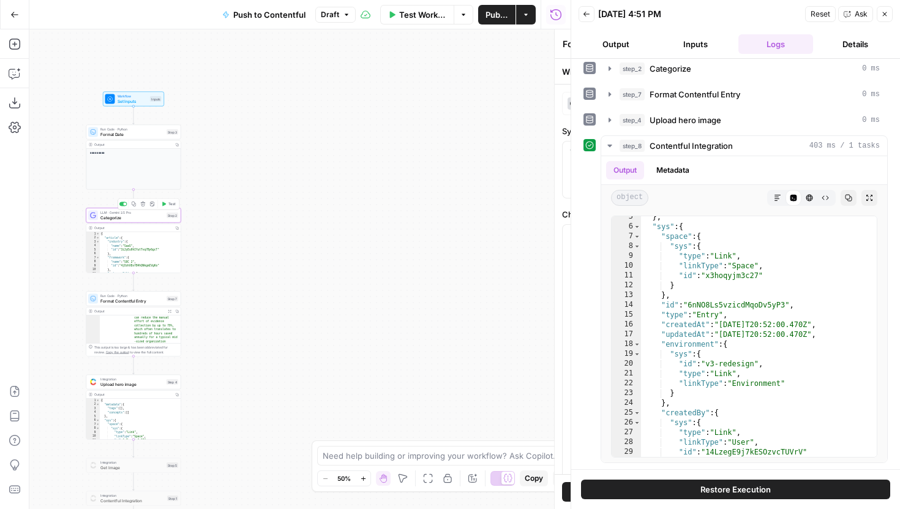
type textarea "Categorize"
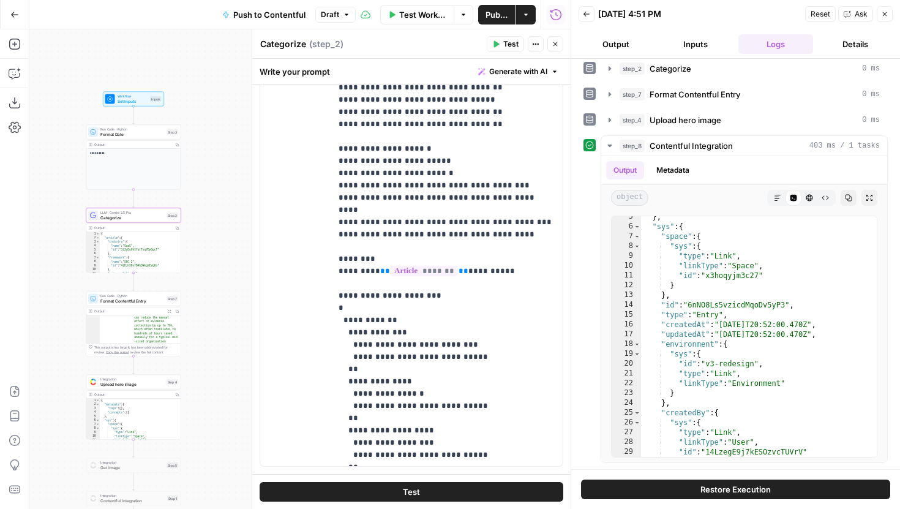
scroll to position [286, 0]
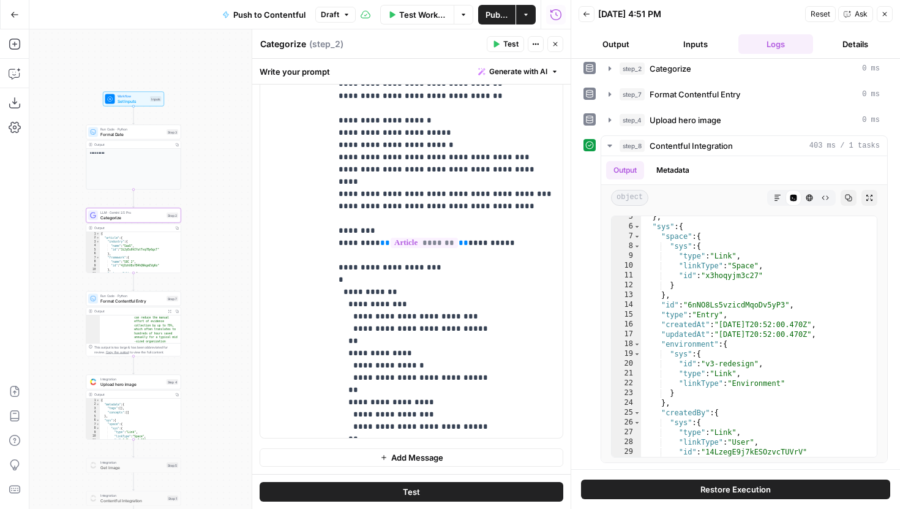
click at [134, 300] on span "Format Contentful Entry" at bounding box center [132, 301] width 64 height 6
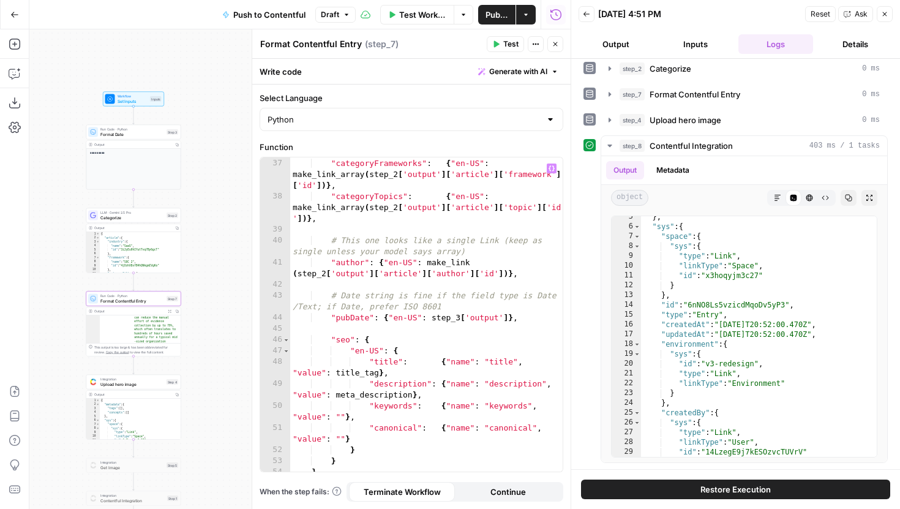
scroll to position [568, 0]
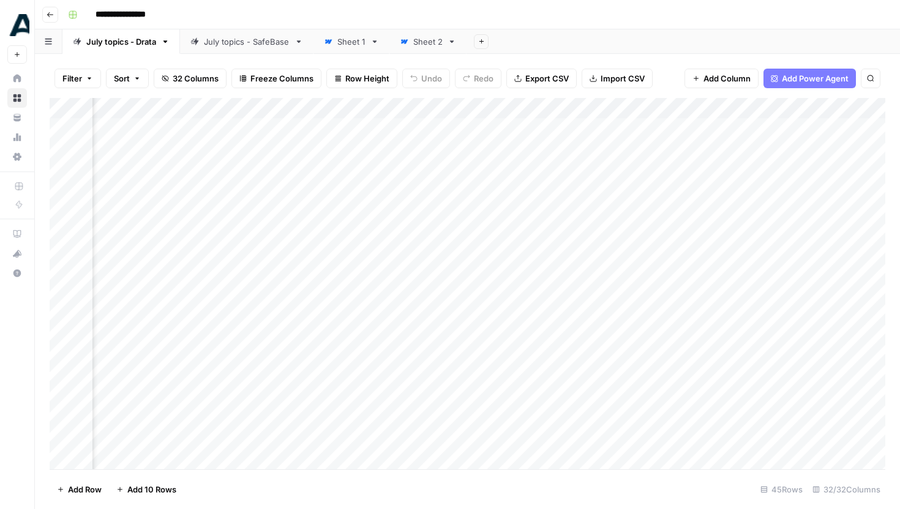
scroll to position [0, 3010]
click at [697, 161] on div "Add Column" at bounding box center [468, 283] width 836 height 371
click at [587, 161] on div "Add Column" at bounding box center [468, 283] width 836 height 371
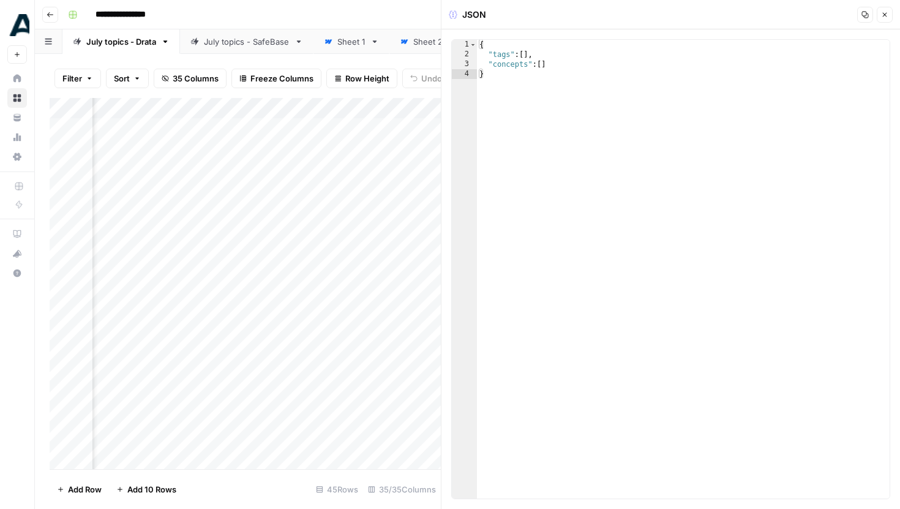
click at [881, 18] on icon "button" at bounding box center [884, 14] width 7 height 7
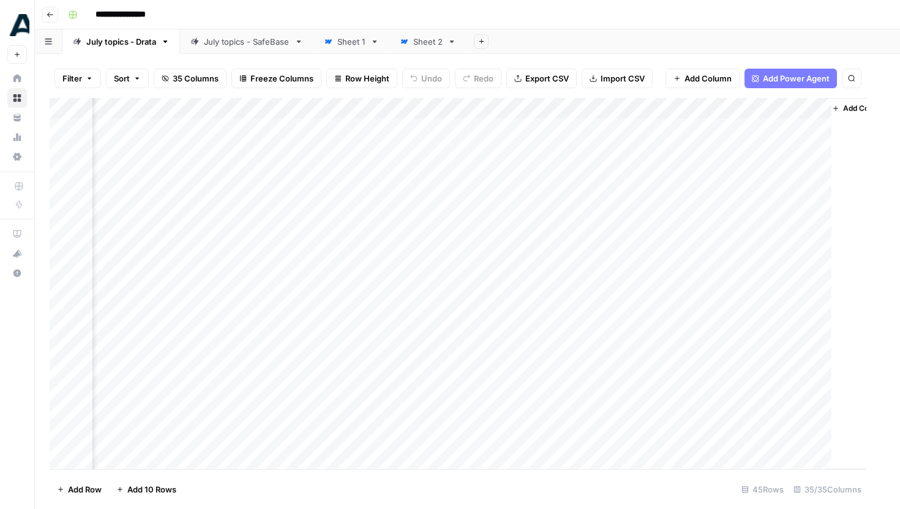
scroll to position [0, 3326]
click at [491, 126] on div "Add Column" at bounding box center [468, 283] width 836 height 371
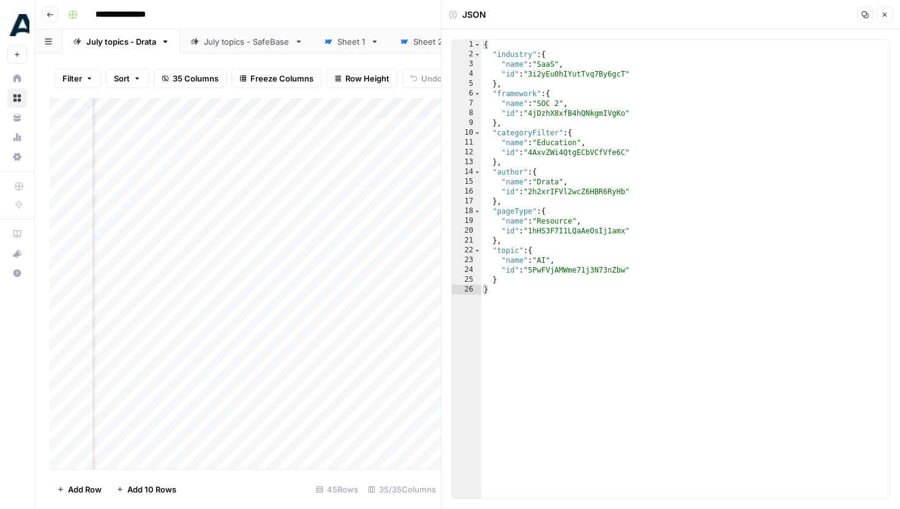
click at [890, 11] on button "Close" at bounding box center [885, 15] width 16 height 16
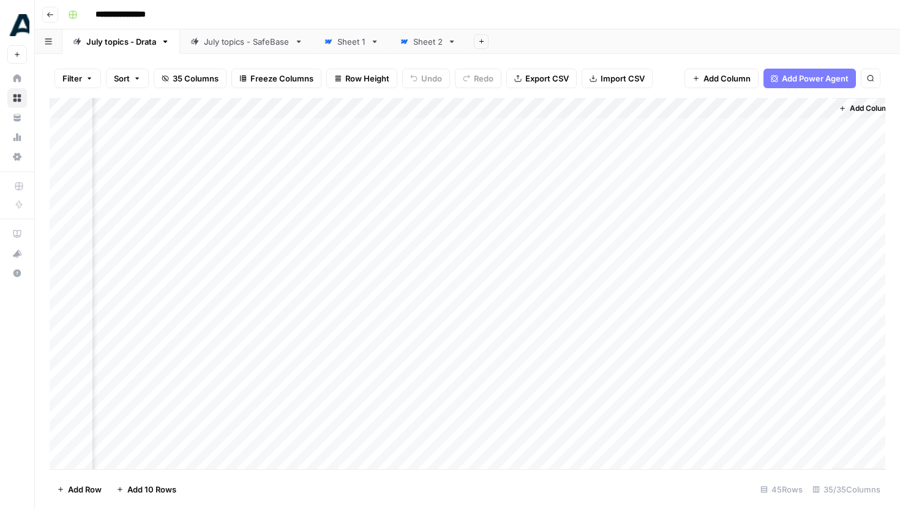
click at [712, 157] on div "Add Column" at bounding box center [468, 283] width 836 height 371
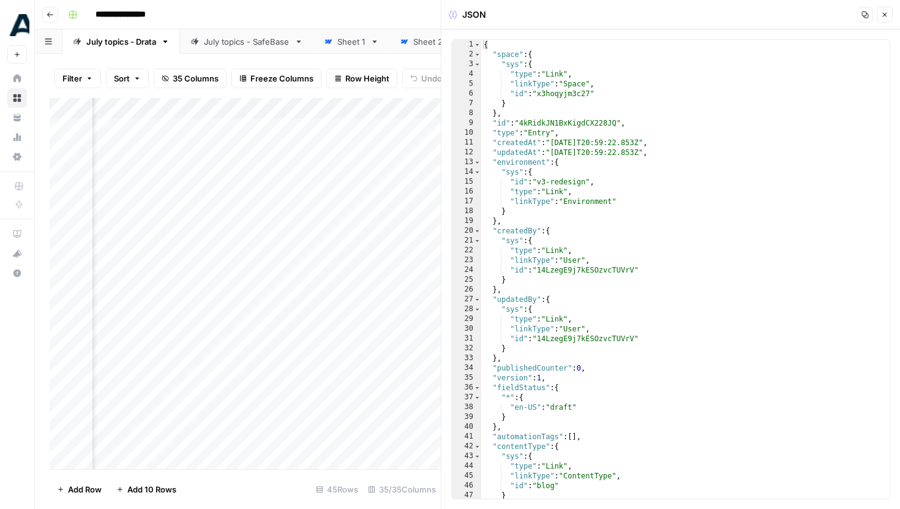
scroll to position [41, 0]
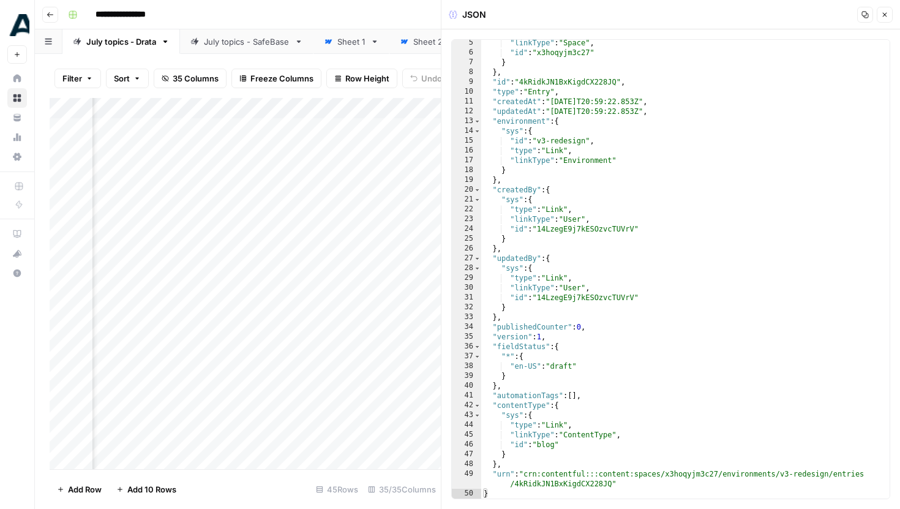
click at [885, 20] on button "Close" at bounding box center [885, 15] width 16 height 16
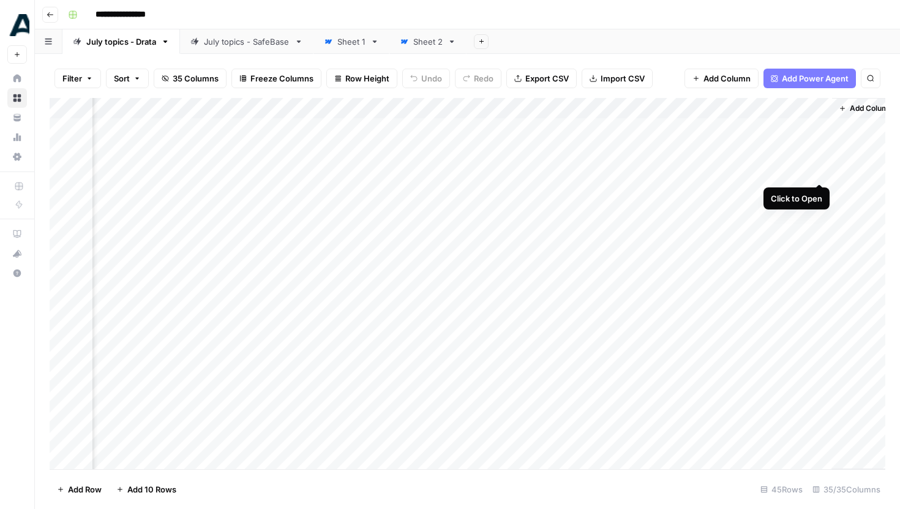
click at [820, 161] on div "Add Column" at bounding box center [468, 283] width 836 height 371
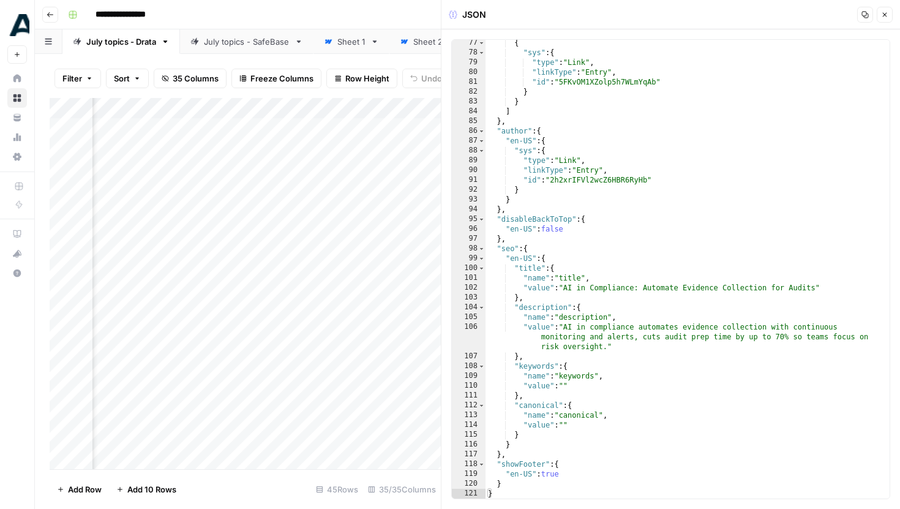
scroll to position [2854, 0]
click at [886, 11] on icon "button" at bounding box center [884, 14] width 7 height 7
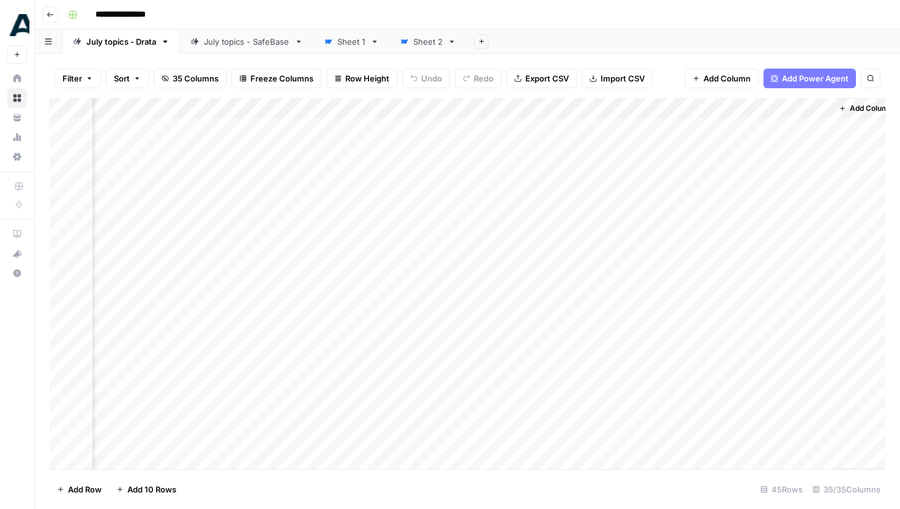
click at [492, 108] on div "Add Column" at bounding box center [468, 283] width 836 height 371
click at [446, 214] on span "Hide Column" at bounding box center [468, 211] width 107 height 12
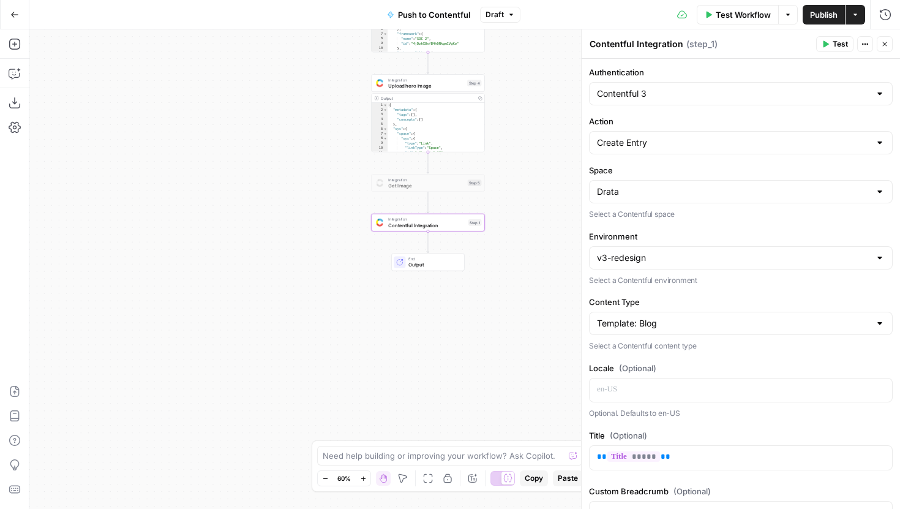
scroll to position [1305, 0]
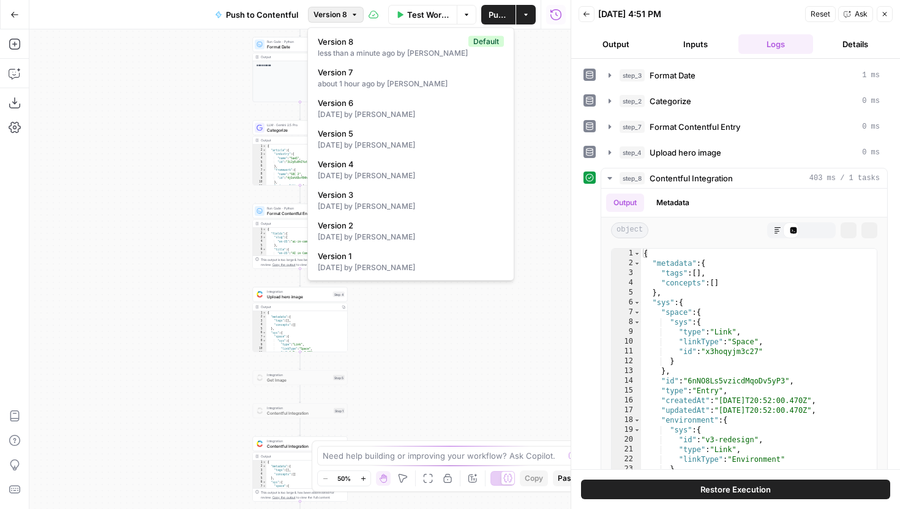
click at [348, 16] on button "Version 8" at bounding box center [336, 15] width 56 height 16
